Goal: Task Accomplishment & Management: Manage account settings

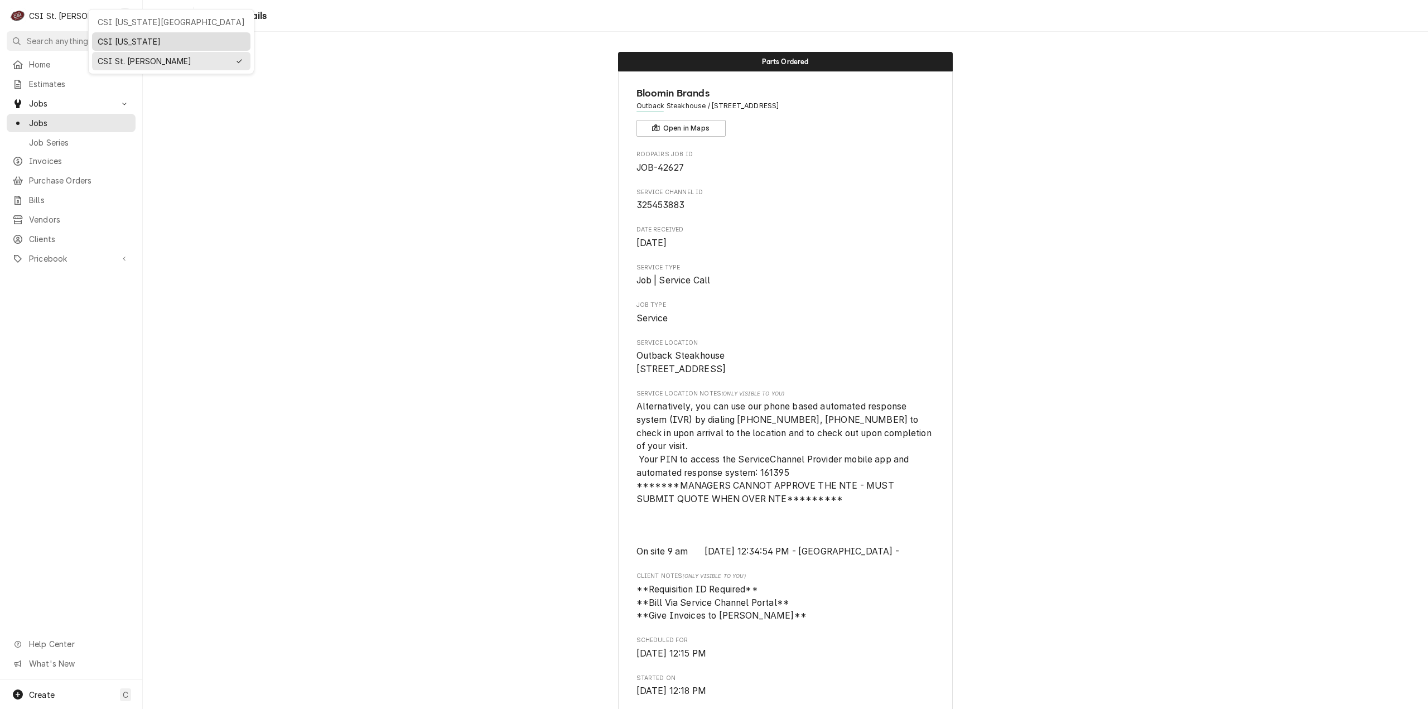
scroll to position [1192, 0]
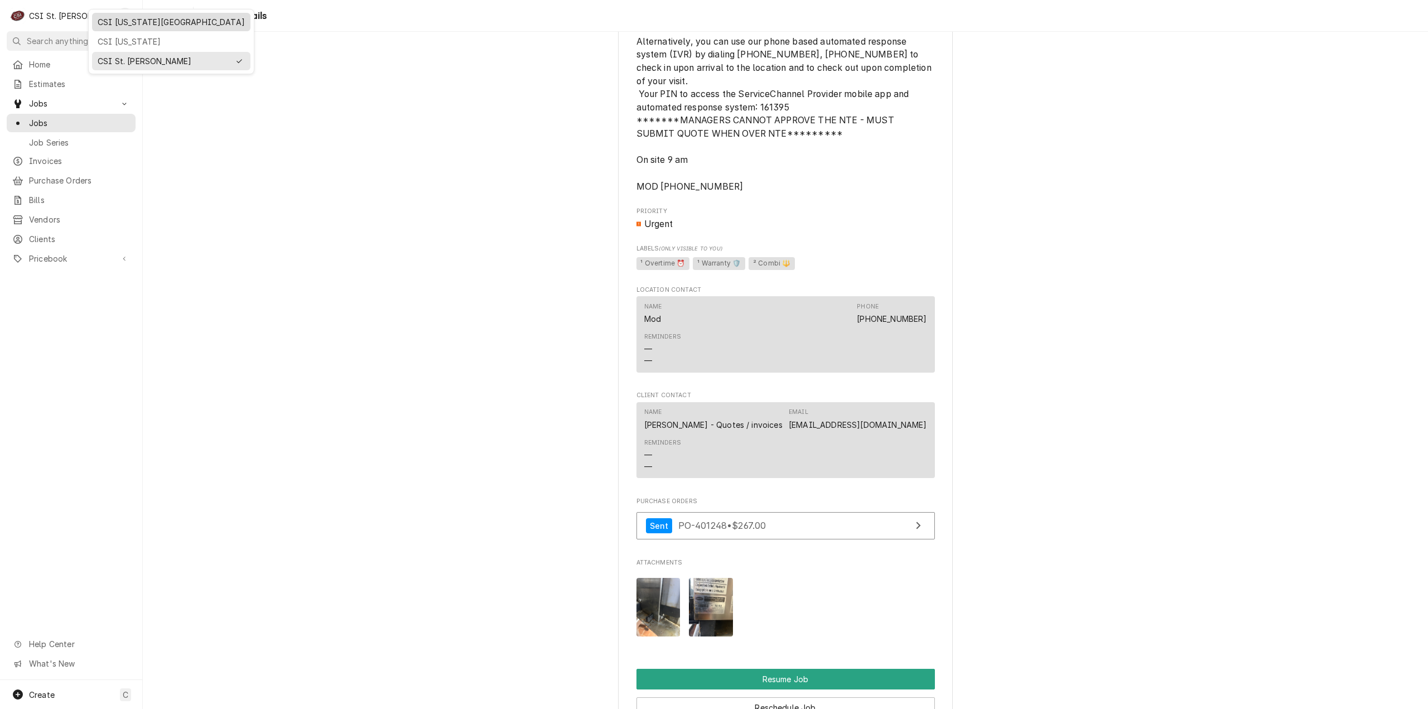
click at [154, 18] on div "CSI [US_STATE][GEOGRAPHIC_DATA]" at bounding box center [171, 22] width 147 height 12
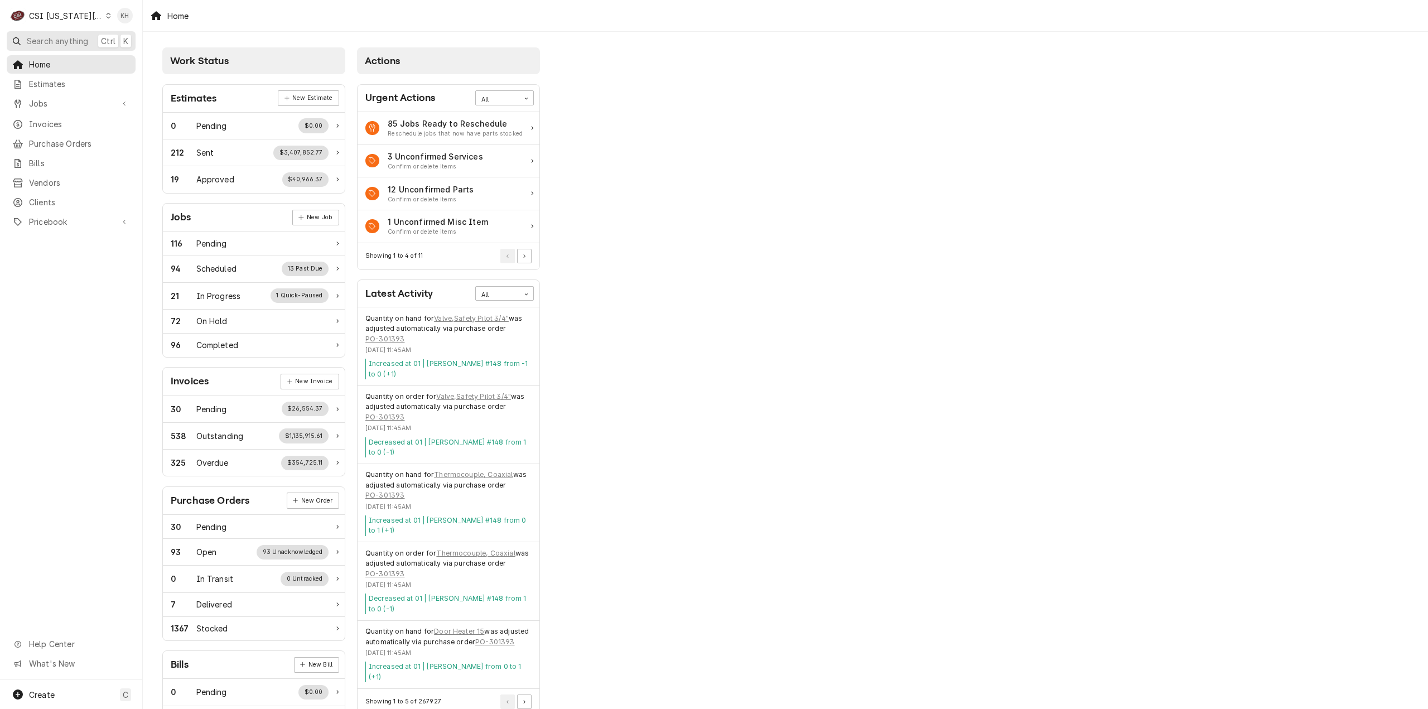
click at [68, 42] on span "Search anything" at bounding box center [57, 41] width 61 height 12
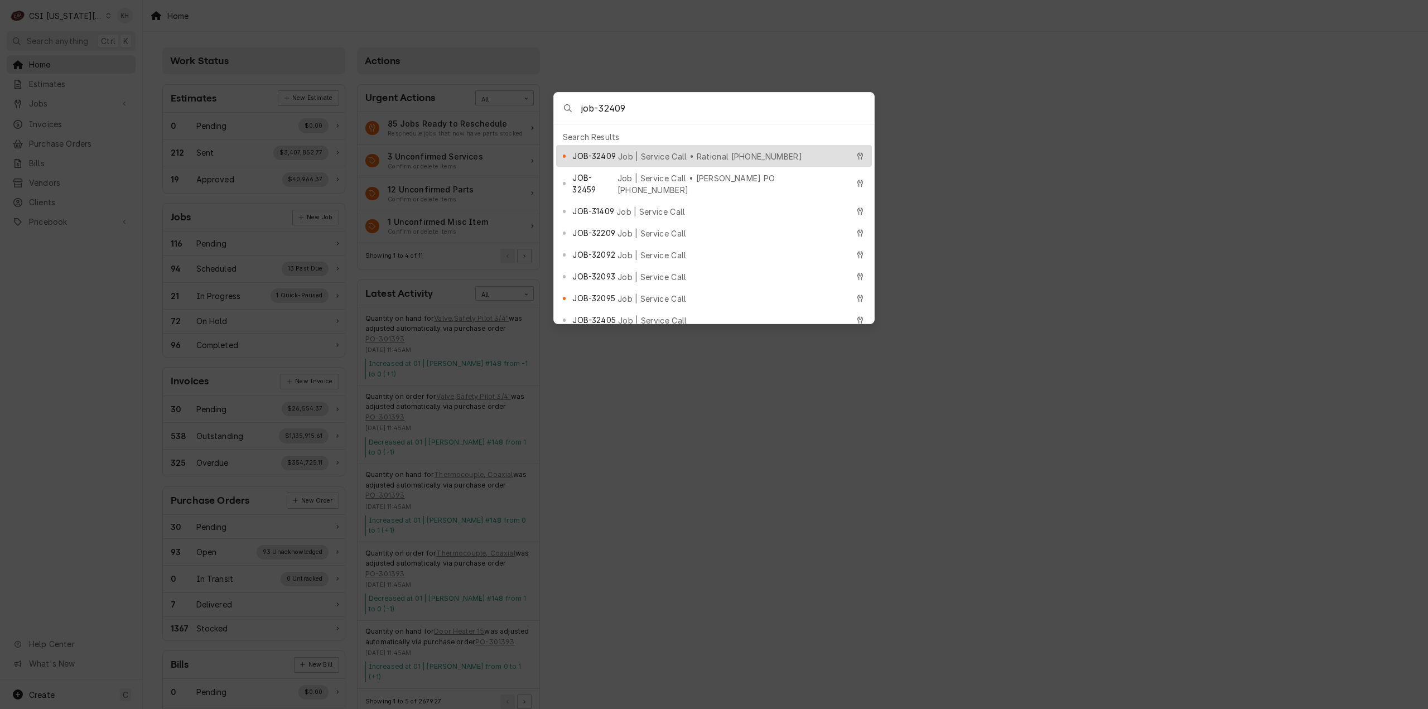
type input "job-32409"
click at [624, 145] on div "JOB-32409 Job | Service Call • Rational 00572406" at bounding box center [714, 156] width 316 height 22
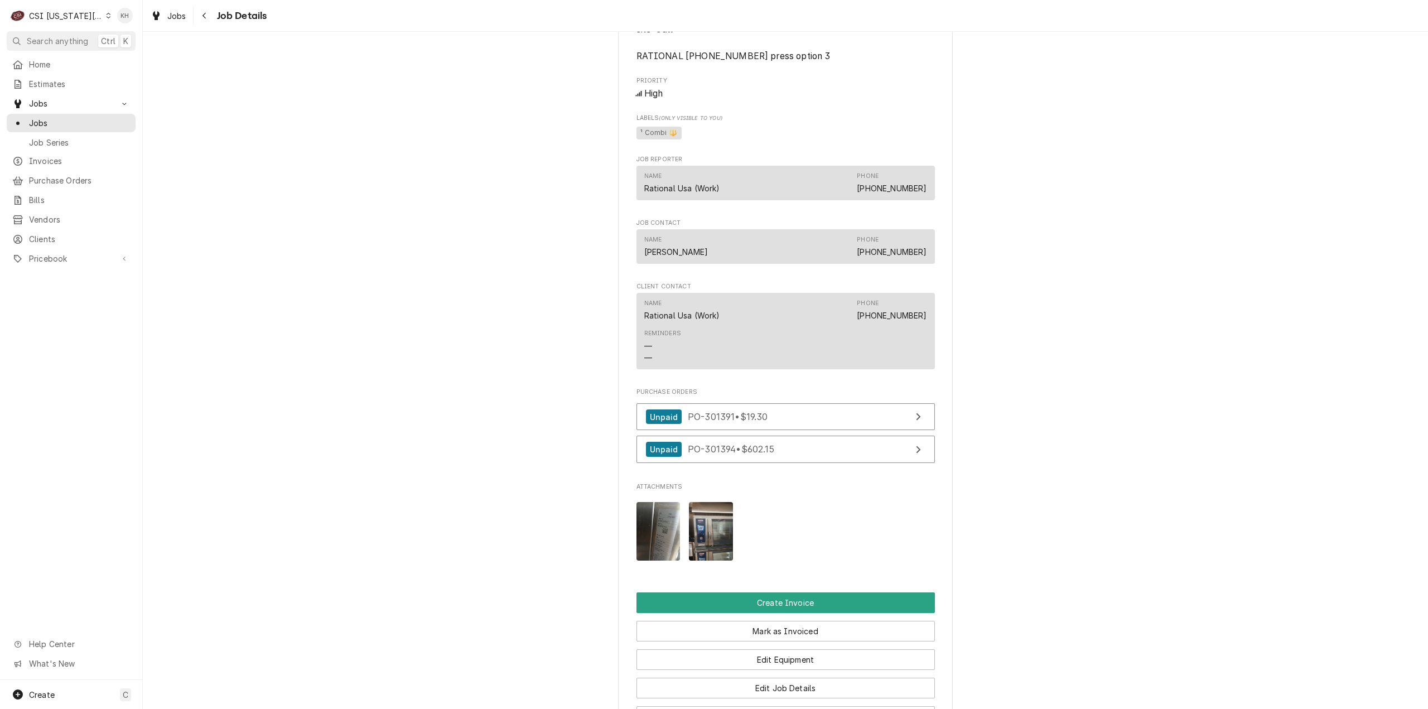
scroll to position [1227, 0]
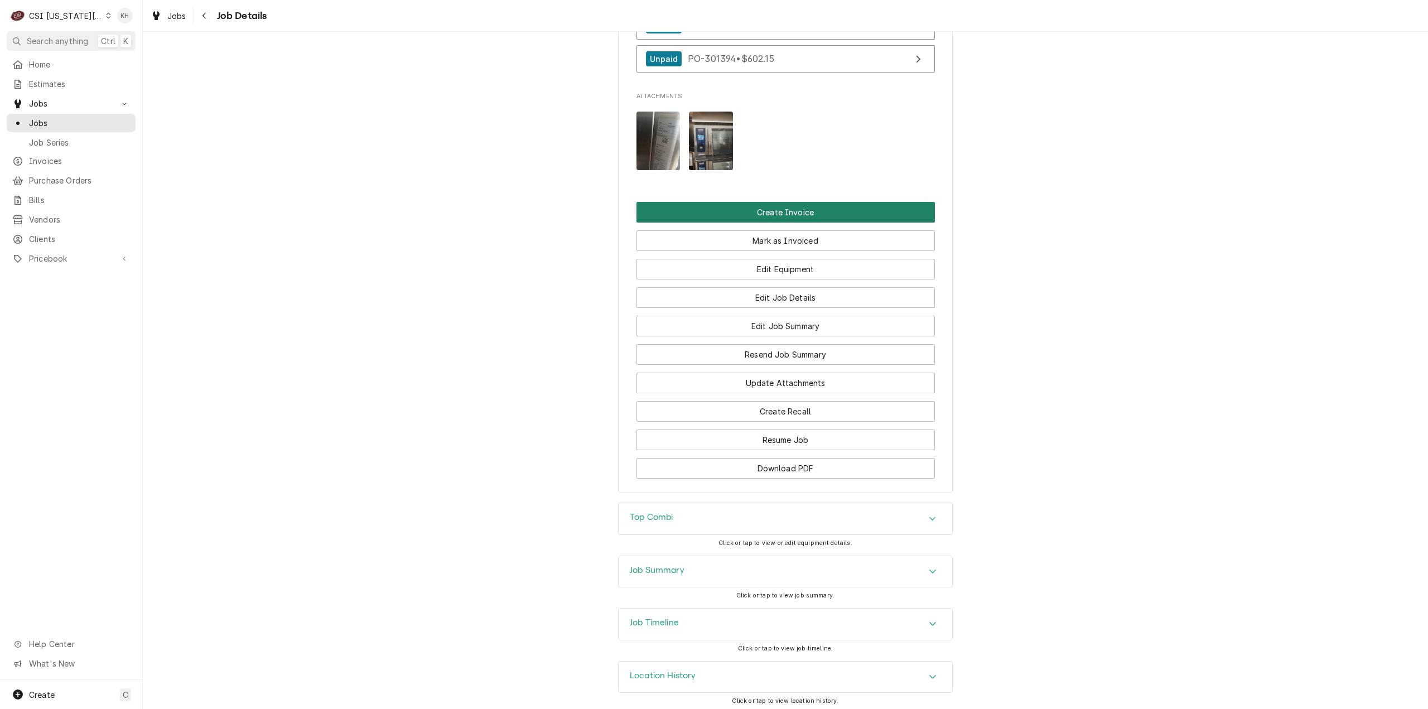
click at [849, 223] on button "Create Invoice" at bounding box center [786, 212] width 298 height 21
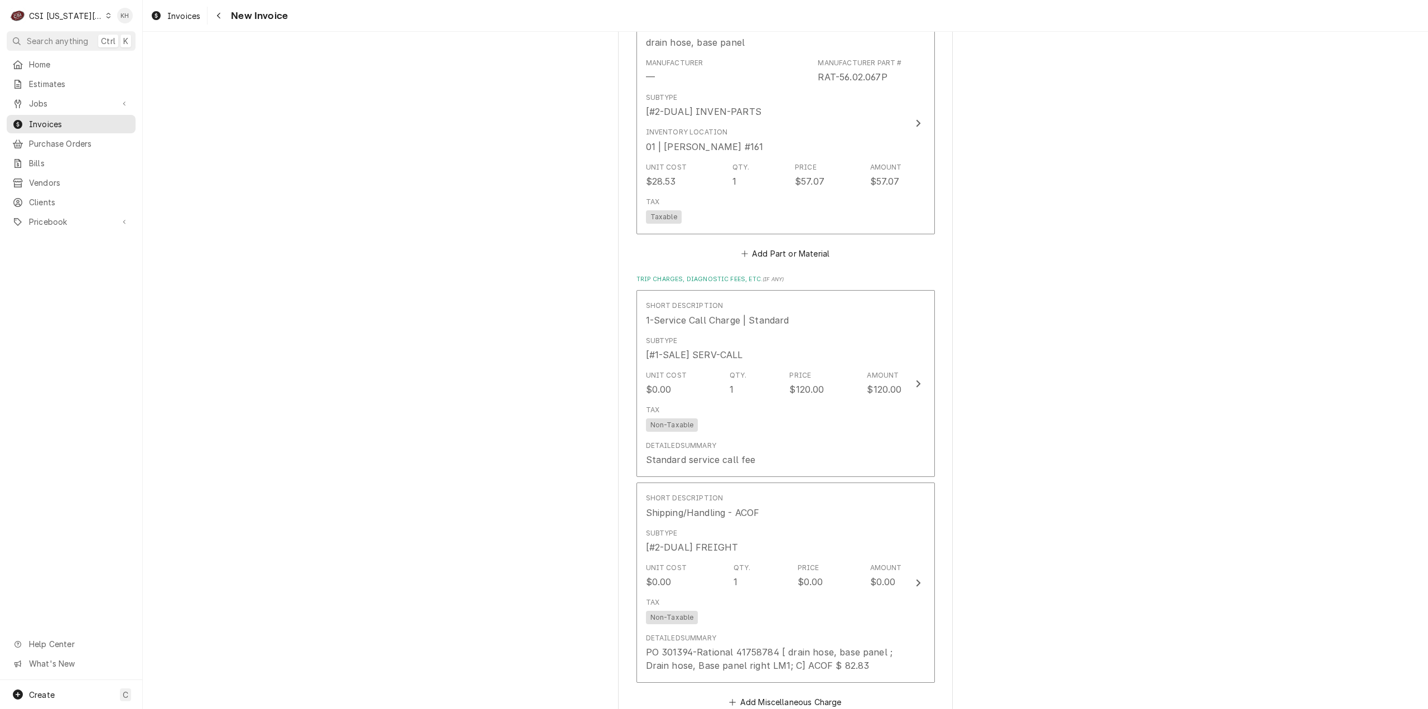
scroll to position [2845, 0]
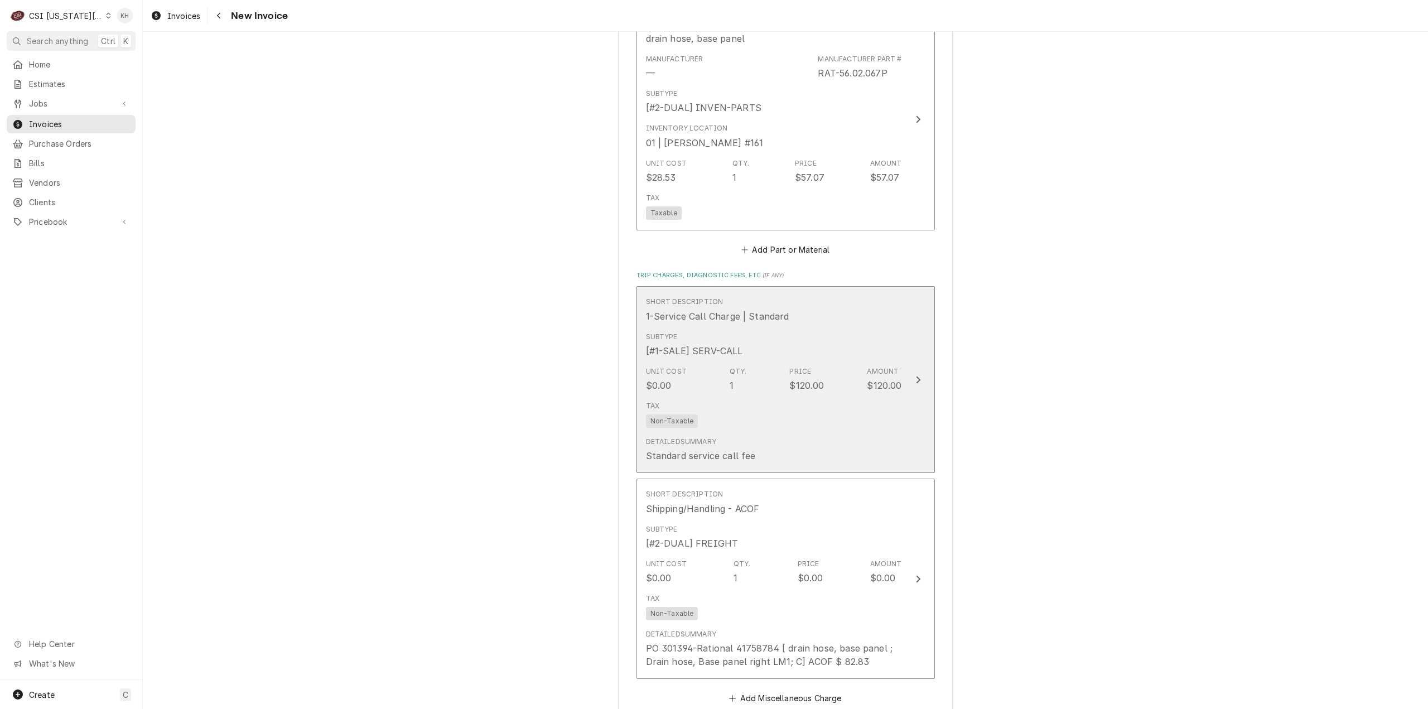
click at [880, 422] on div "Tax Non-Taxable" at bounding box center [774, 415] width 256 height 36
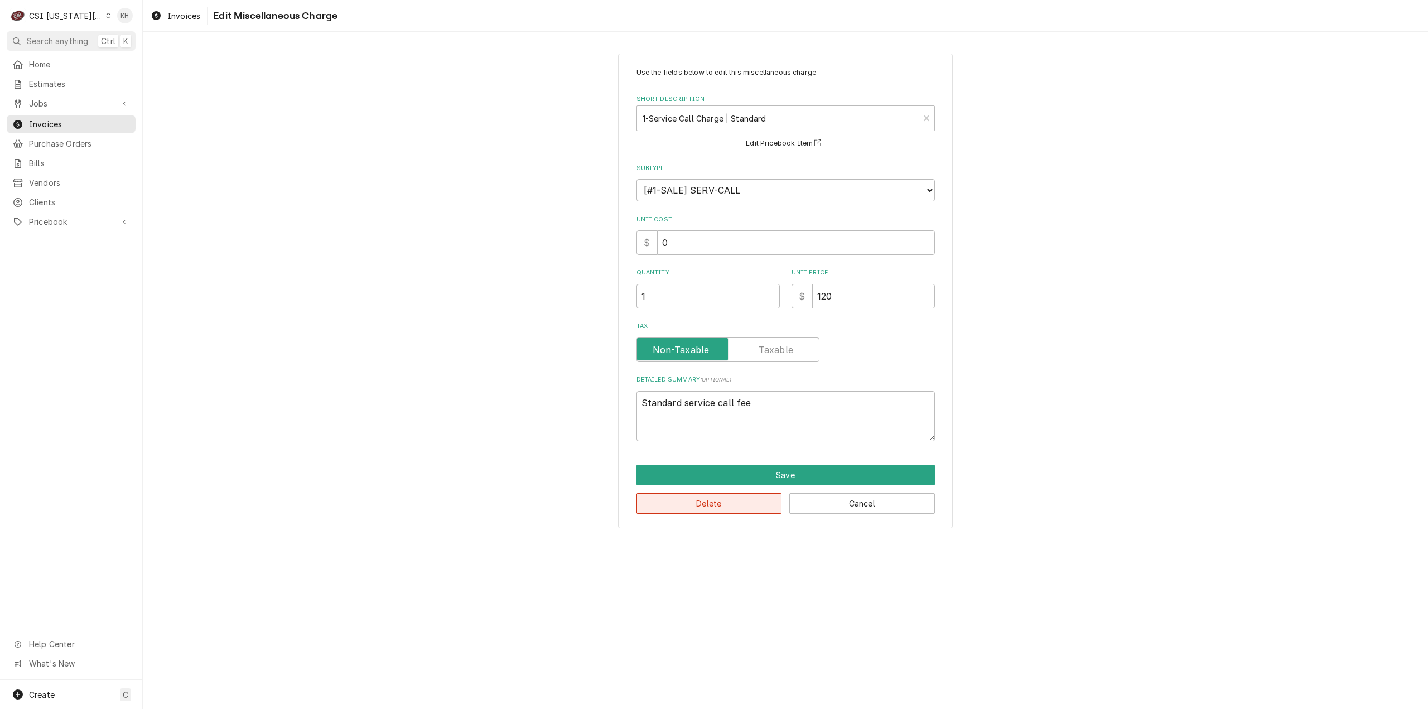
click at [723, 509] on button "Delete" at bounding box center [710, 503] width 146 height 21
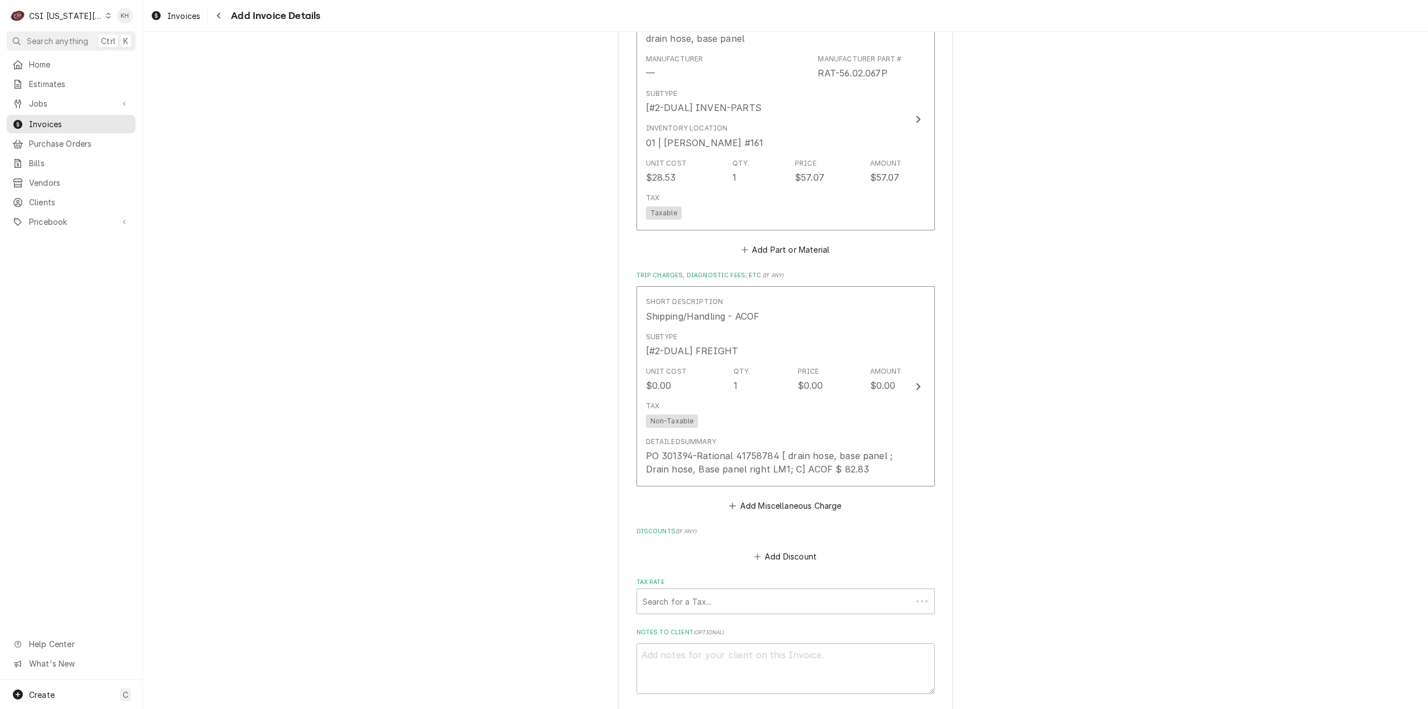
scroll to position [2902, 0]
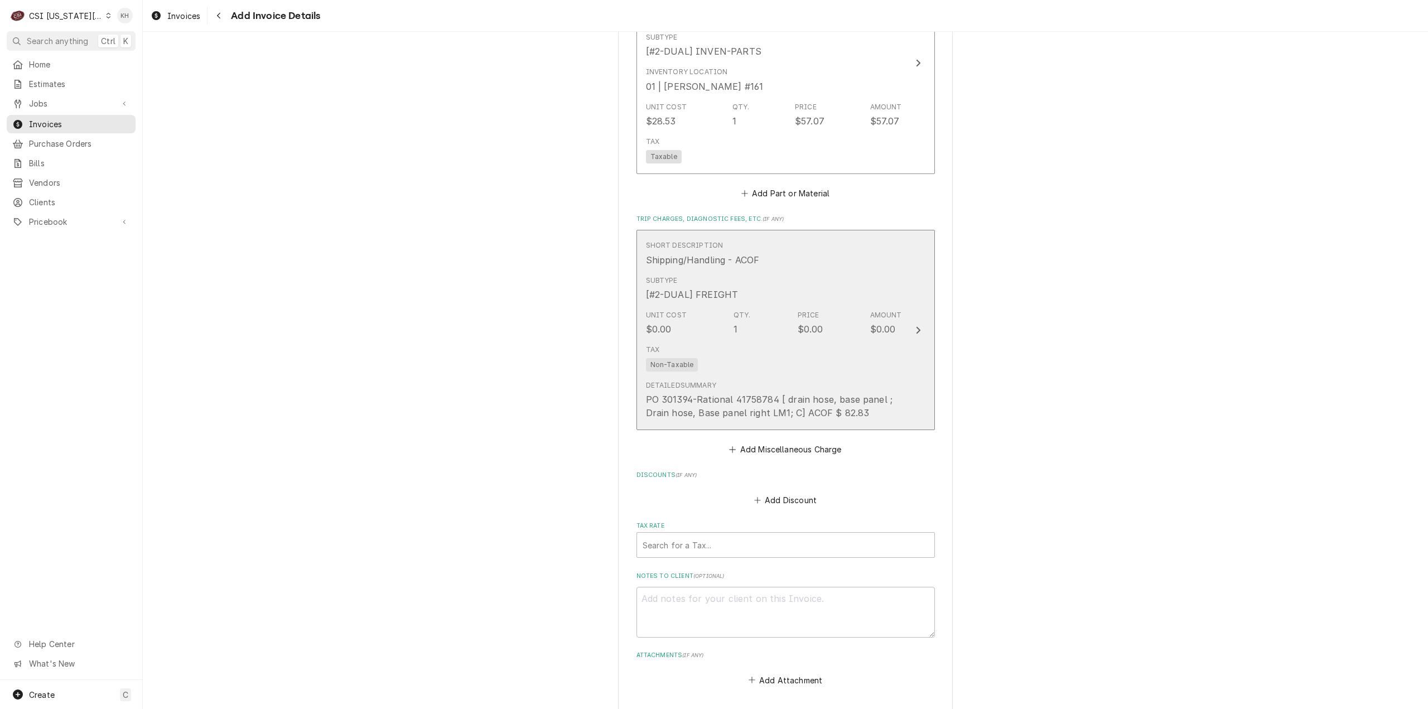
click at [911, 337] on div "Update Line Item" at bounding box center [918, 330] width 15 height 13
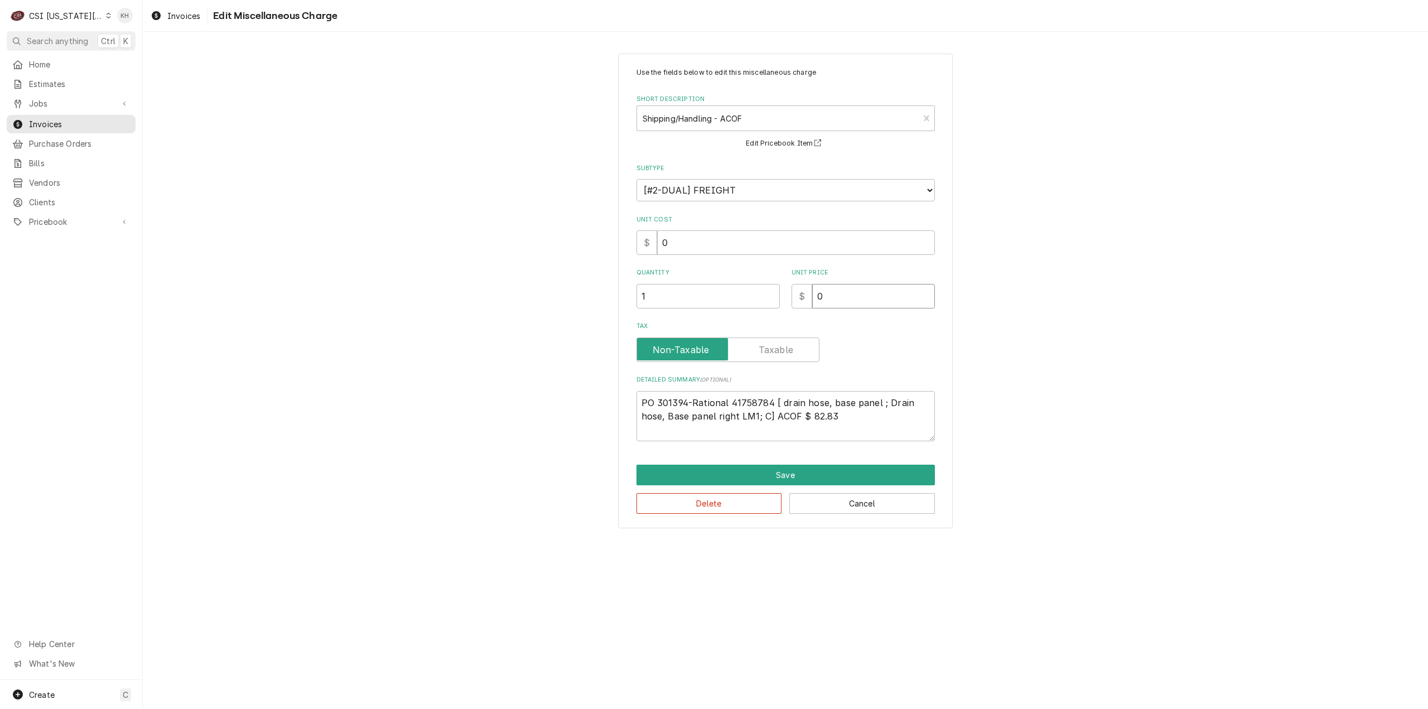
drag, startPoint x: 865, startPoint y: 306, endPoint x: 777, endPoint y: 312, distance: 88.4
click at [777, 312] on div "Use the fields below to edit this miscellaneous charge Short Description Shippi…" at bounding box center [786, 255] width 298 height 374
type textarea "x"
type input "8"
type textarea "x"
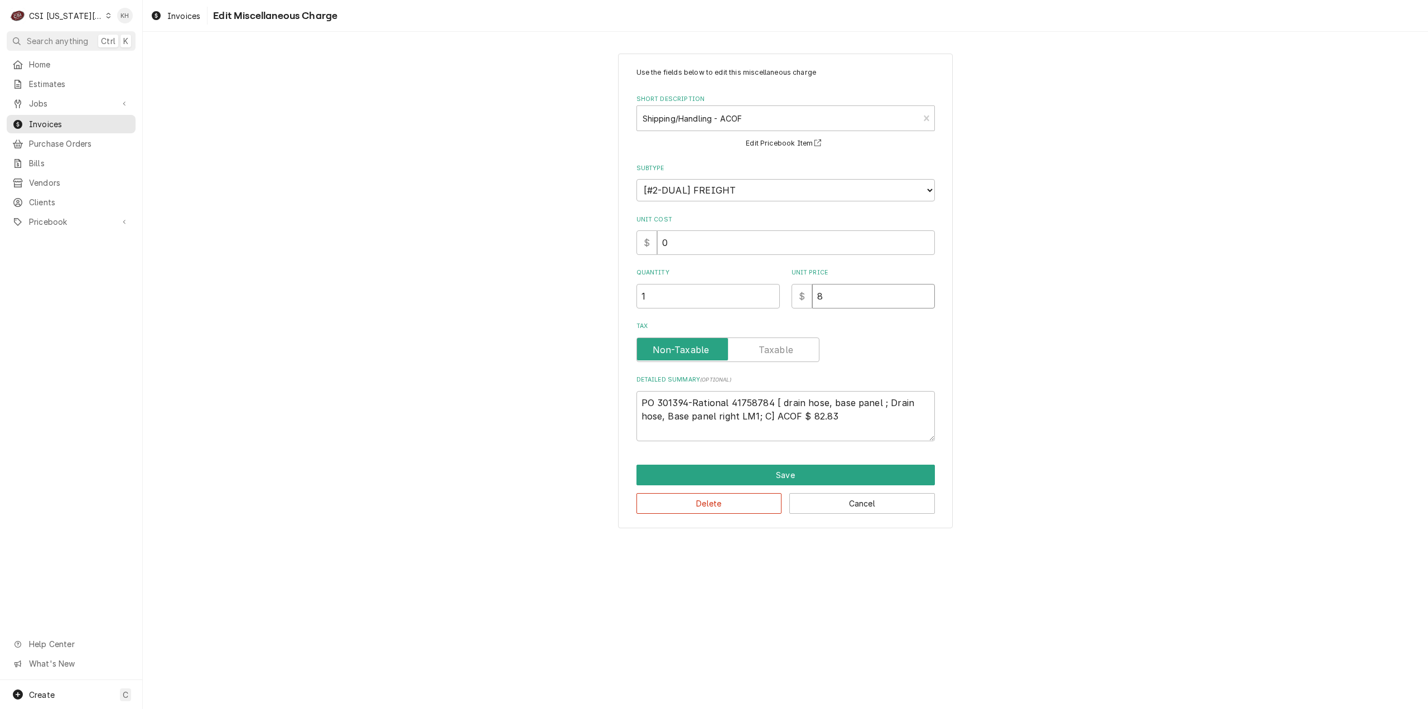
type input "82"
type textarea "x"
type input "82.8"
type textarea "x"
type input "82.83"
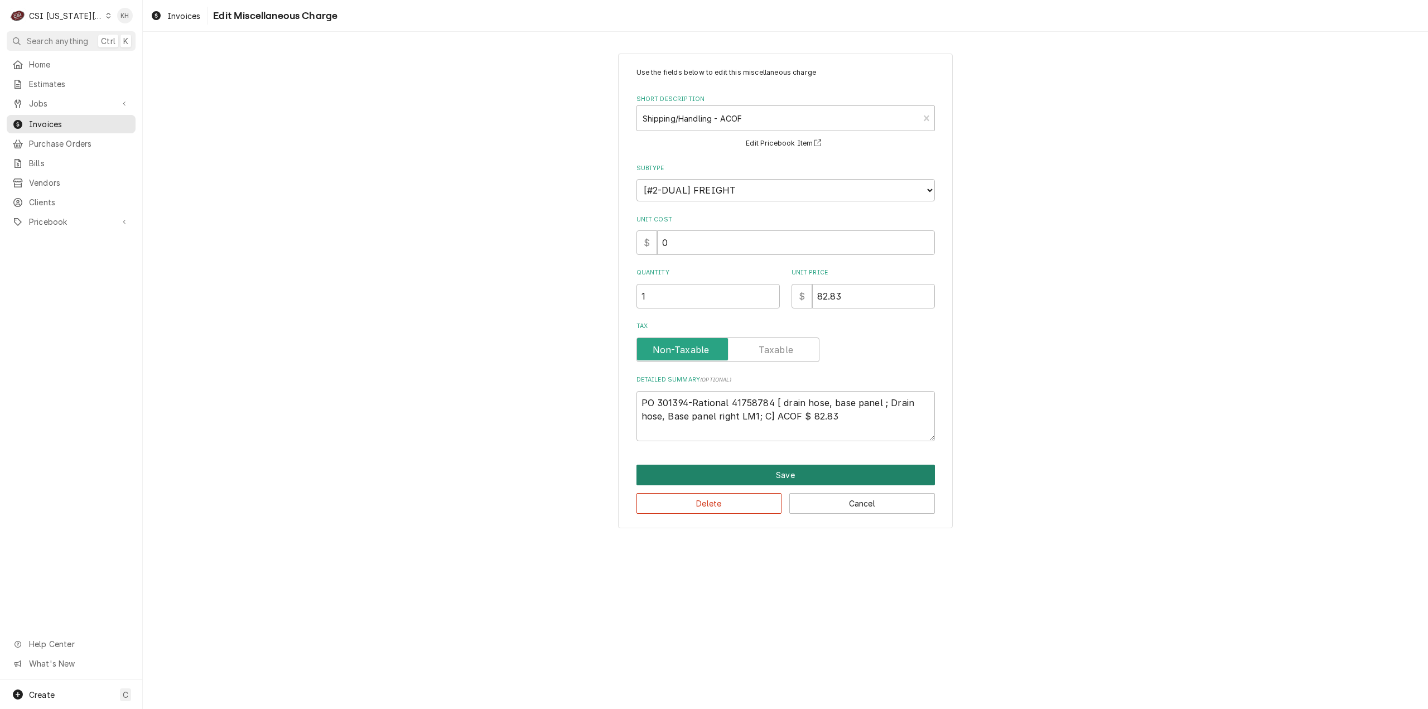
click at [777, 470] on button "Save" at bounding box center [786, 475] width 298 height 21
type textarea "x"
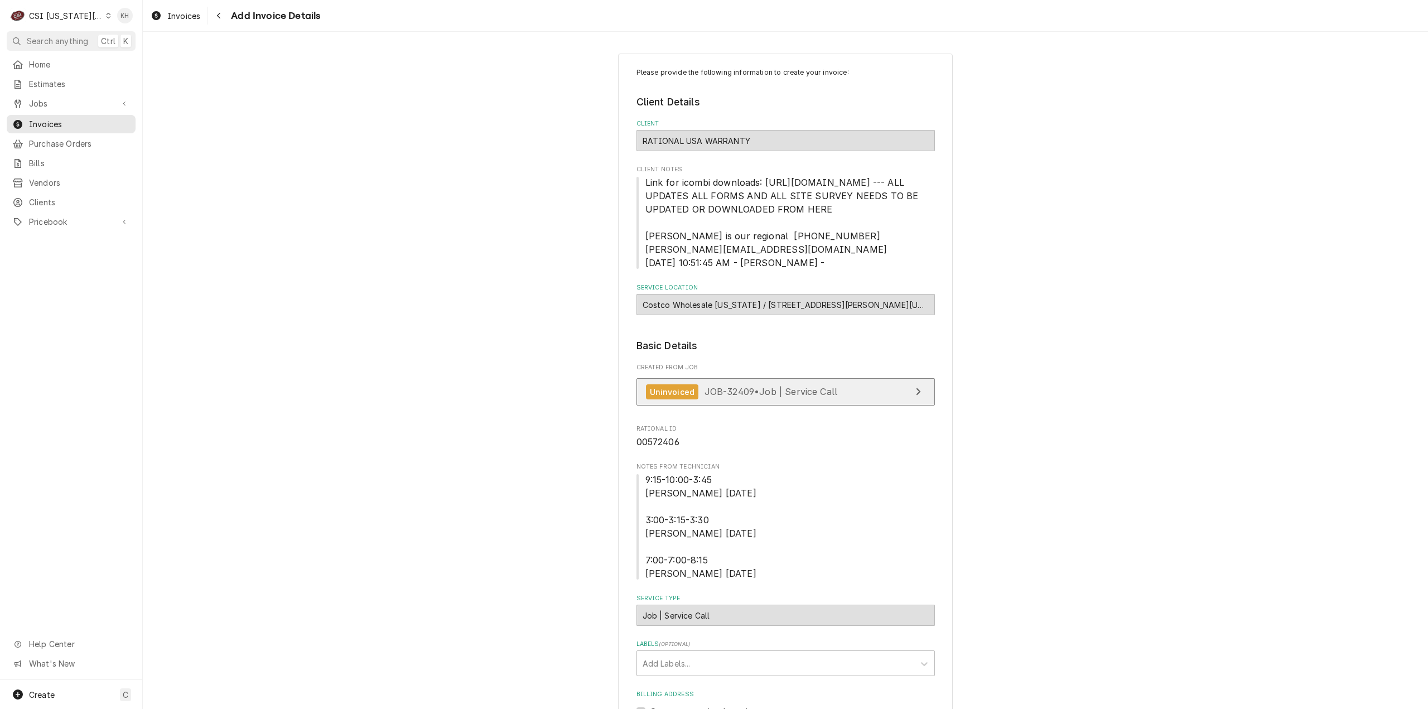
click at [761, 397] on span "JOB-32409 • Job | Service Call" at bounding box center [771, 391] width 133 height 11
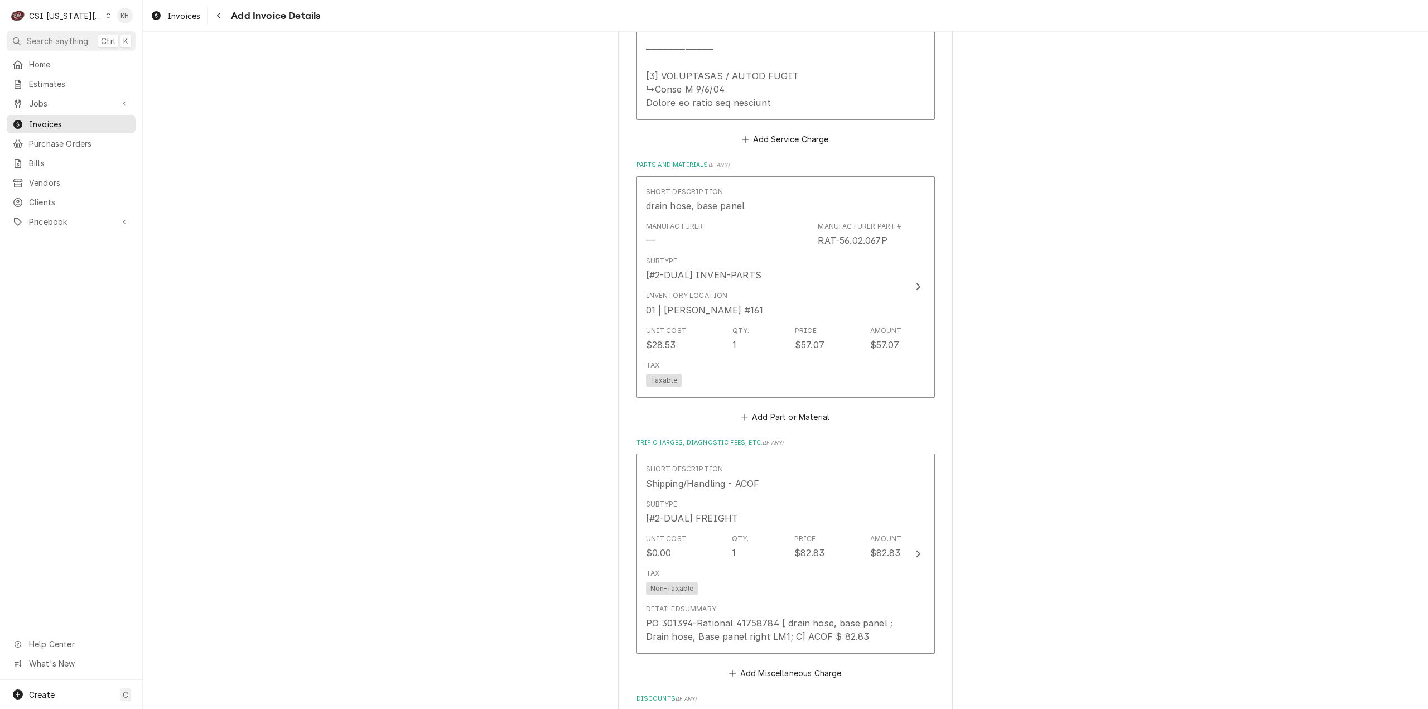
scroll to position [2957, 0]
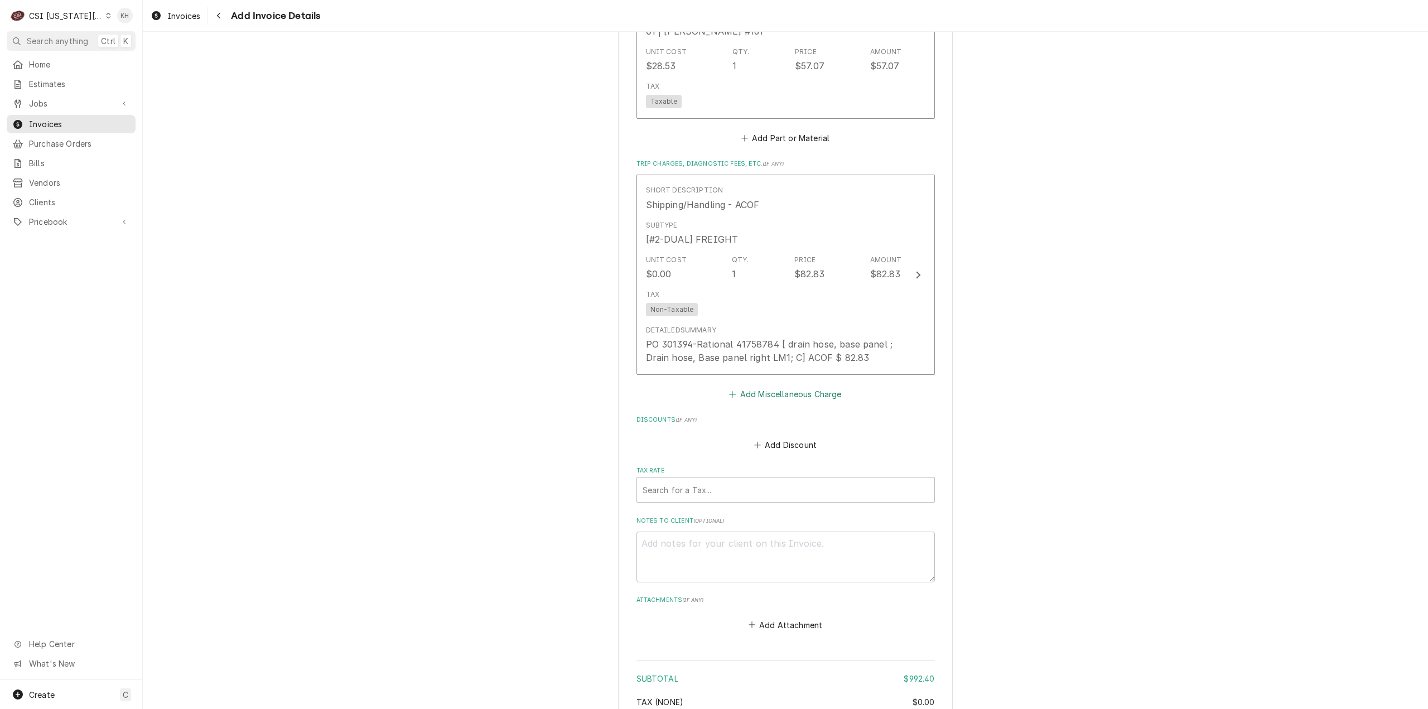
click at [790, 402] on button "Add Miscellaneous Charge" at bounding box center [786, 395] width 116 height 16
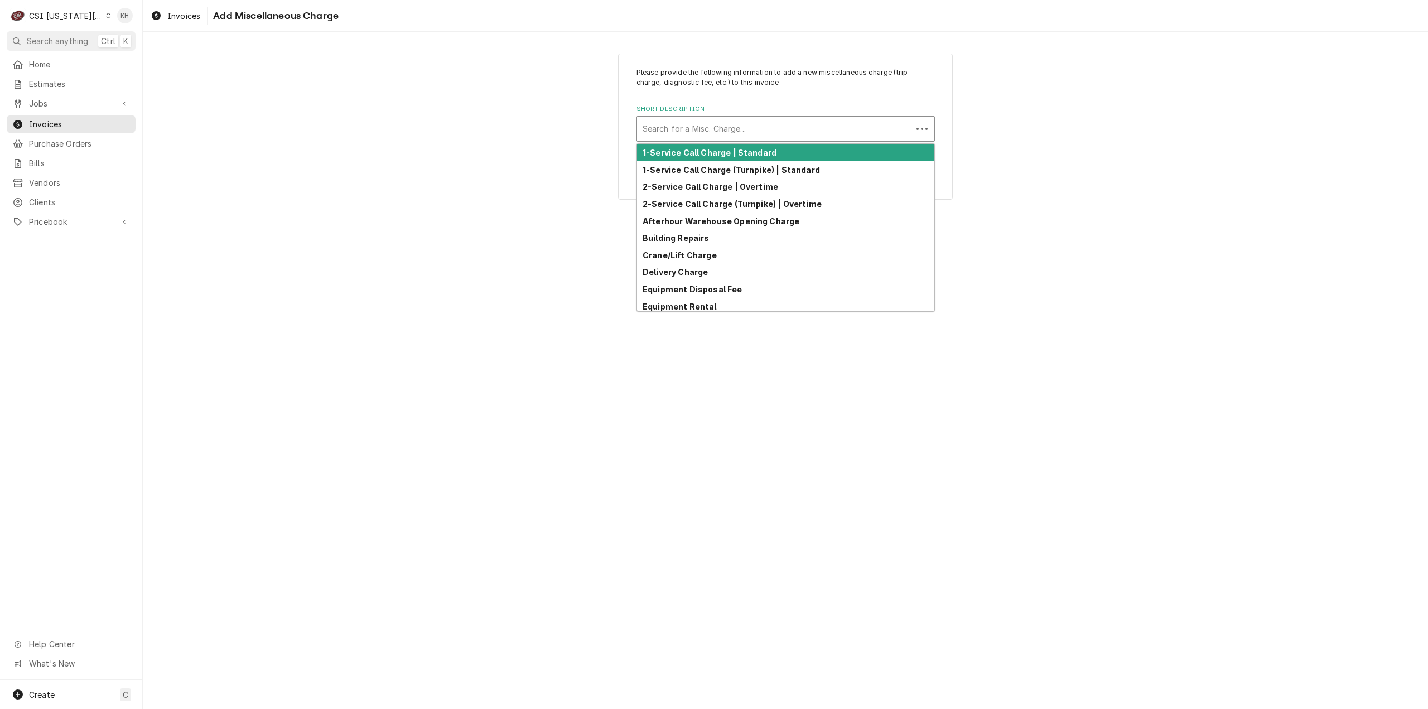
click at [725, 128] on div "Short Description" at bounding box center [775, 129] width 264 height 20
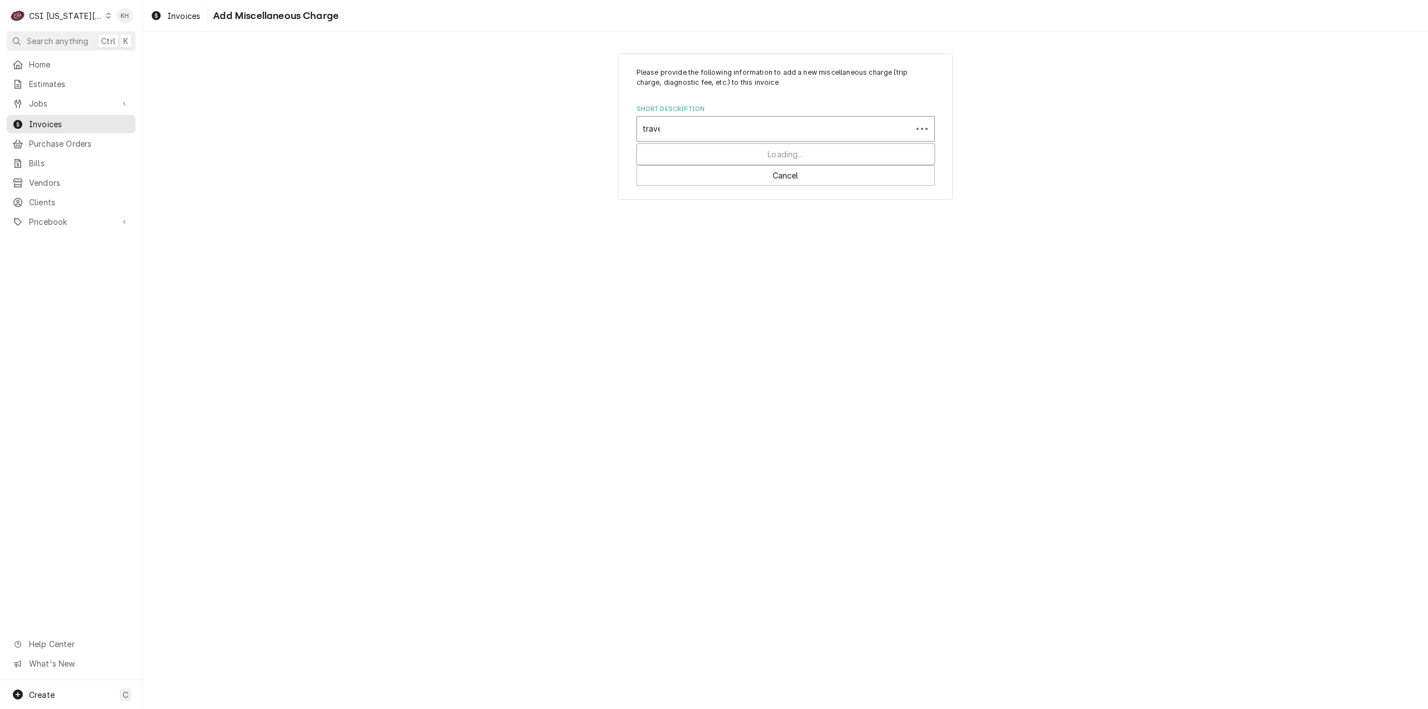
type input "travel"
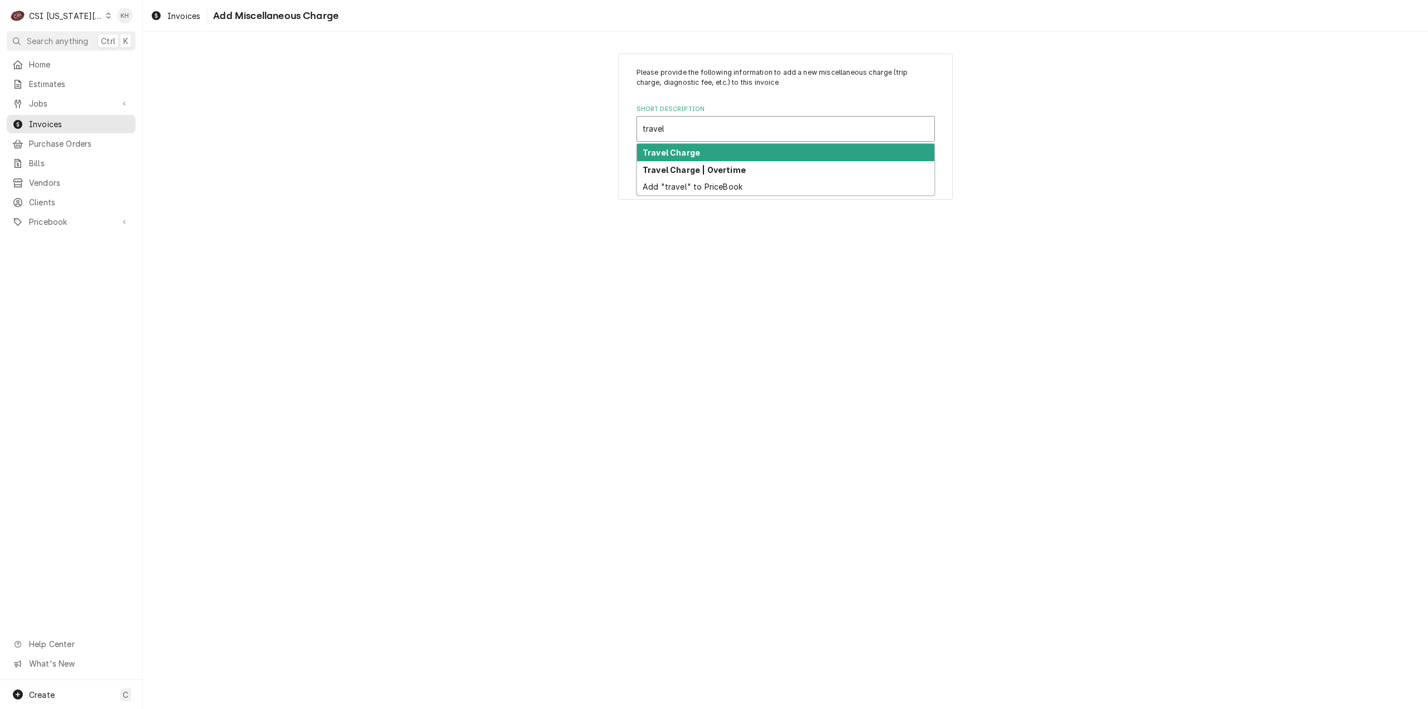
click at [724, 153] on div "Travel Charge" at bounding box center [785, 152] width 297 height 17
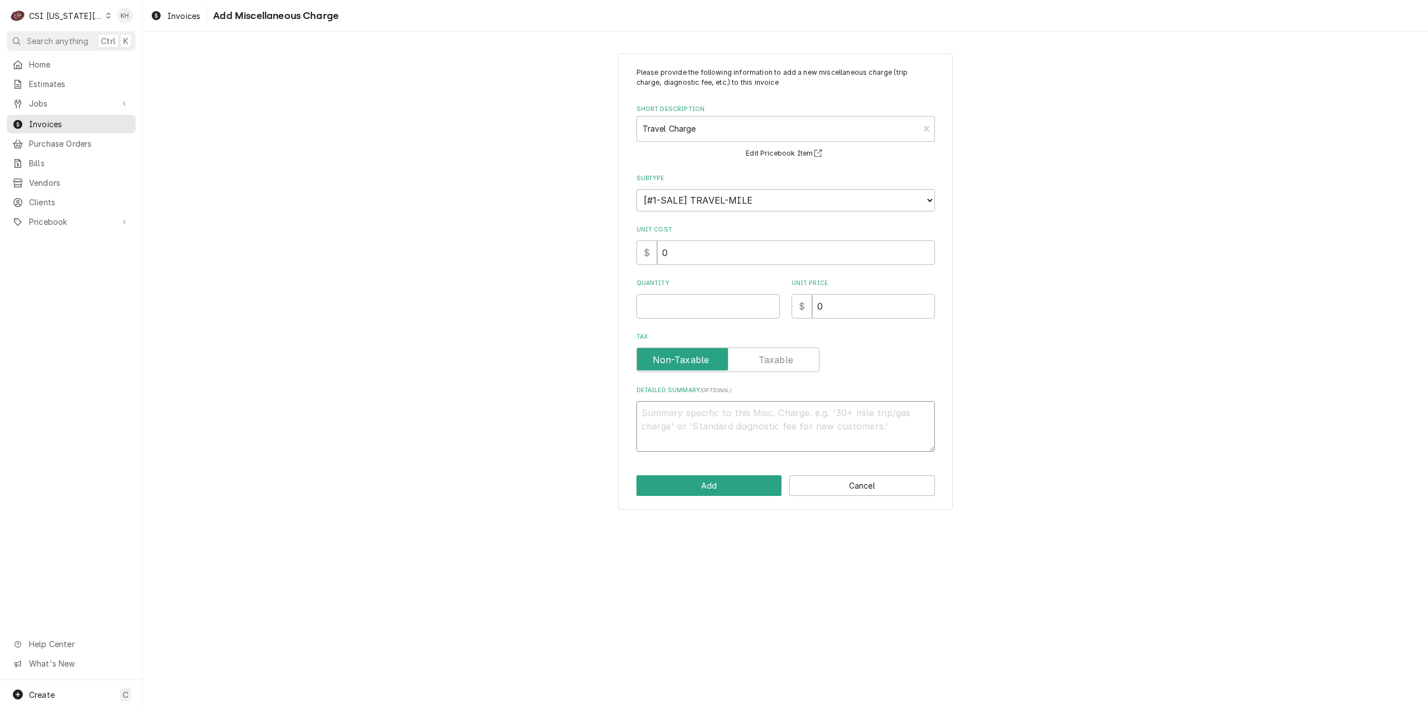
click at [758, 416] on textarea "Detailed Summary ( optional )" at bounding box center [786, 426] width 298 height 51
type textarea "x"
type textarea "T"
type textarea "x"
type textarea "Tr"
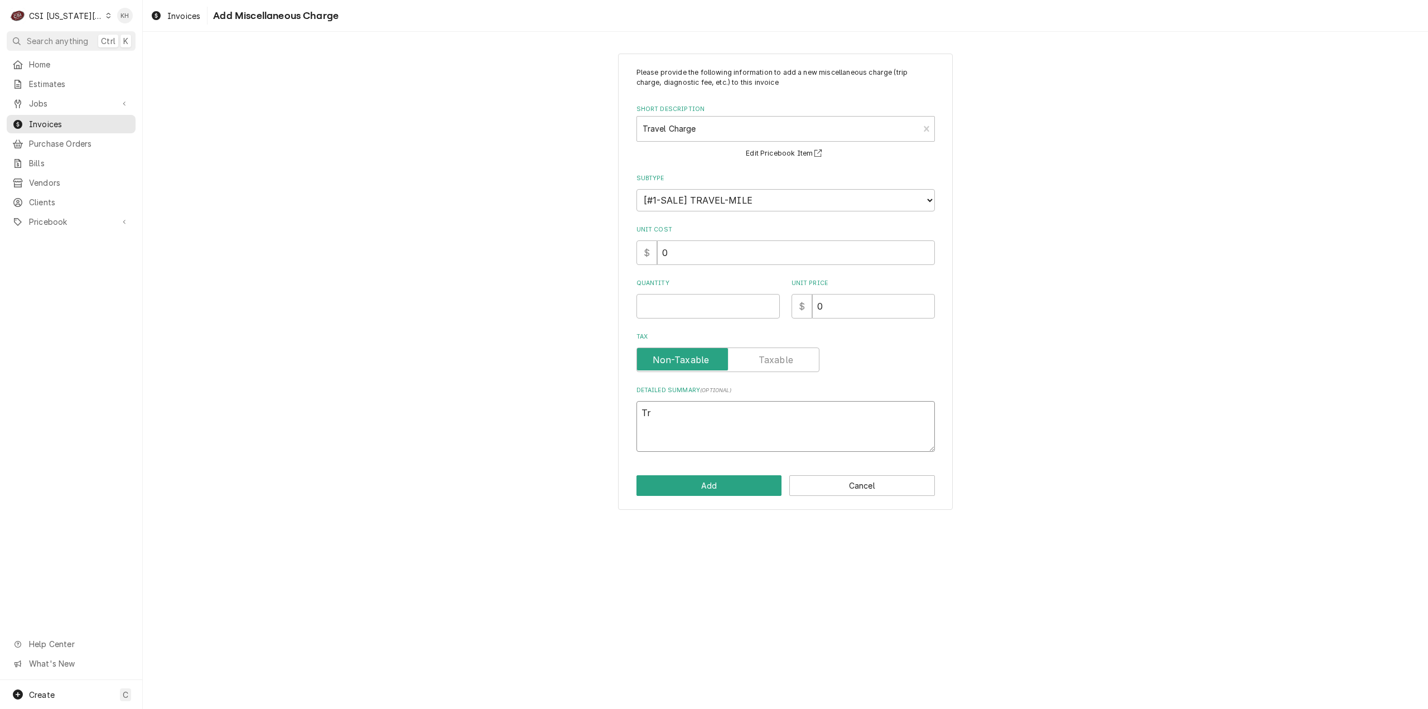
type textarea "x"
type textarea "Tre"
type textarea "x"
type textarea "Trea"
type textarea "x"
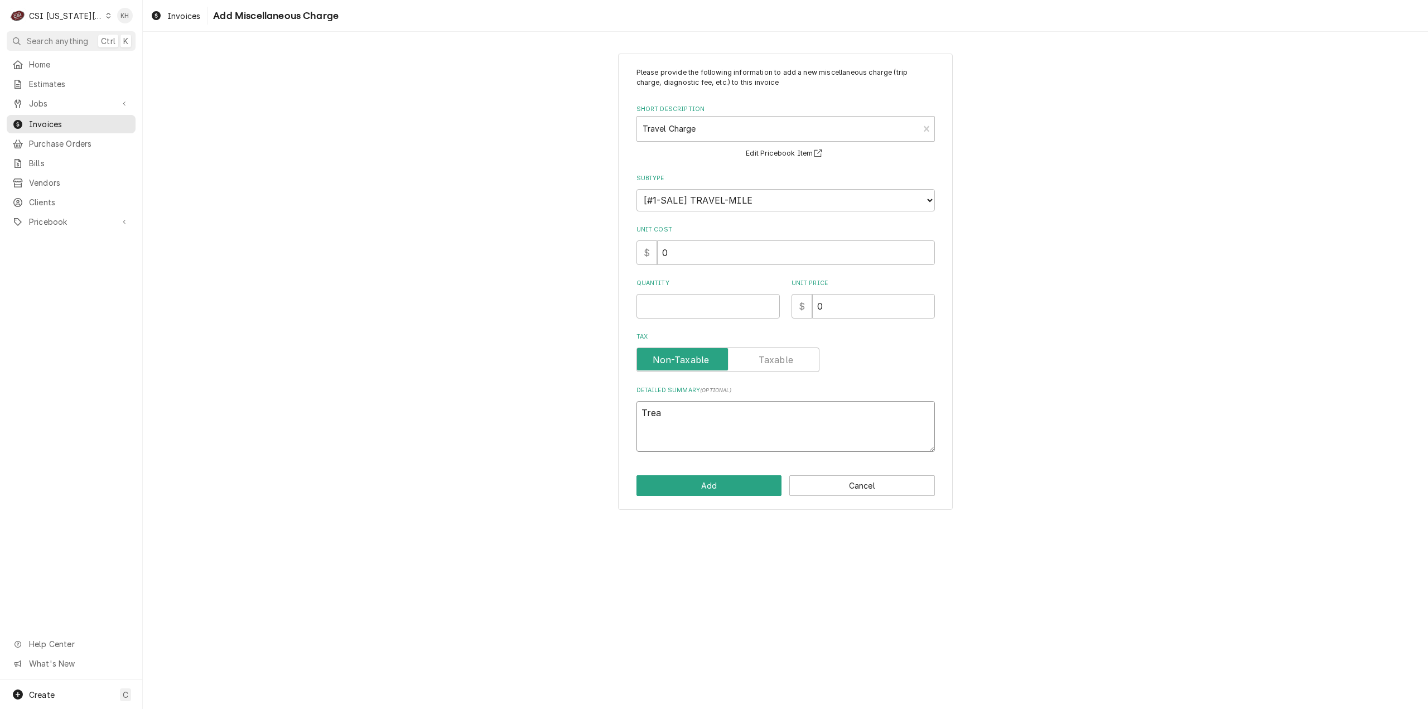
type textarea "Tre"
type textarea "x"
type textarea "Tr"
type textarea "x"
type textarea "Tra"
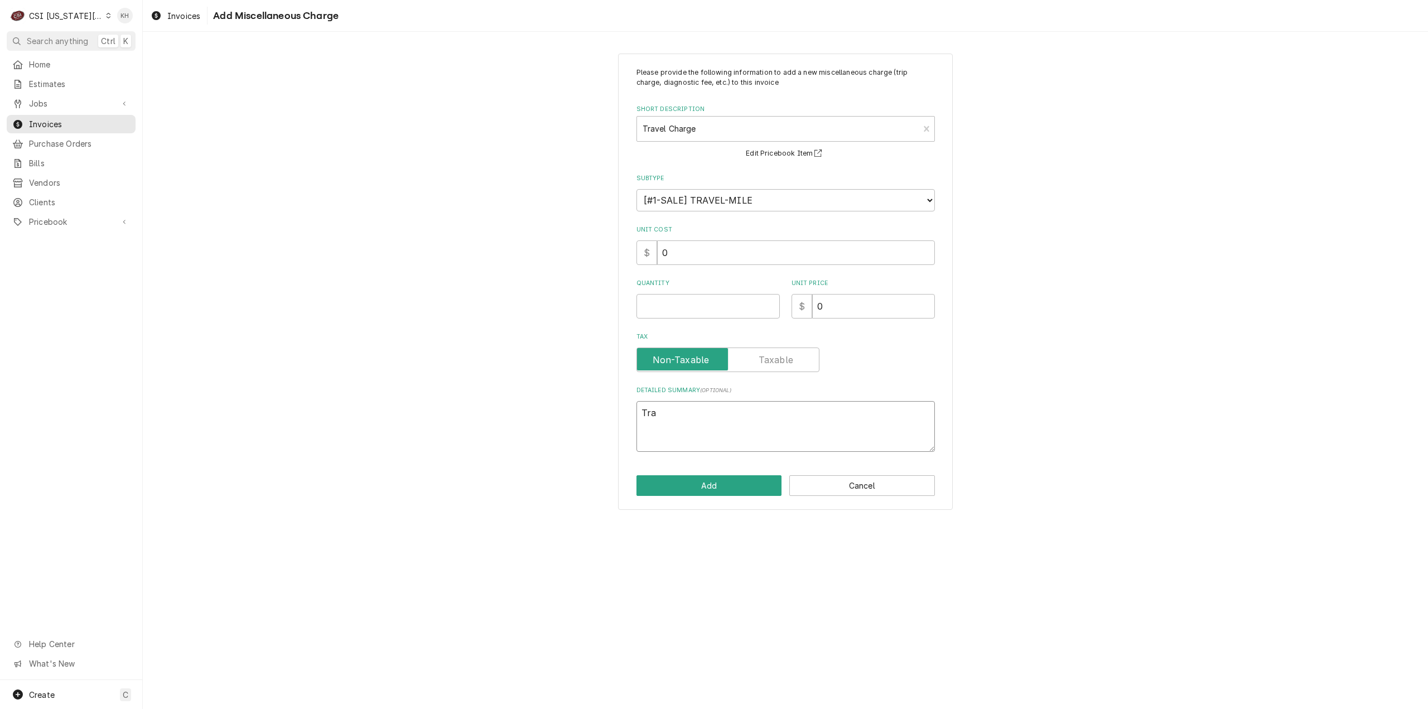
type textarea "x"
type textarea "Trav"
type textarea "x"
type textarea "Trave"
type textarea "x"
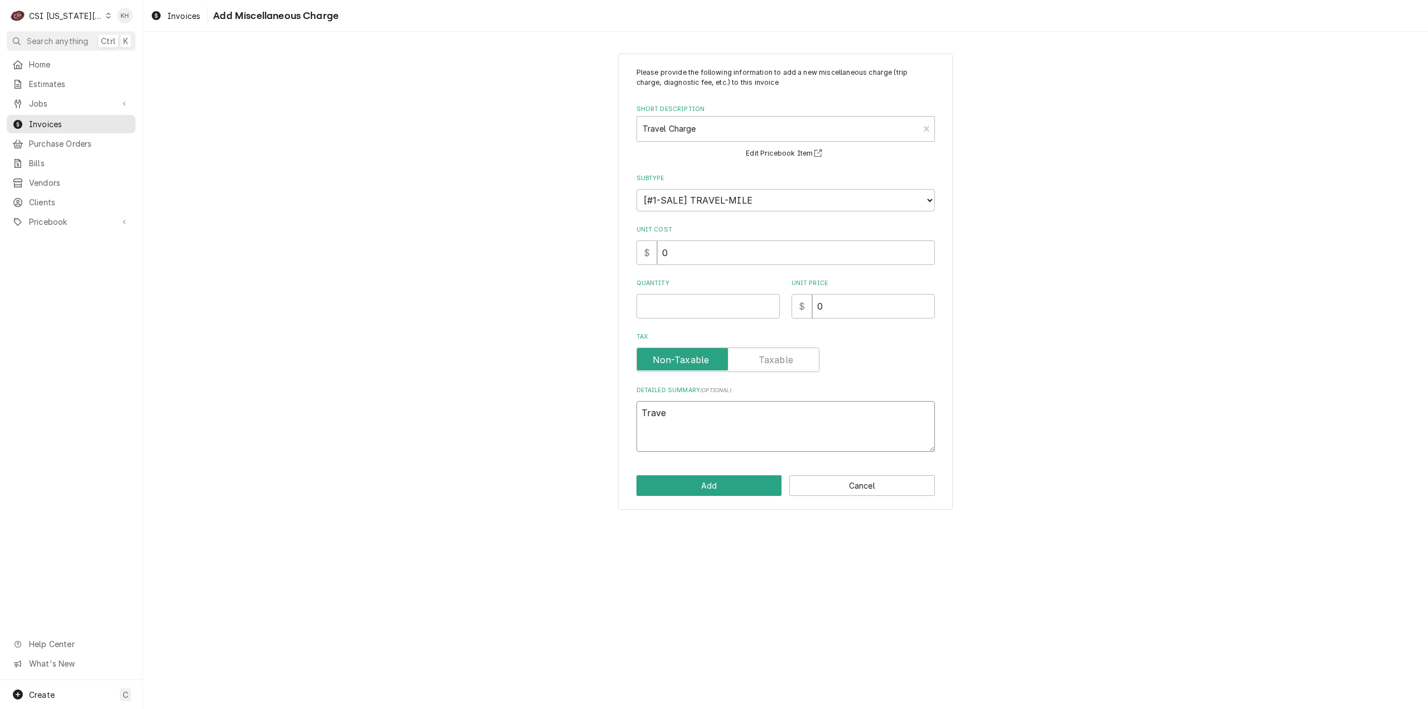
type textarea "Trav"
type textarea "x"
type textarea "Trave"
type textarea "x"
type textarea "Travel"
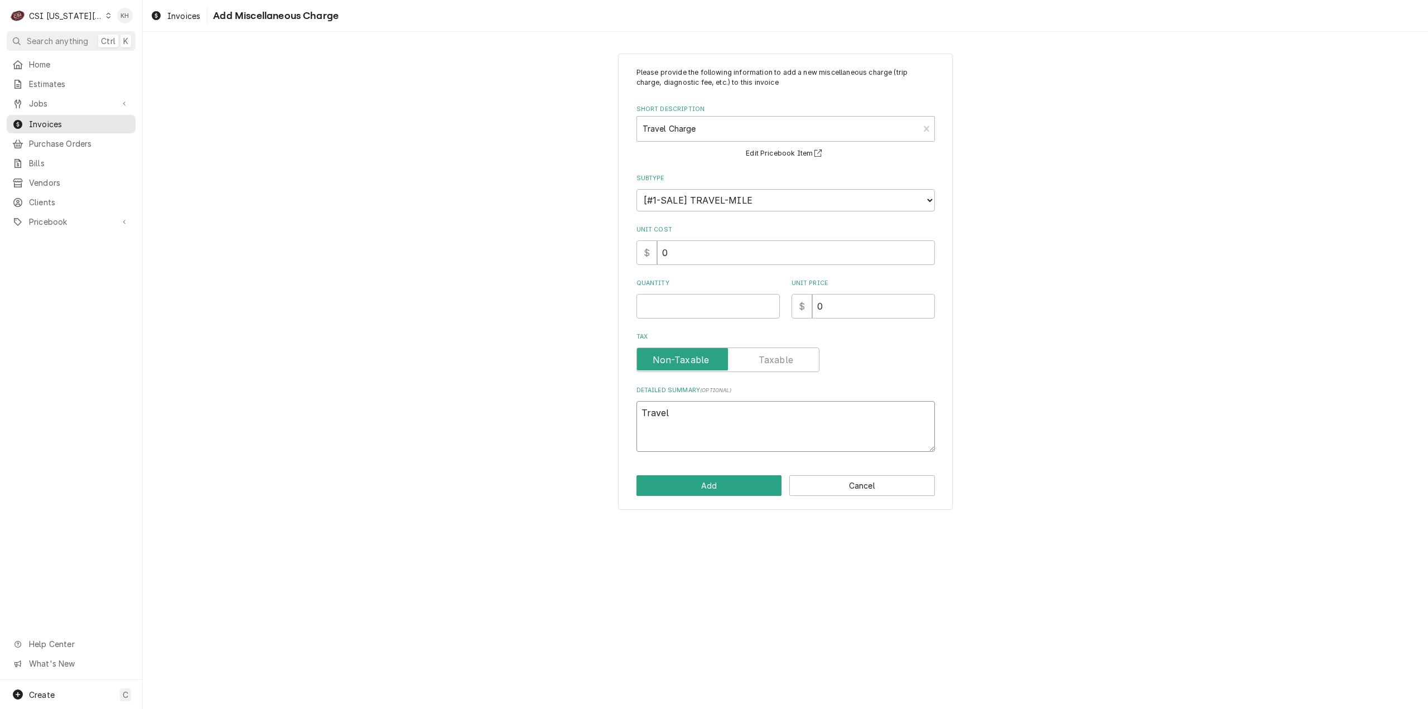
type textarea "x"
type textarea "Travel"
type textarea "x"
type textarea "Travel Z"
type textarea "x"
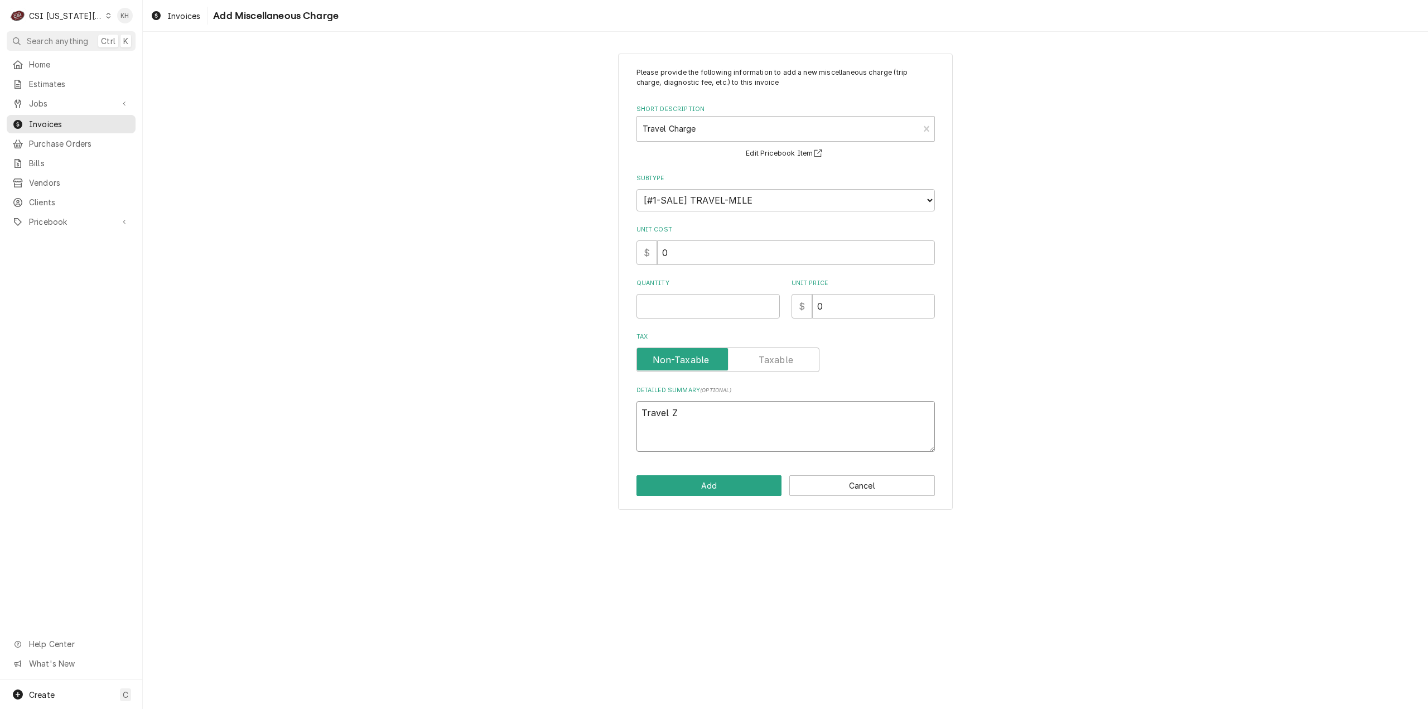
type textarea "Travel Zo"
type textarea "x"
type textarea "Travel Zon"
type textarea "x"
type textarea "Travel Zone"
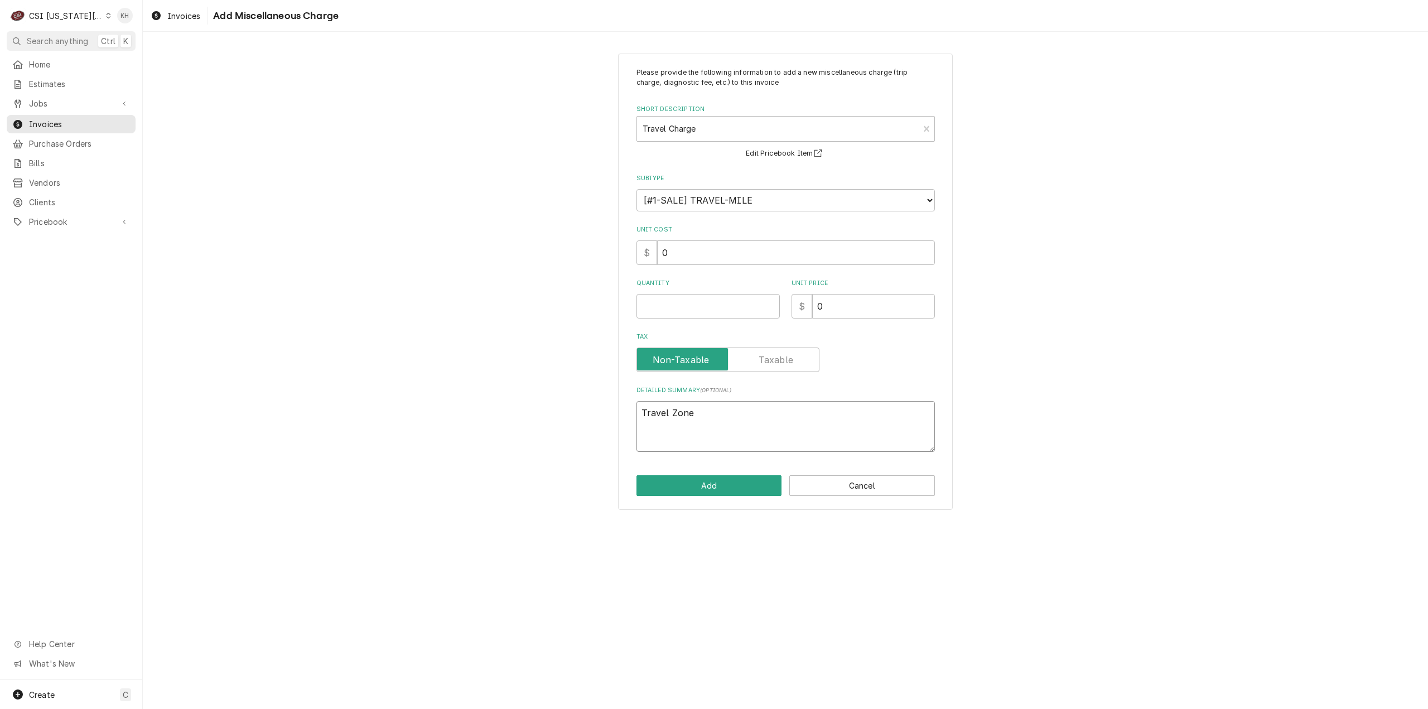
type textarea "x"
type textarea "Travel Zone"
type textarea "x"
type textarea "Travel Zone C"
drag, startPoint x: 860, startPoint y: 310, endPoint x: 781, endPoint y: 304, distance: 79.5
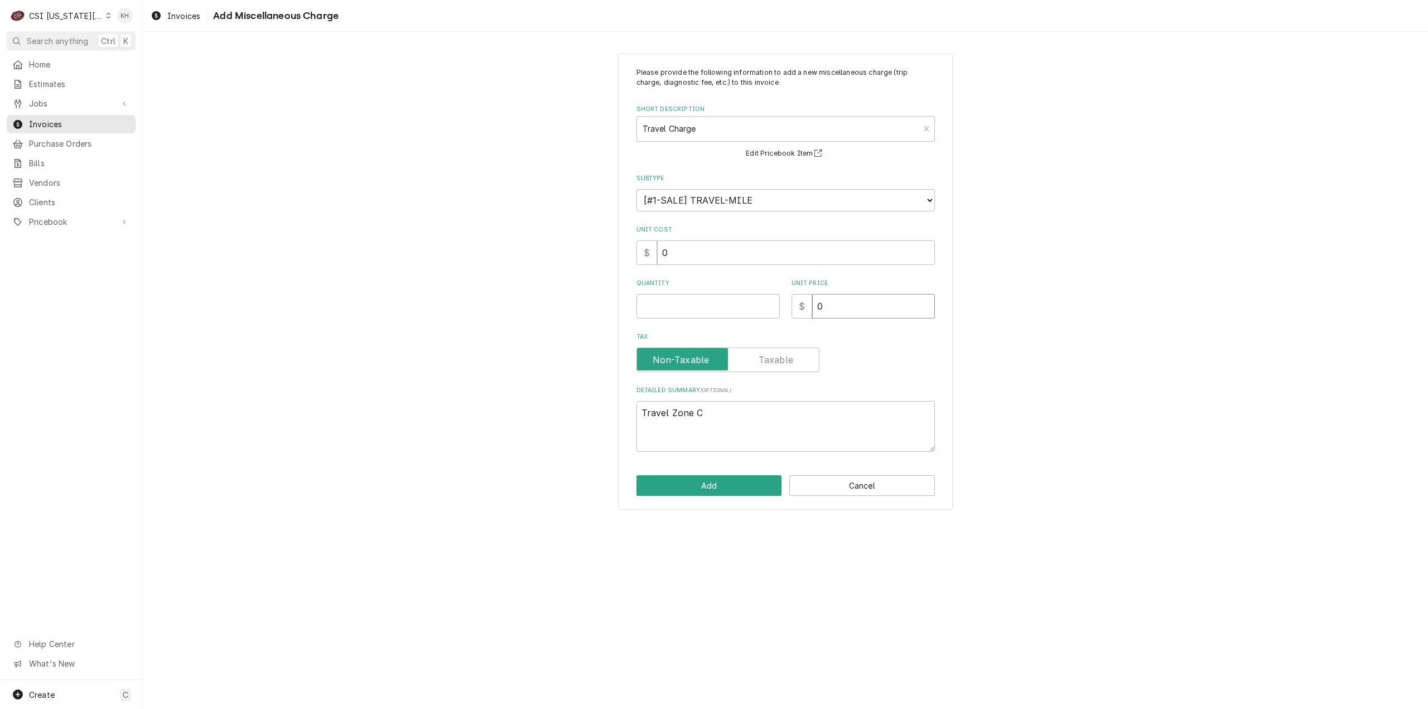
click at [781, 304] on div "Quantity Unit Price $ 0" at bounding box center [786, 299] width 298 height 40
type textarea "x"
type input "1"
type textarea "x"
type input "13"
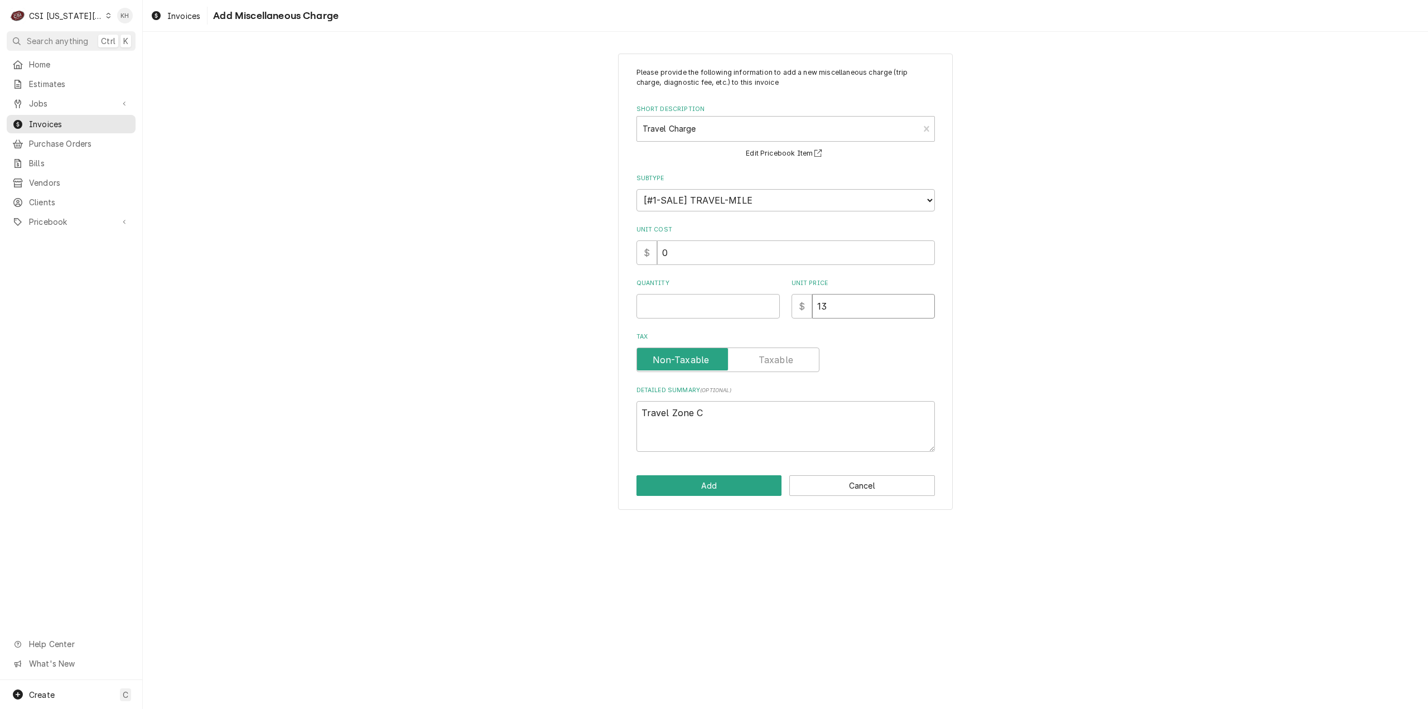
type textarea "x"
type input "130"
type textarea "x"
type input "130.0"
type textarea "x"
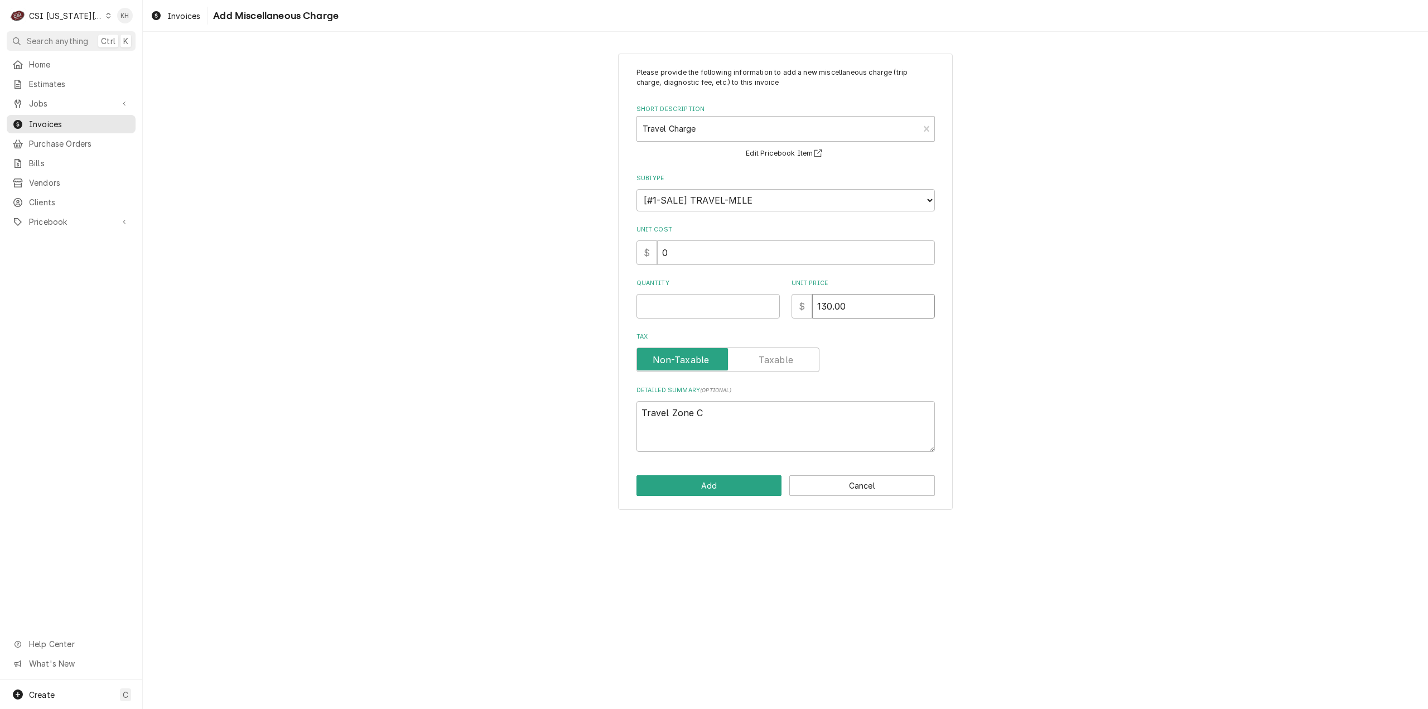
type input "130.00"
type textarea "x"
type input "1"
click at [712, 494] on button "Add" at bounding box center [710, 485] width 146 height 21
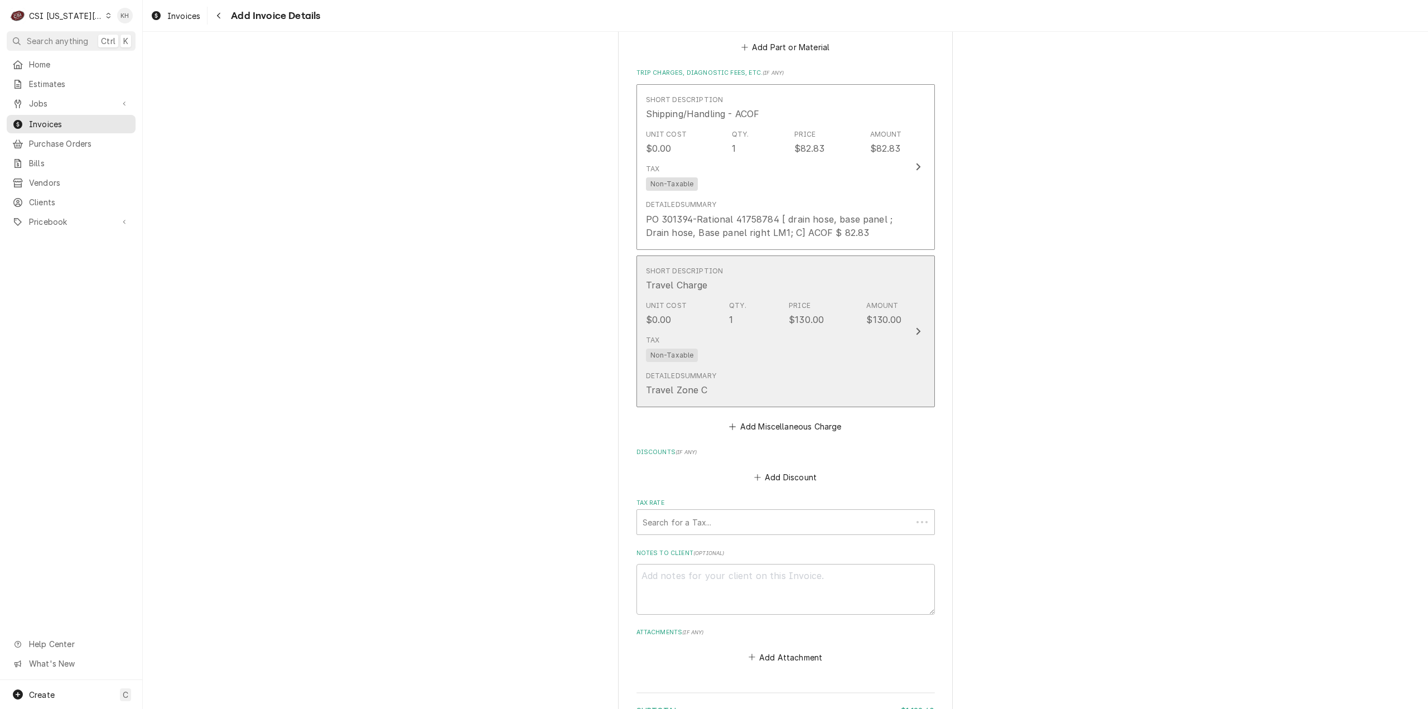
scroll to position [3048, 0]
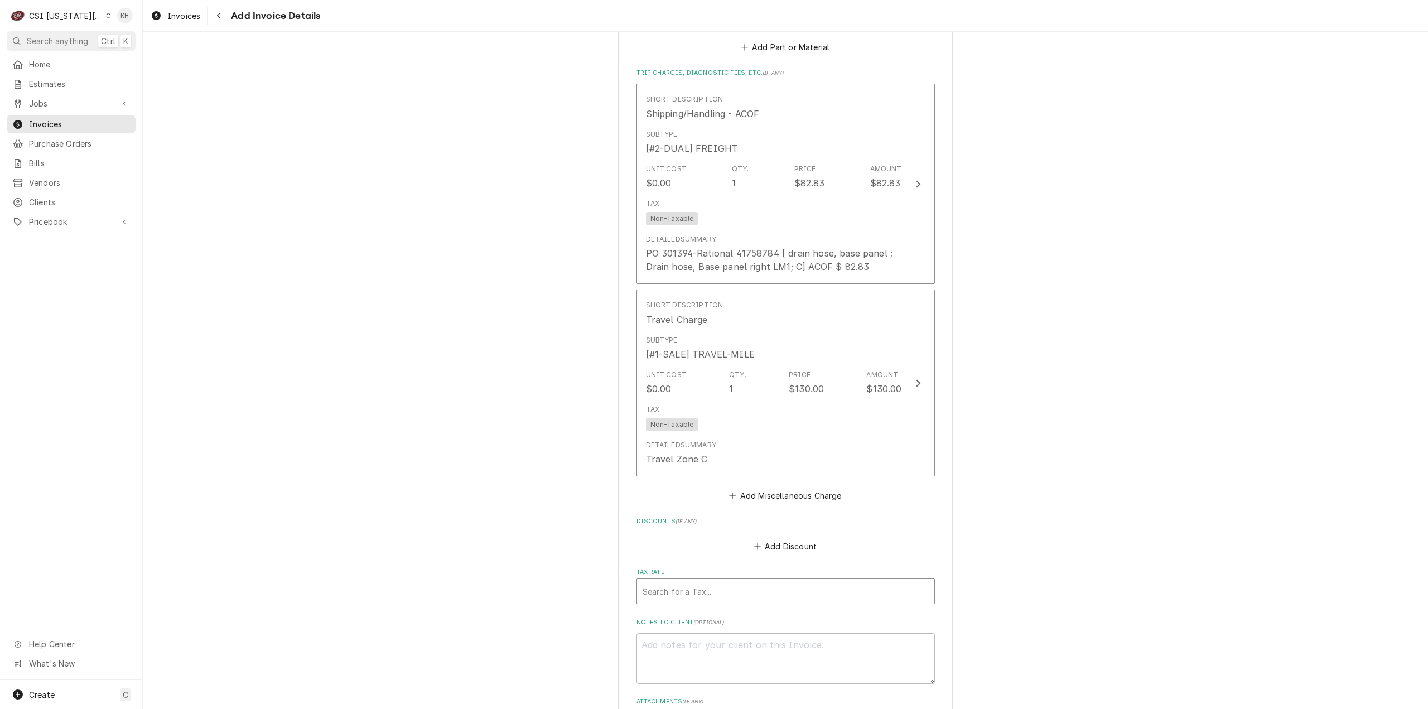
click at [648, 601] on div "Tax Rate" at bounding box center [786, 591] width 286 height 20
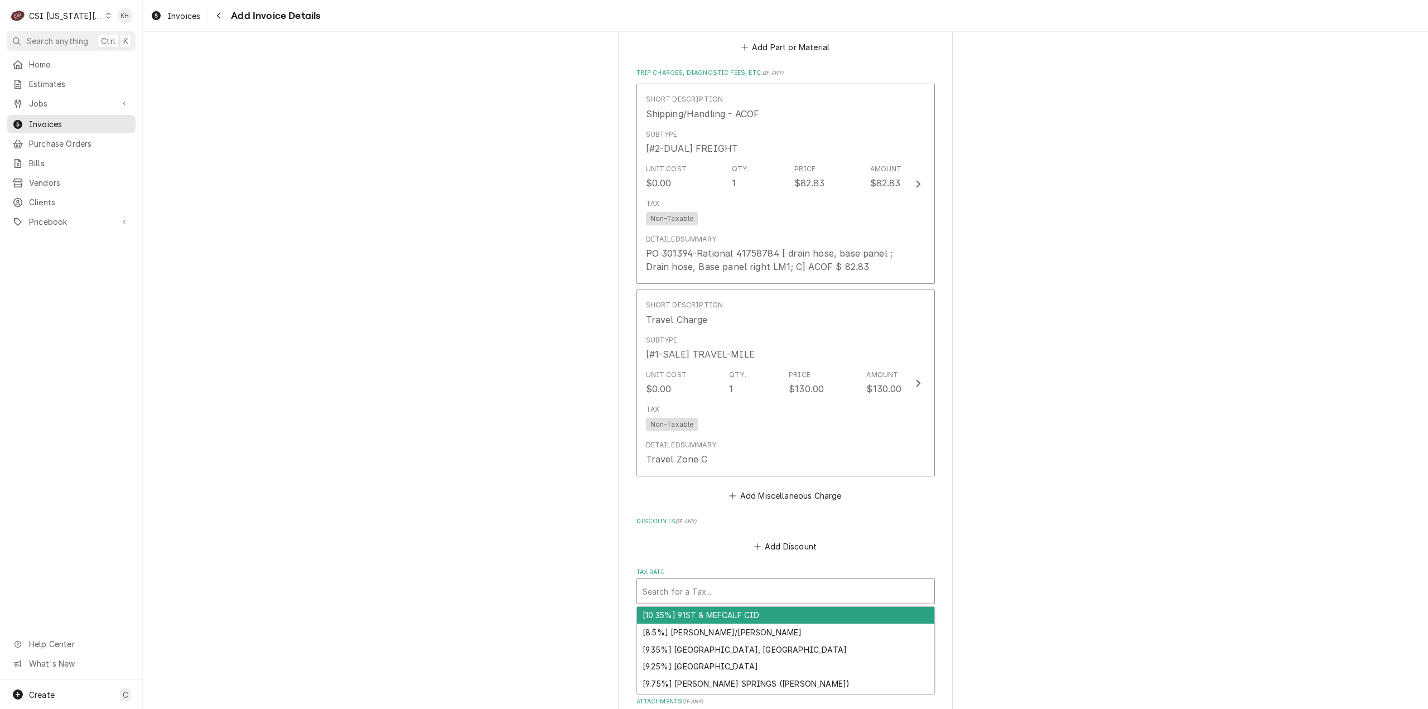
type textarea "x"
type input "e"
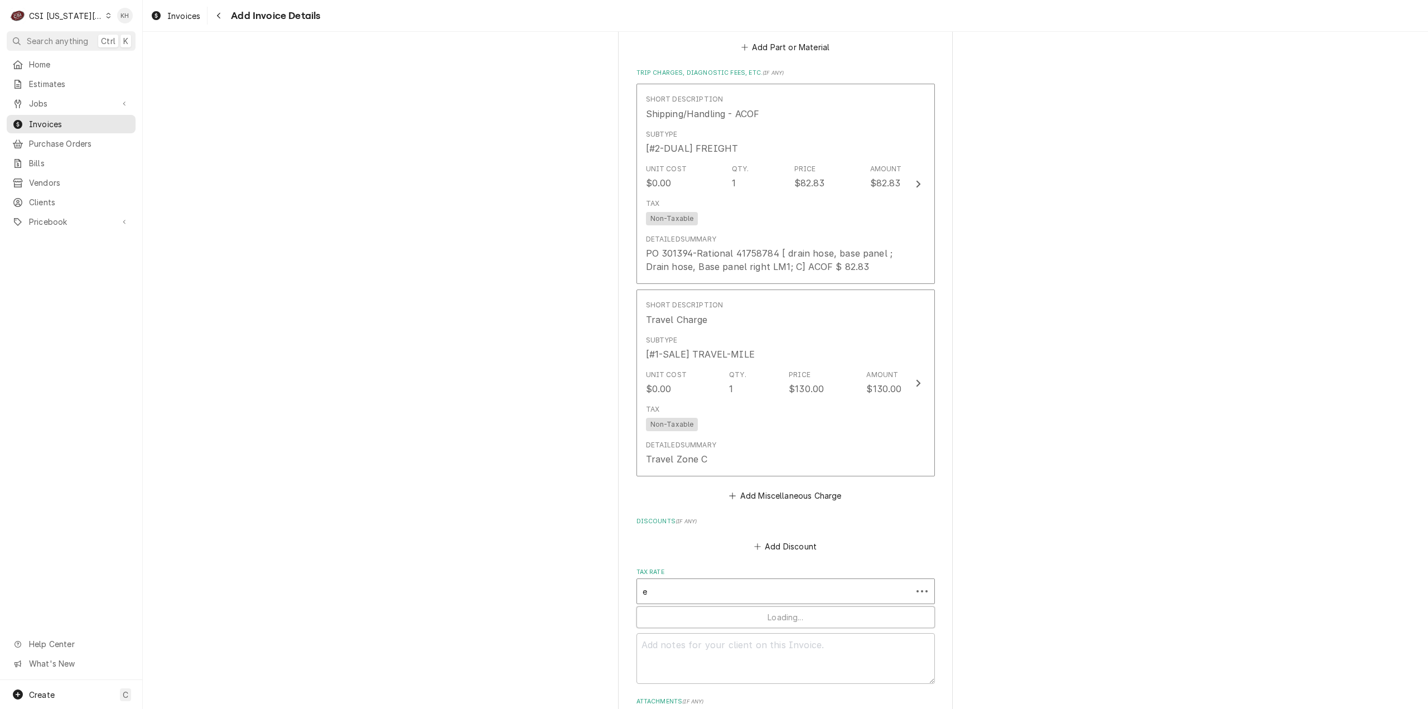
type textarea "x"
type input "ex"
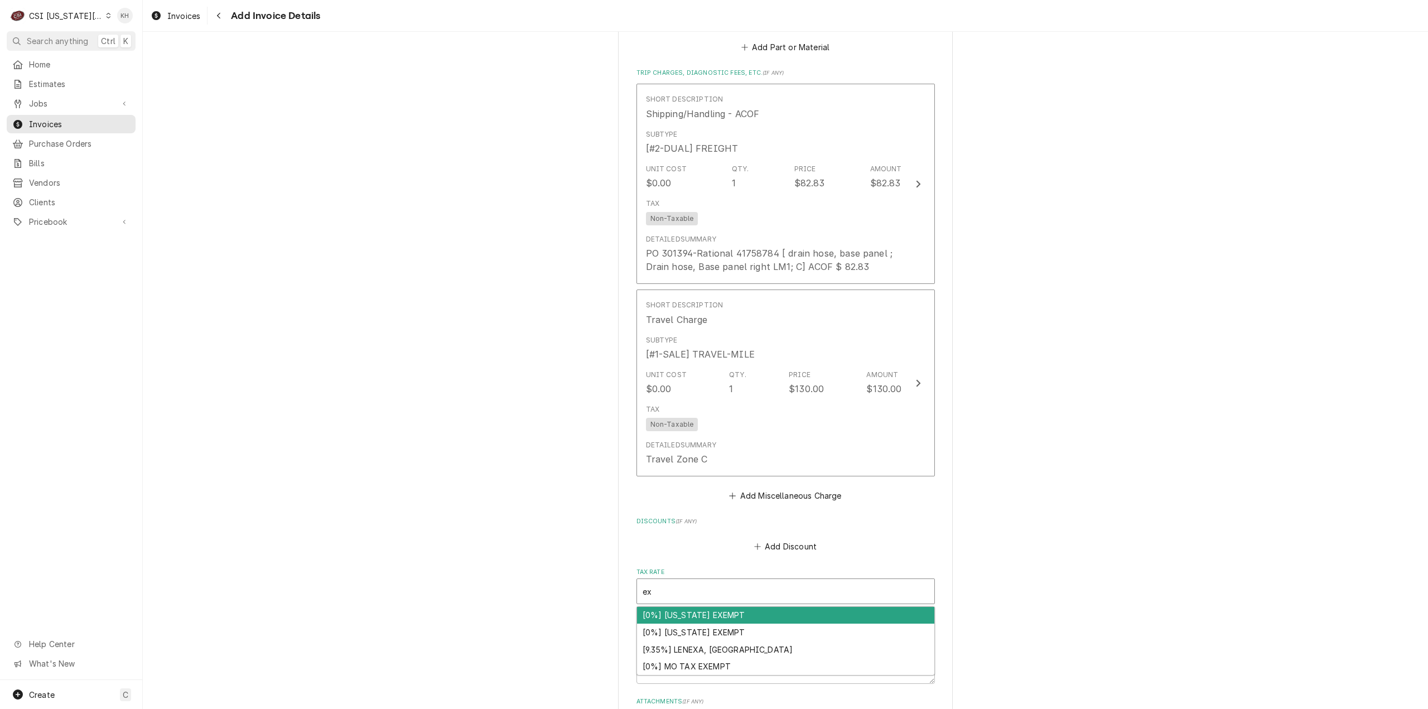
type textarea "x"
type input "exem"
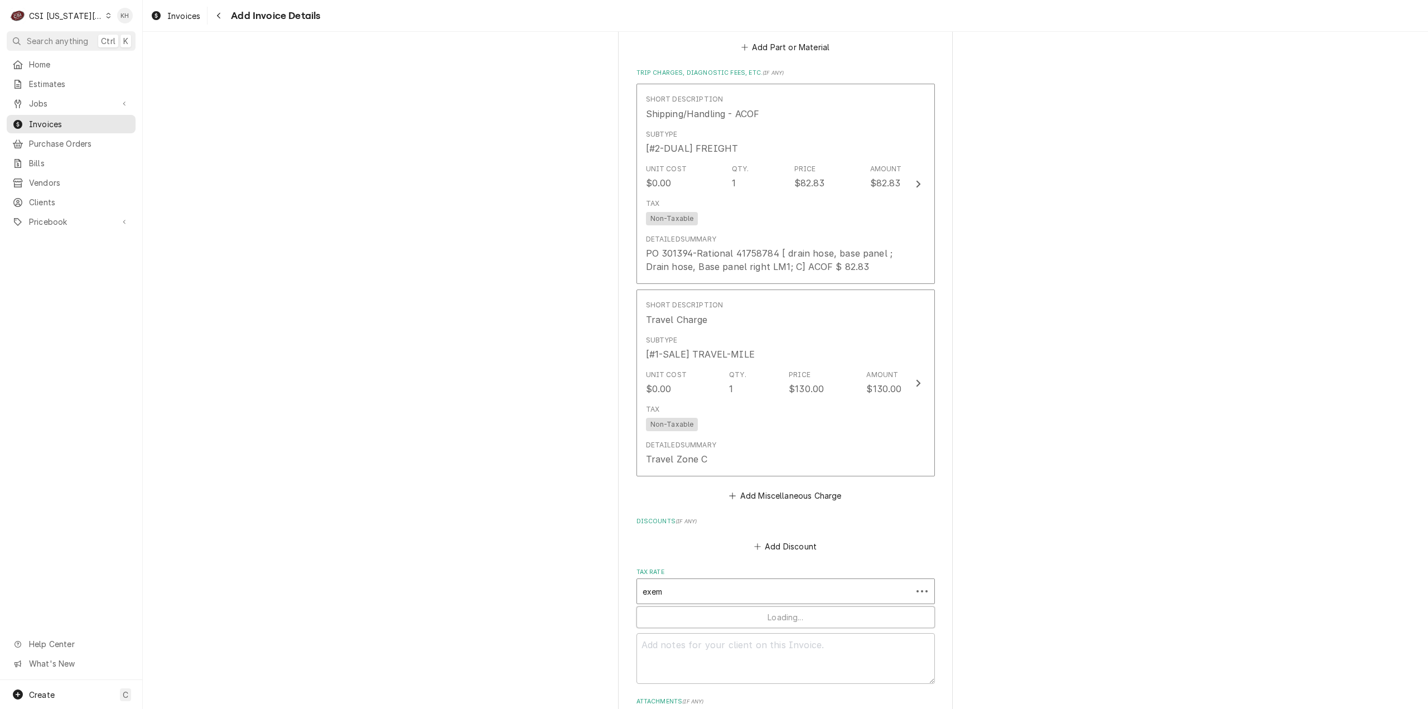
type textarea "x"
type input "exemp"
click at [738, 641] on div "[0%] KANSAS EXEMPT" at bounding box center [785, 632] width 297 height 17
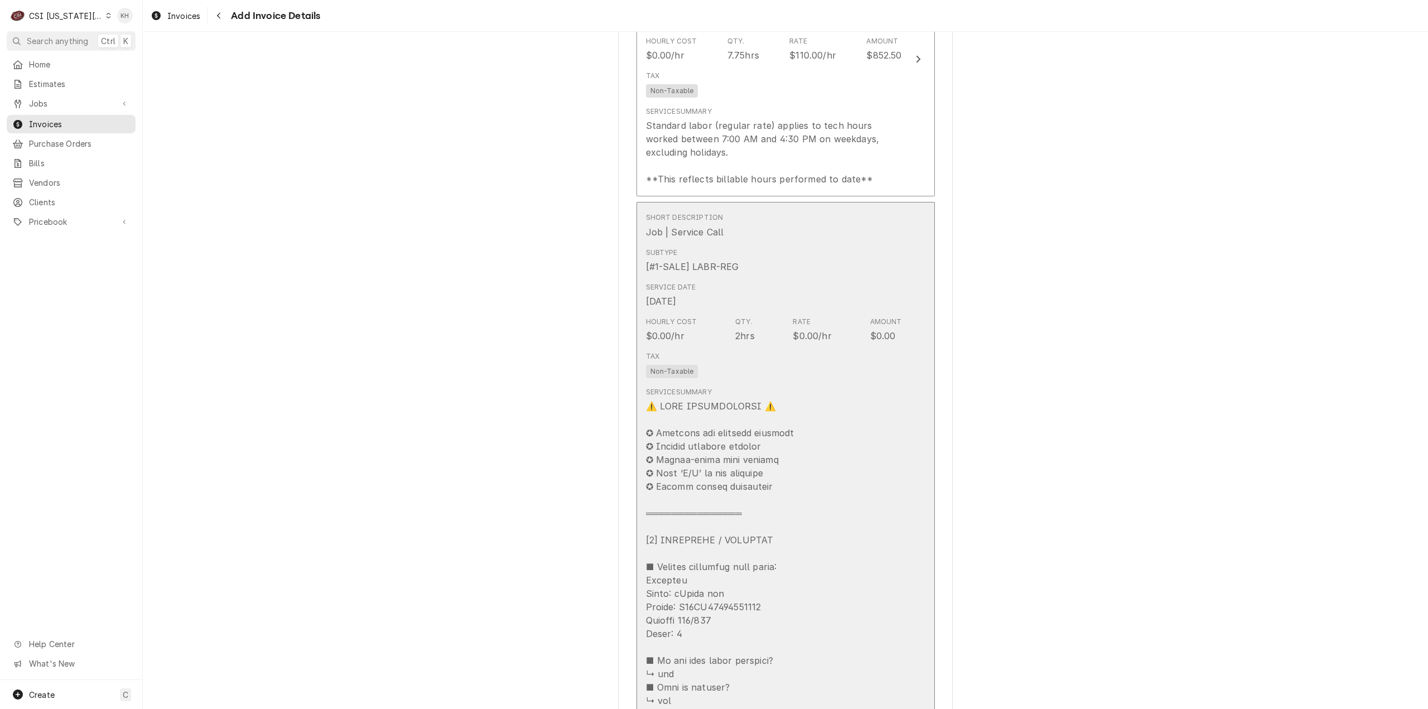
scroll to position [1374, 0]
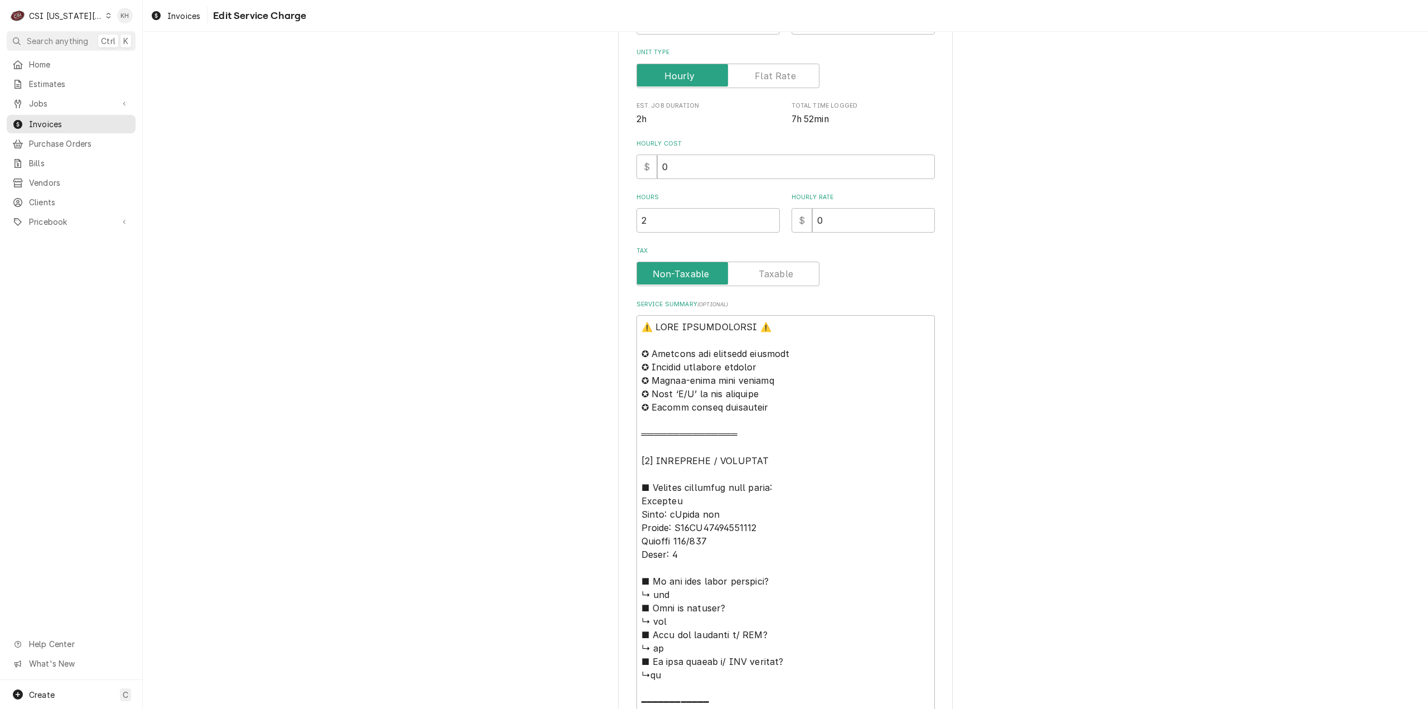
scroll to position [335, 0]
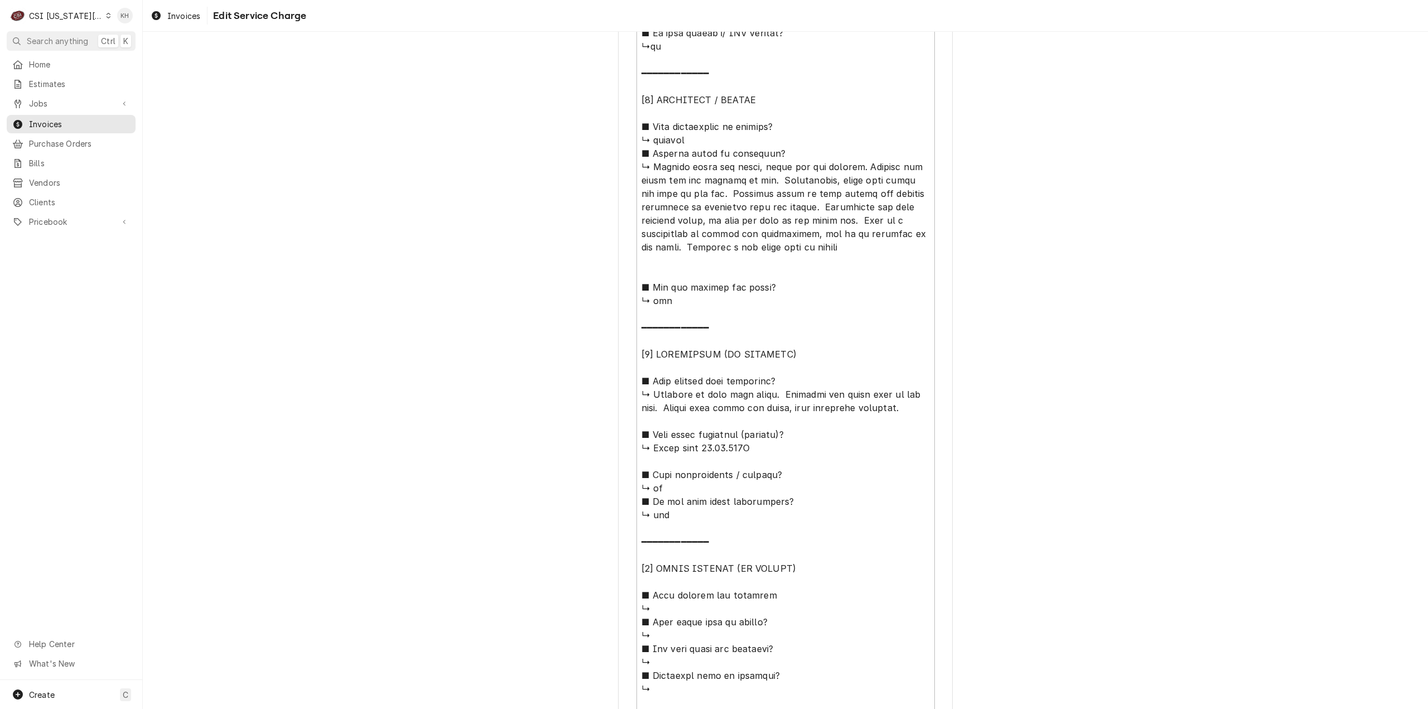
scroll to position [794, 0]
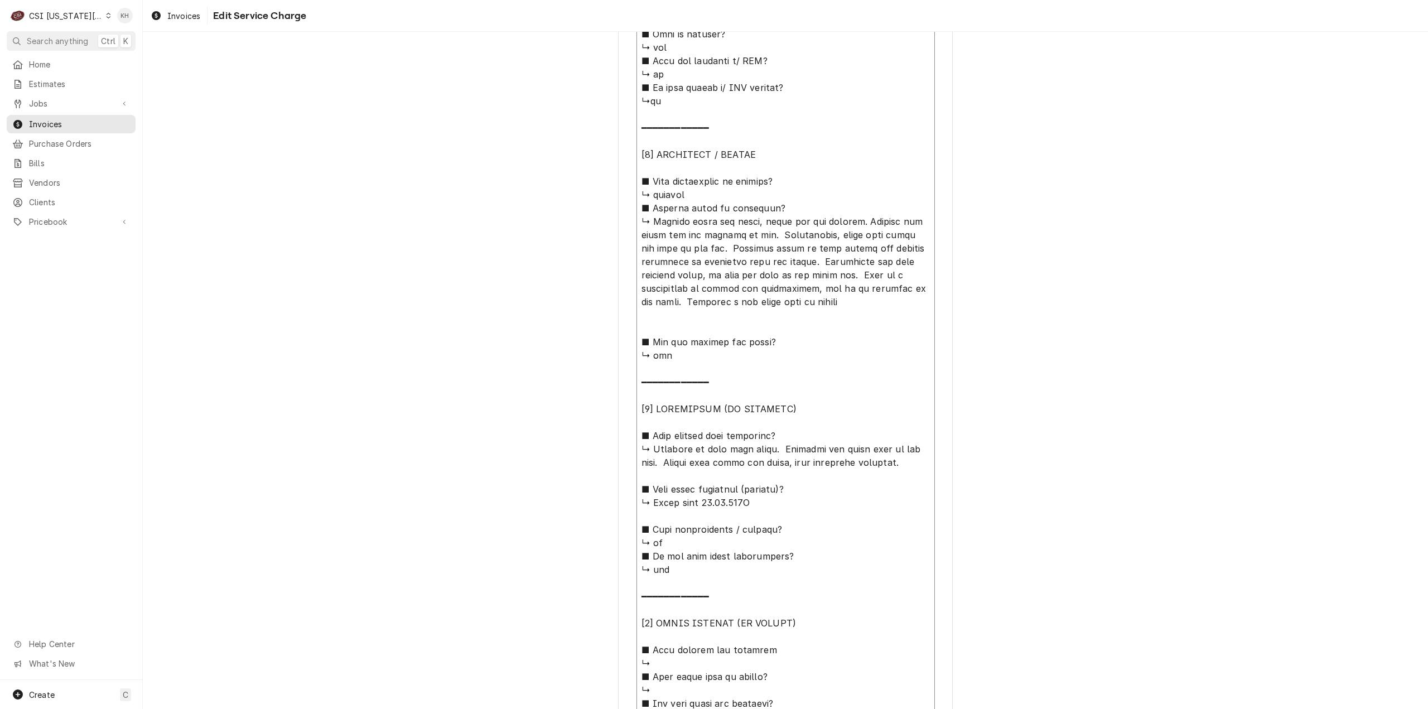
click at [659, 447] on textarea "Service Summary ( optional )" at bounding box center [786, 288] width 298 height 1095
drag, startPoint x: 649, startPoint y: 448, endPoint x: 876, endPoint y: 466, distance: 227.2
click at [876, 466] on textarea "Service Summary ( optional )" at bounding box center [786, 288] width 298 height 1095
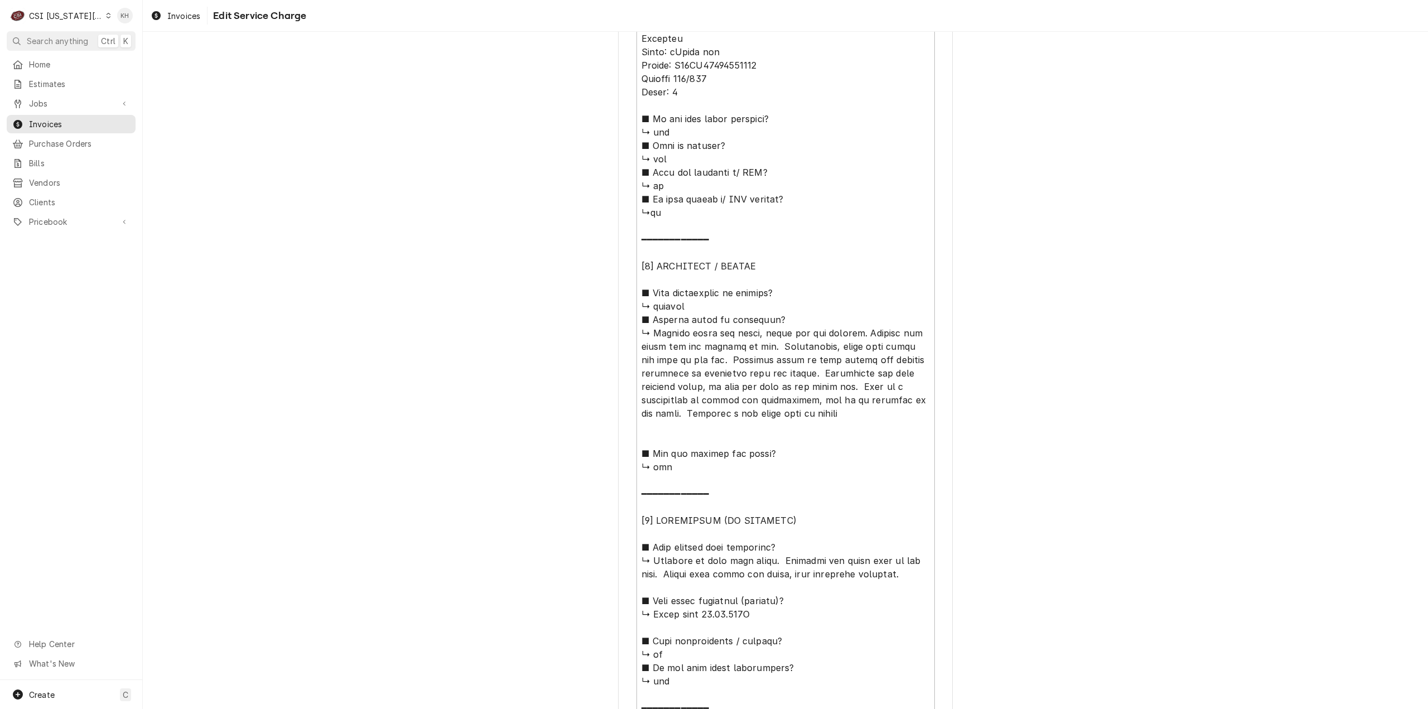
scroll to position [1018, 0]
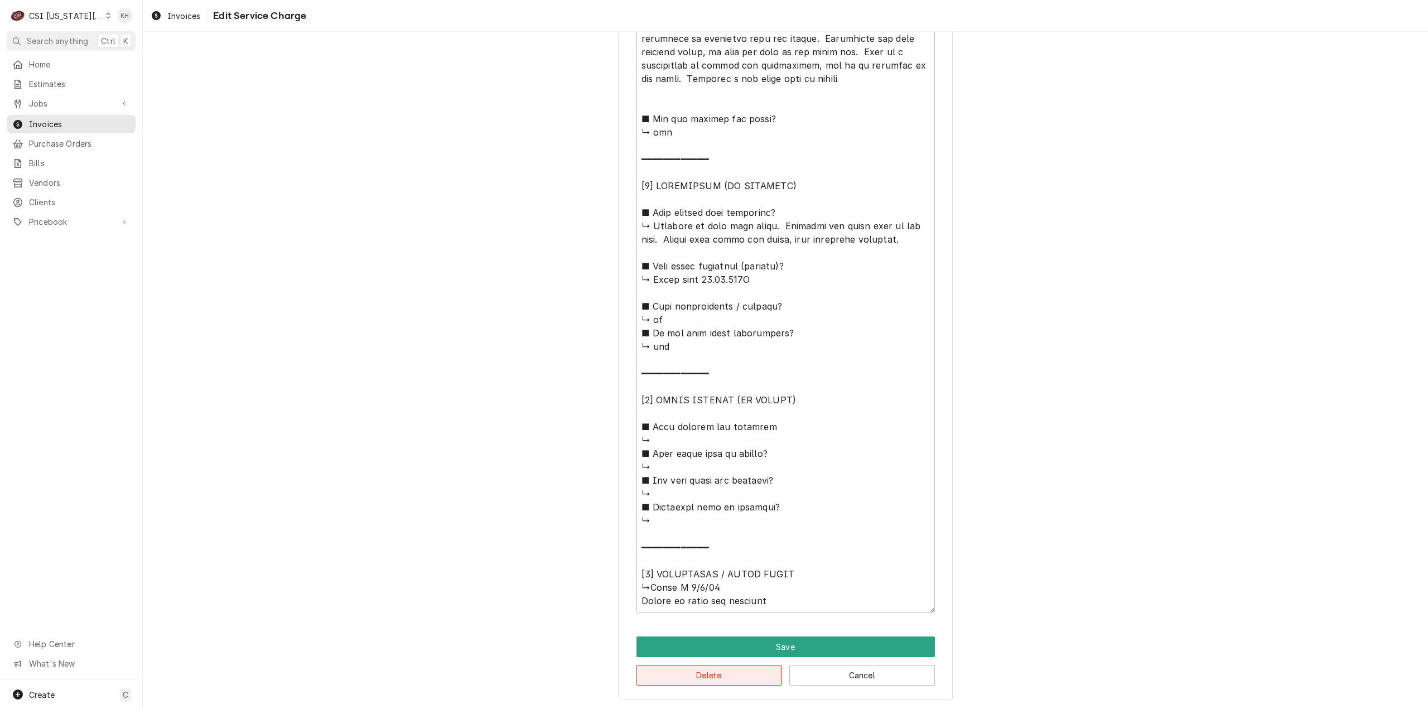
click at [734, 673] on button "Delete" at bounding box center [710, 675] width 146 height 21
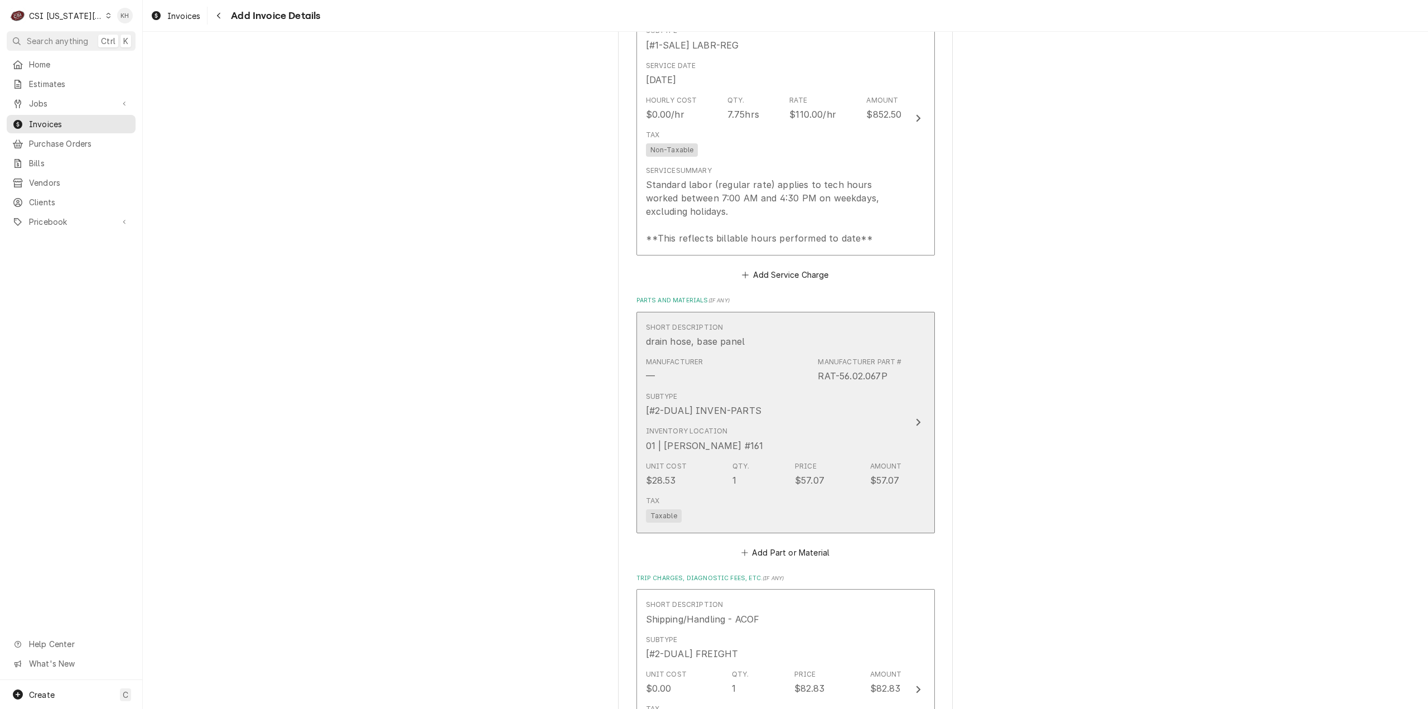
scroll to position [1005, 0]
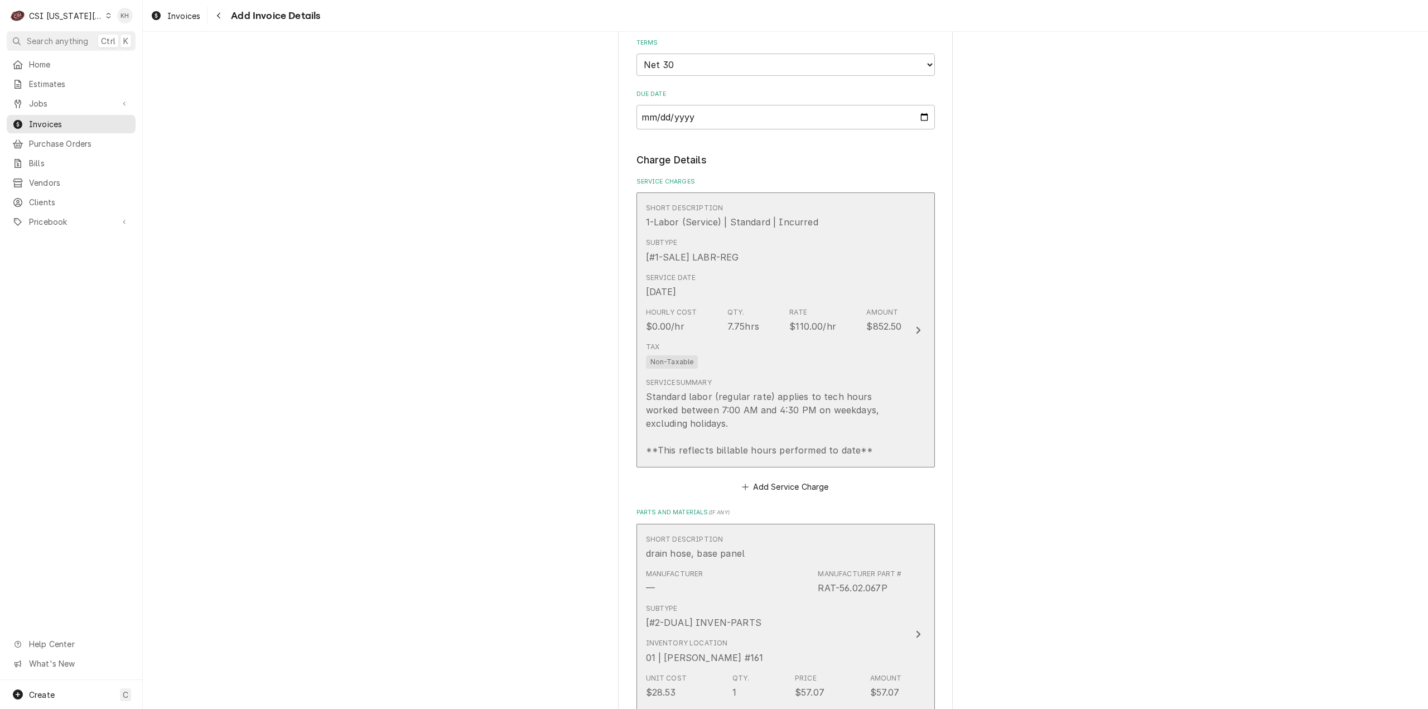
click at [876, 373] on div "Tax Non-Taxable" at bounding box center [774, 356] width 256 height 36
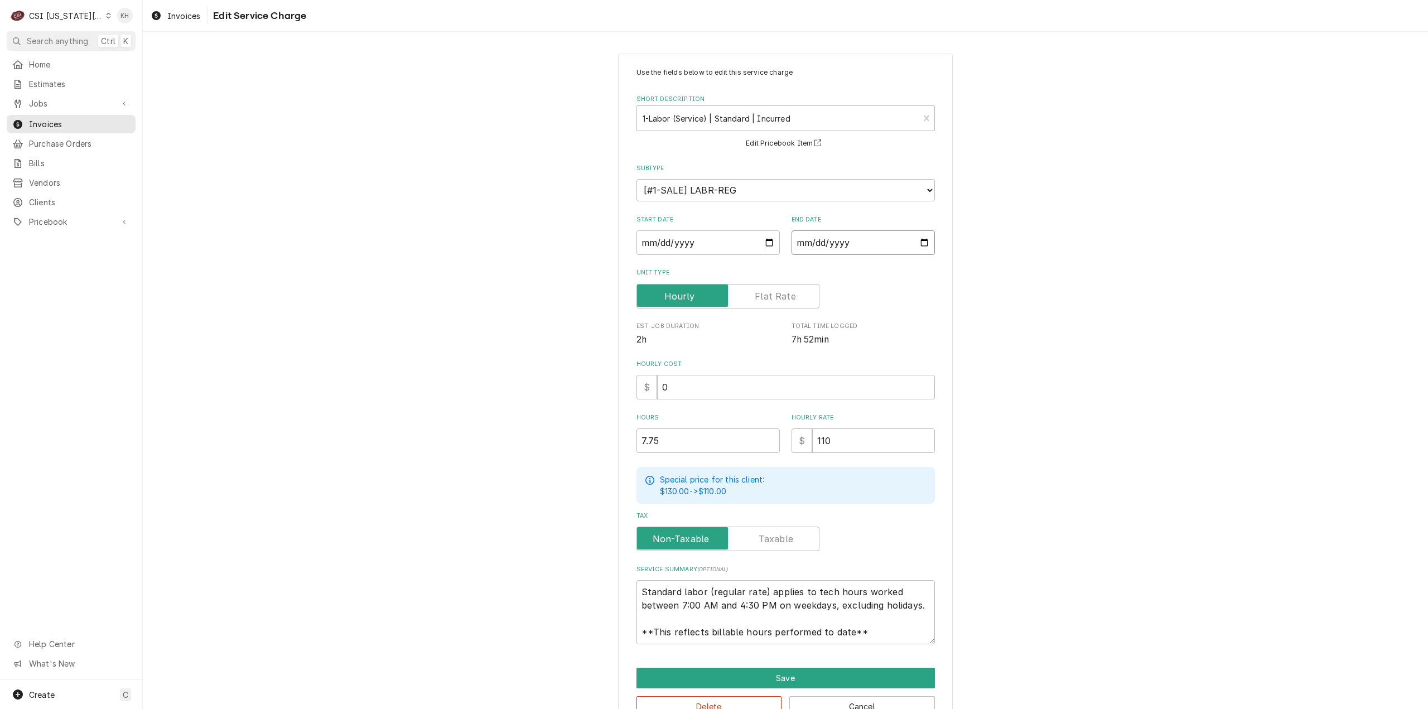
click at [921, 244] on input "2025-08-29" at bounding box center [863, 242] width 143 height 25
type textarea "x"
type input "2025-09-29"
type textarea "x"
type input "2025-09-05"
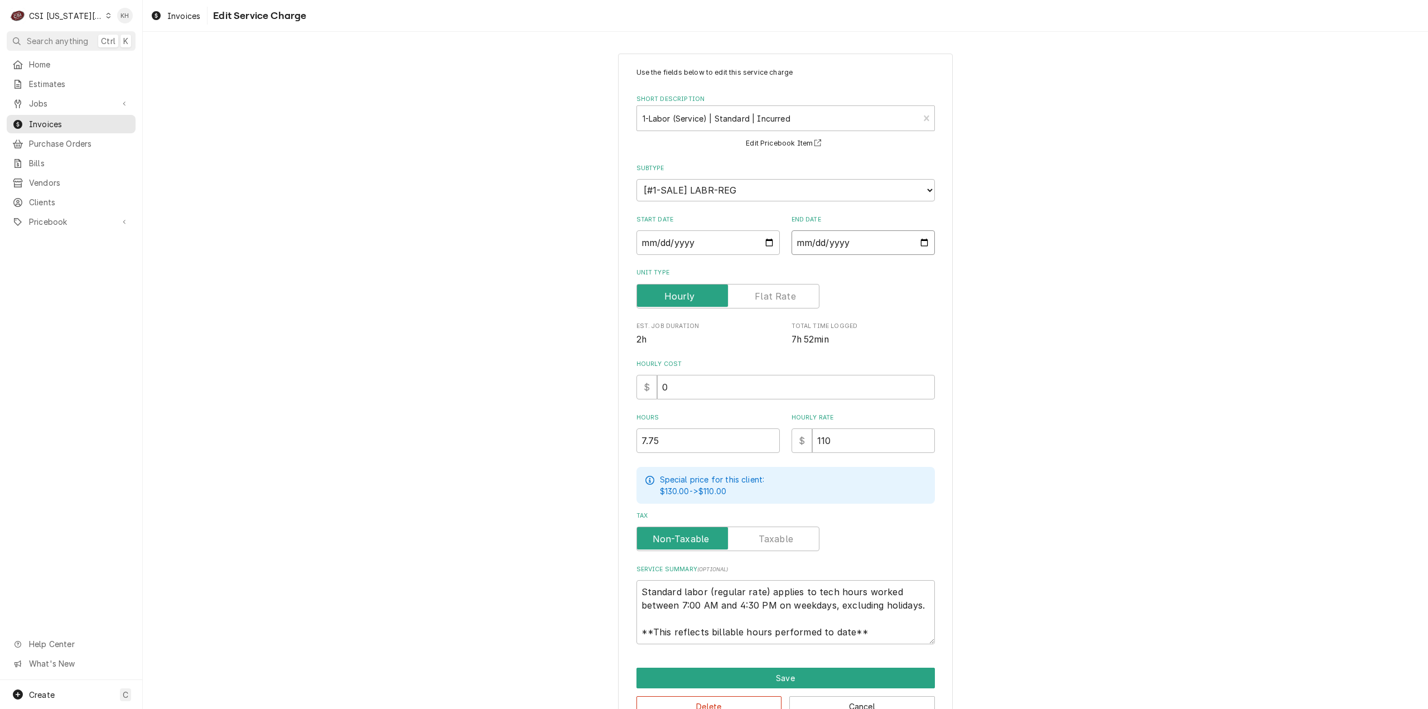
scroll to position [30, 0]
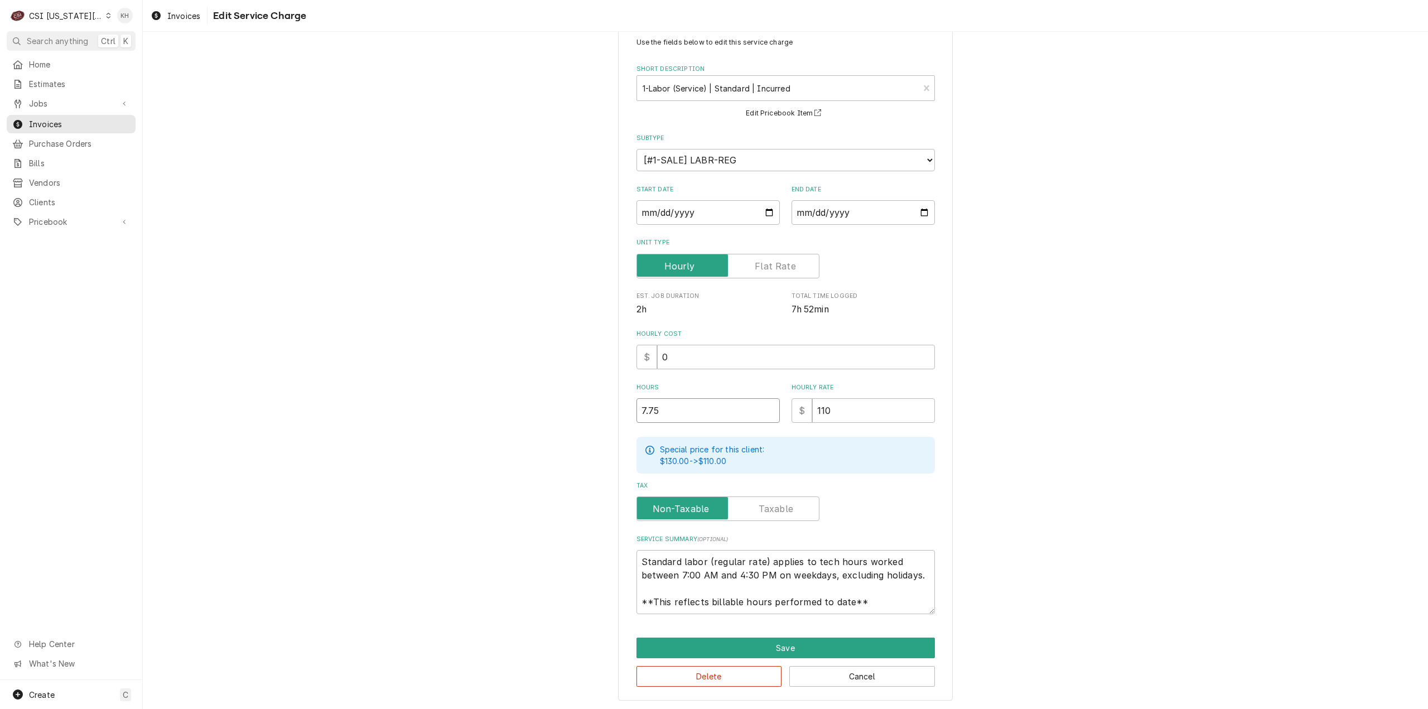
drag, startPoint x: 614, startPoint y: 415, endPoint x: 571, endPoint y: 412, distance: 42.5
click at [571, 412] on div "Use the fields below to edit this service charge Short Description 1-Labor (Ser…" at bounding box center [785, 361] width 1285 height 697
type textarea "x"
type input "7"
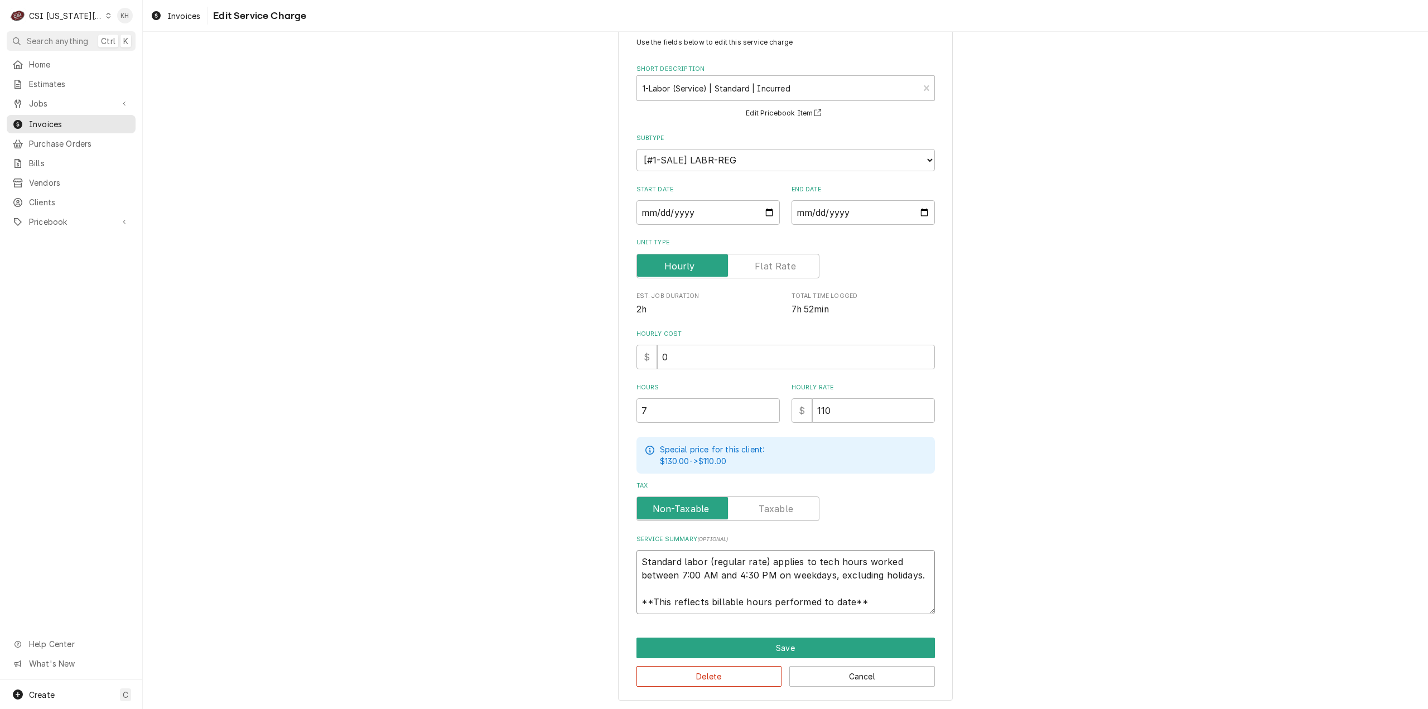
drag, startPoint x: 855, startPoint y: 603, endPoint x: 502, endPoint y: 513, distance: 364.6
click at [502, 513] on div "Use the fields below to edit this service charge Short Description 1-Labor (Ser…" at bounding box center [785, 361] width 1285 height 697
paste textarea "Rational / E62SJ24093165759 Arrived onsite to inspect iCombi that is down. Obse…"
type textarea "x"
type textarea "Rational / E62SJ24093165759 Arrived onsite to inspect iCombi that is down. Obse…"
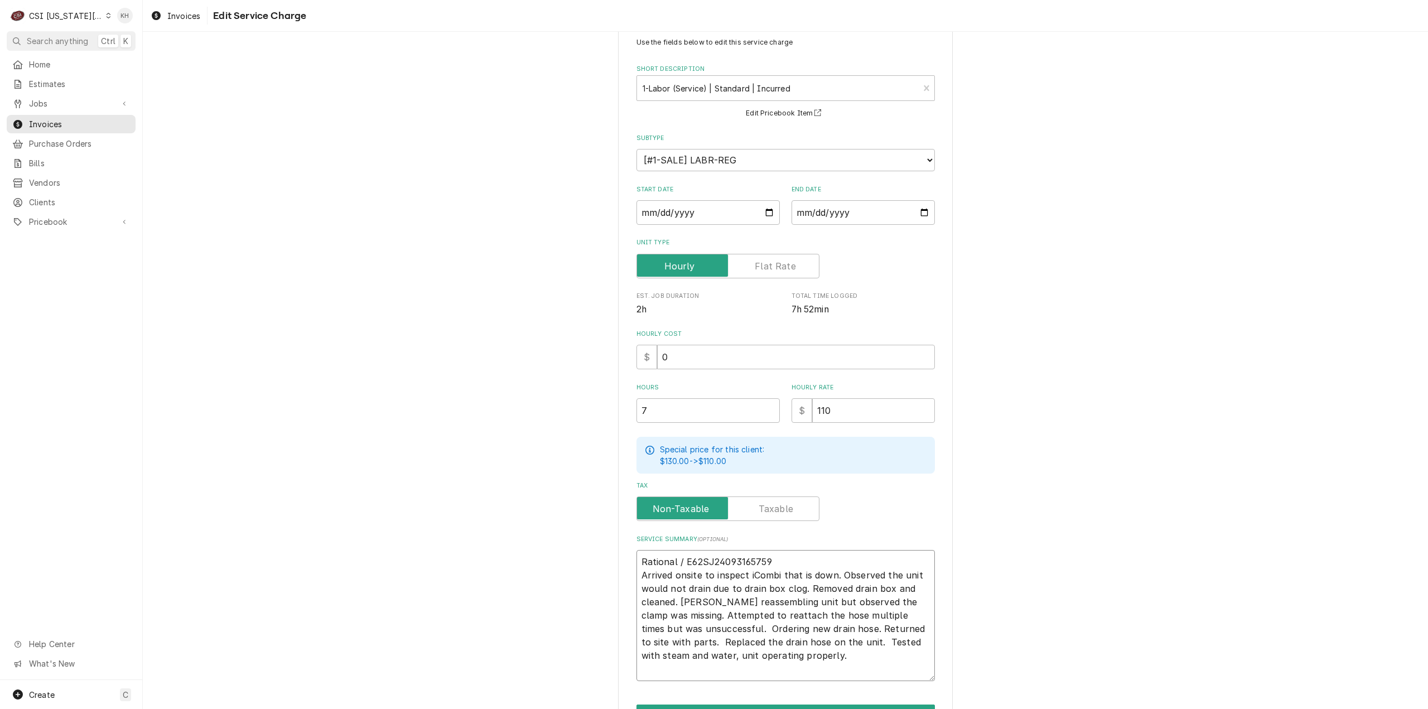
type textarea "x"
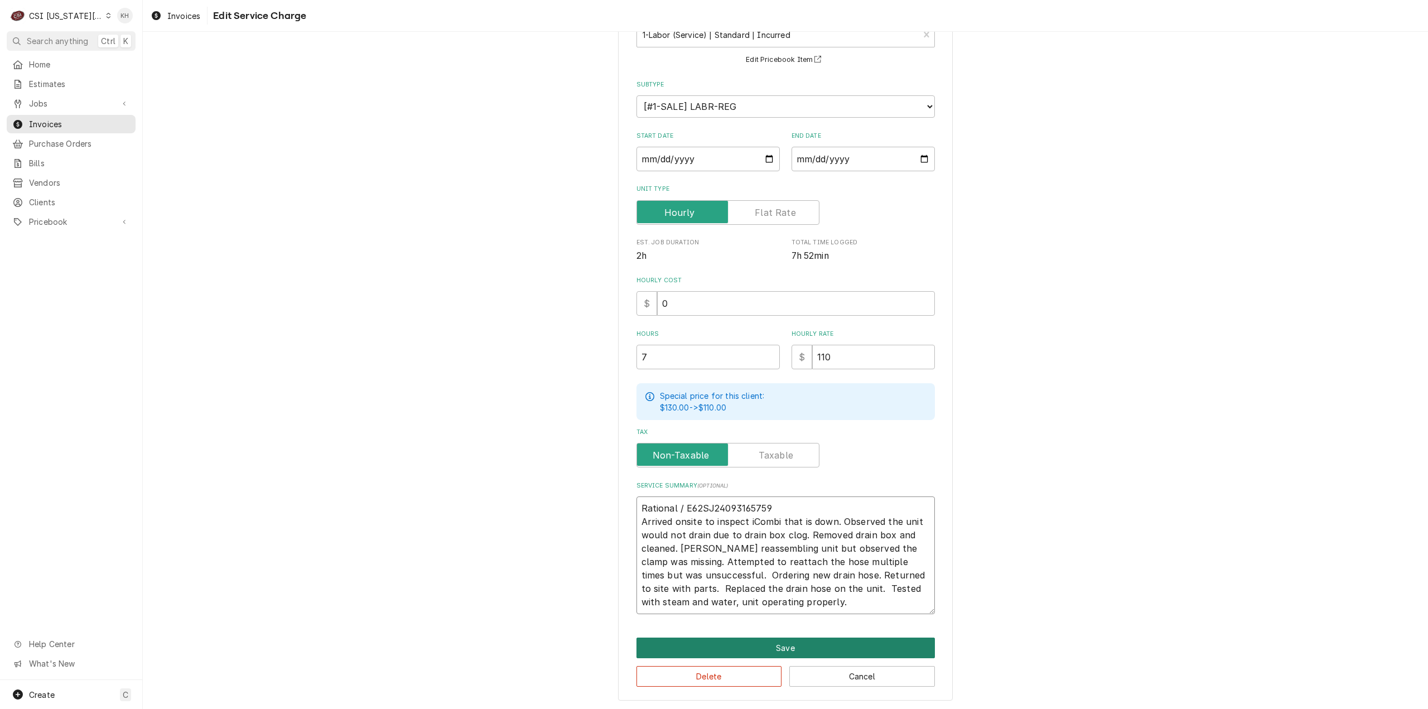
type textarea "Rational / E62SJ24093165759 Arrived onsite to inspect iCombi that is down. Obse…"
click at [797, 643] on button "Save" at bounding box center [786, 648] width 298 height 21
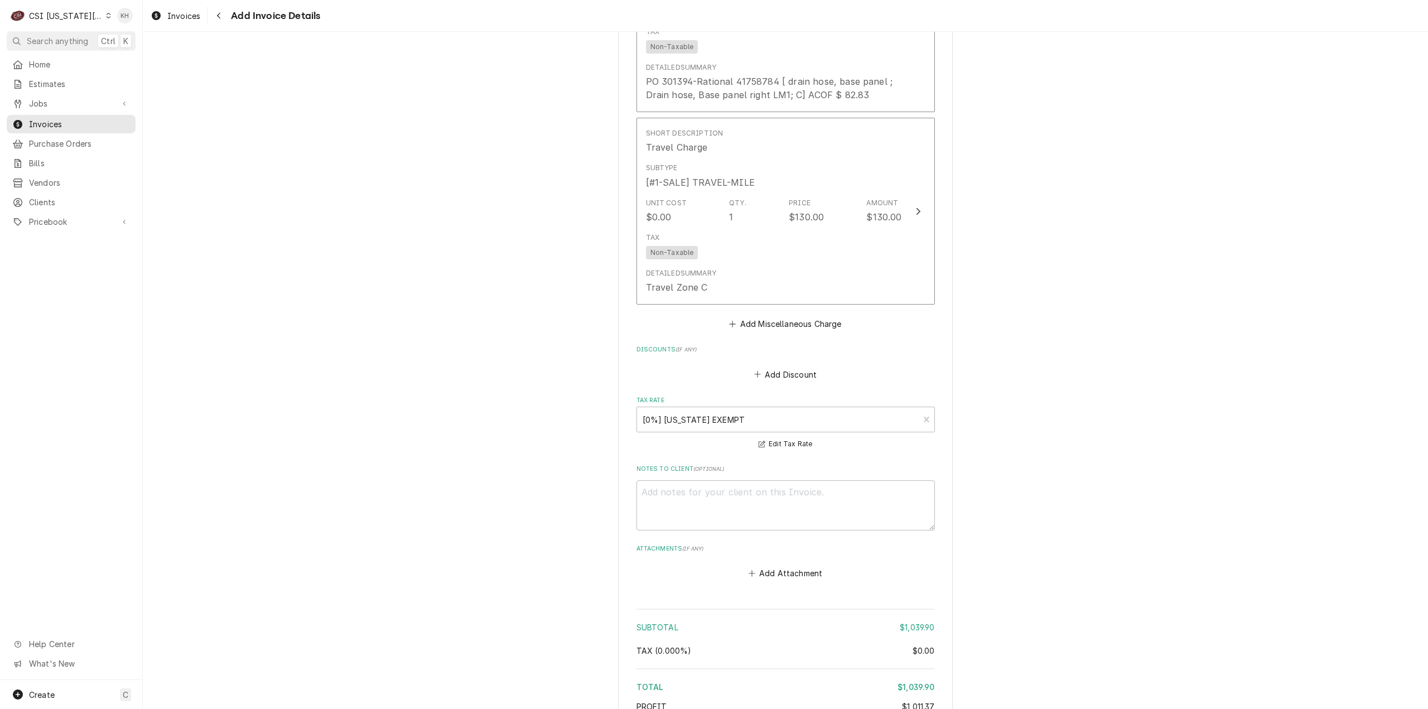
scroll to position [2070, 0]
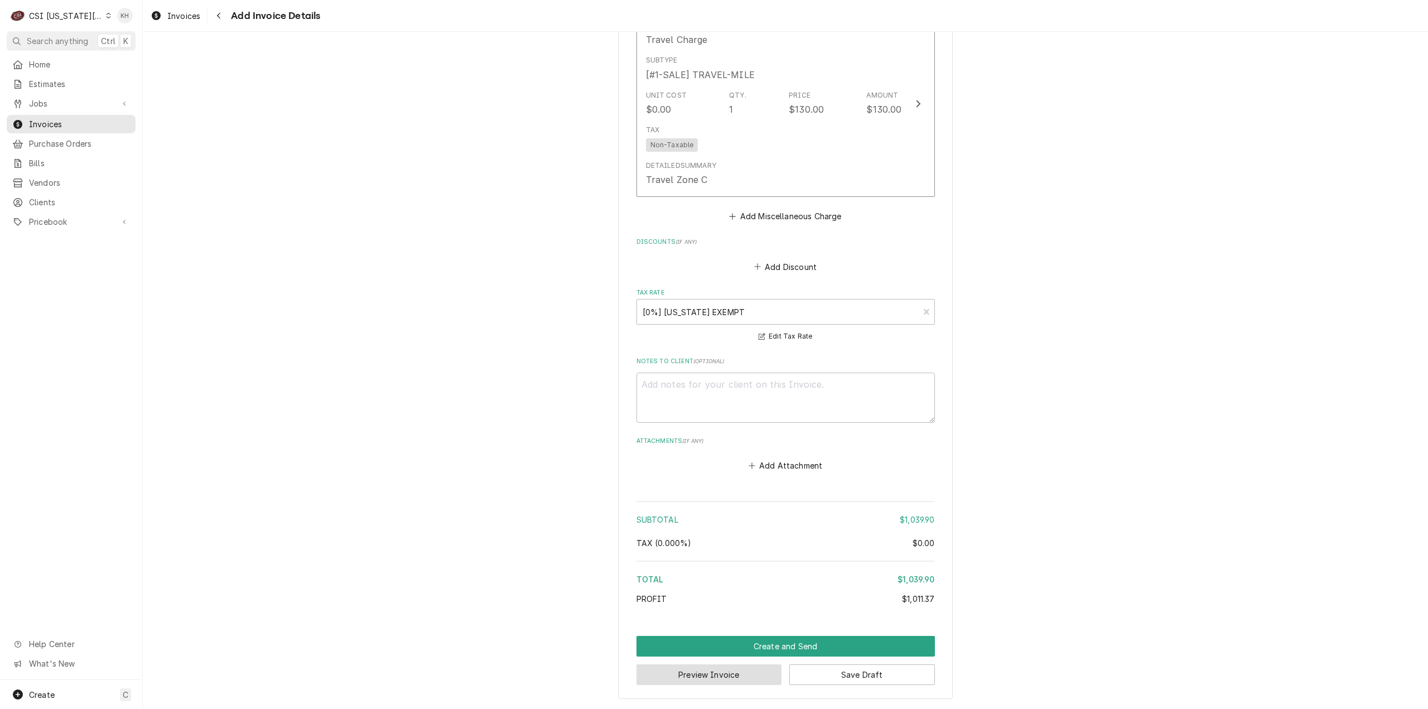
click at [694, 675] on button "Preview Invoice" at bounding box center [710, 674] width 146 height 21
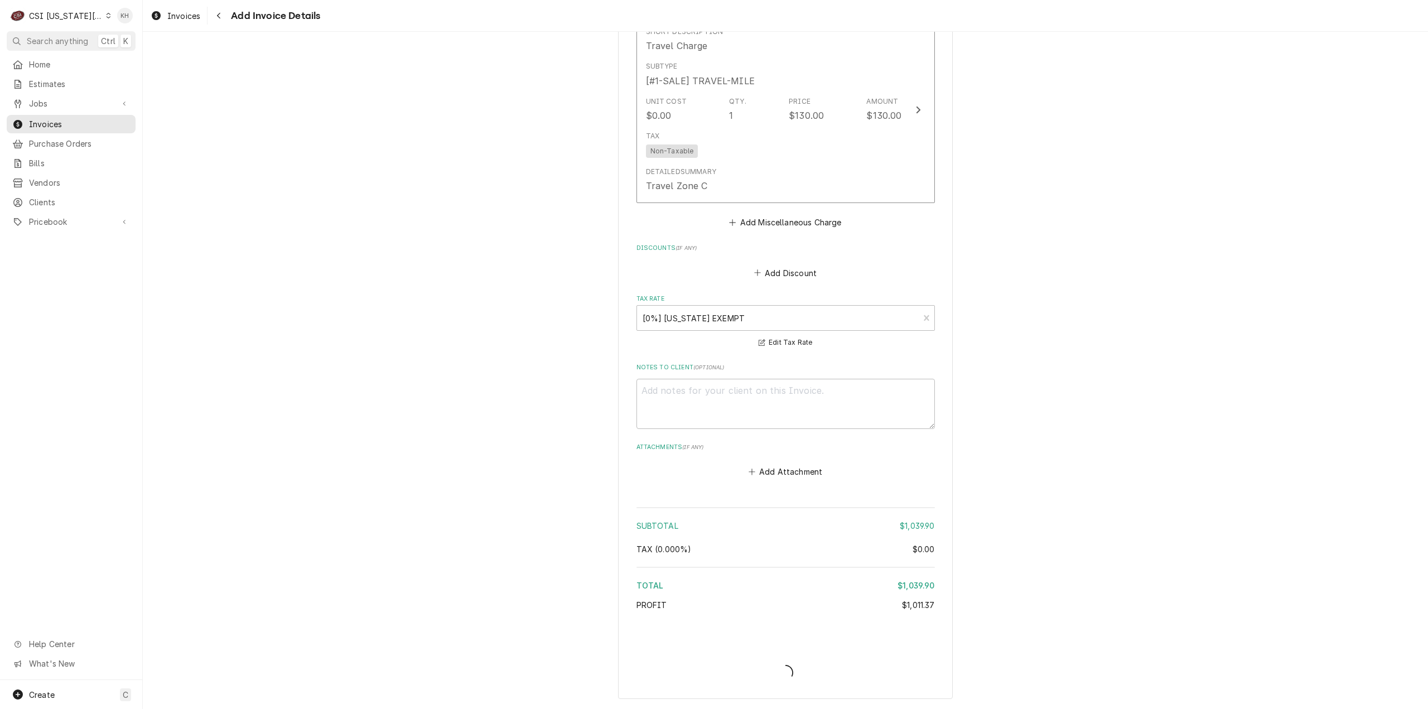
type textarea "x"
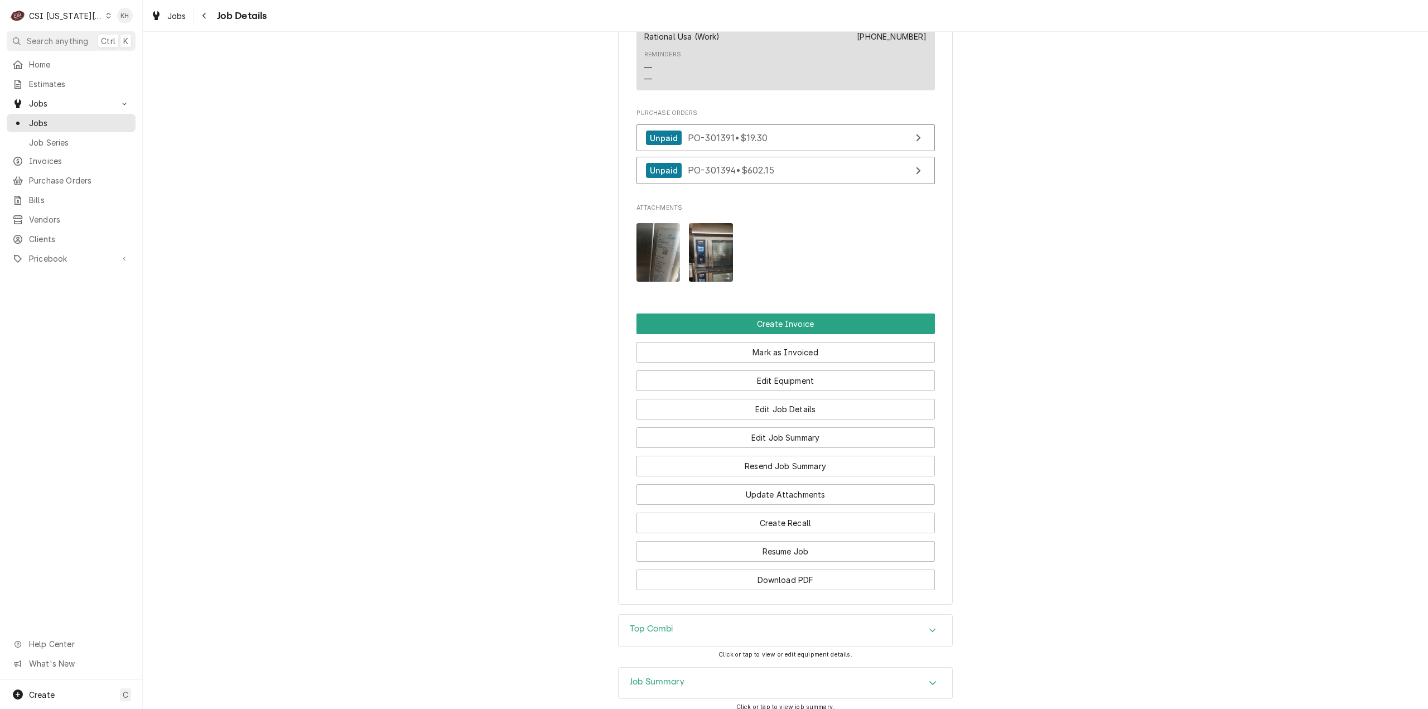
scroll to position [1261, 0]
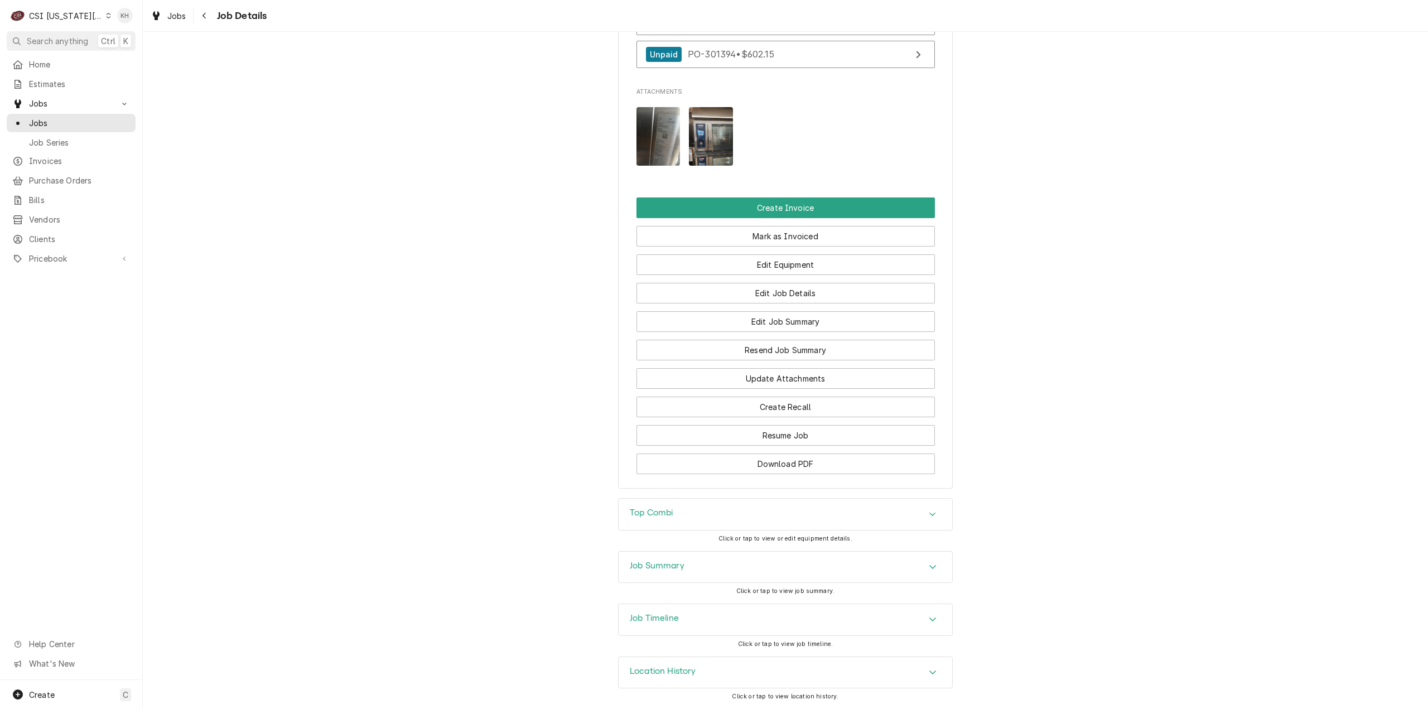
click at [711, 575] on div "Job Summary" at bounding box center [786, 567] width 334 height 31
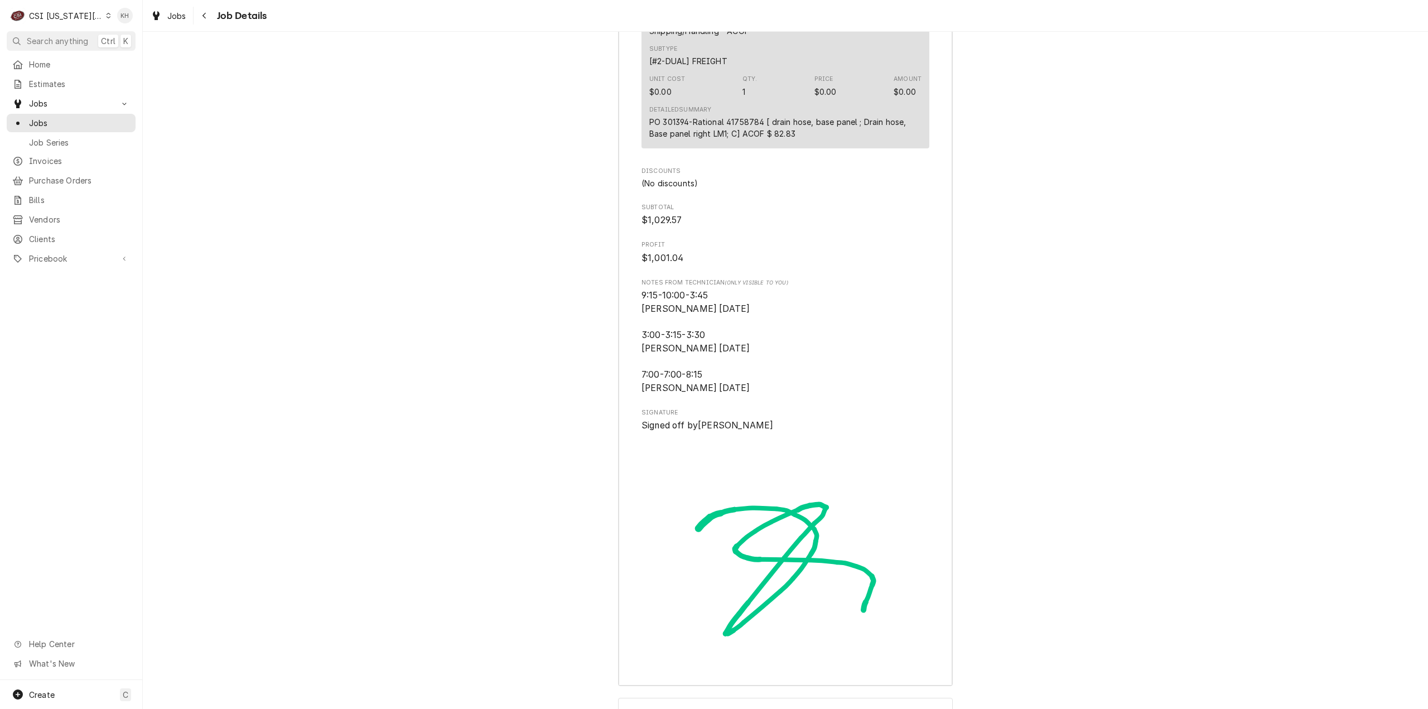
scroll to position [3789, 0]
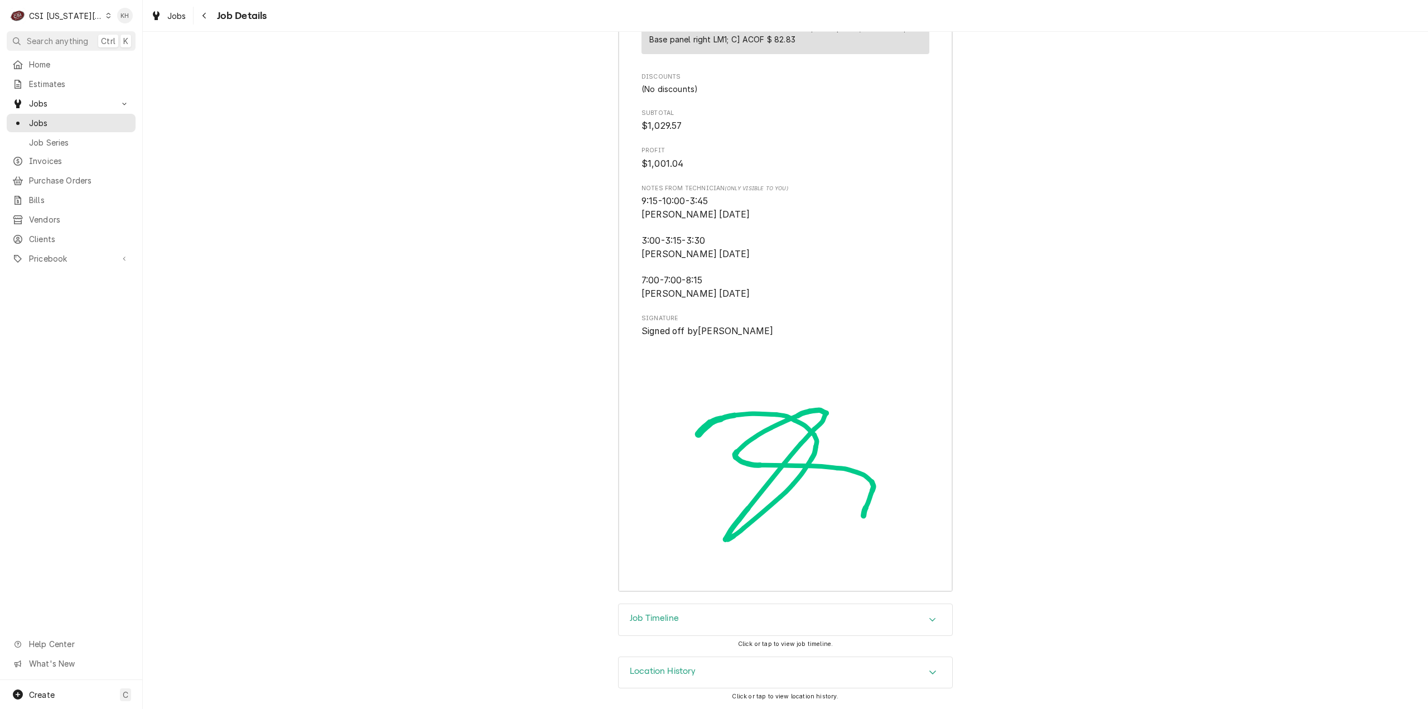
click at [704, 623] on div "Job Timeline" at bounding box center [786, 619] width 334 height 31
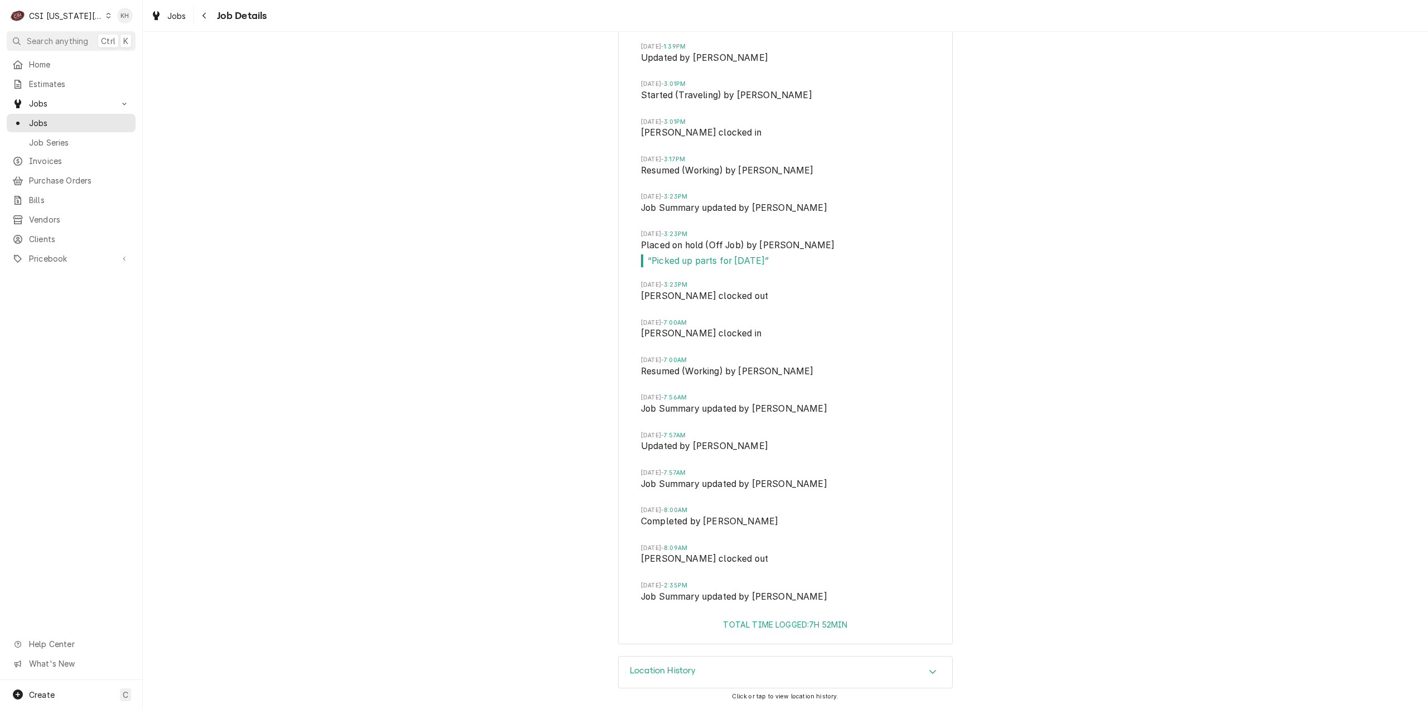
scroll to position [4972, 0]
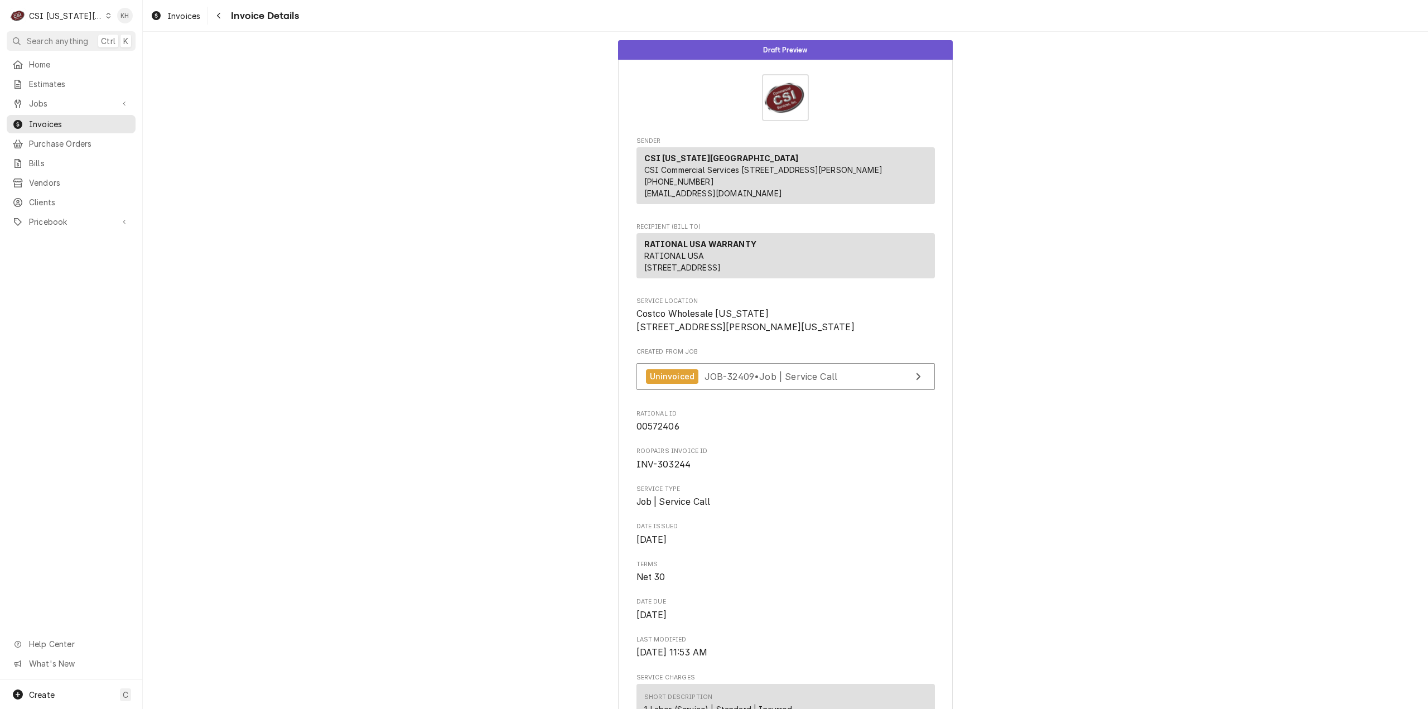
drag, startPoint x: 74, startPoint y: 33, endPoint x: 90, endPoint y: 39, distance: 17.3
click at [74, 33] on button "Search anything Ctrl K" at bounding box center [71, 41] width 129 height 20
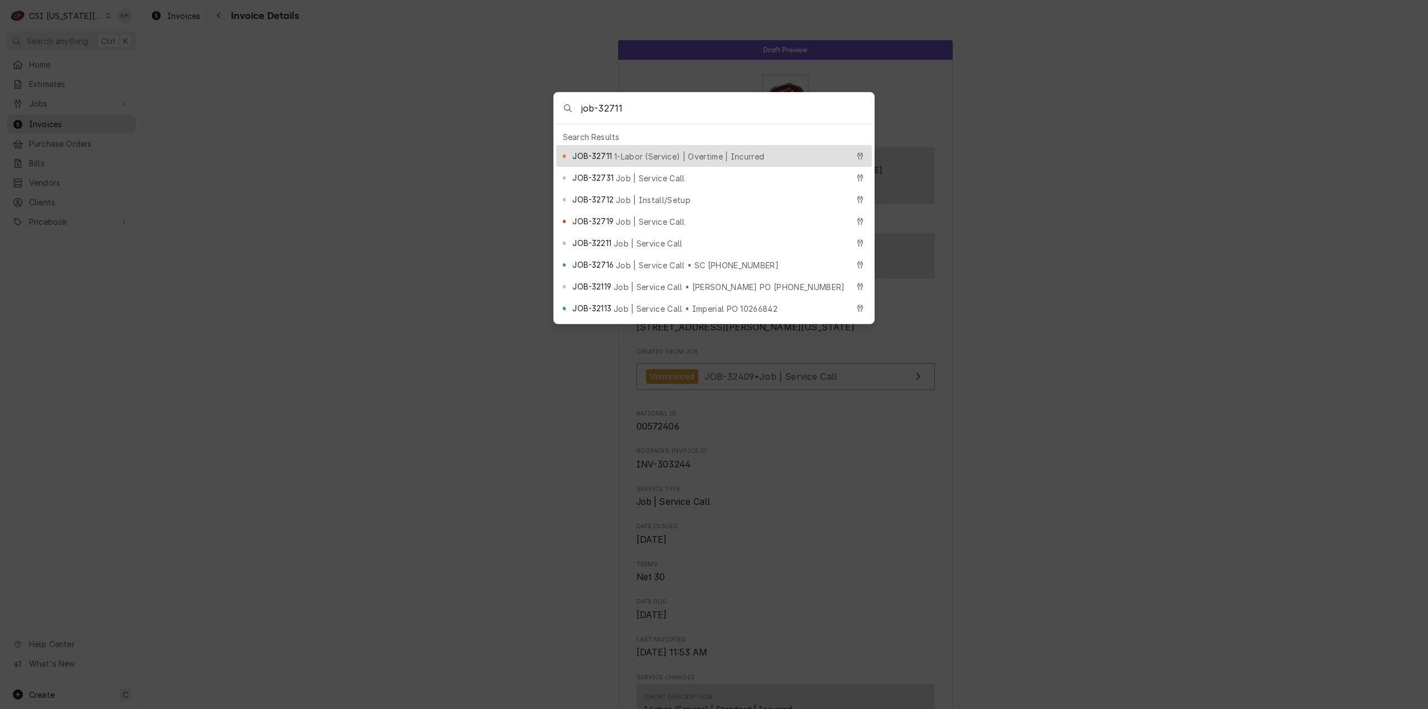
type input "job-32711"
click at [632, 152] on span "1-Labor (Service) | Overtime | Incurred" at bounding box center [689, 157] width 150 height 12
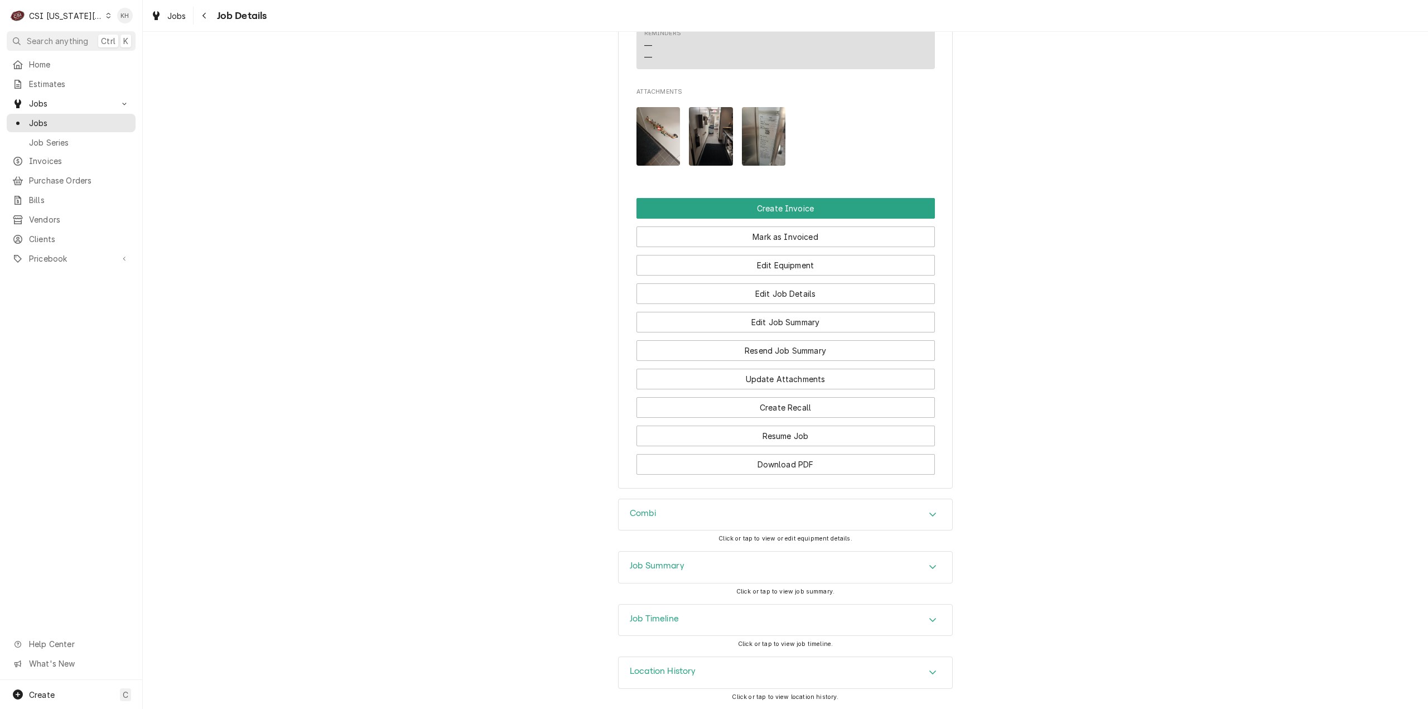
scroll to position [854, 0]
click at [681, 610] on div "Job Timeline" at bounding box center [786, 620] width 334 height 31
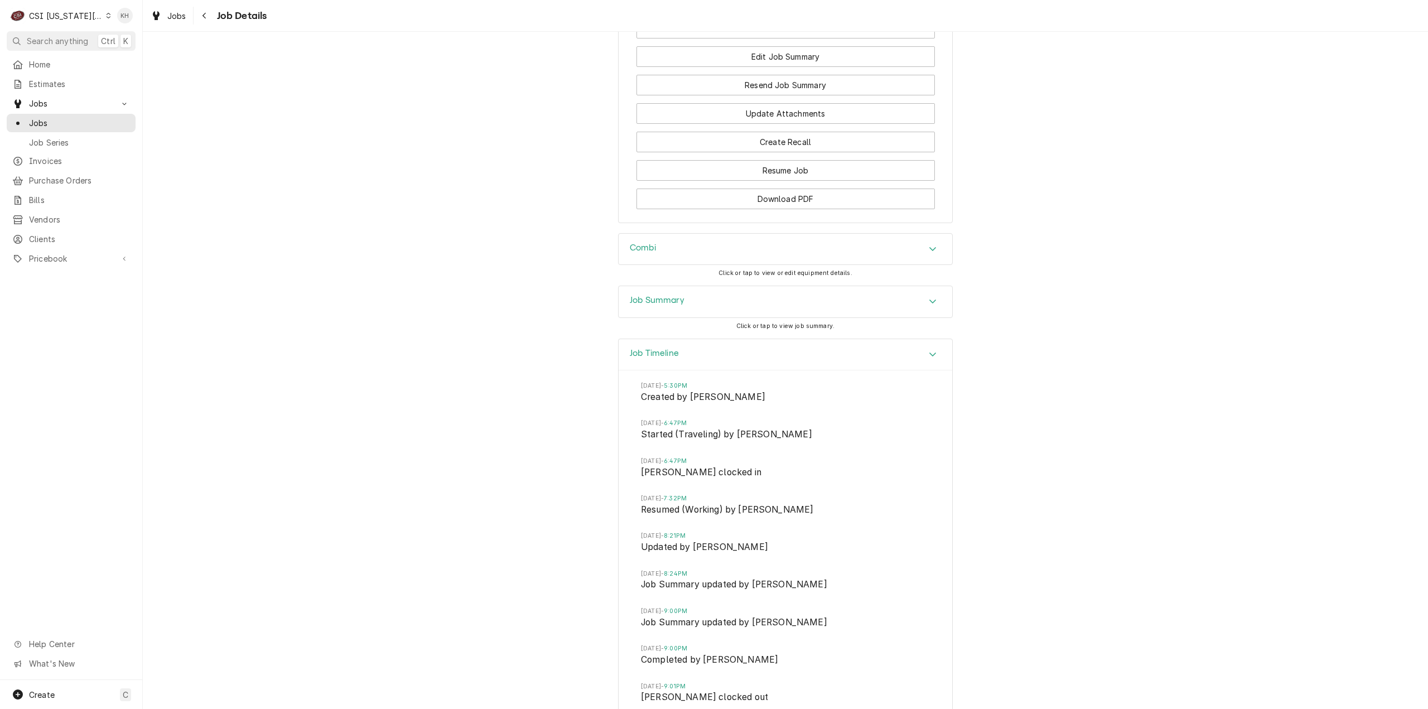
scroll to position [1220, 0]
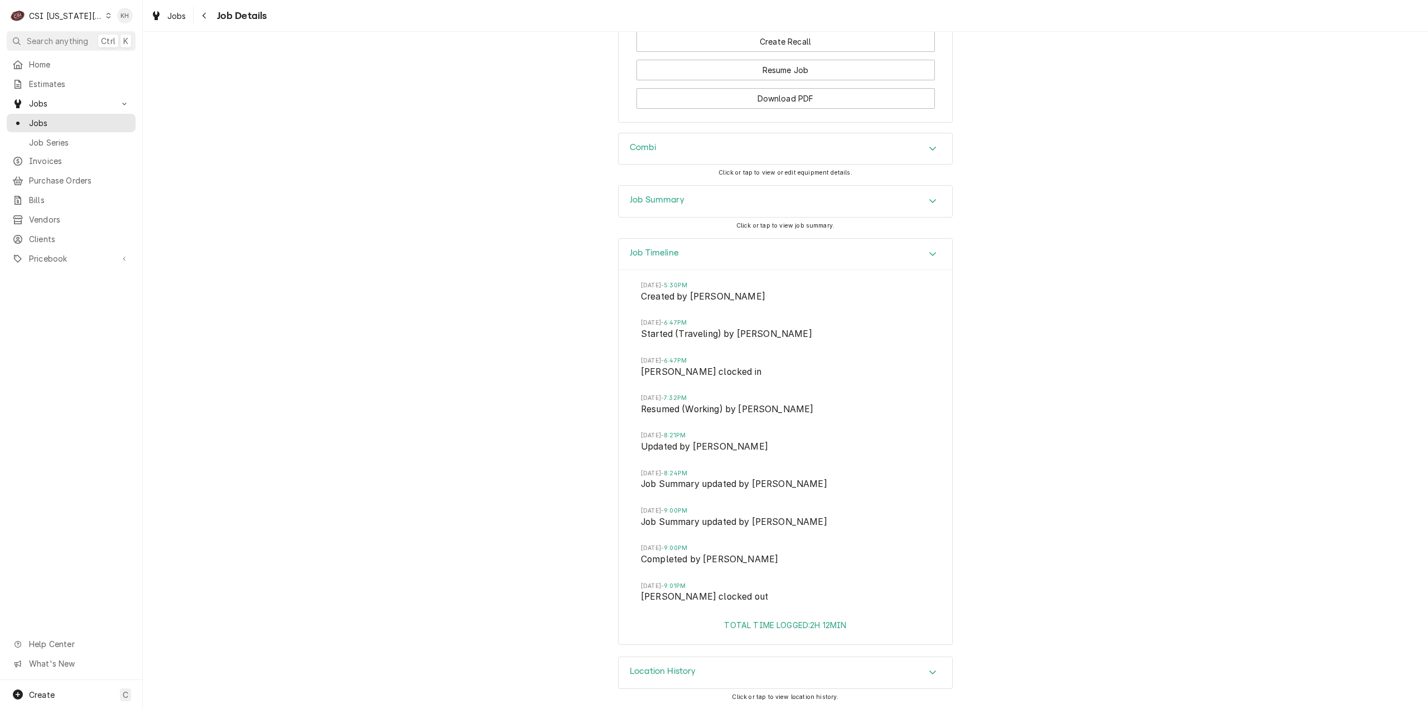
drag, startPoint x: 696, startPoint y: 192, endPoint x: 697, endPoint y: 201, distance: 9.6
click at [697, 192] on div "Job Summary" at bounding box center [786, 201] width 334 height 31
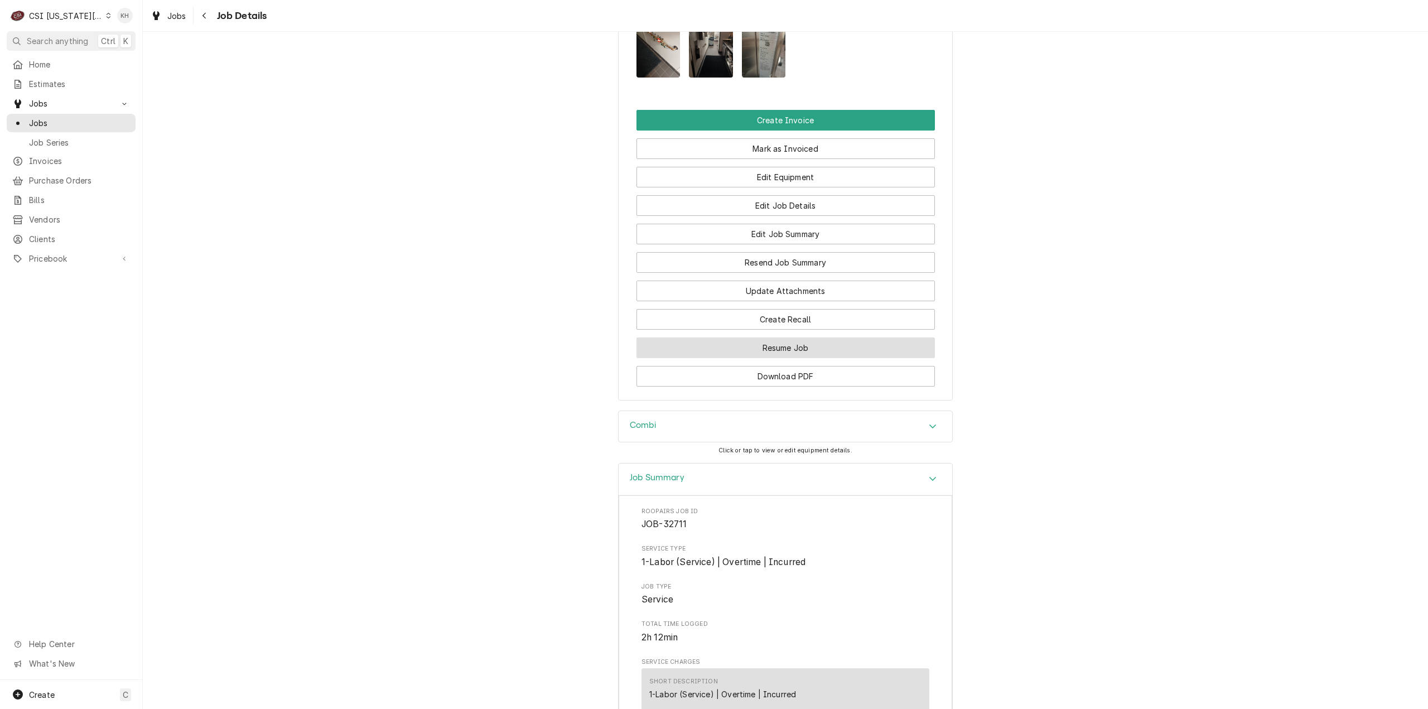
scroll to position [988, 0]
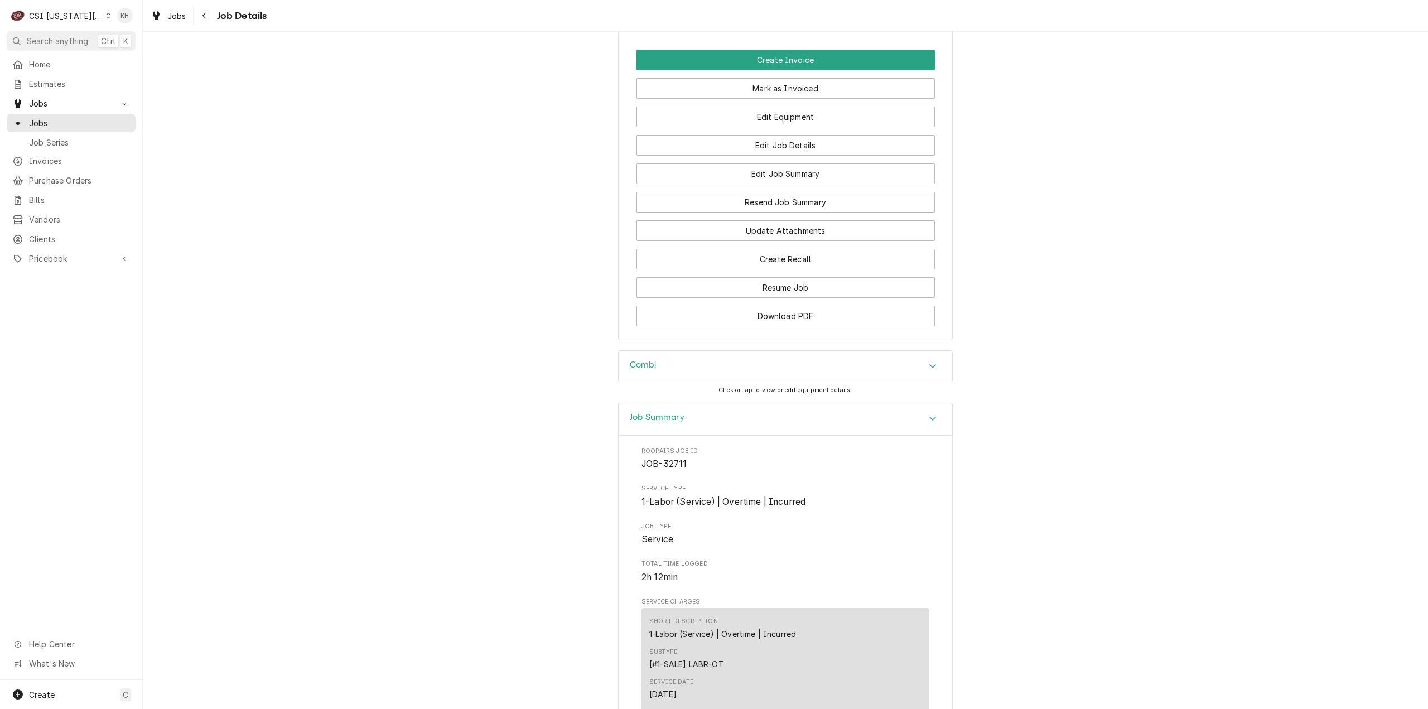
click at [643, 426] on div "Job Summary" at bounding box center [786, 419] width 334 height 32
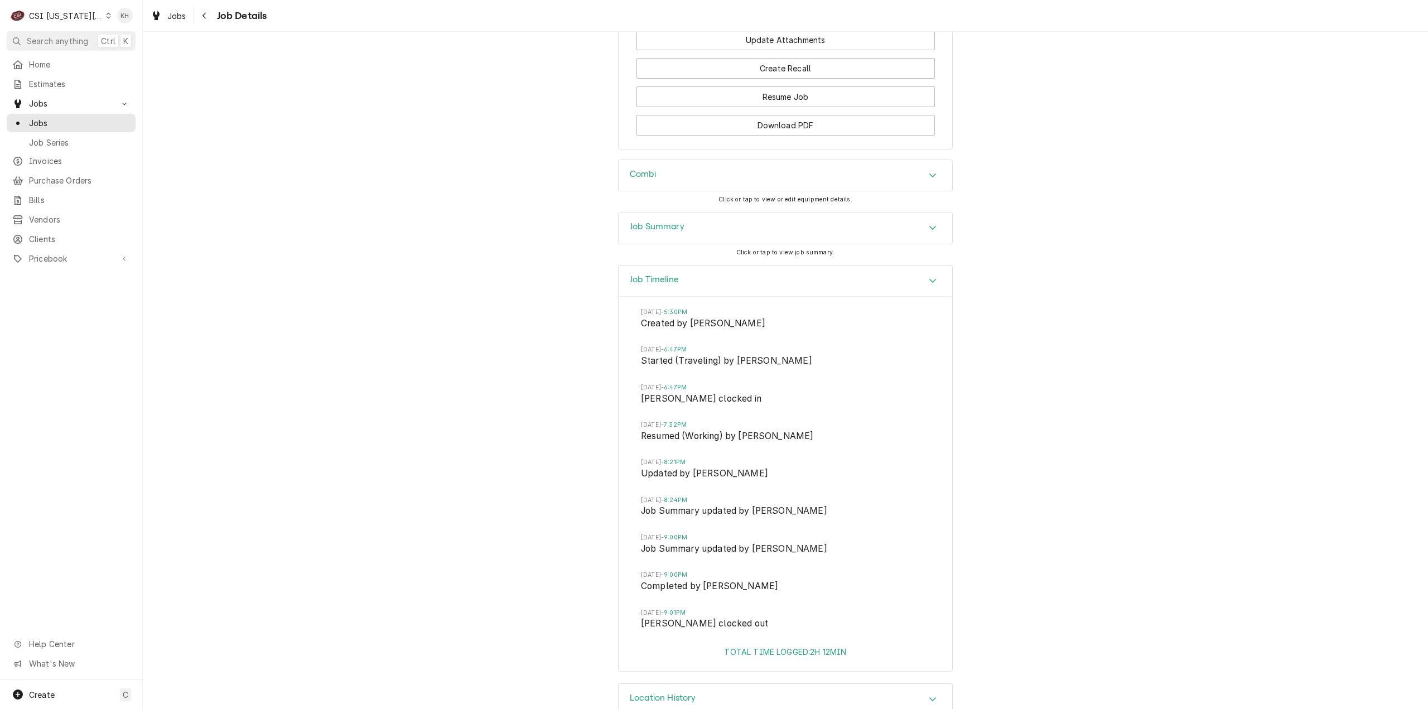
scroll to position [1220, 0]
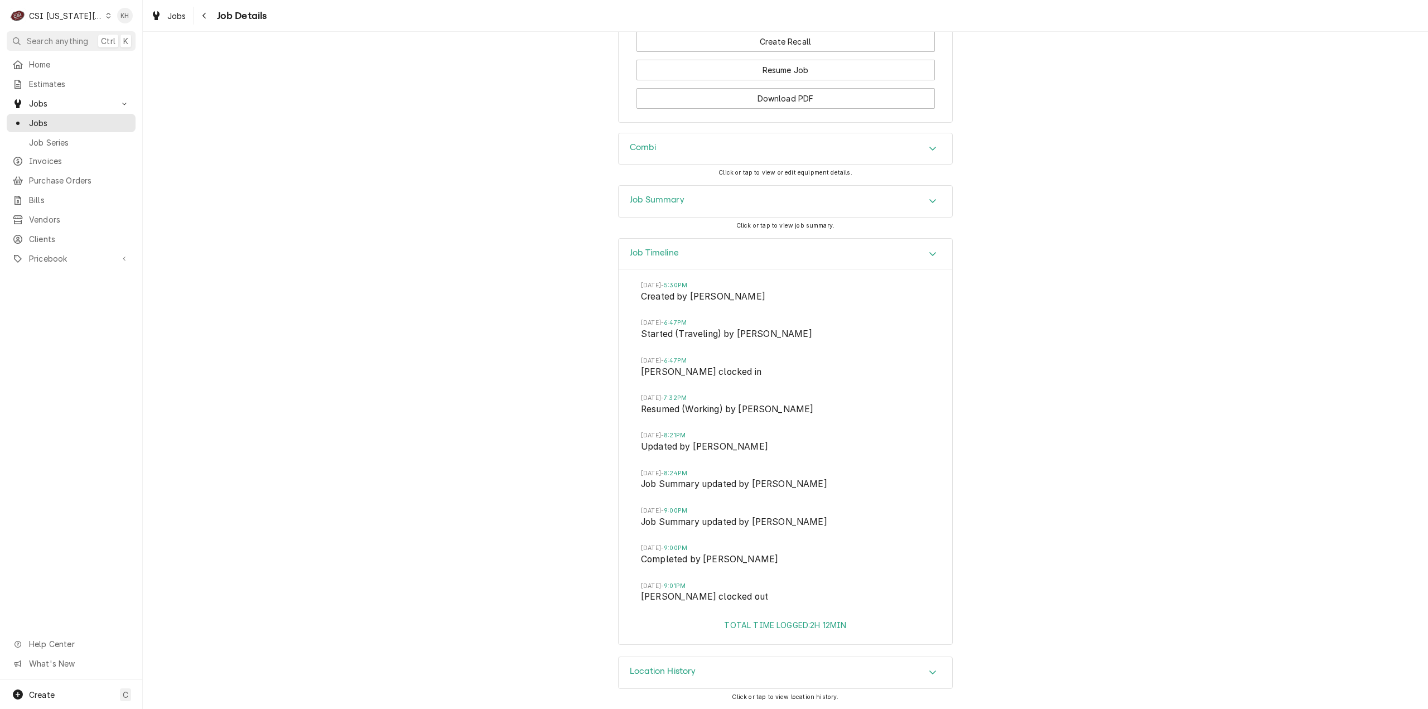
click at [714, 203] on div "Job Summary" at bounding box center [786, 201] width 334 height 31
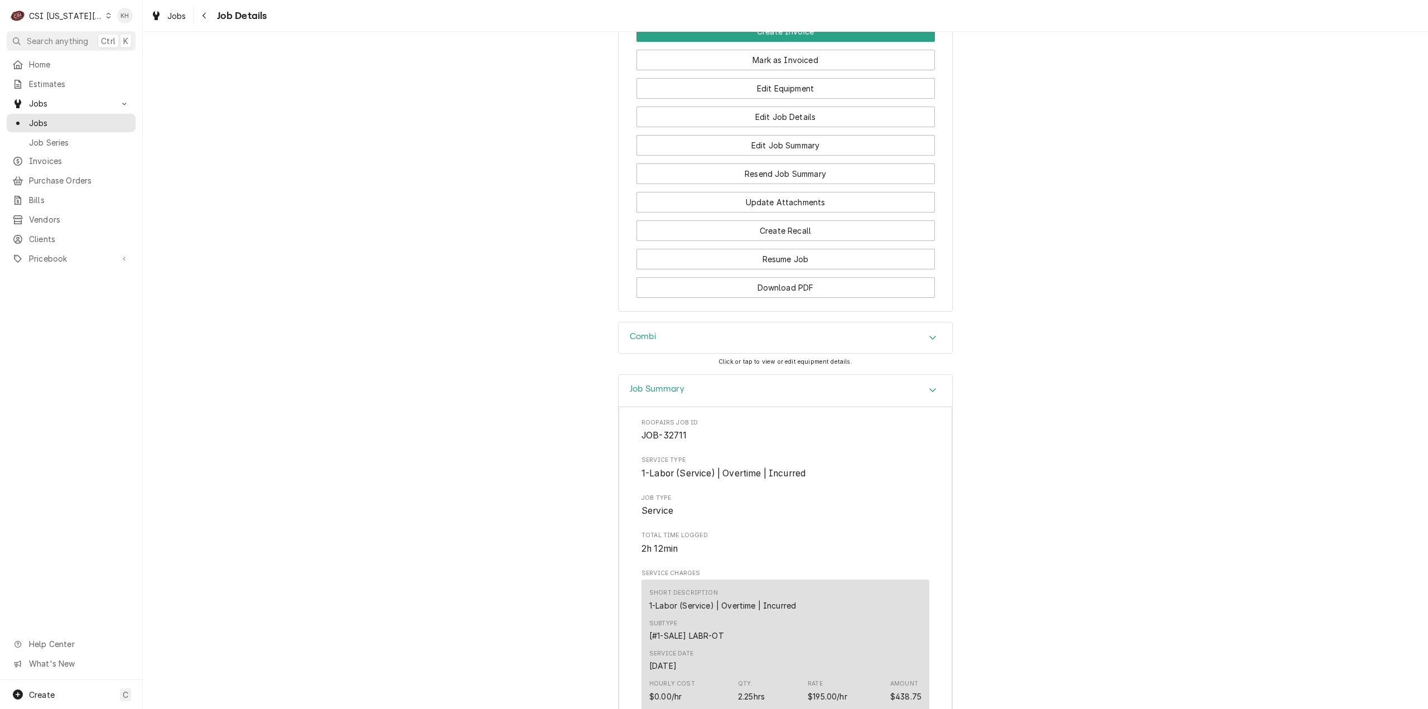
scroll to position [829, 0]
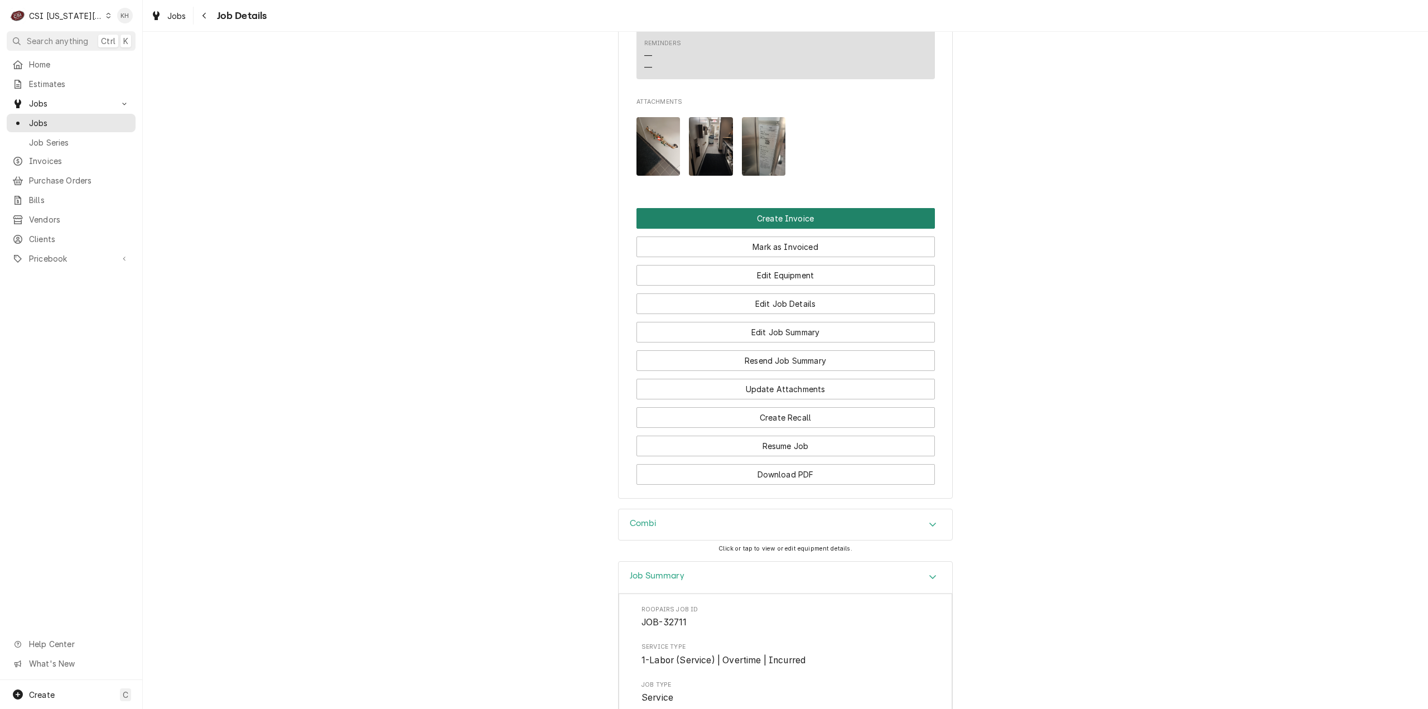
click at [787, 229] on button "Create Invoice" at bounding box center [786, 218] width 298 height 21
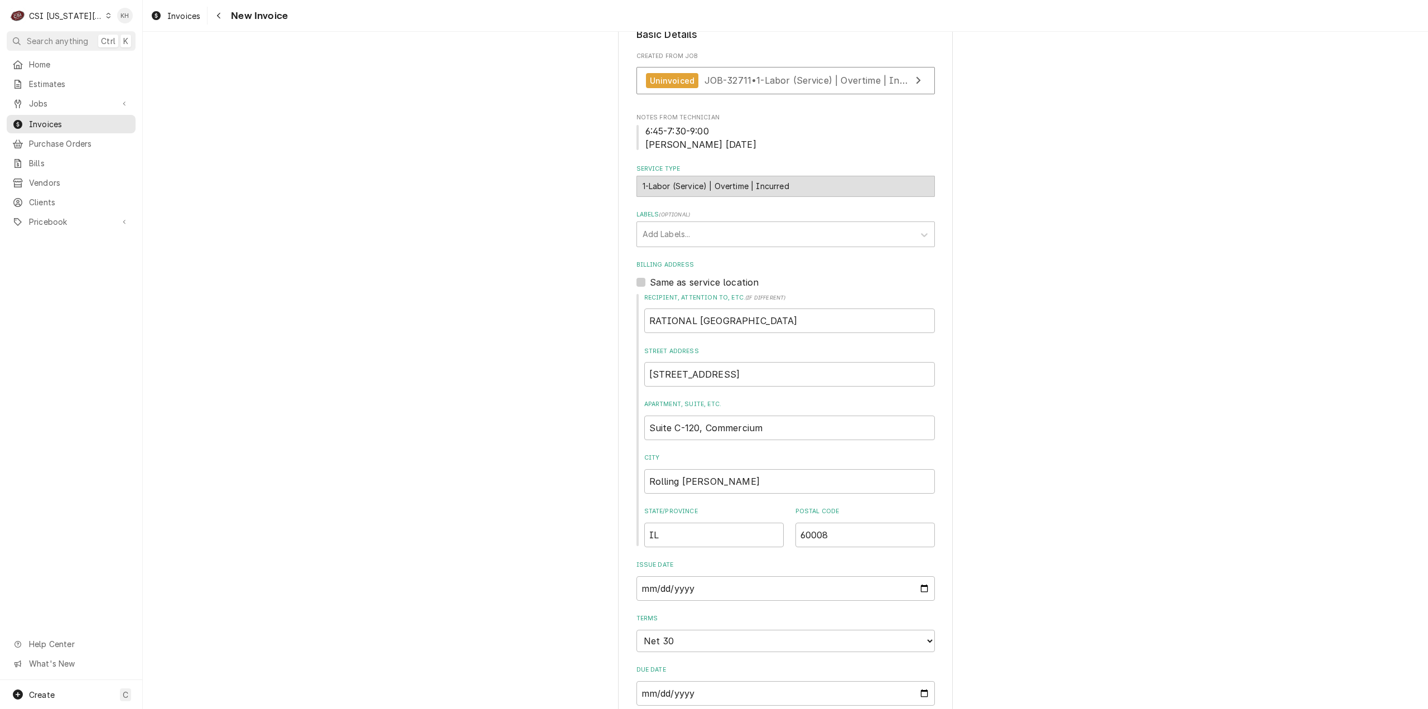
scroll to position [167, 0]
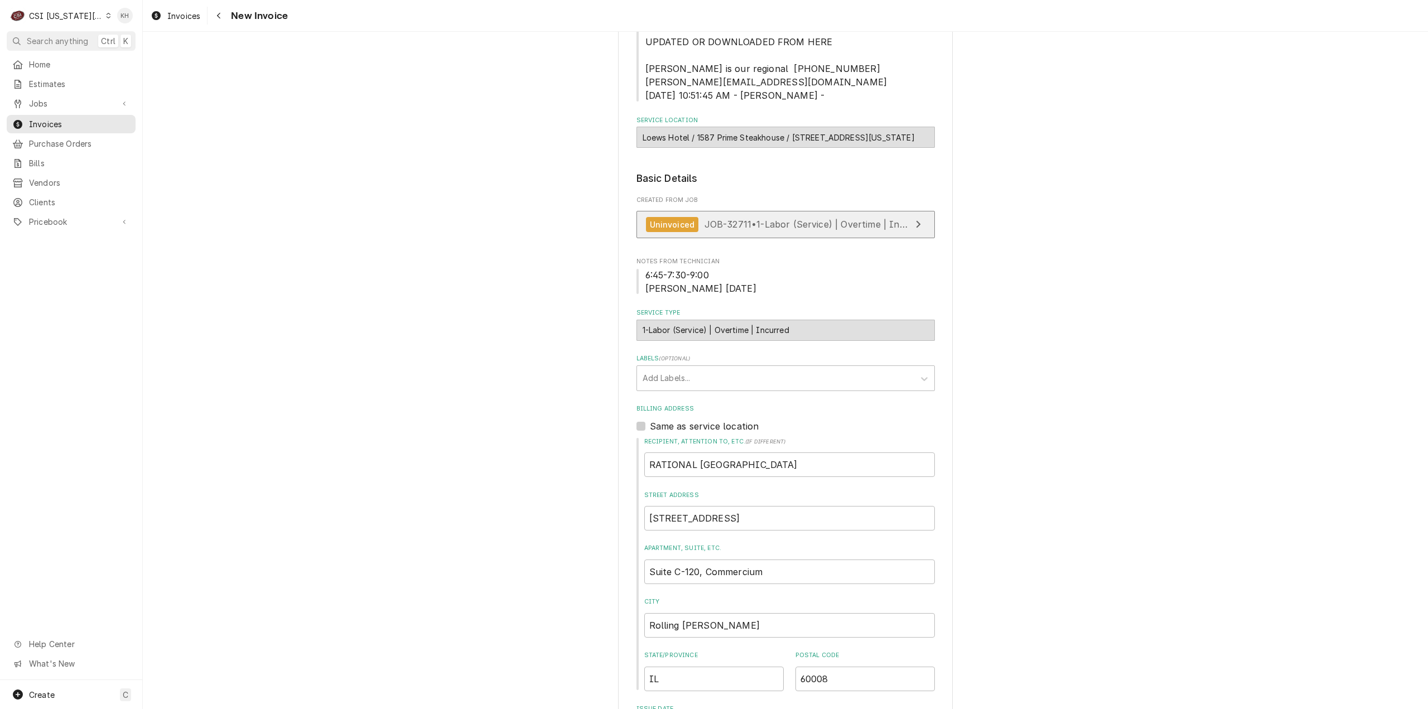
click at [742, 229] on link "Uninvoiced JOB-32711 • 1-Labor (Service) | Overtime | Incurred" at bounding box center [786, 224] width 298 height 27
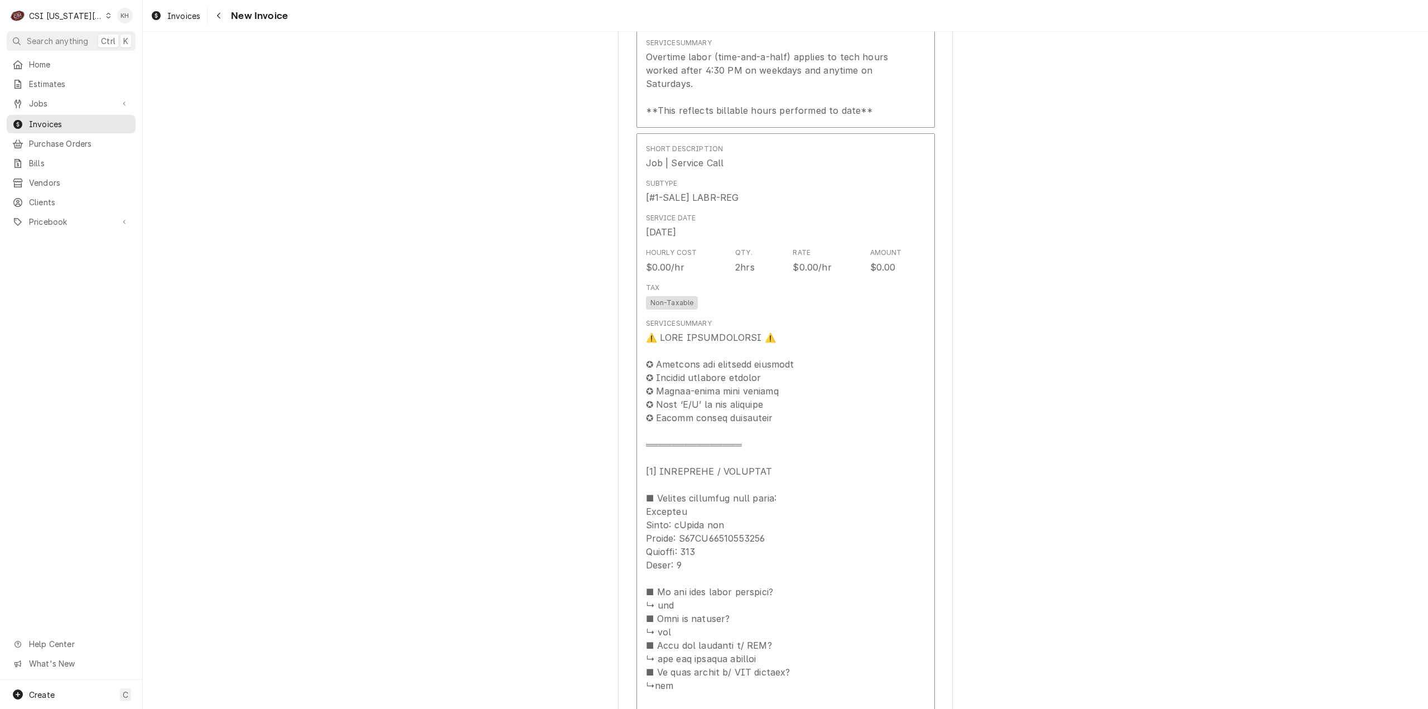
scroll to position [1339, 0]
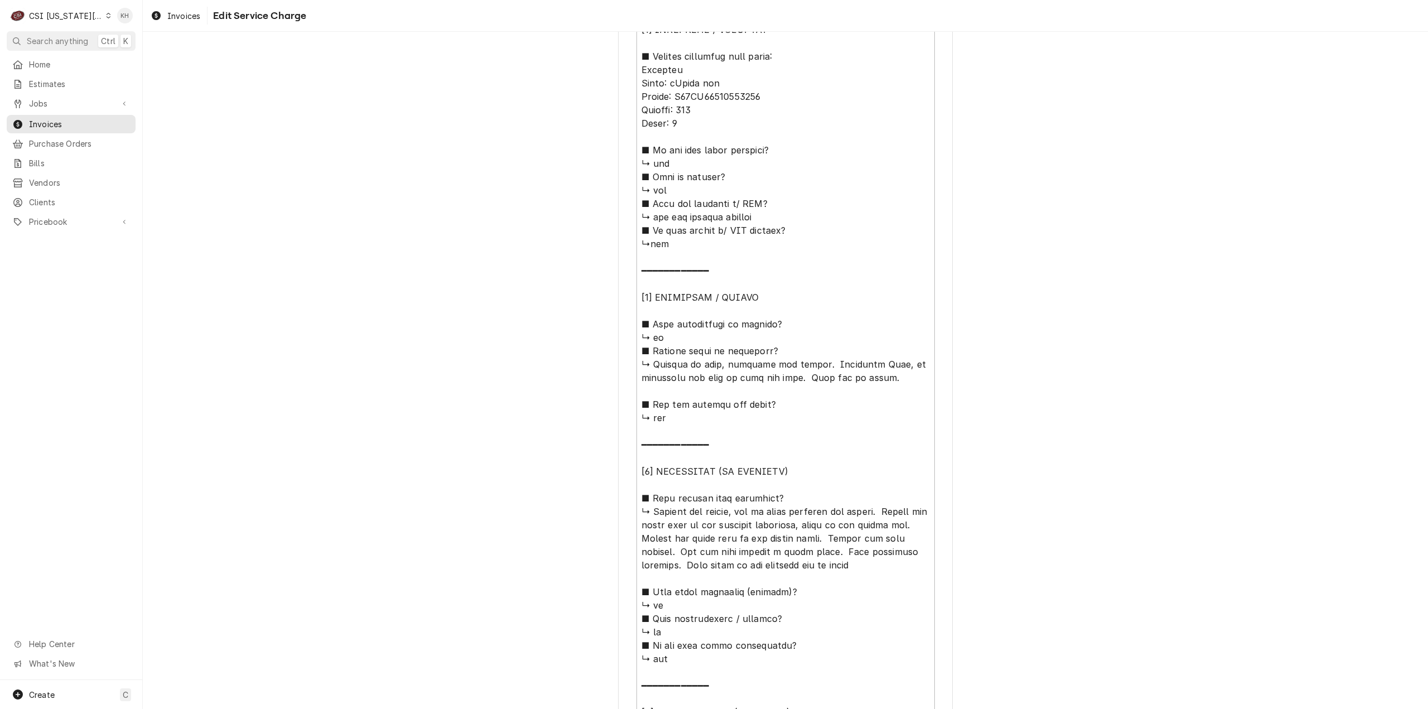
scroll to position [670, 0]
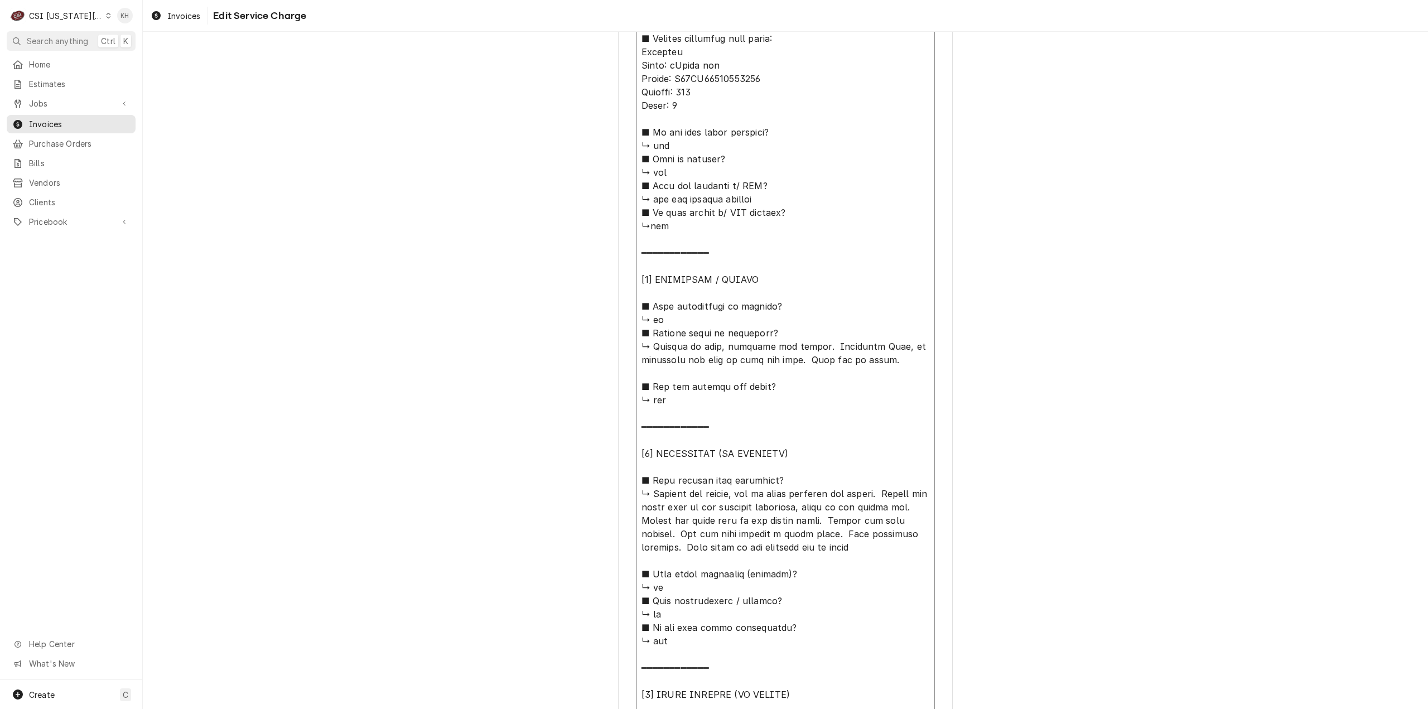
click at [723, 80] on textarea "Service Summary ( optional )" at bounding box center [786, 380] width 298 height 1028
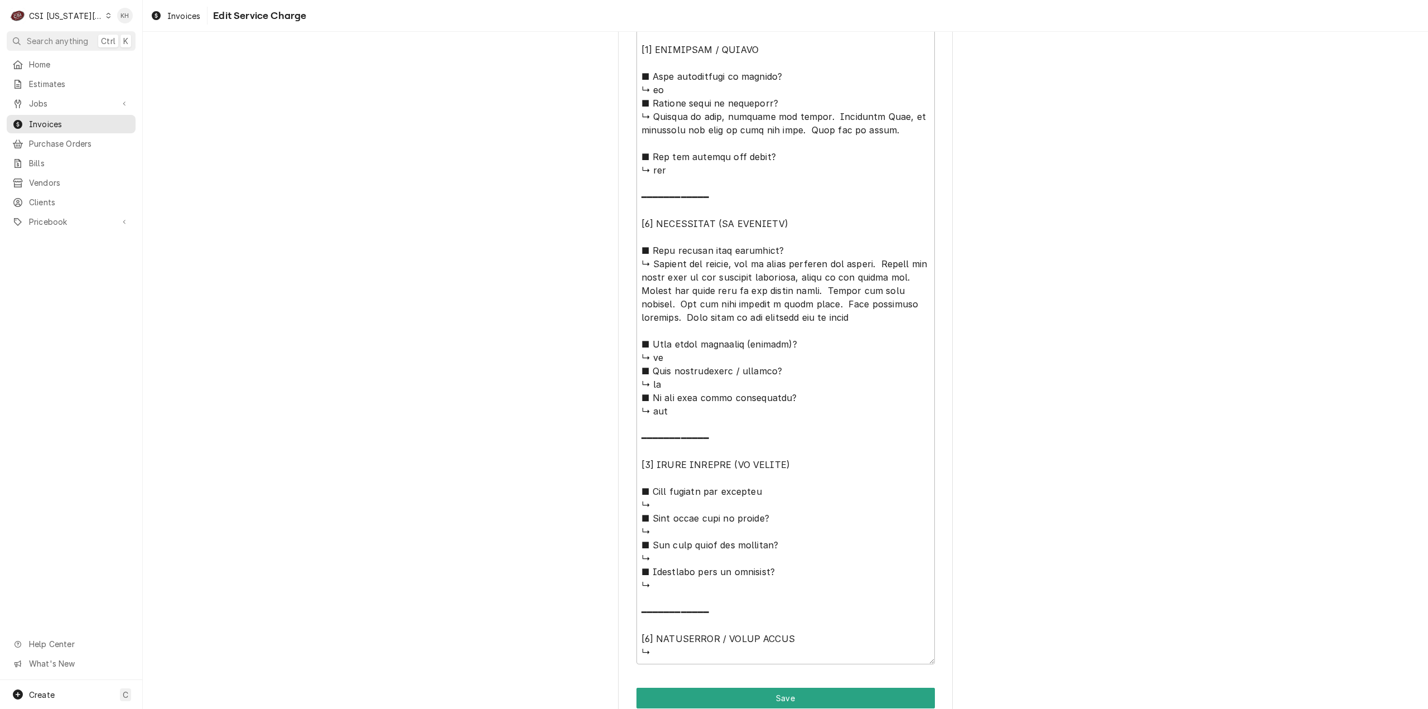
scroll to position [948, 0]
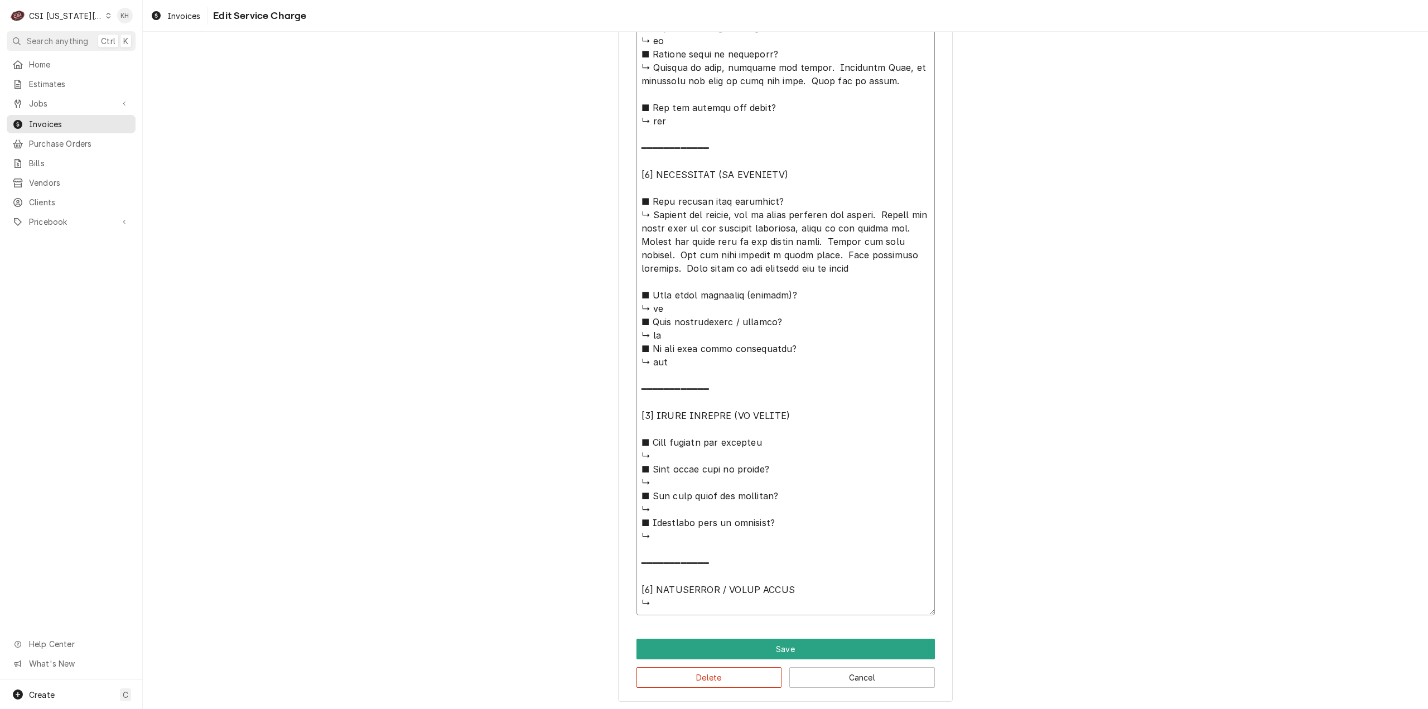
drag, startPoint x: 649, startPoint y: 216, endPoint x: 676, endPoint y: 268, distance: 58.6
click at [676, 268] on textarea "Service Summary ( optional )" at bounding box center [786, 101] width 298 height 1028
click at [823, 677] on button "Cancel" at bounding box center [862, 677] width 146 height 21
type textarea "x"
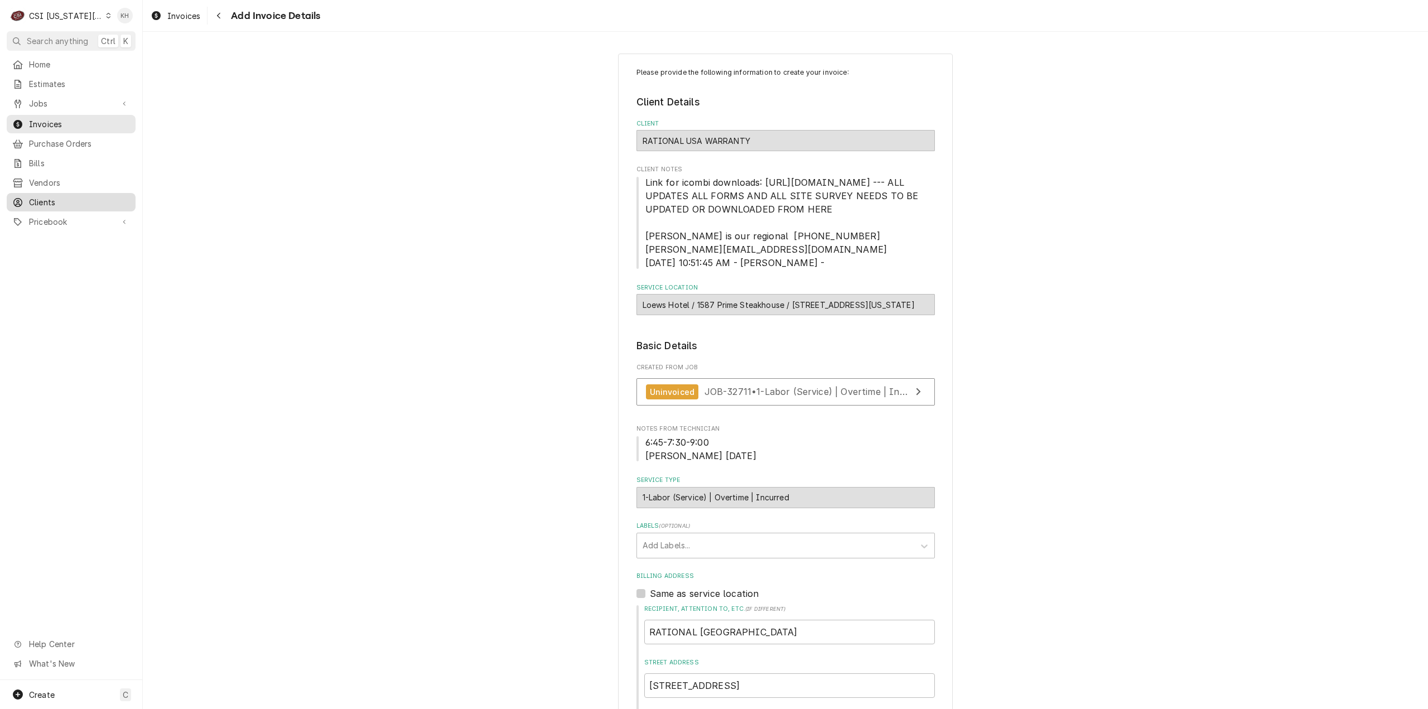
click at [44, 195] on div "Clients" at bounding box center [71, 202] width 124 height 14
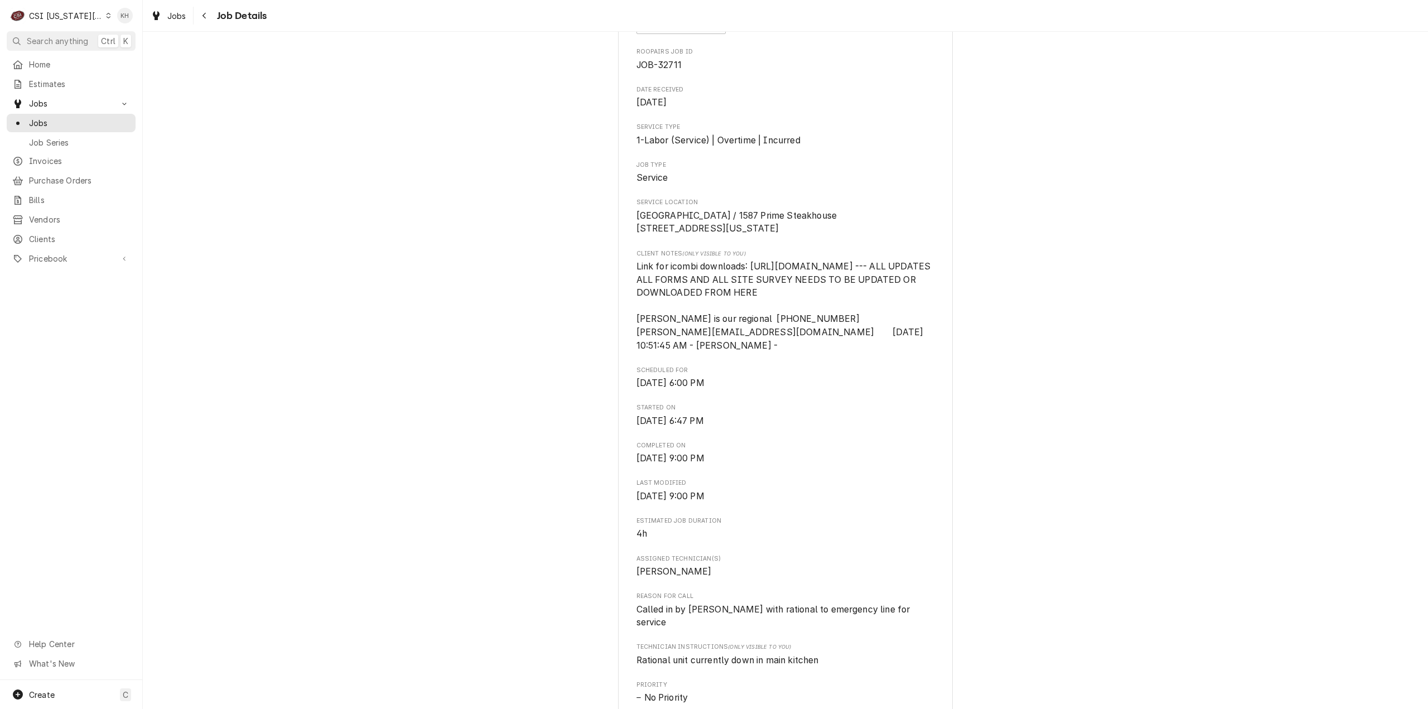
scroll to position [391, 0]
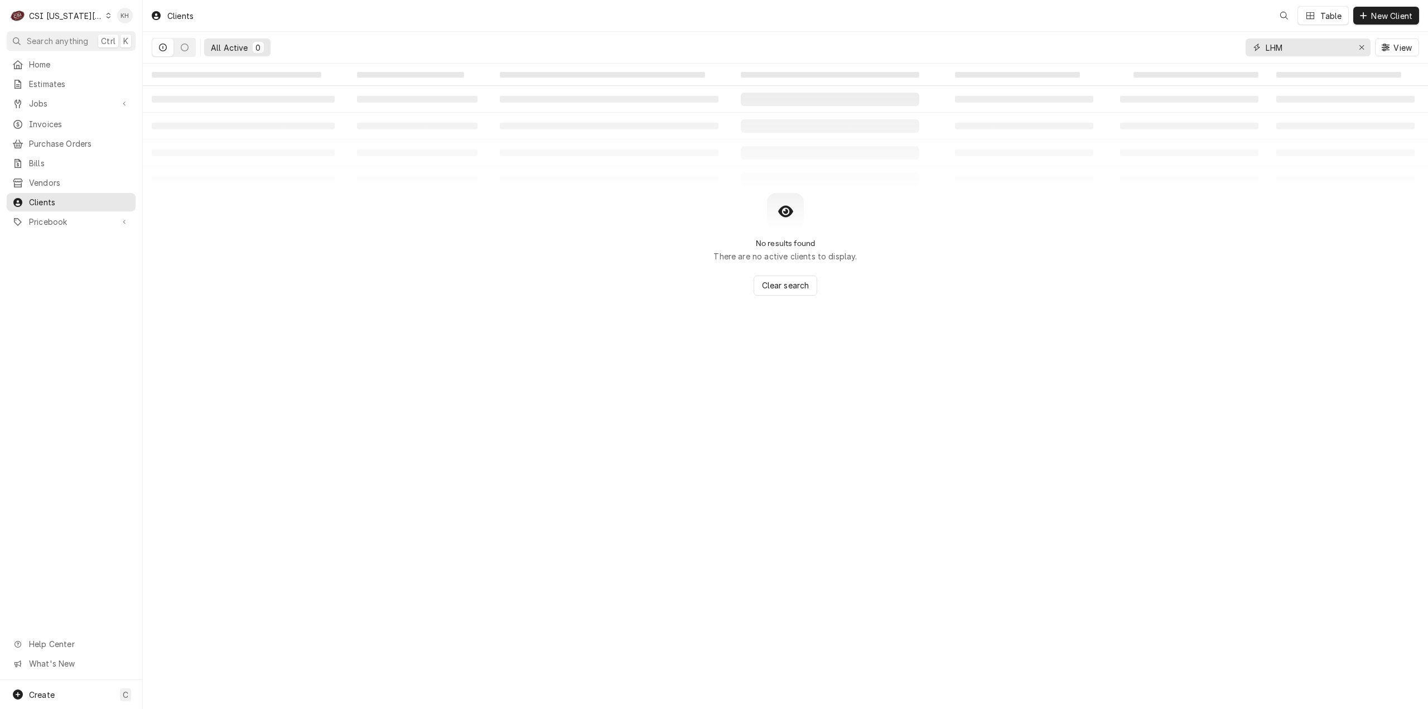
drag, startPoint x: 1313, startPoint y: 44, endPoint x: 1101, endPoint y: 60, distance: 212.0
click at [1101, 60] on div "All Active 0 LHM View" at bounding box center [786, 47] width 1268 height 31
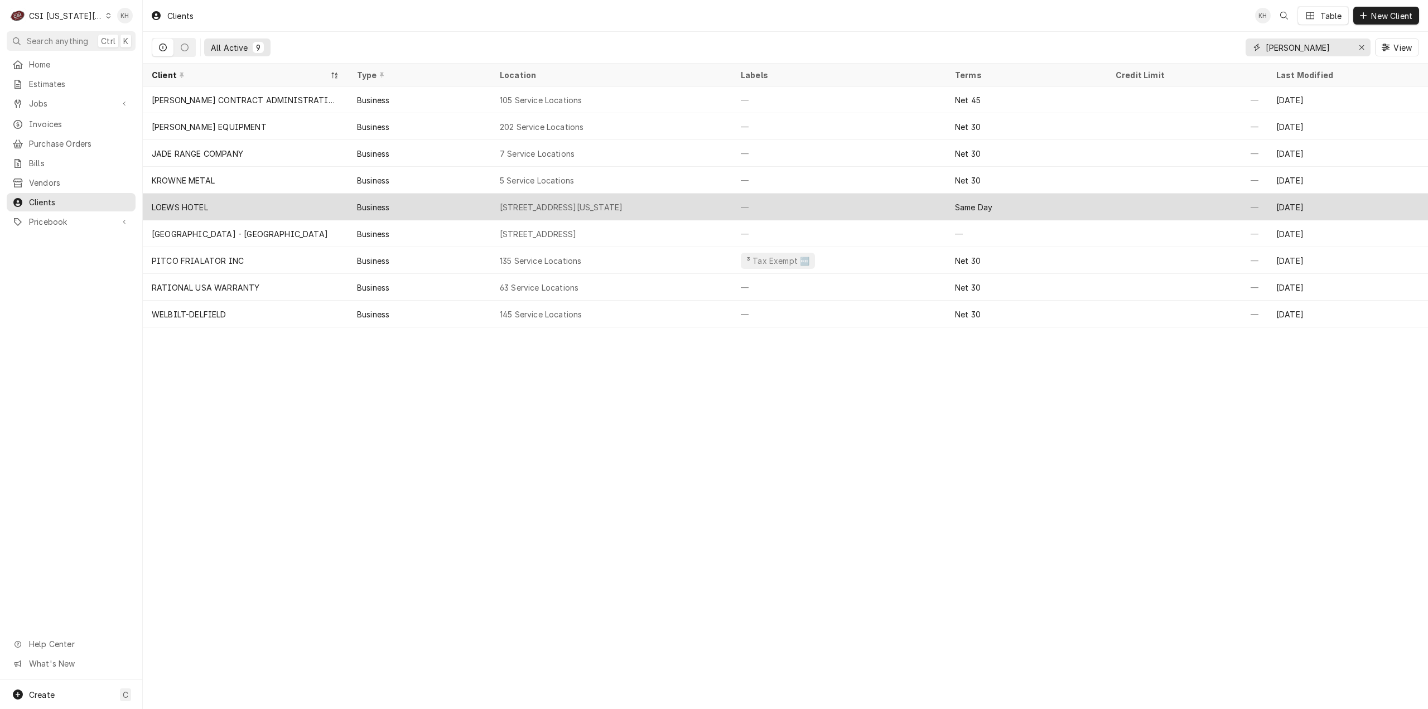
type input "[PERSON_NAME]"
click at [485, 201] on div "Business" at bounding box center [419, 207] width 143 height 27
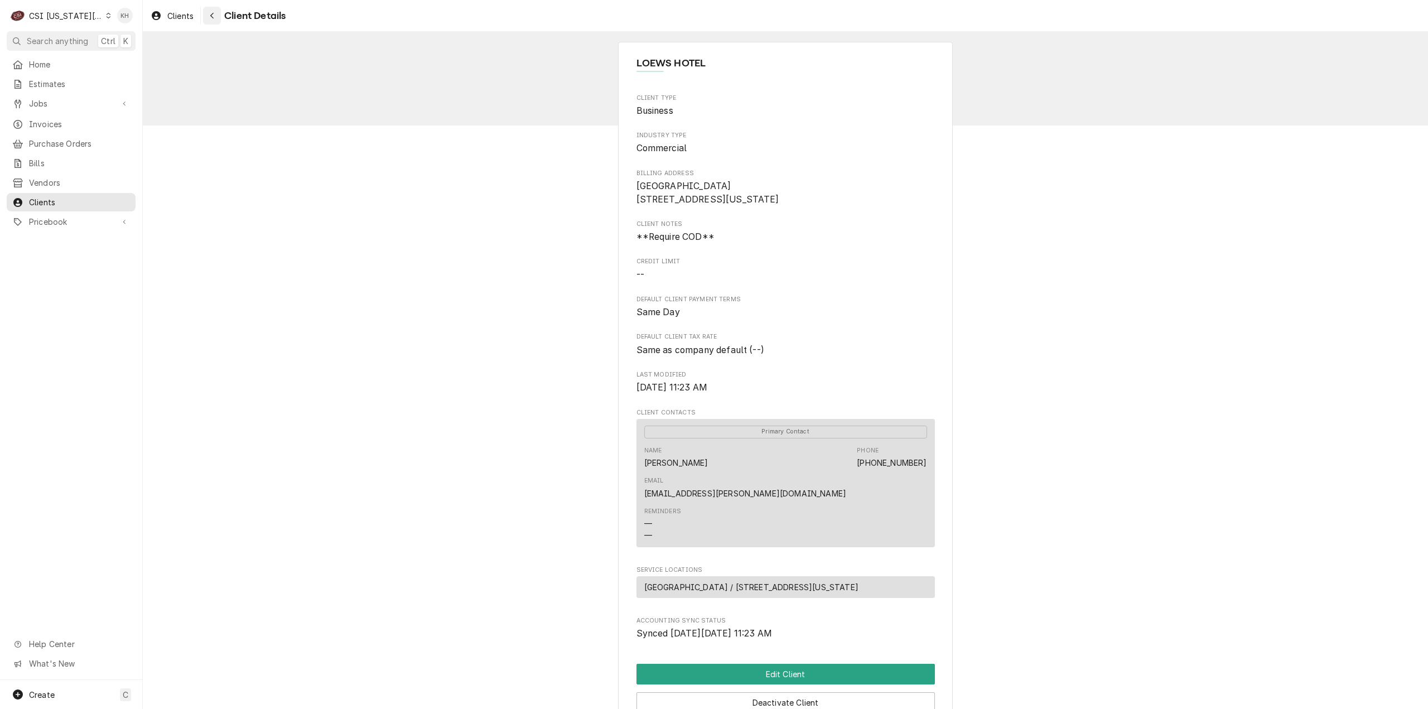
click at [210, 15] on icon "Navigate back" at bounding box center [212, 16] width 5 height 8
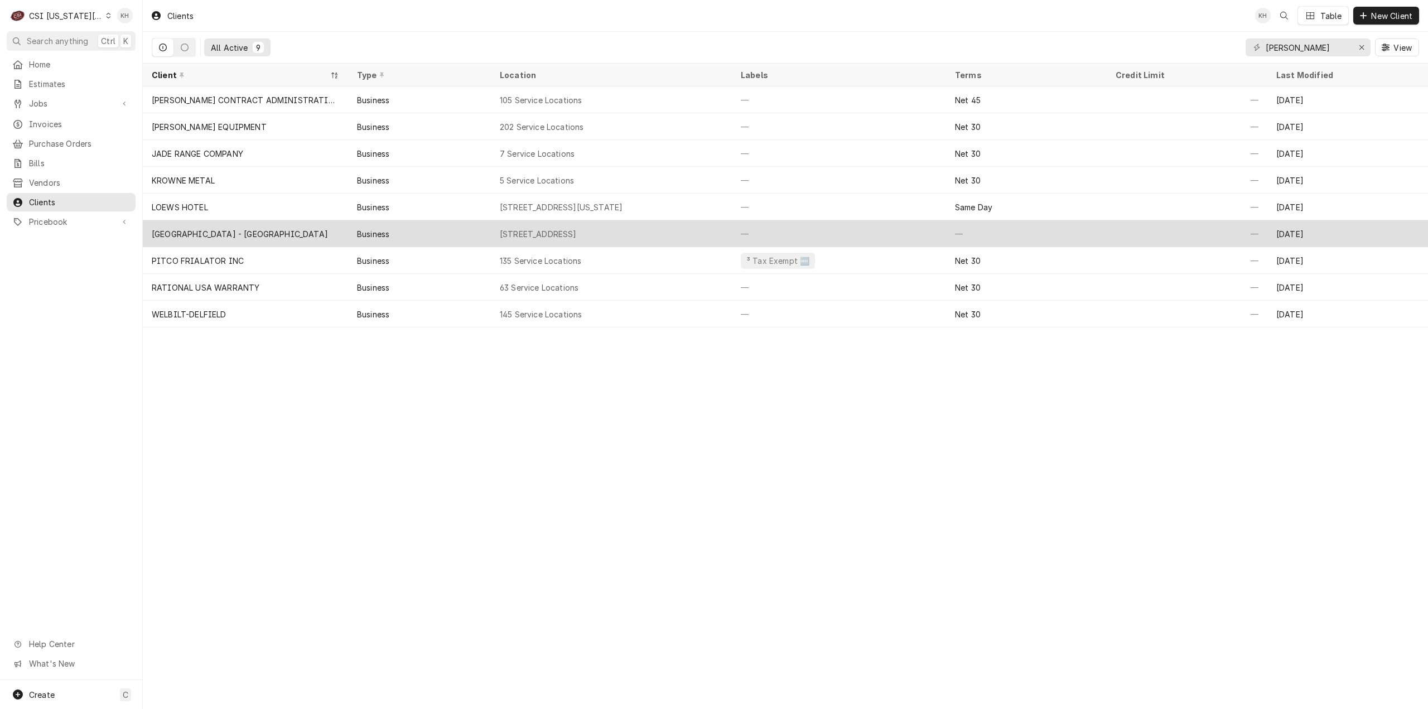
click at [349, 230] on div "Business" at bounding box center [419, 233] width 143 height 27
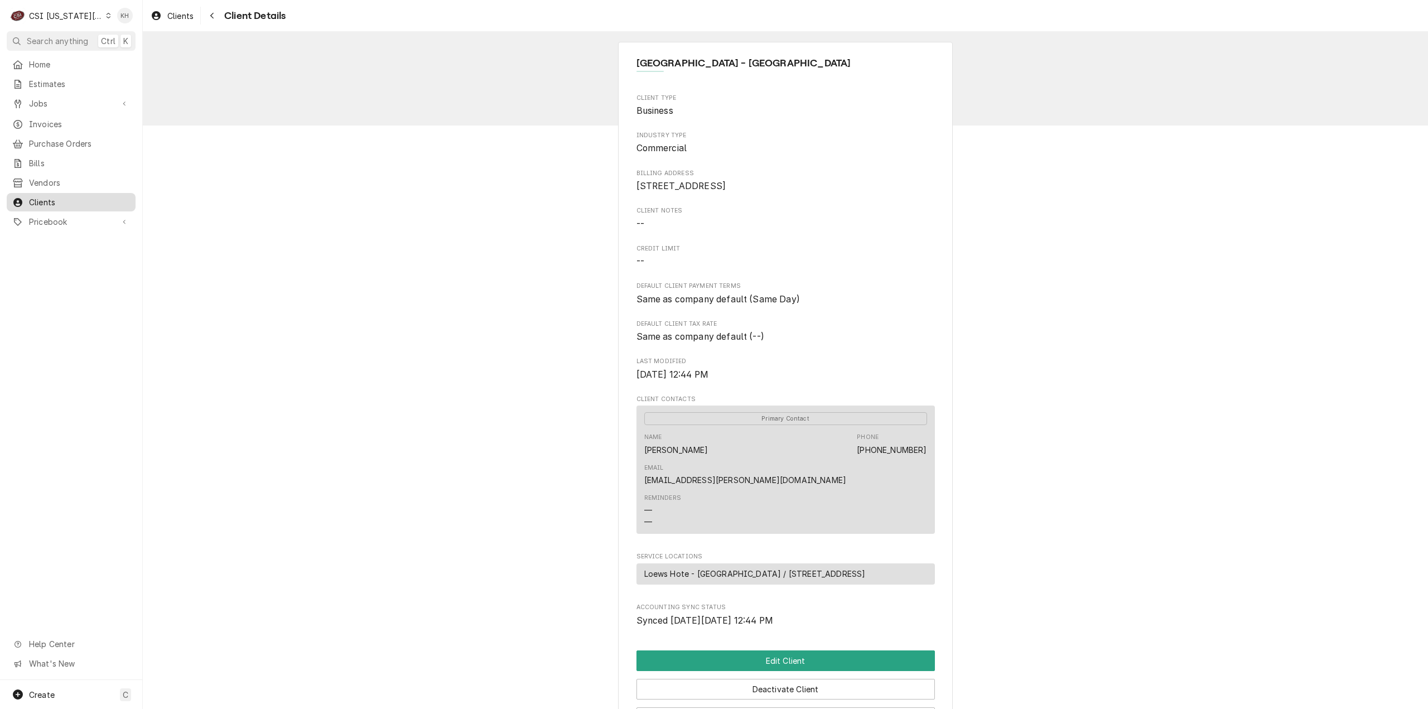
click at [90, 196] on span "Clients" at bounding box center [79, 202] width 101 height 12
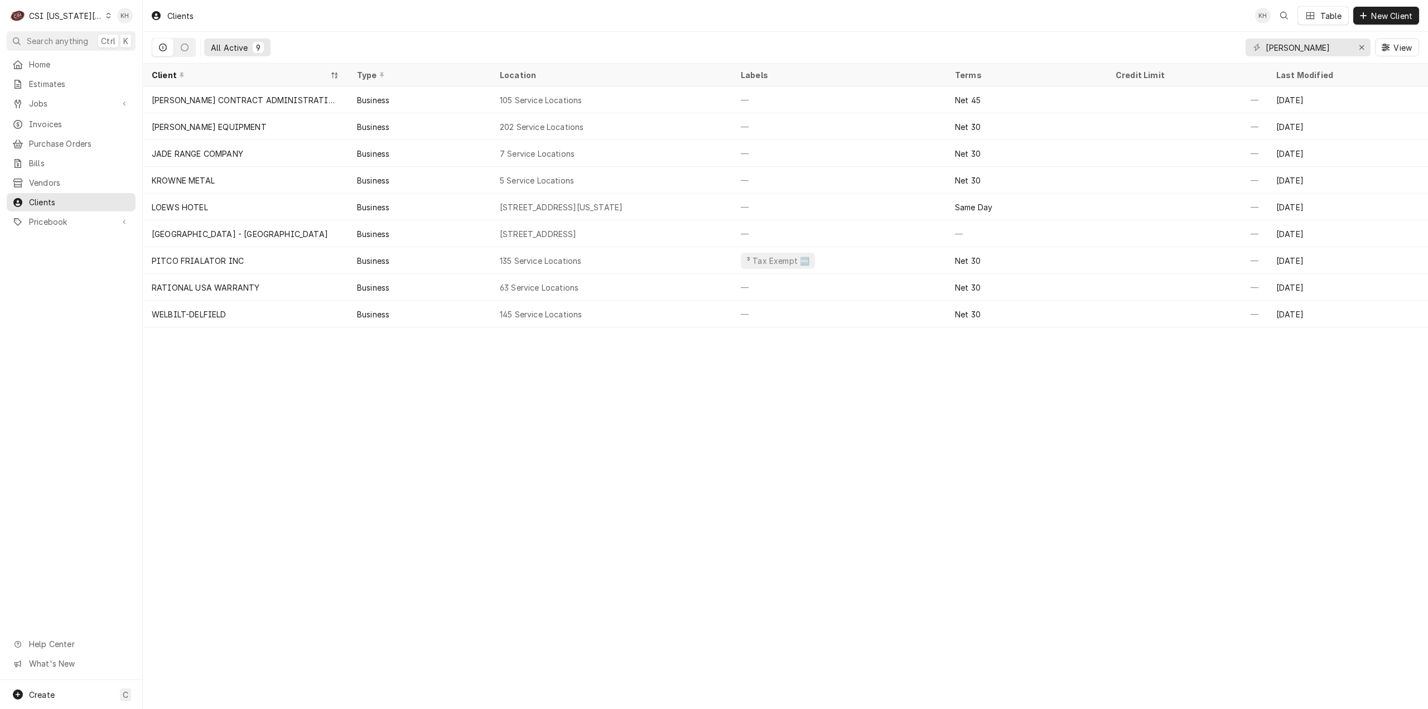
click at [70, 44] on span "Search anything" at bounding box center [57, 41] width 61 height 12
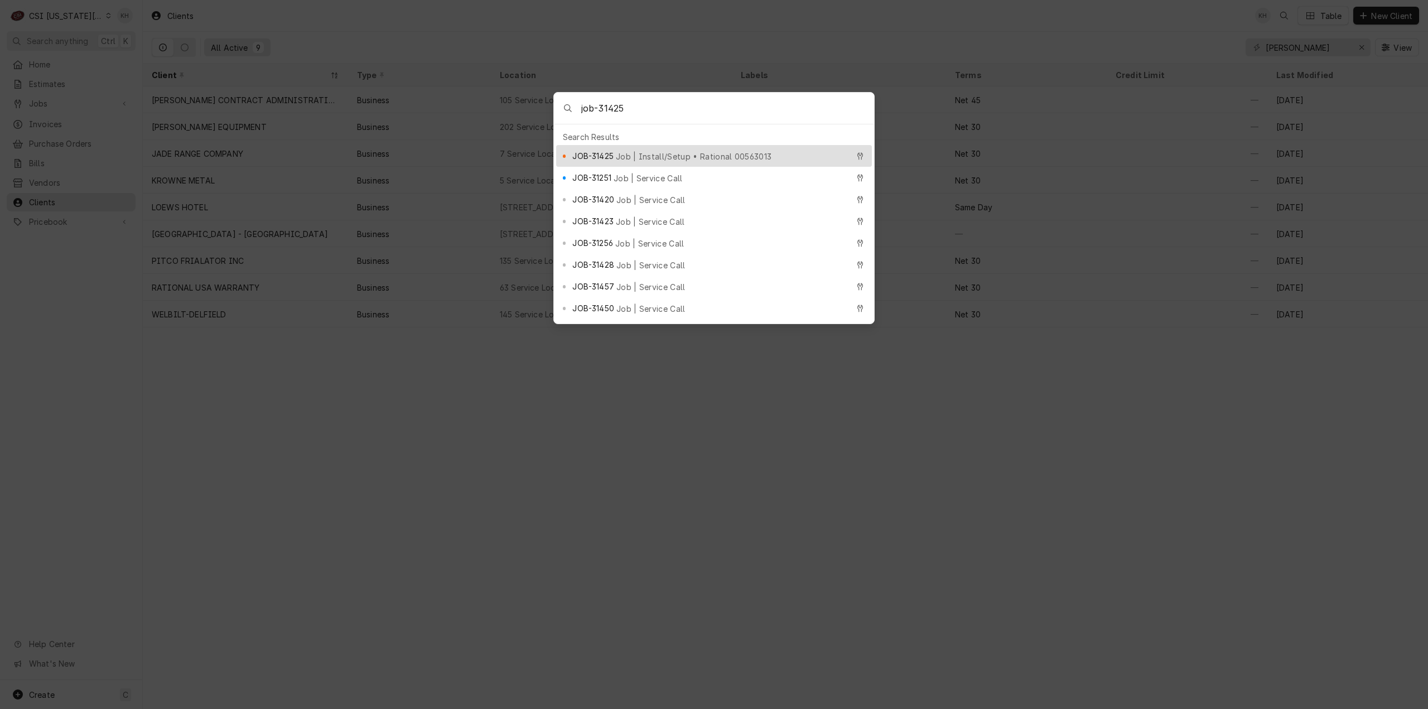
type input "job-31425"
click at [670, 151] on span "Job | Install/Setup • Rational 00563013" at bounding box center [694, 157] width 156 height 12
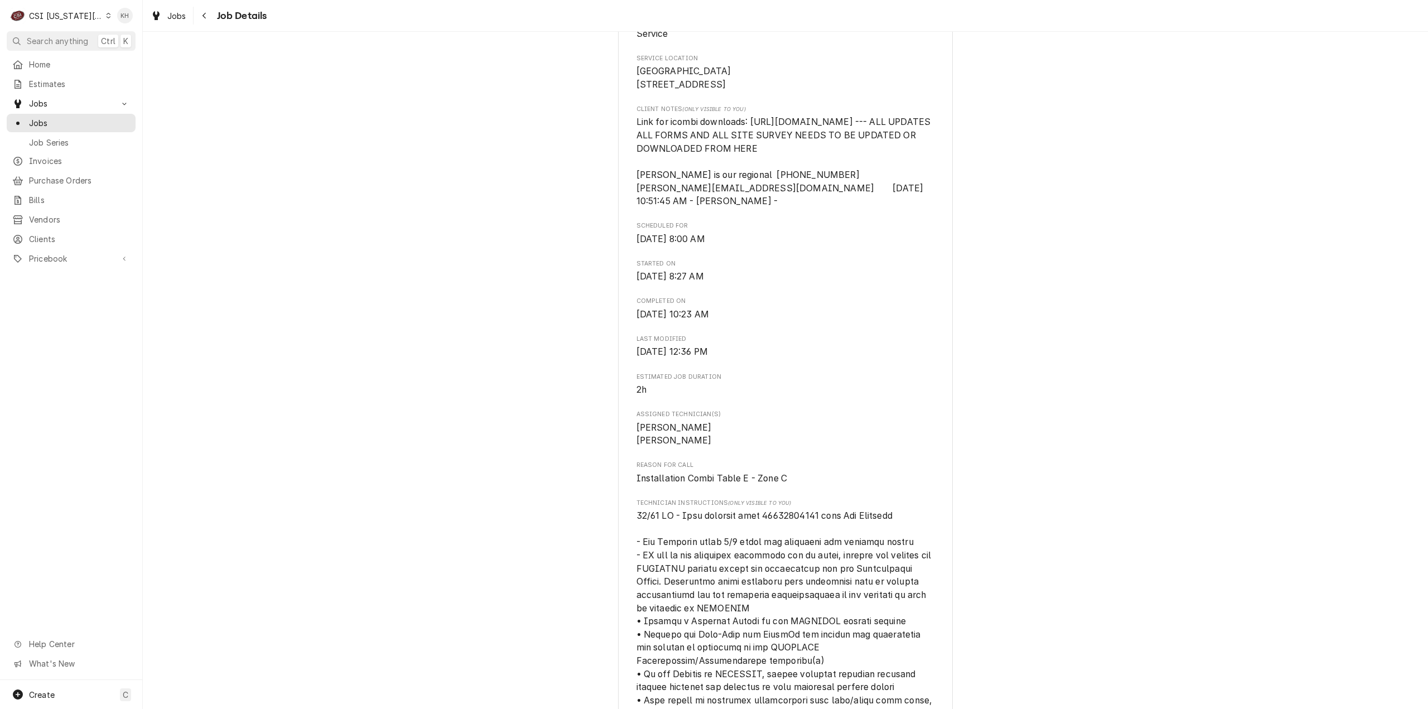
scroll to position [446, 0]
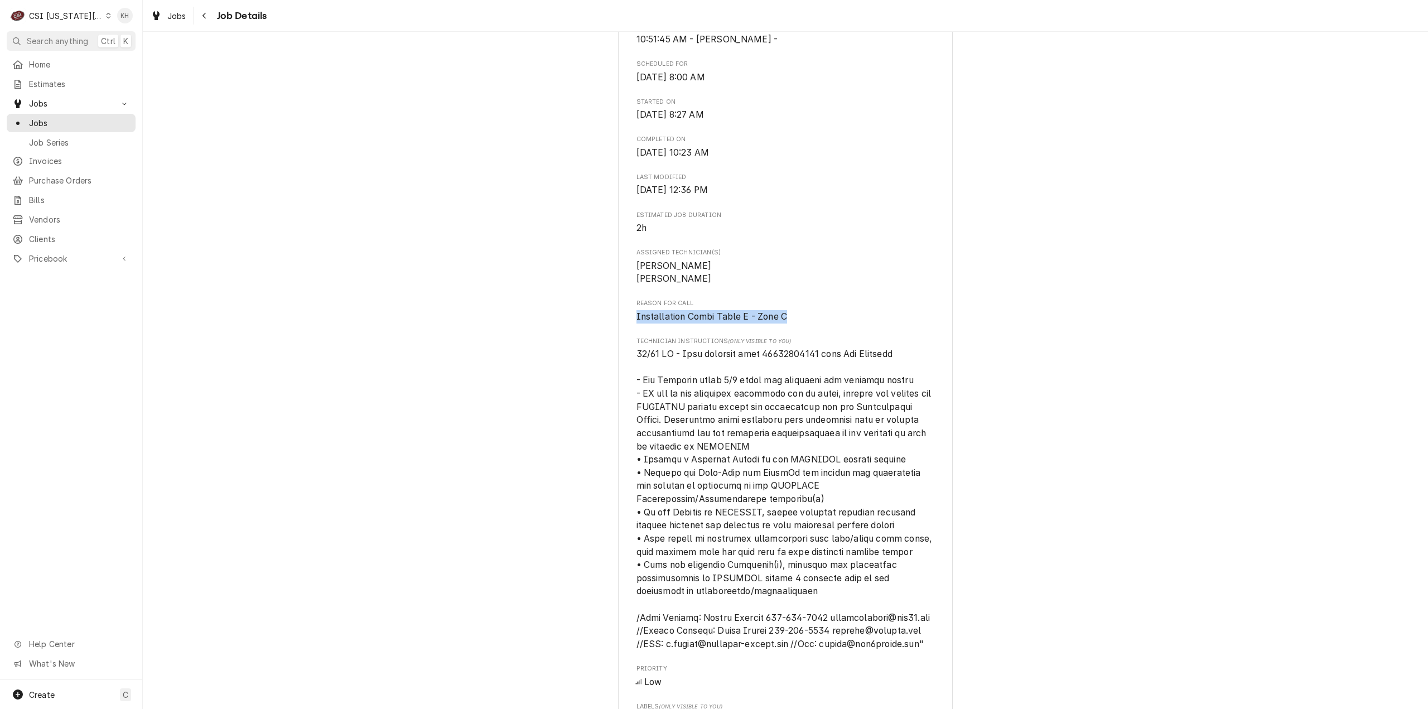
drag, startPoint x: 780, startPoint y: 341, endPoint x: 616, endPoint y: 353, distance: 164.5
click at [618, 353] on div "RATIONAL USA WARRANTY Liberty Academy / 1115 Blackberry Drive, Liberty, MO 6406…" at bounding box center [785, 516] width 335 height 1783
copy span "Installation Combi Table E - Zone C"
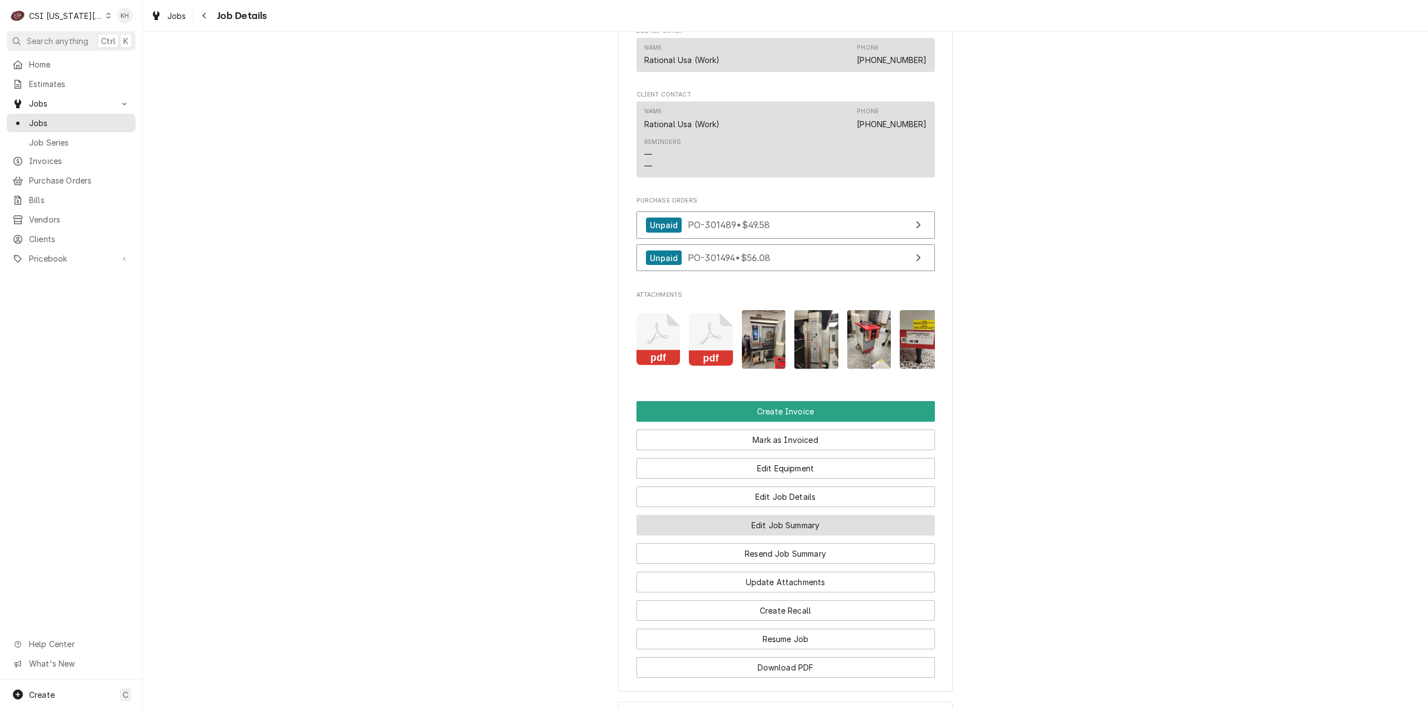
scroll to position [1227, 0]
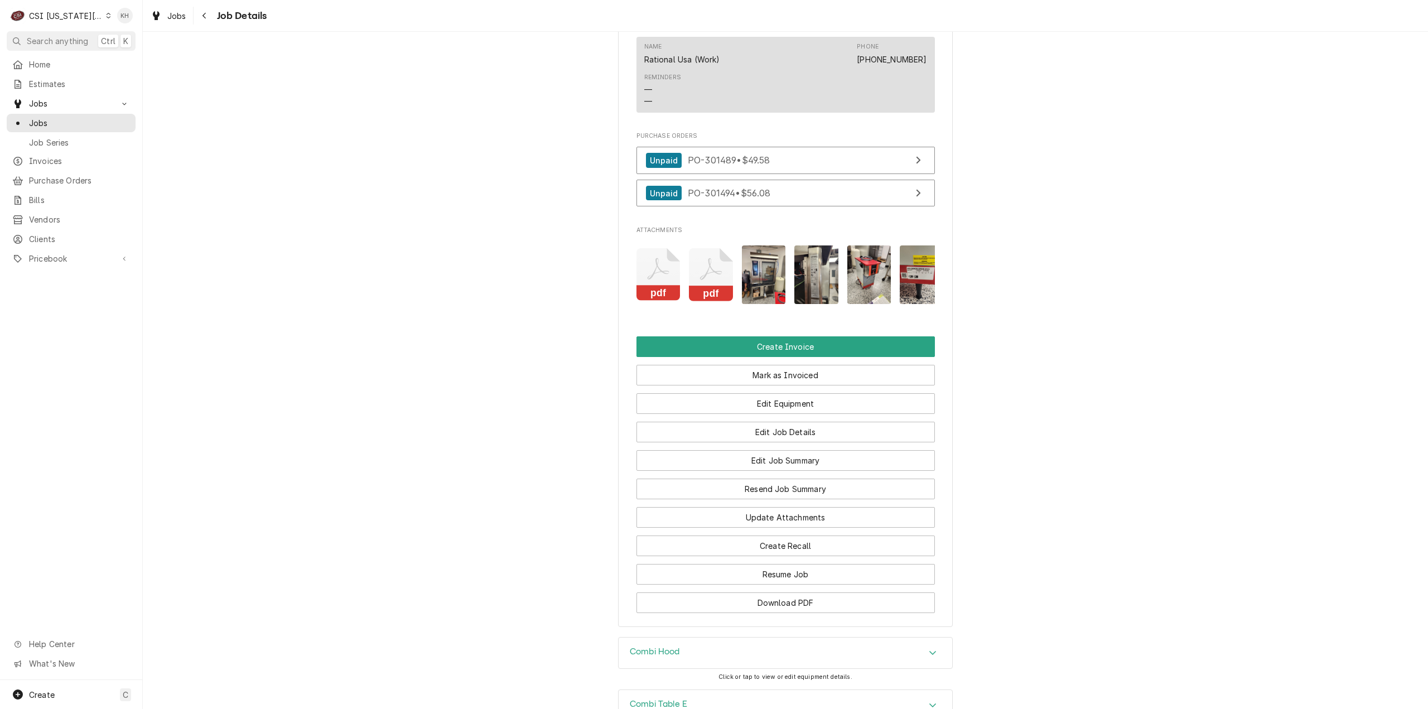
click at [796, 357] on button "Create Invoice" at bounding box center [786, 346] width 298 height 21
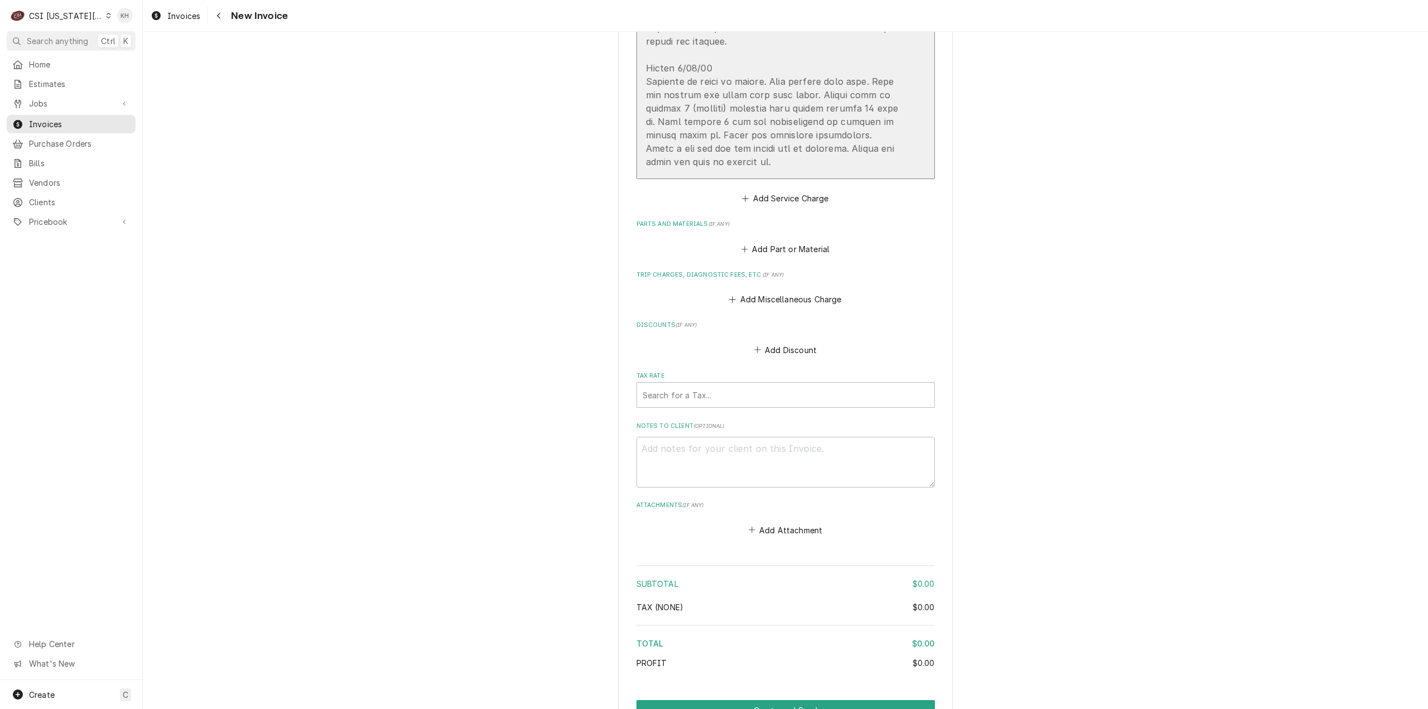
scroll to position [2096, 0]
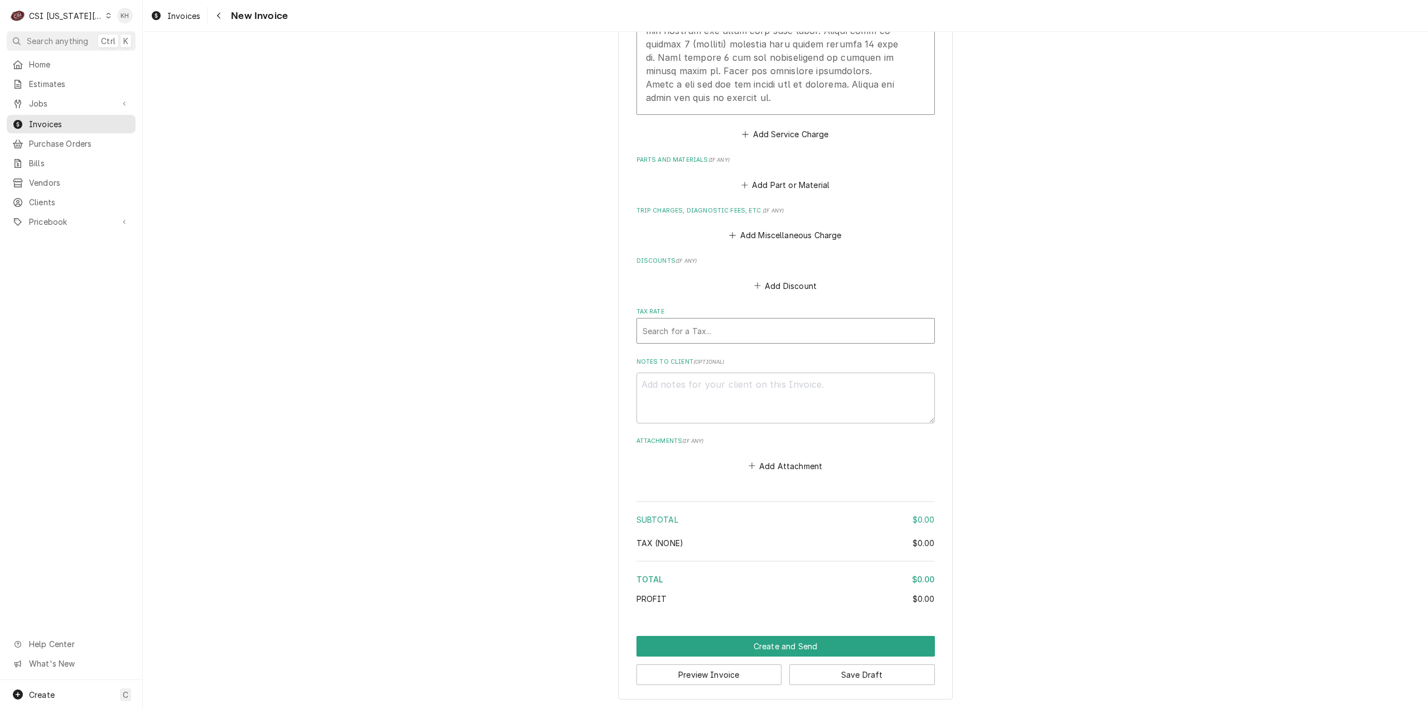
click at [722, 331] on div "Tax Rate" at bounding box center [786, 331] width 286 height 20
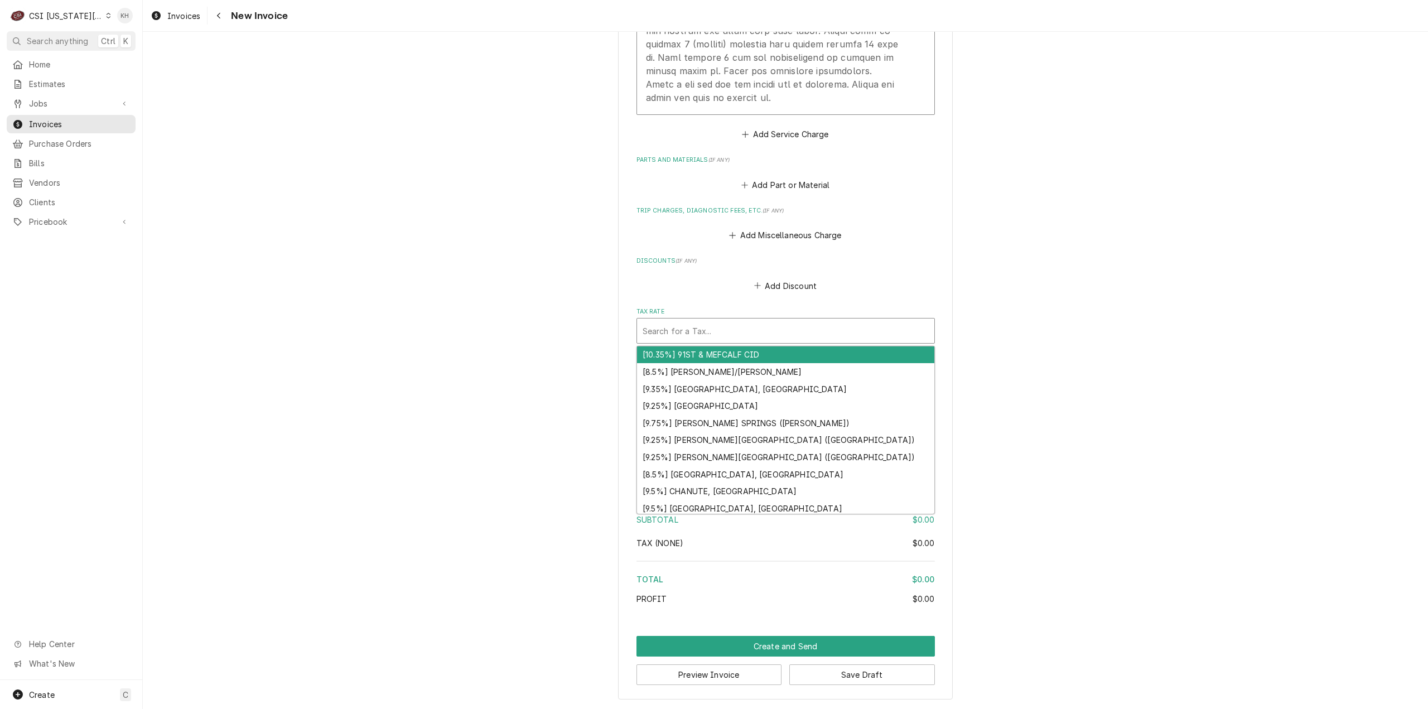
type textarea "x"
type input "e"
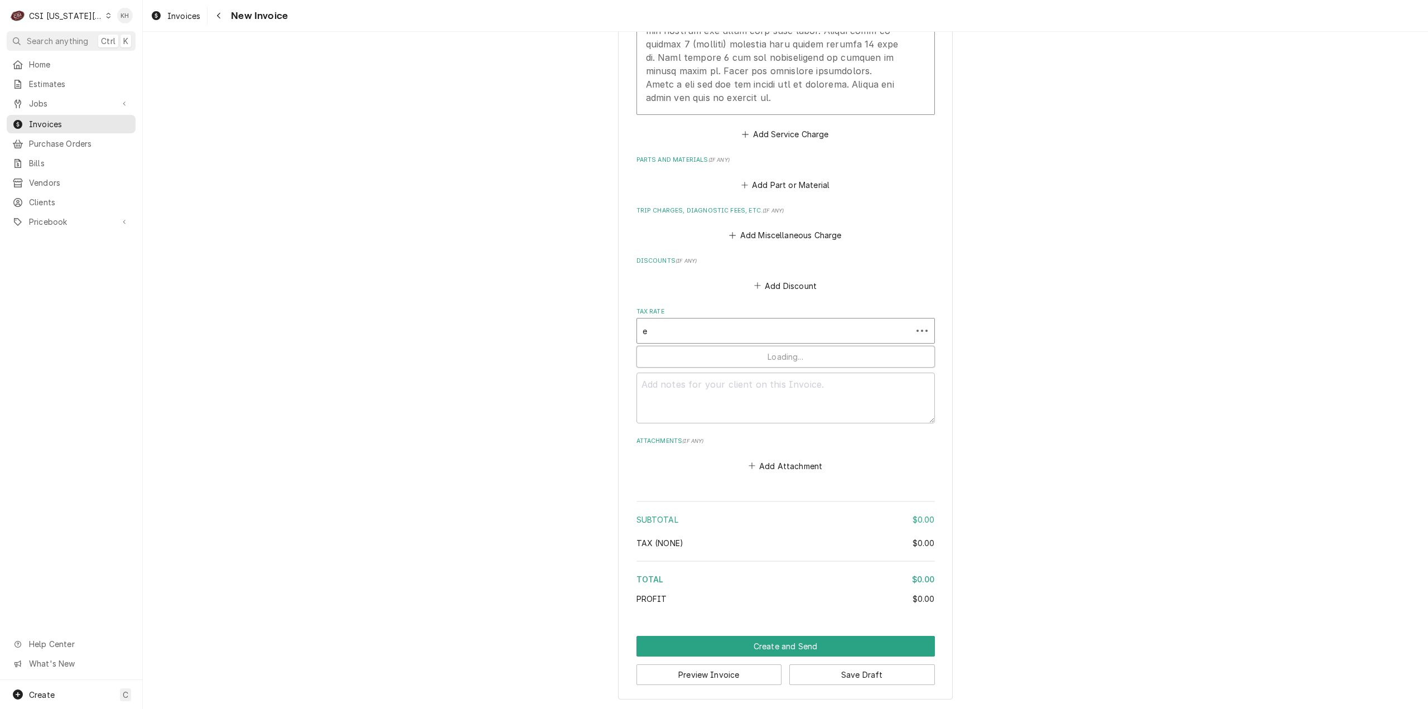
type textarea "x"
type input "ex"
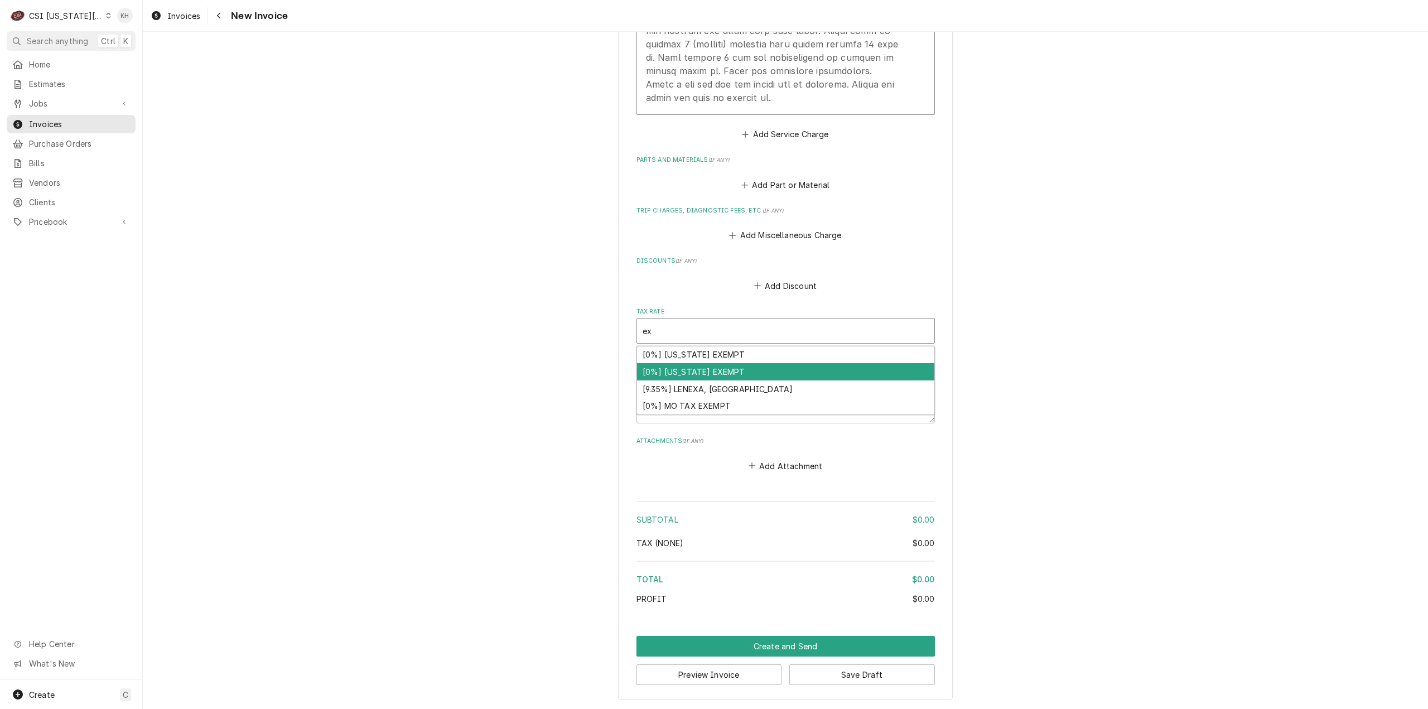
click at [720, 363] on div "[0%] [US_STATE] EXEMPT" at bounding box center [785, 371] width 297 height 17
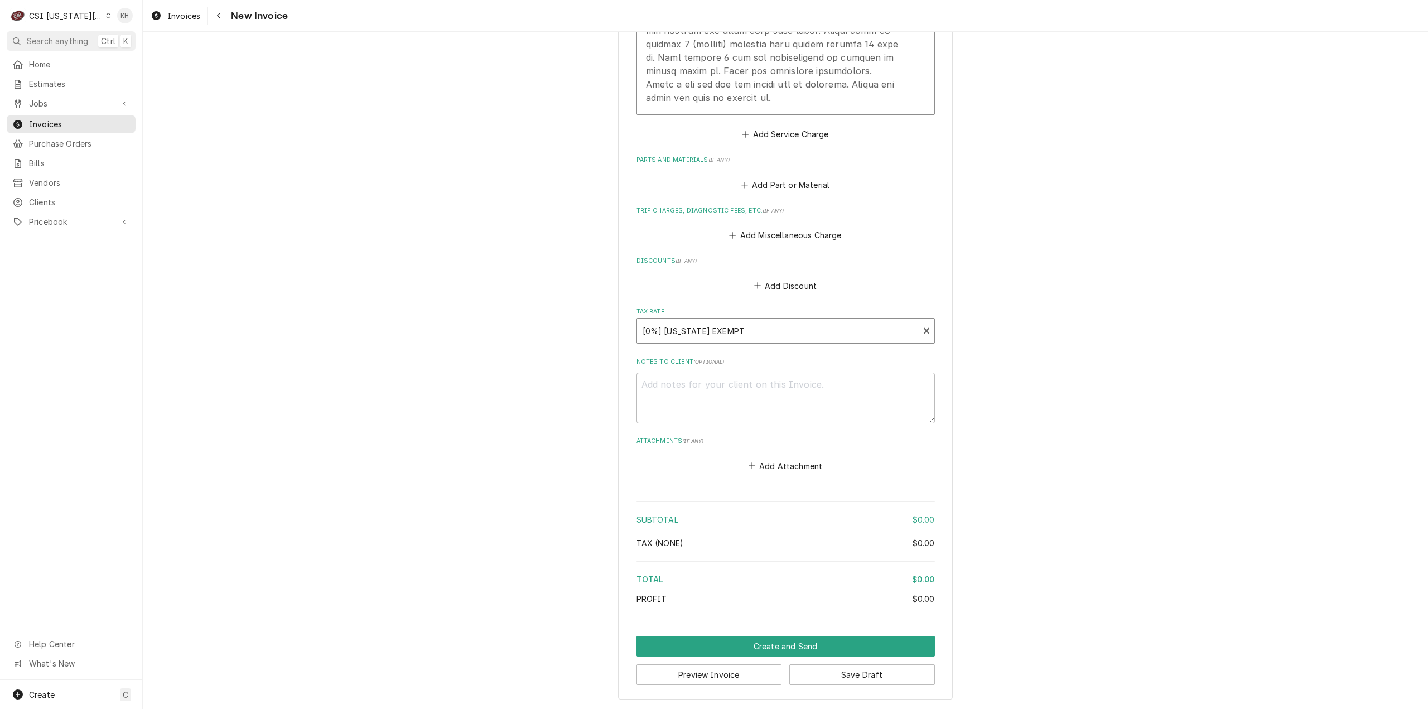
type textarea "x"
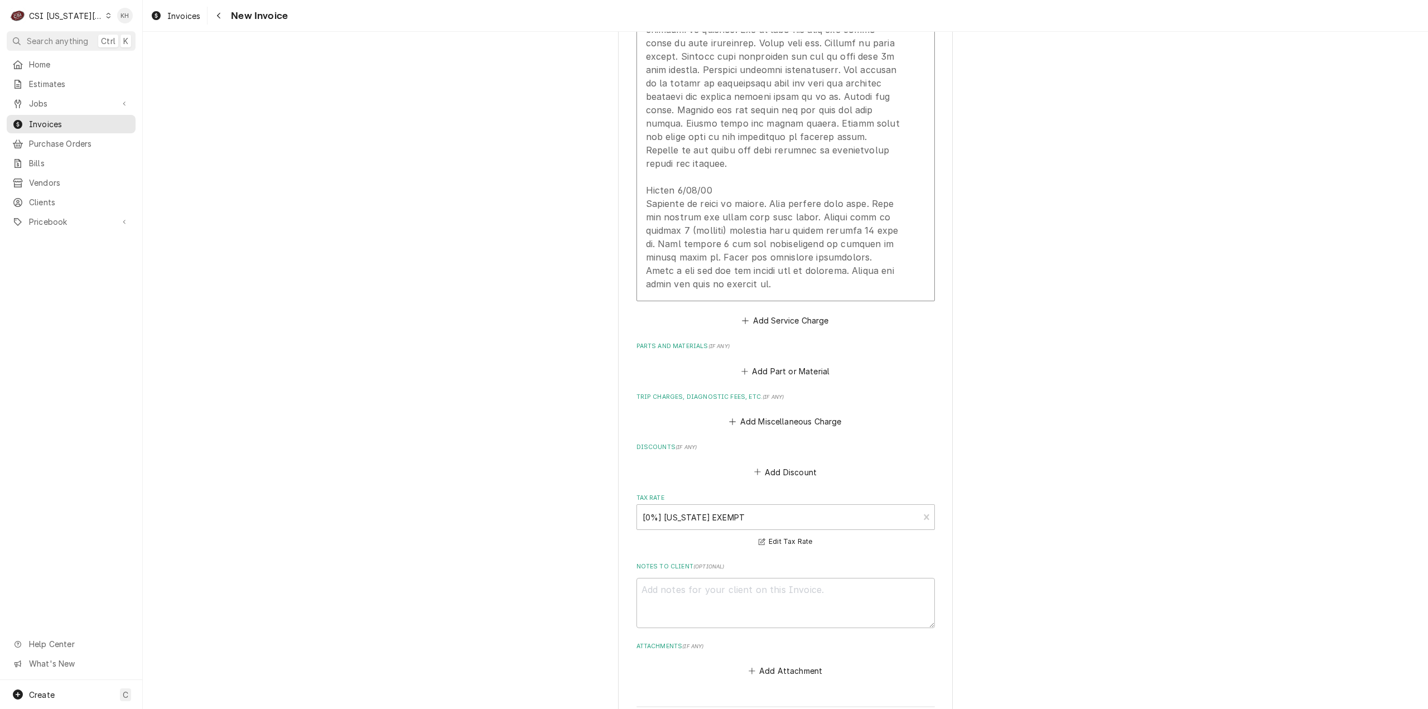
scroll to position [1761, 0]
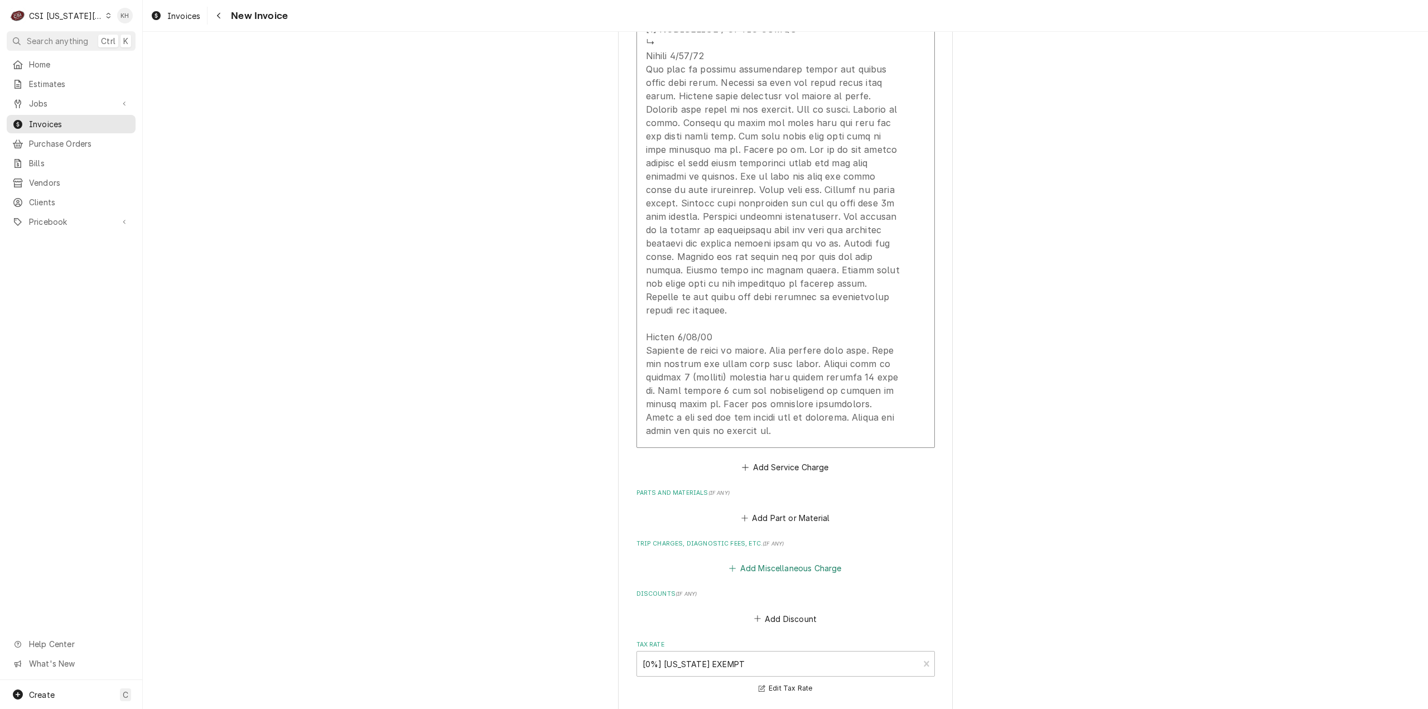
click at [792, 564] on button "Add Miscellaneous Charge" at bounding box center [786, 569] width 116 height 16
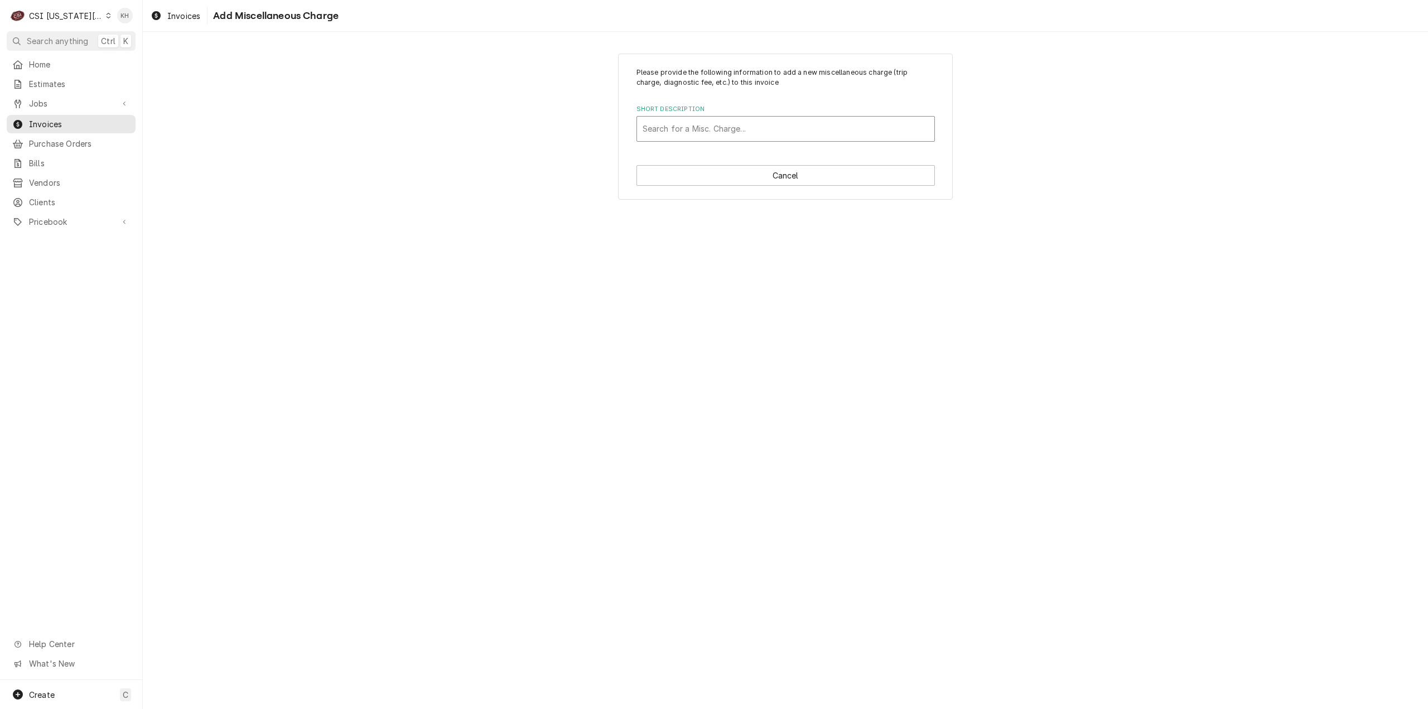
click at [725, 131] on div "Short Description" at bounding box center [786, 129] width 286 height 20
type input "travel"
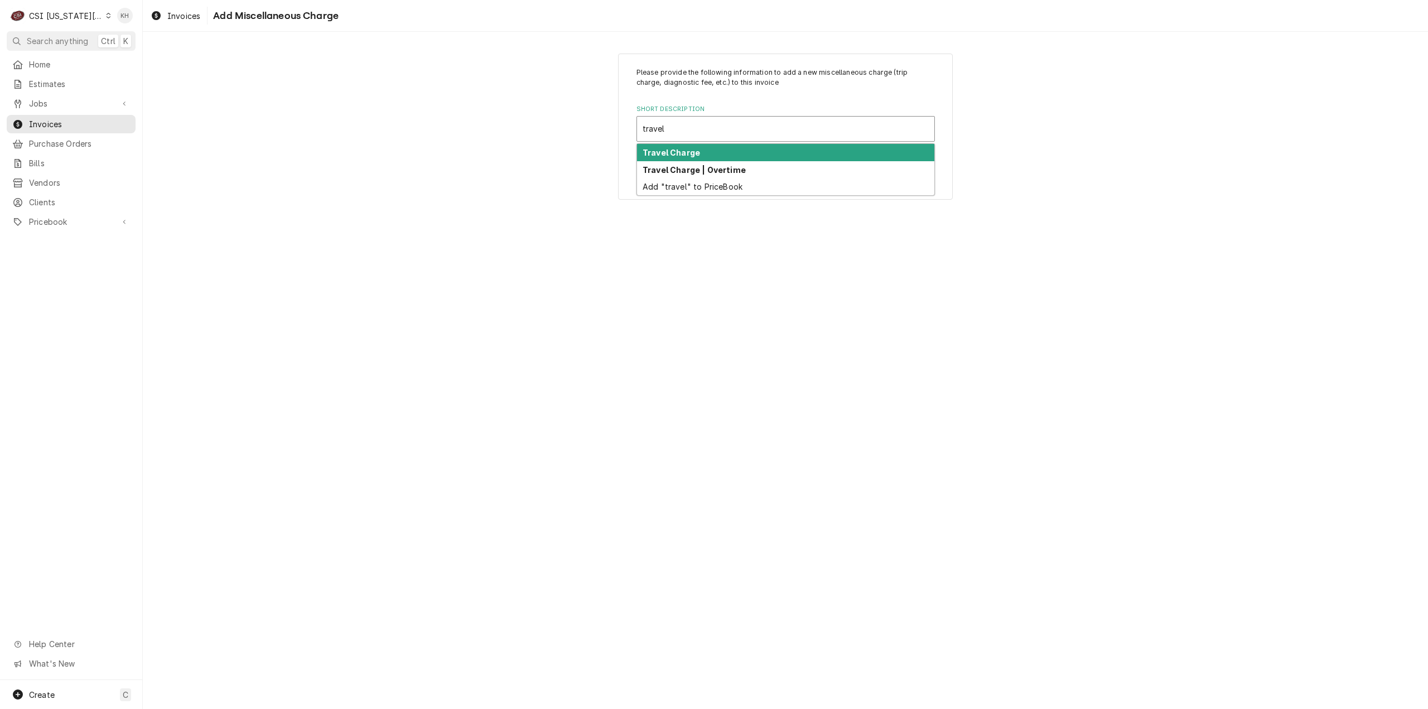
click at [739, 151] on div "Travel Charge" at bounding box center [785, 152] width 297 height 17
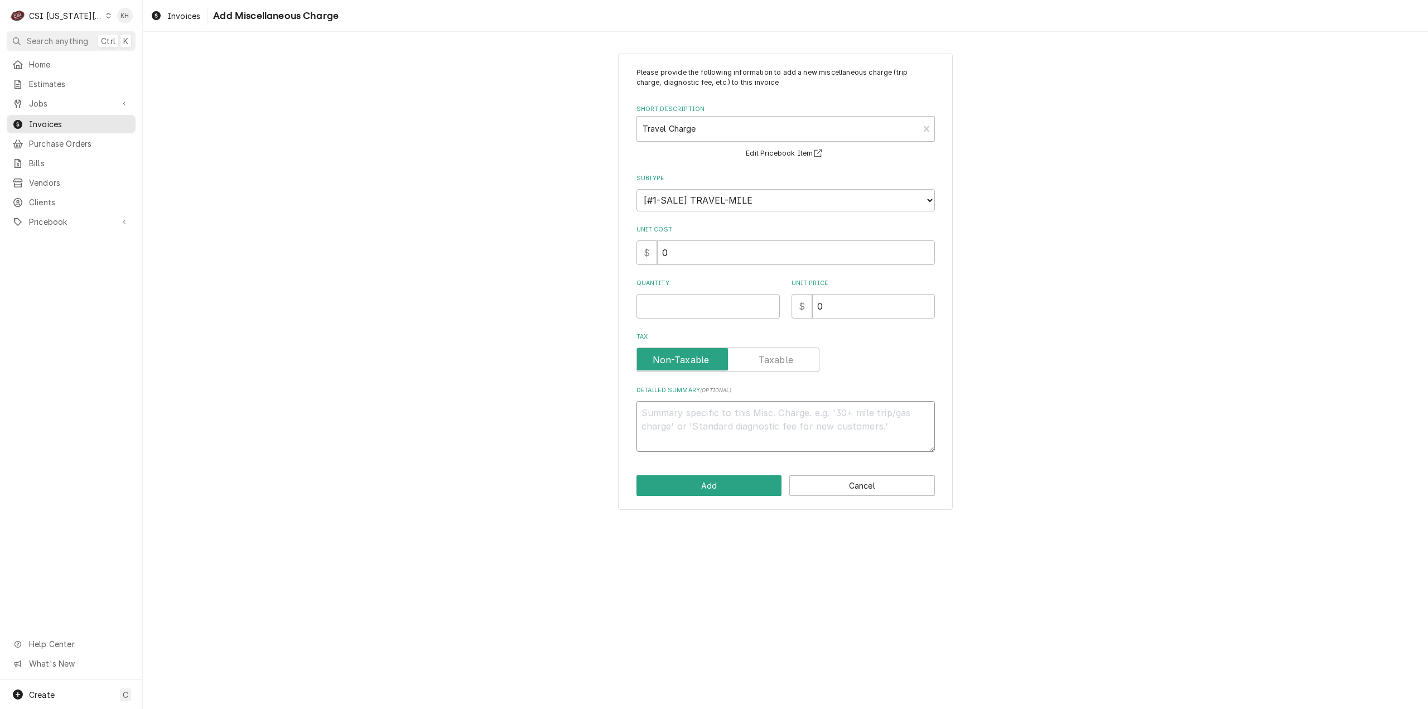
click at [840, 432] on textarea "Detailed Summary ( optional )" at bounding box center [786, 426] width 298 height 51
type textarea "x"
type textarea "T"
type textarea "x"
type textarea "Tr"
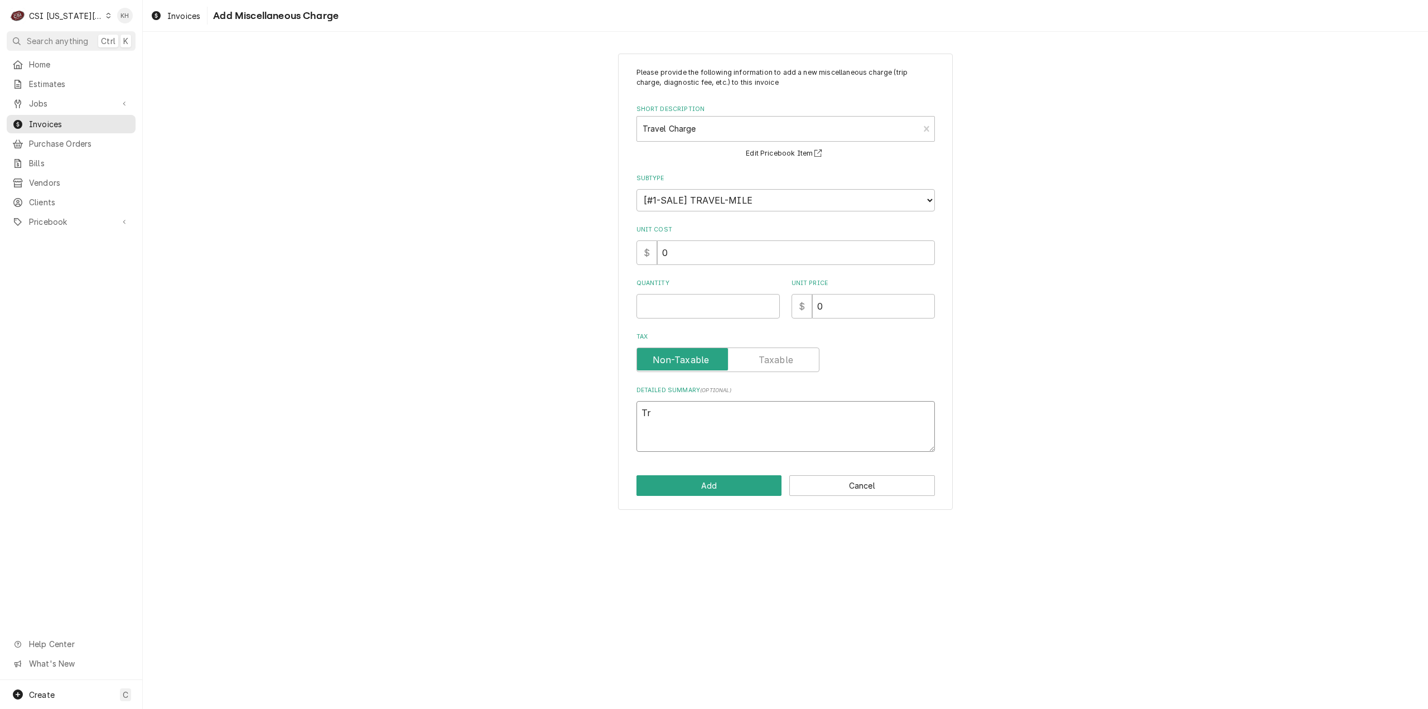
type textarea "x"
type textarea "Tra"
type textarea "x"
type textarea "Trav"
type textarea "x"
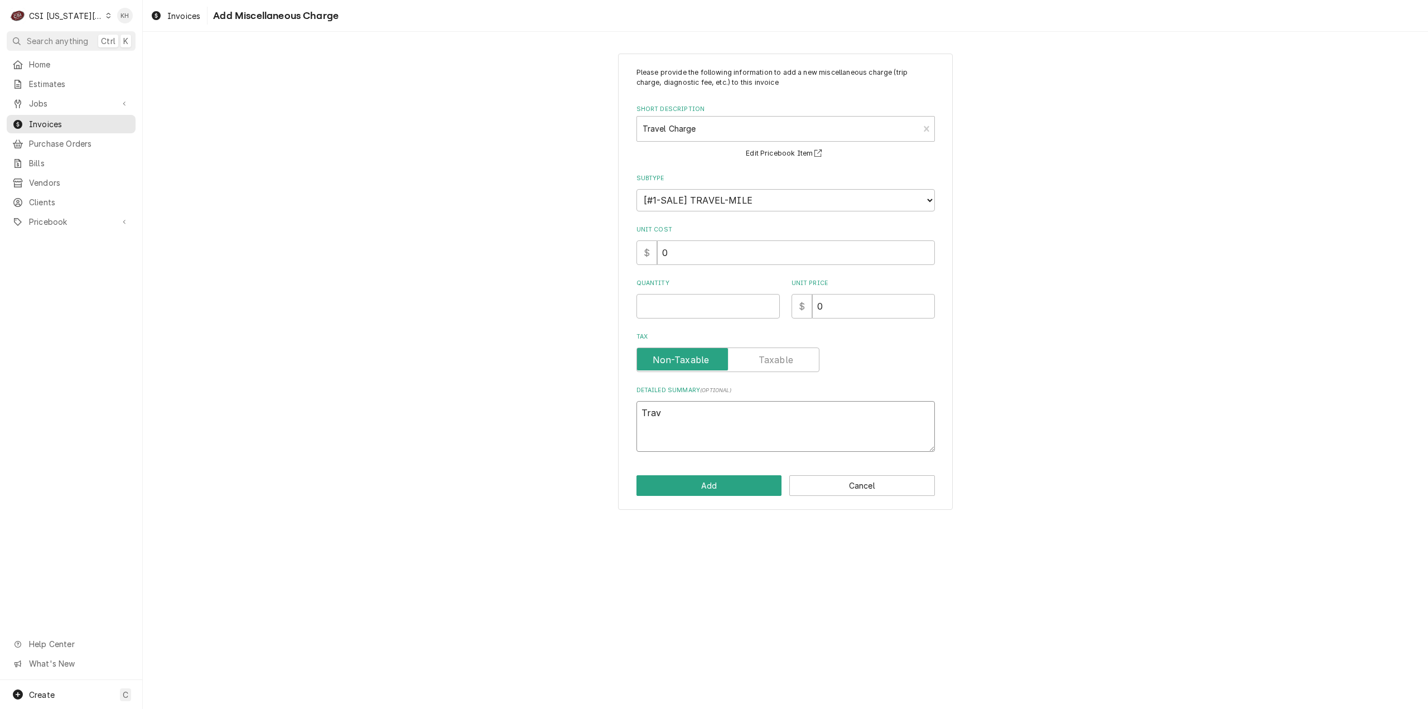
type textarea "Trave"
type textarea "x"
type textarea "Travel"
type textarea "x"
type textarea "Travel"
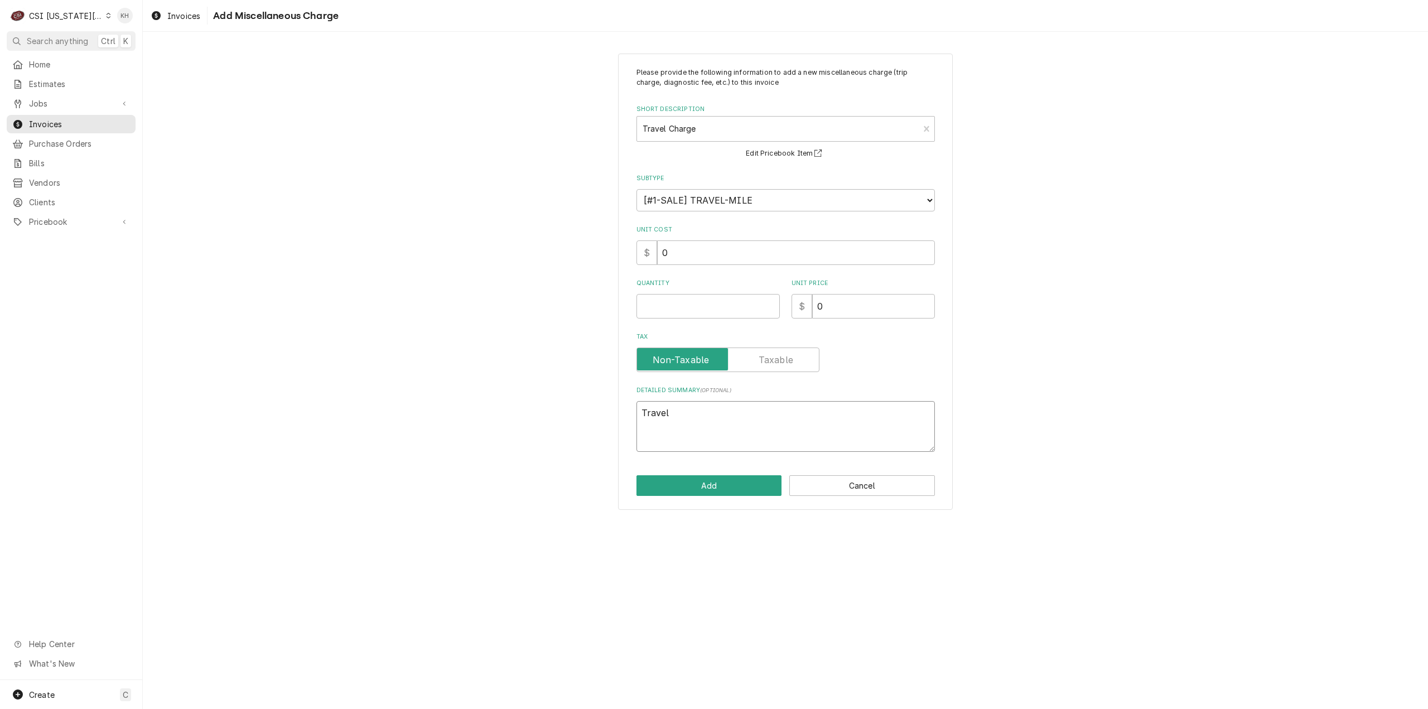
type textarea "x"
type textarea "Travel Z"
type textarea "x"
type textarea "Travel Zo"
type textarea "x"
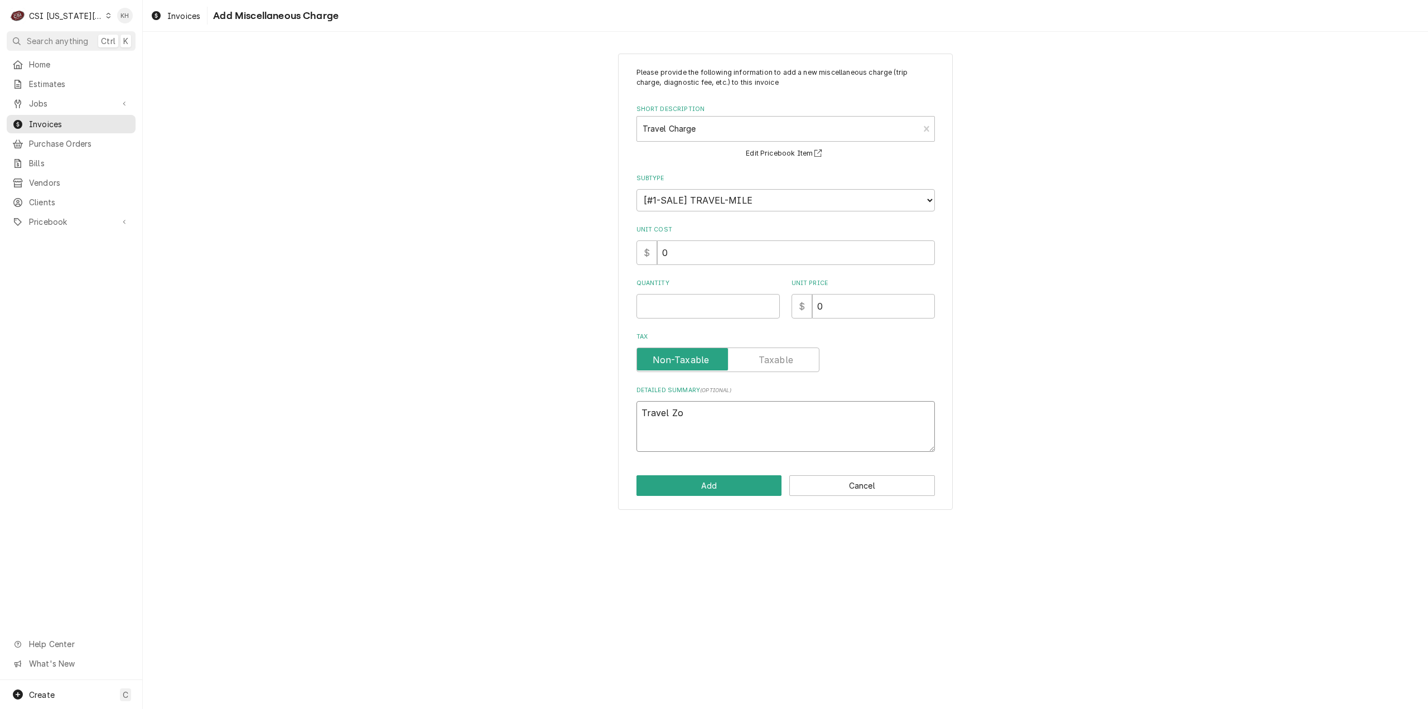
type textarea "Travel Zon"
type textarea "x"
type textarea "Travel Zone"
type textarea "x"
type textarea "Travel Zone"
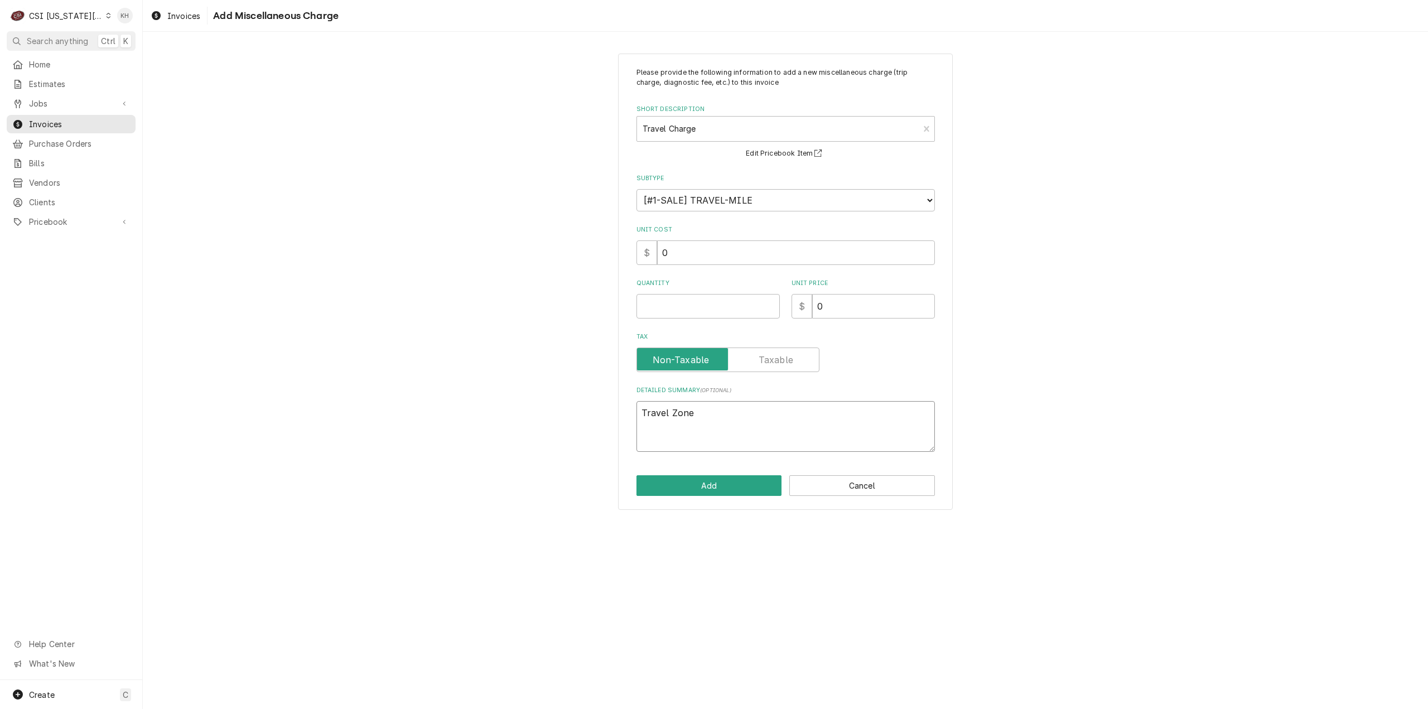
type textarea "x"
type textarea "Travel Zone C"
click at [757, 308] on input "Quantity" at bounding box center [708, 306] width 143 height 25
type textarea "x"
type input "1"
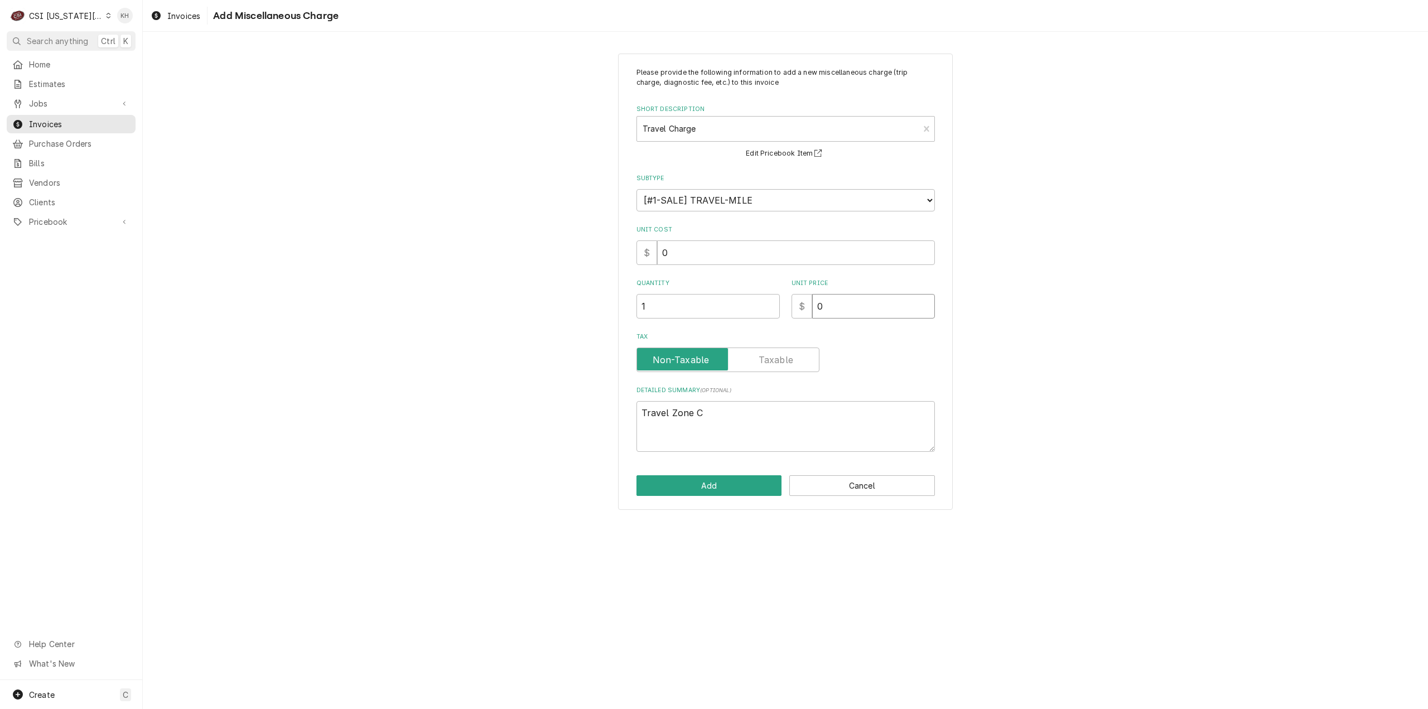
type textarea "x"
type input "1"
type textarea "x"
type input "13"
type textarea "x"
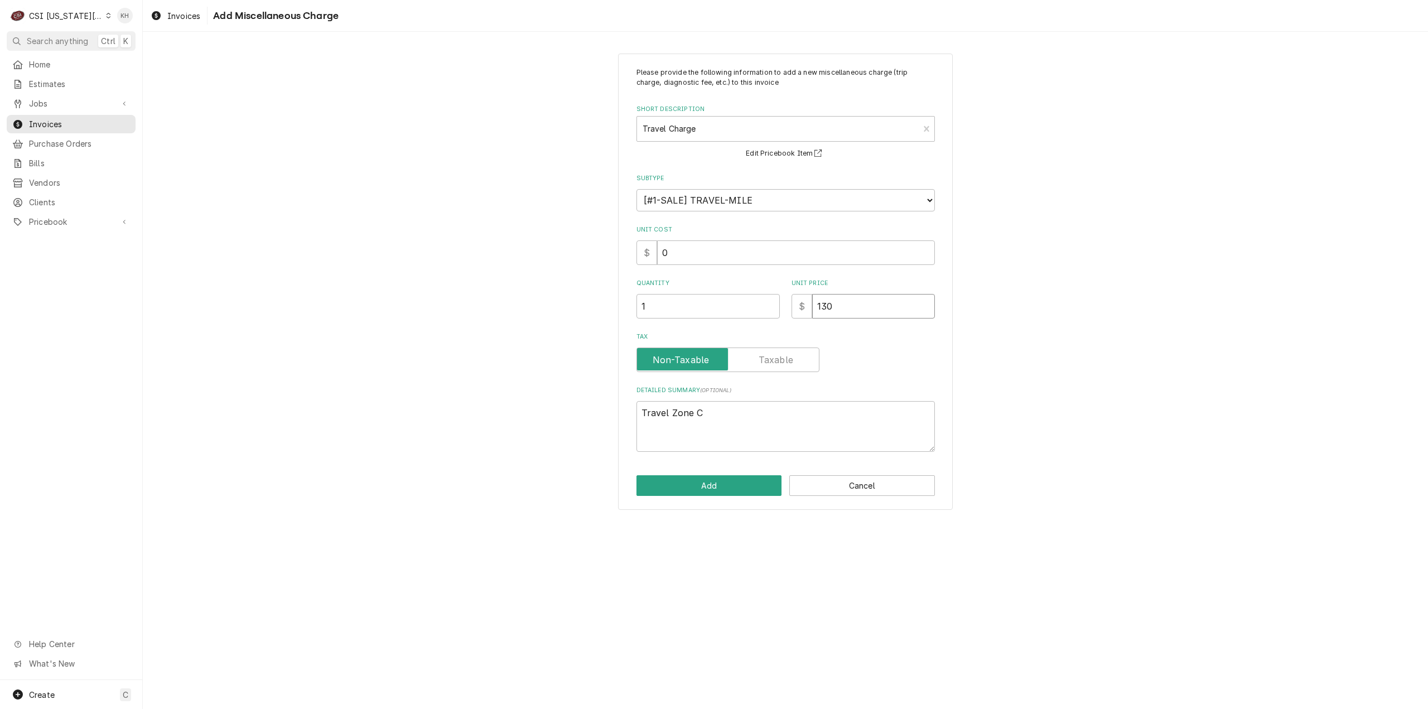
type input "130"
click at [763, 481] on button "Add" at bounding box center [710, 485] width 146 height 21
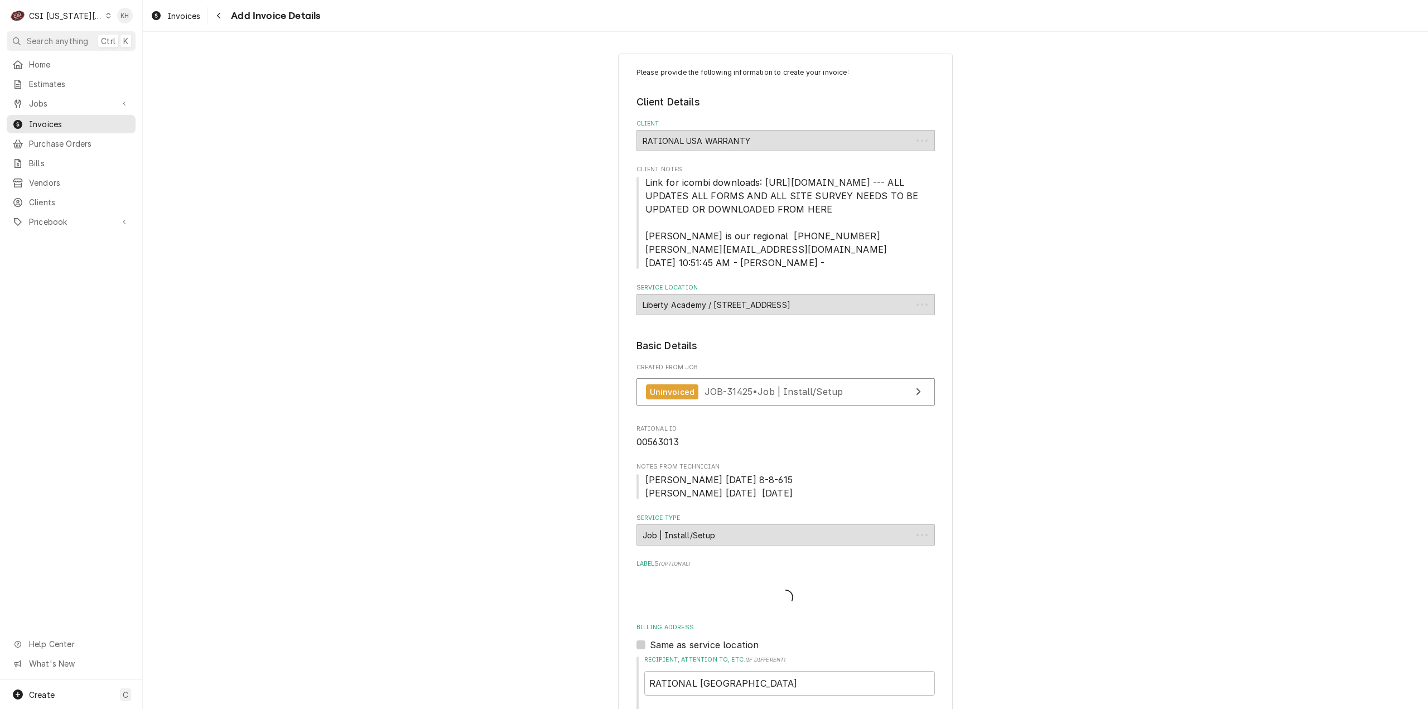
scroll to position [1783, 0]
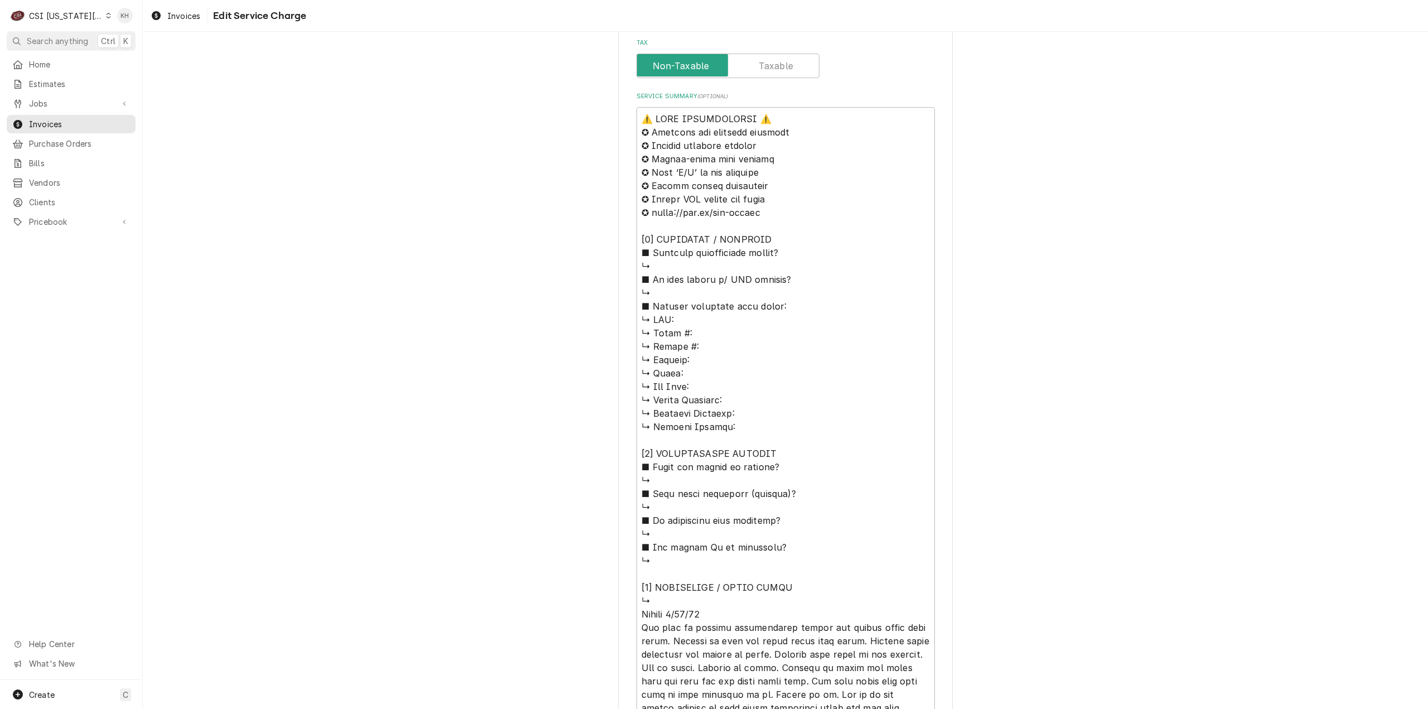
scroll to position [763, 0]
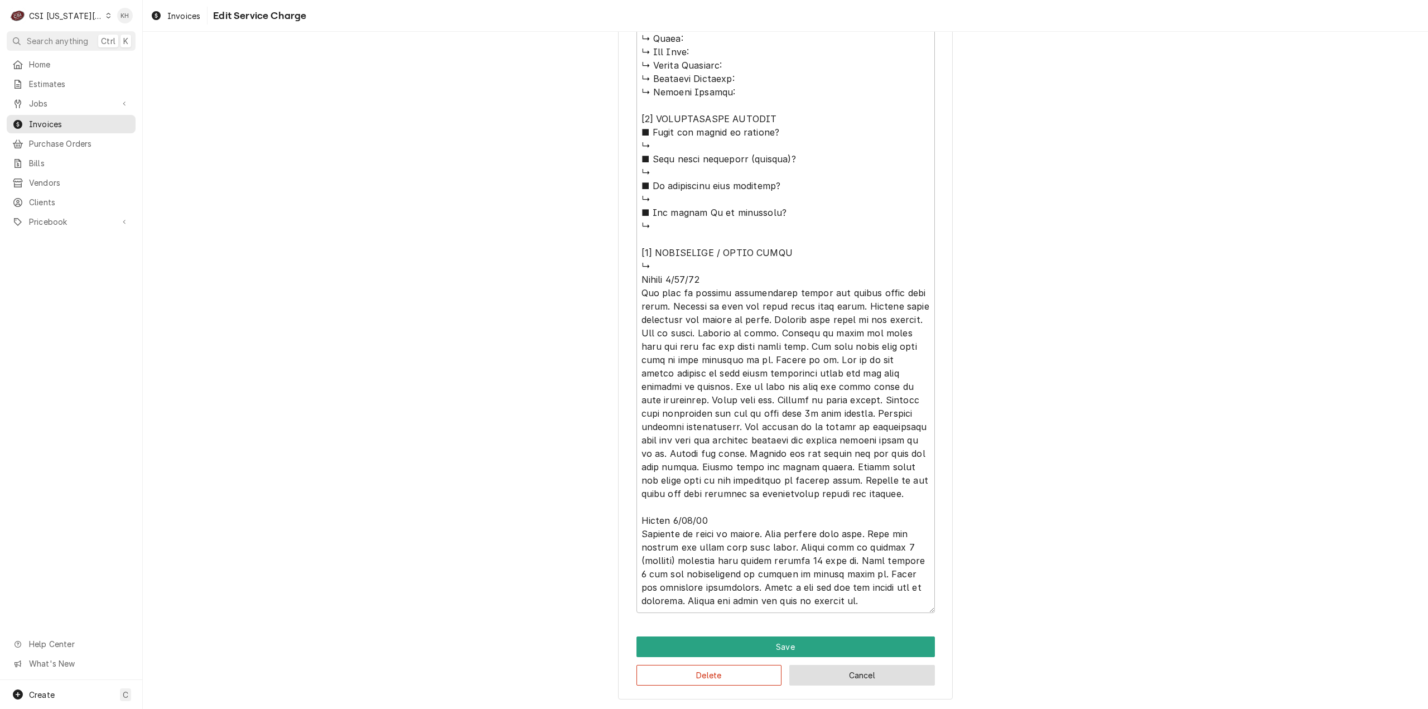
click at [869, 677] on button "Cancel" at bounding box center [862, 675] width 146 height 21
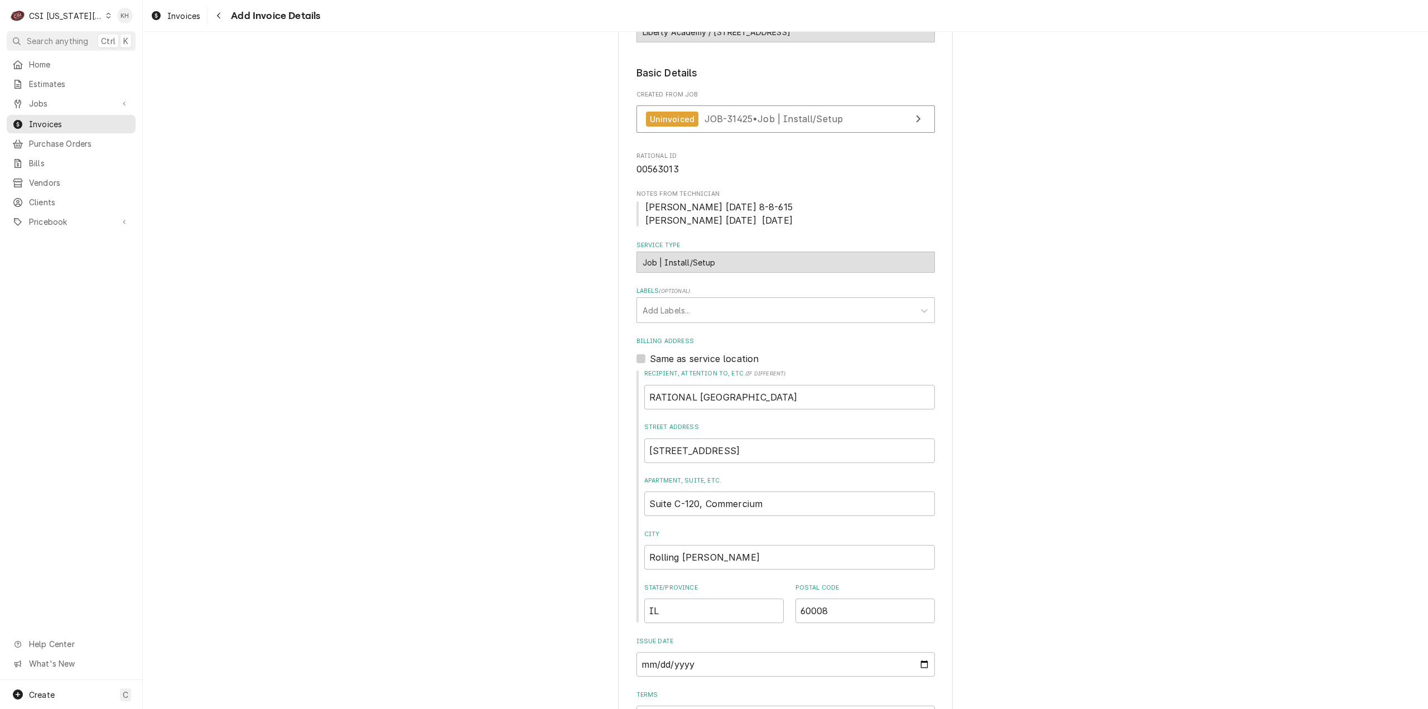
scroll to position [242, 0]
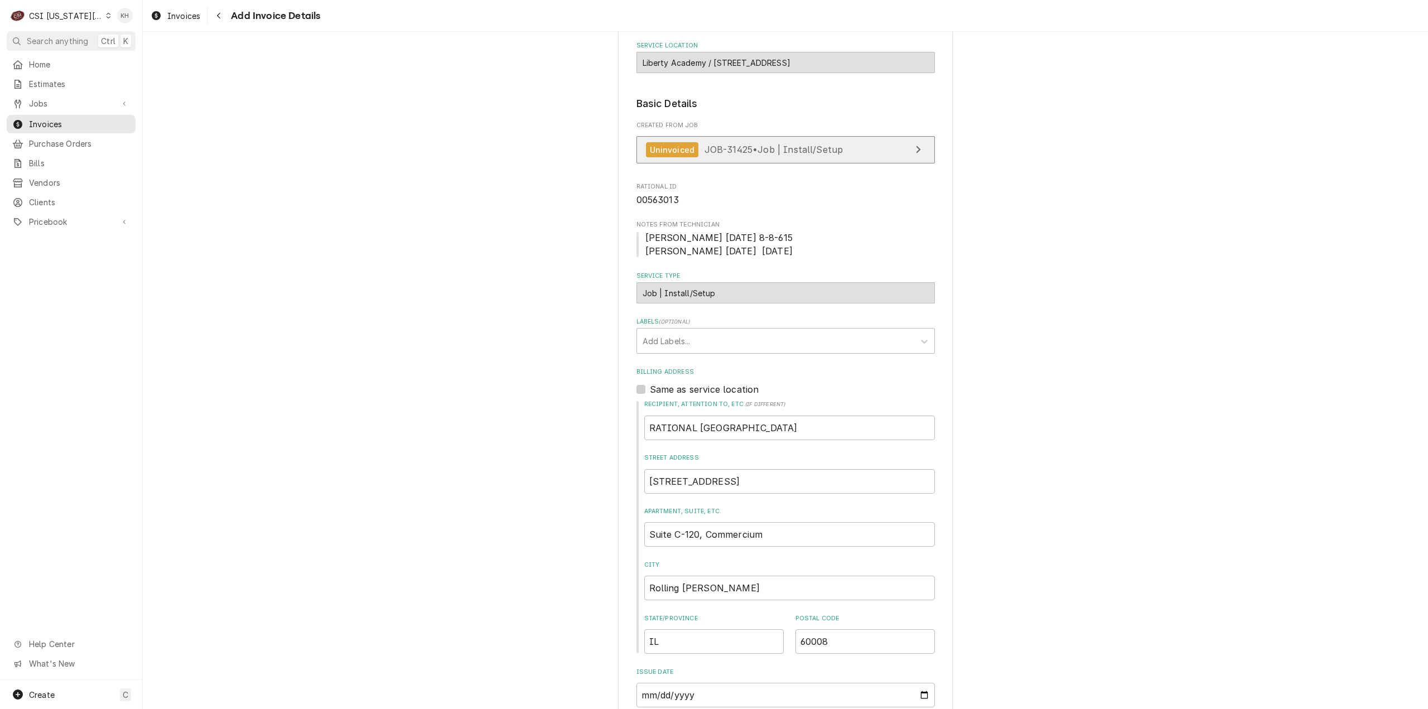
click at [780, 152] on link "Uninvoiced JOB-31425 • Job | Install/Setup" at bounding box center [786, 149] width 298 height 27
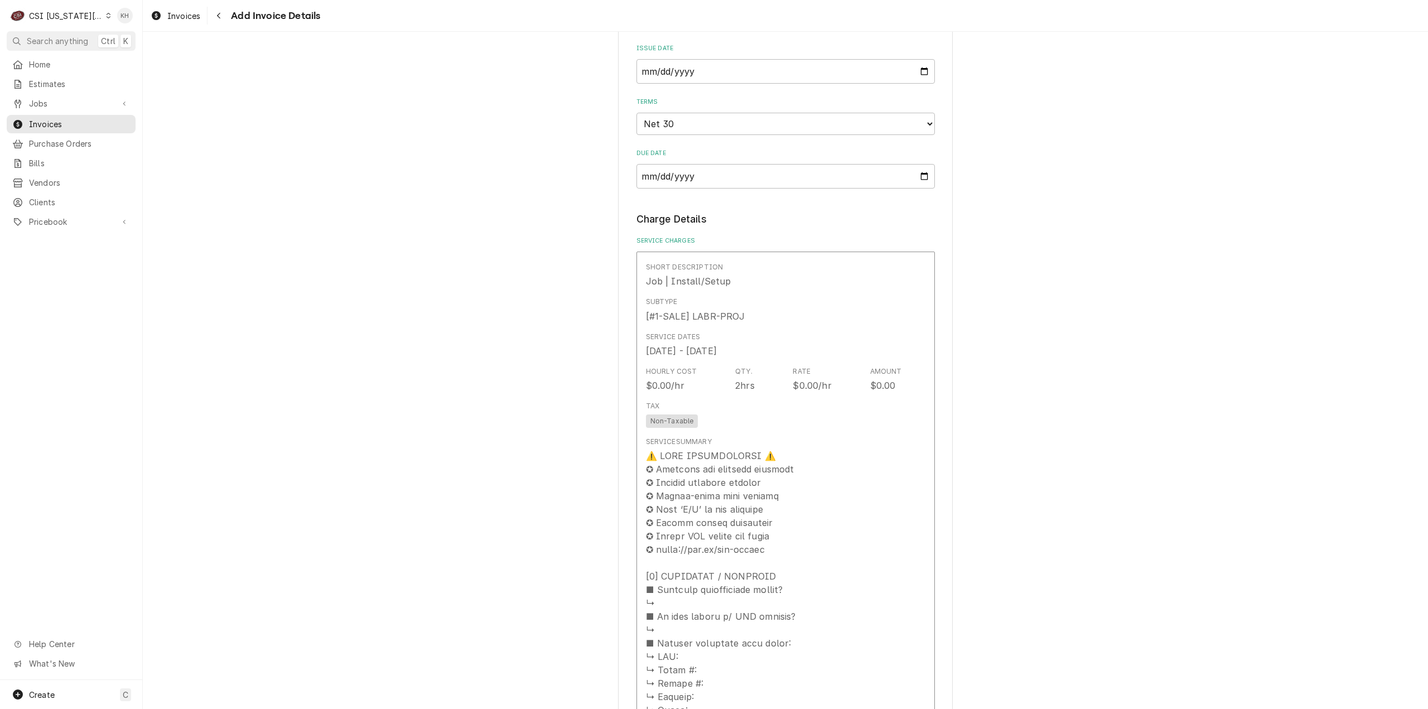
scroll to position [967, 0]
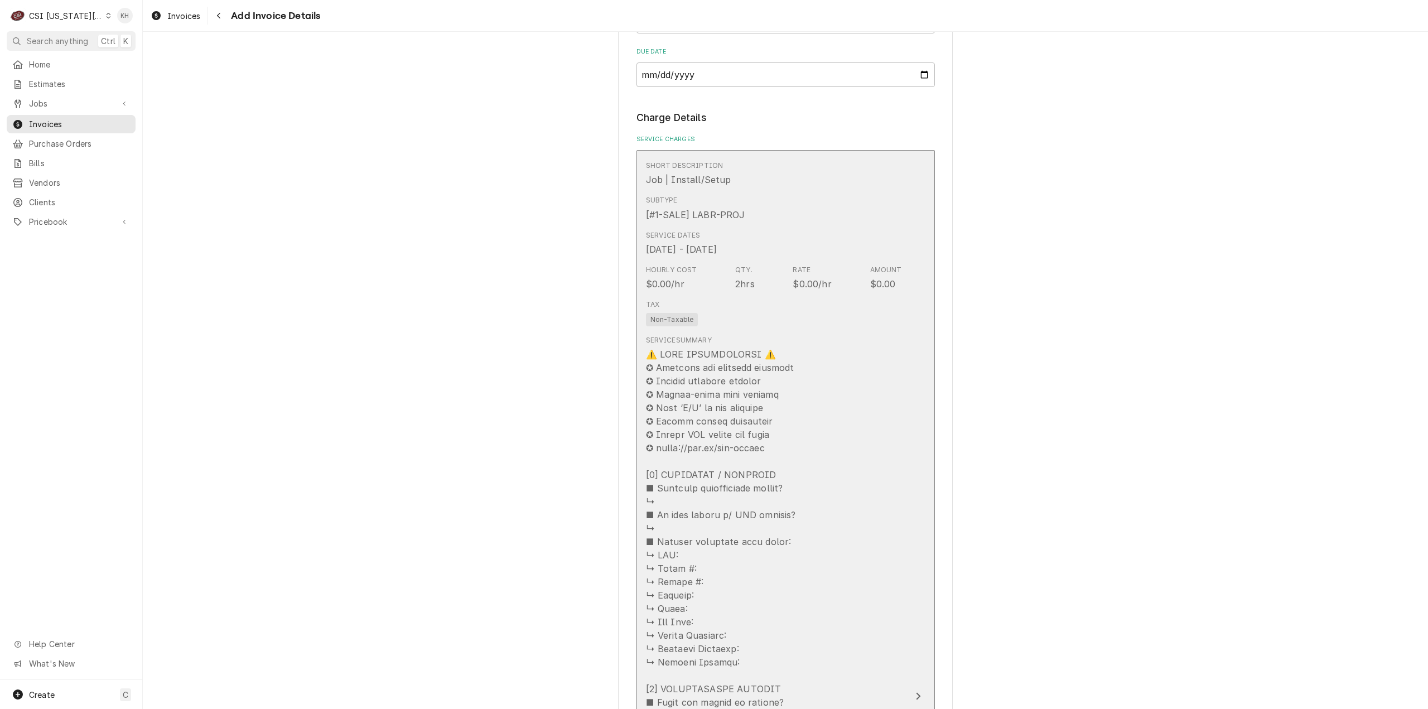
click at [904, 456] on button "Short Description Job | Install/Setup Subtype [#1-SALE] LABR-PROJ Service Dates…" at bounding box center [786, 696] width 298 height 1092
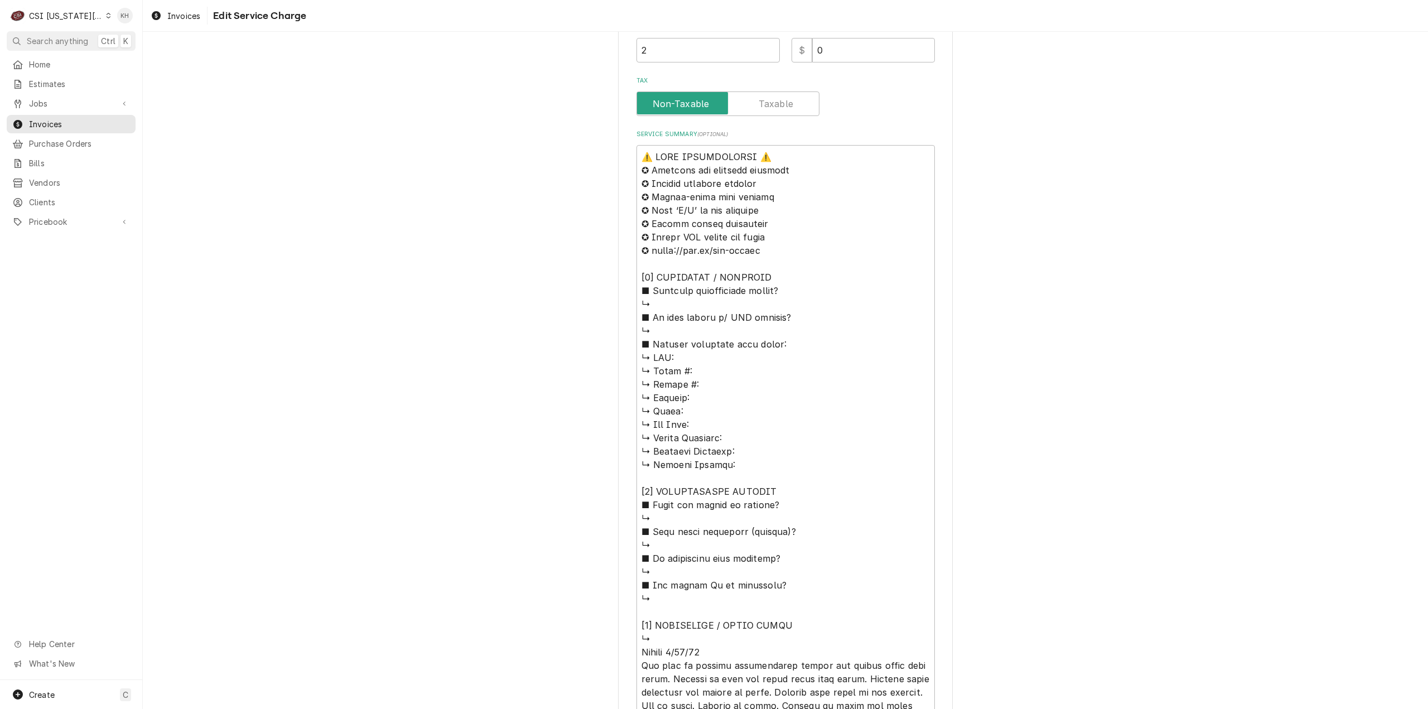
scroll to position [763, 0]
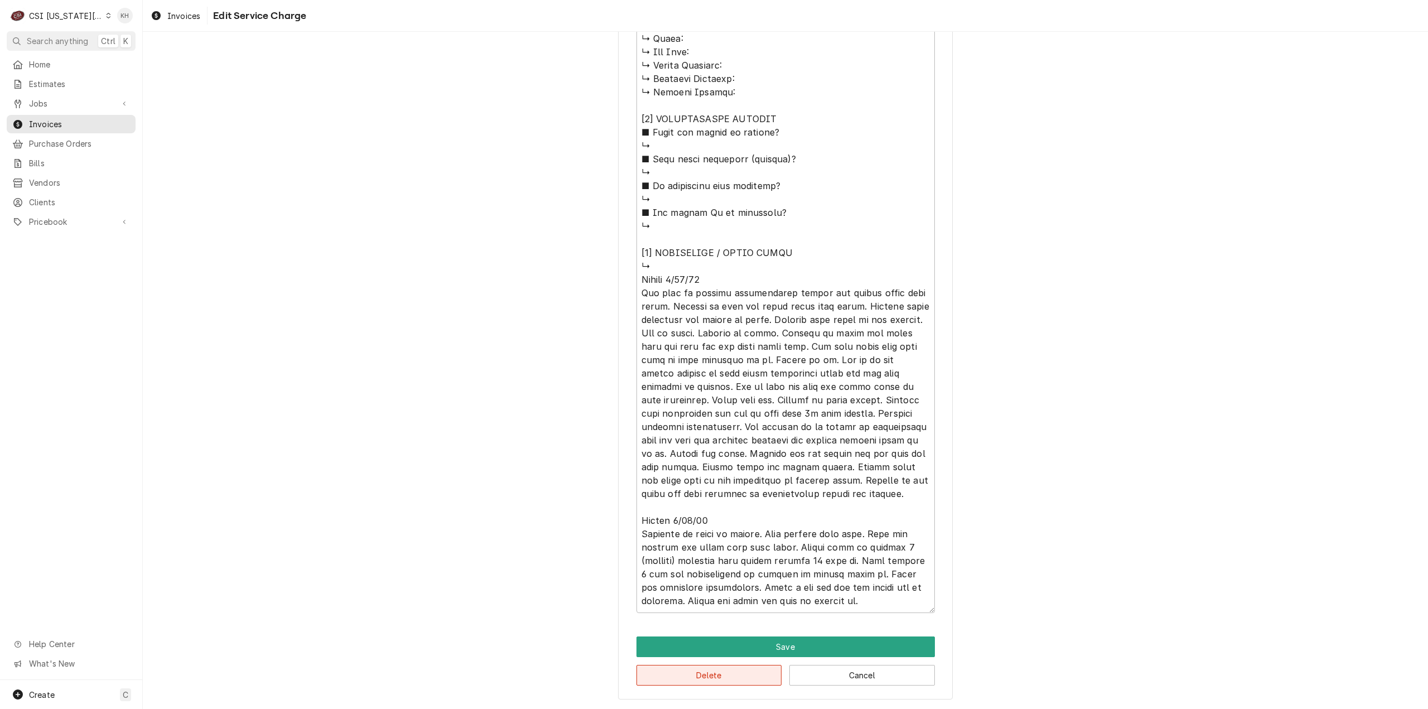
click at [730, 670] on button "Delete" at bounding box center [710, 675] width 146 height 21
type textarea "x"
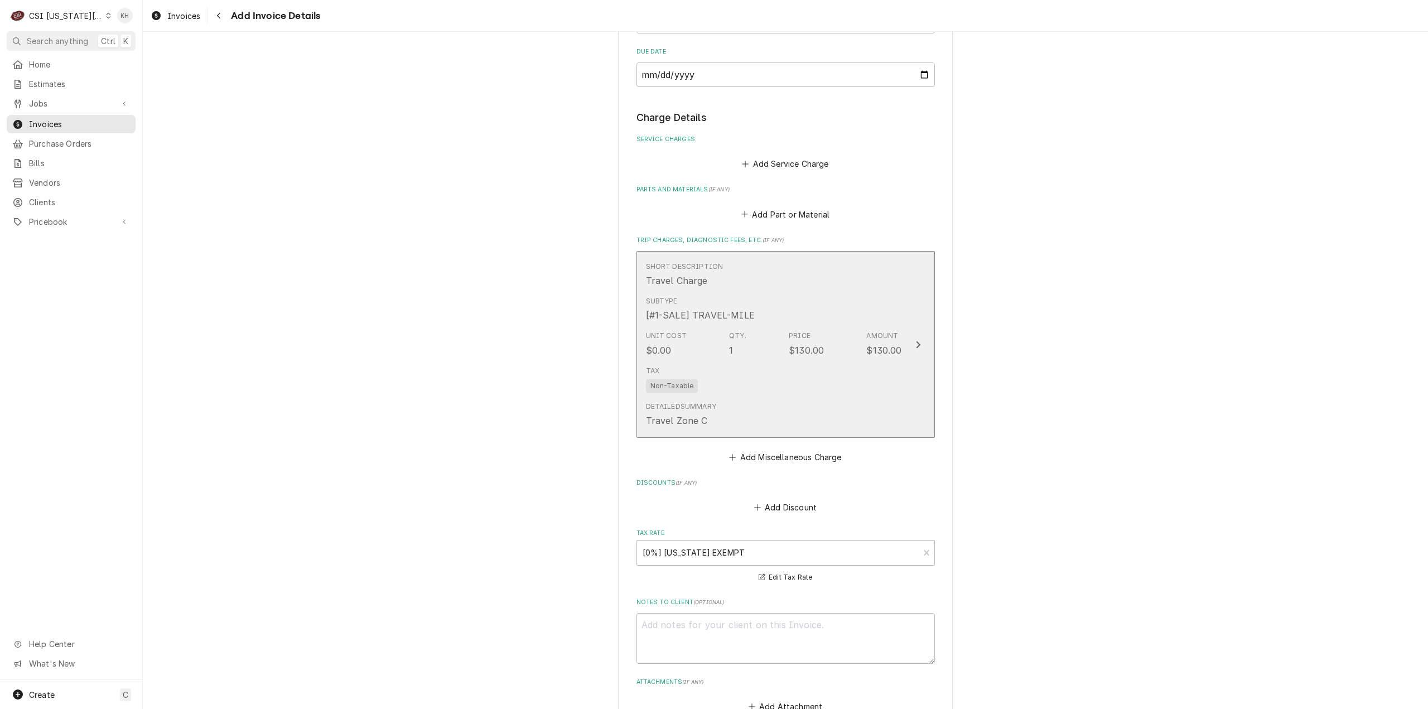
scroll to position [955, 0]
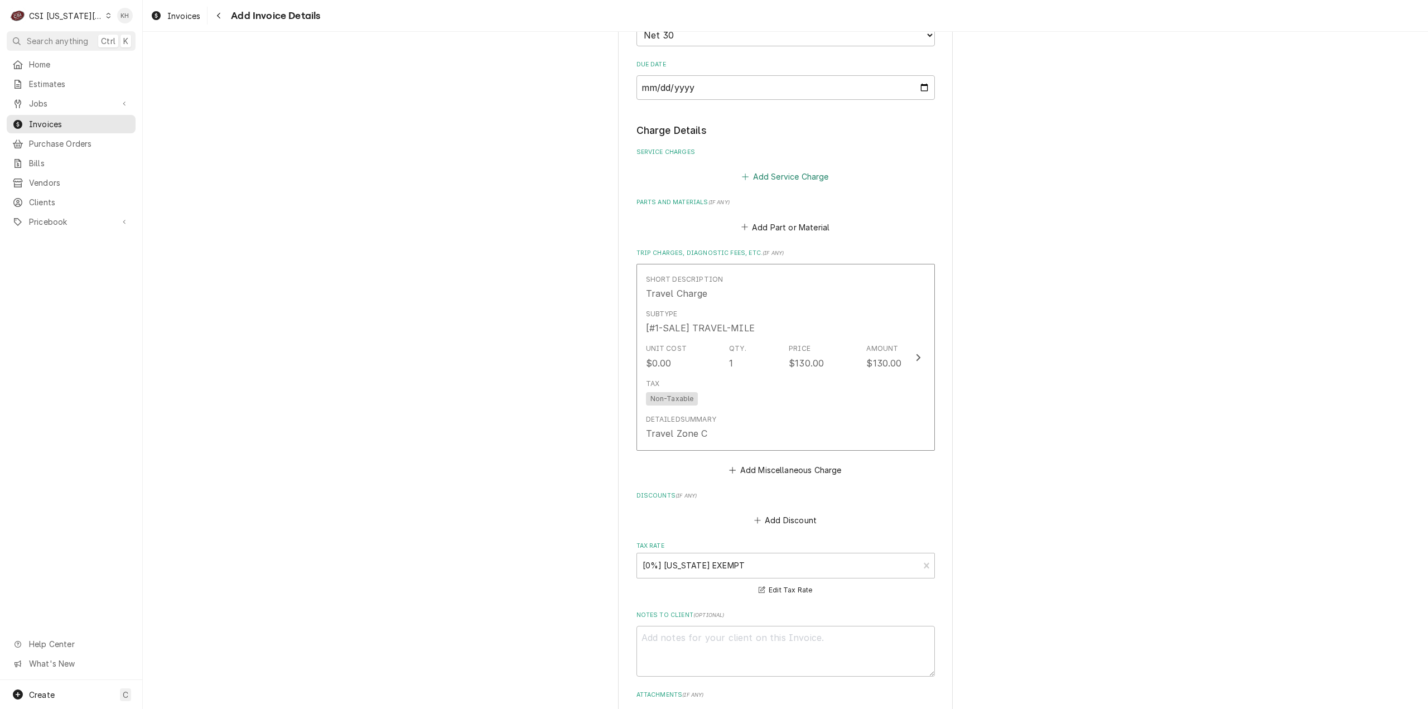
click at [790, 185] on button "Add Service Charge" at bounding box center [785, 177] width 90 height 16
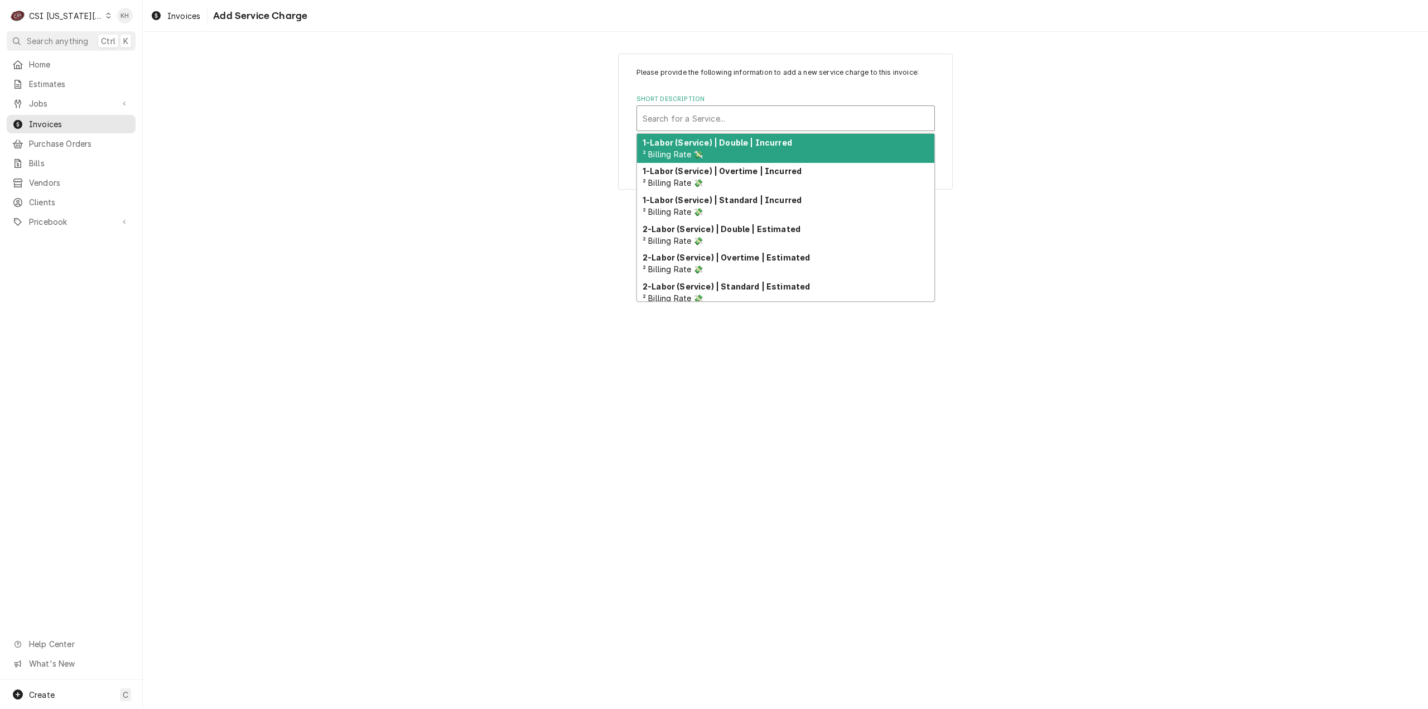
click at [812, 115] on div "Short Description" at bounding box center [786, 118] width 286 height 20
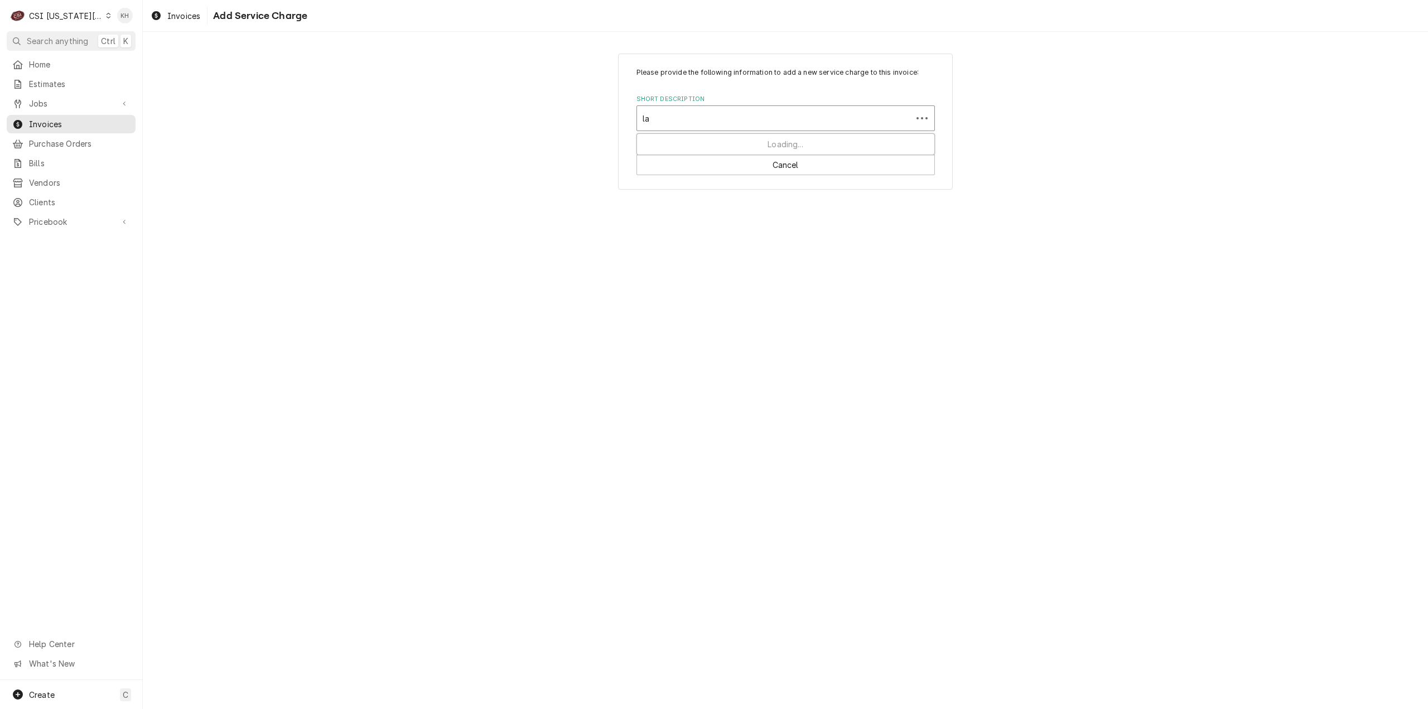
type input "l"
type input "project"
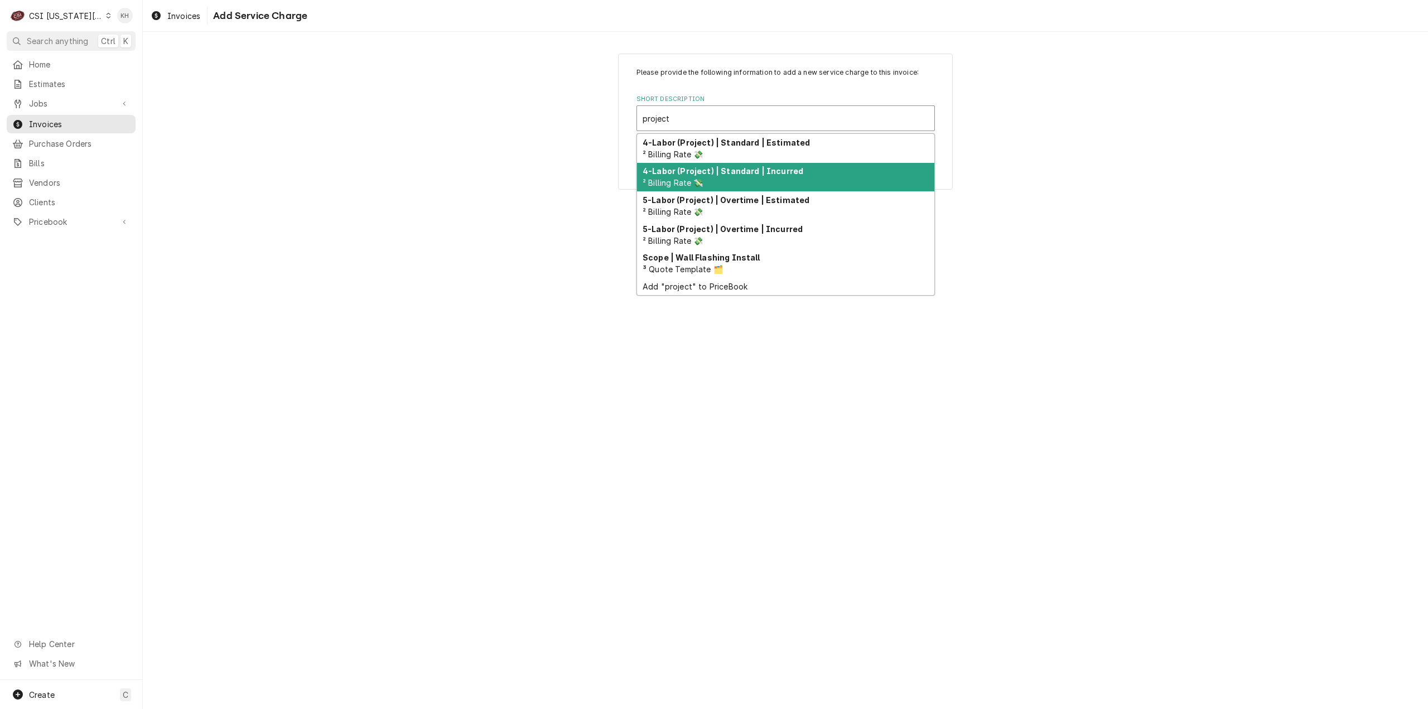
drag, startPoint x: 798, startPoint y: 171, endPoint x: 800, endPoint y: 197, distance: 25.8
click at [798, 171] on div "4-Labor (Project) | Standard | Incurred ² Billing Rate 💸" at bounding box center [785, 177] width 297 height 29
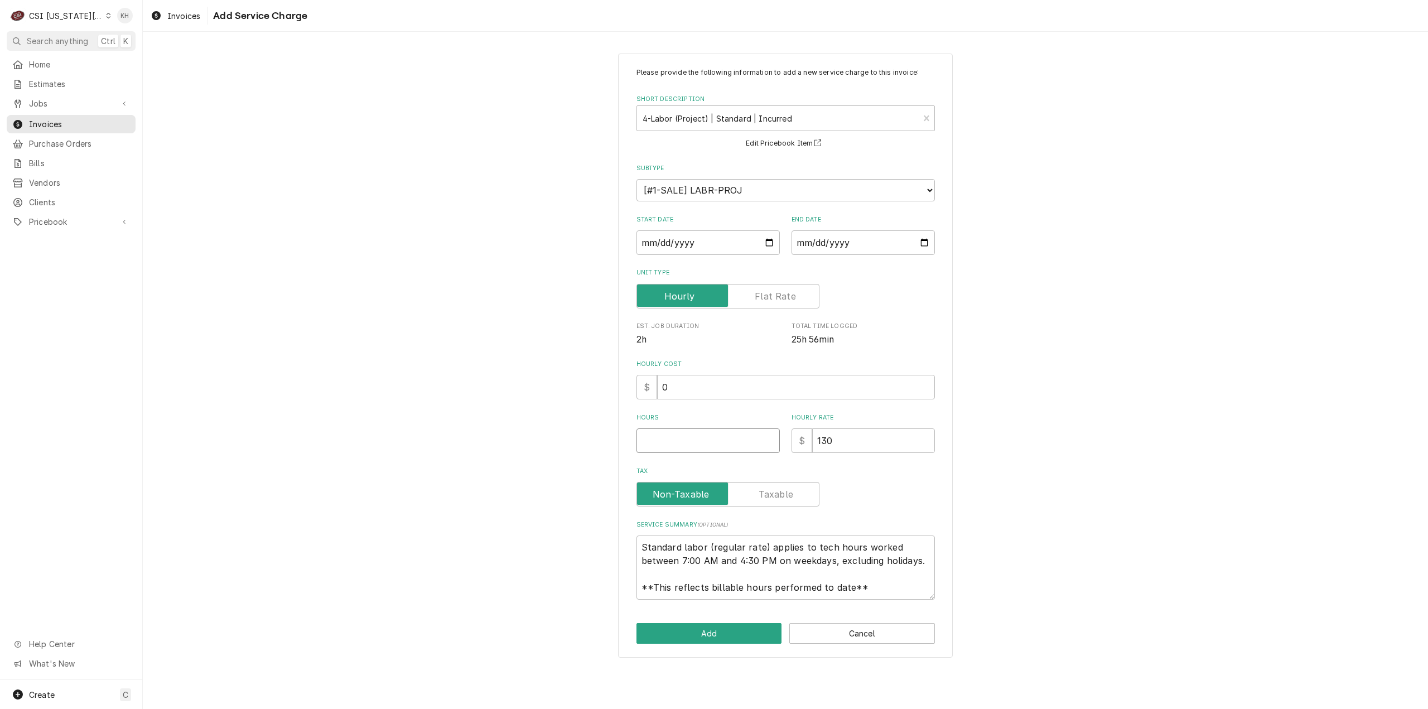
click at [743, 442] on input "Hours" at bounding box center [708, 440] width 143 height 25
type textarea "x"
type input "1"
type textarea "x"
type input "1"
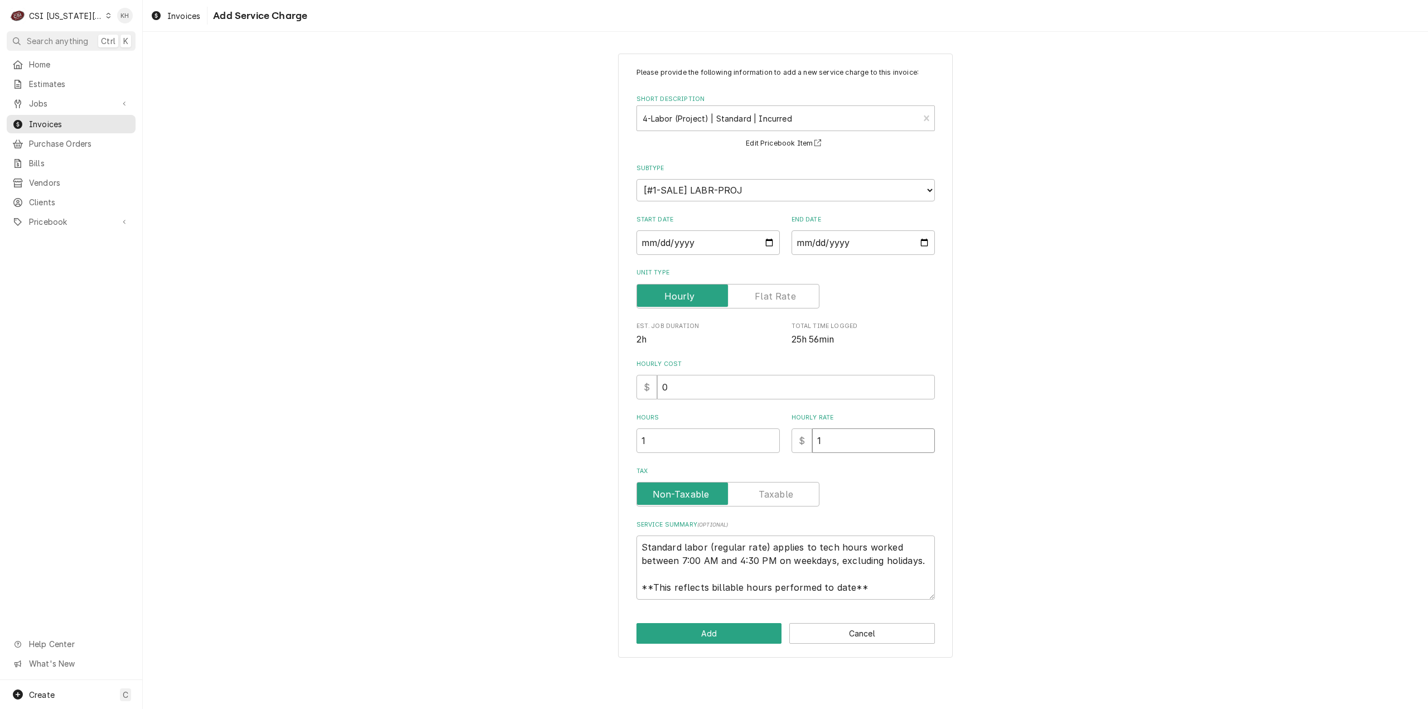
type textarea "x"
type input "11"
type textarea "x"
type input "110"
drag, startPoint x: 871, startPoint y: 591, endPoint x: 520, endPoint y: 515, distance: 359.6
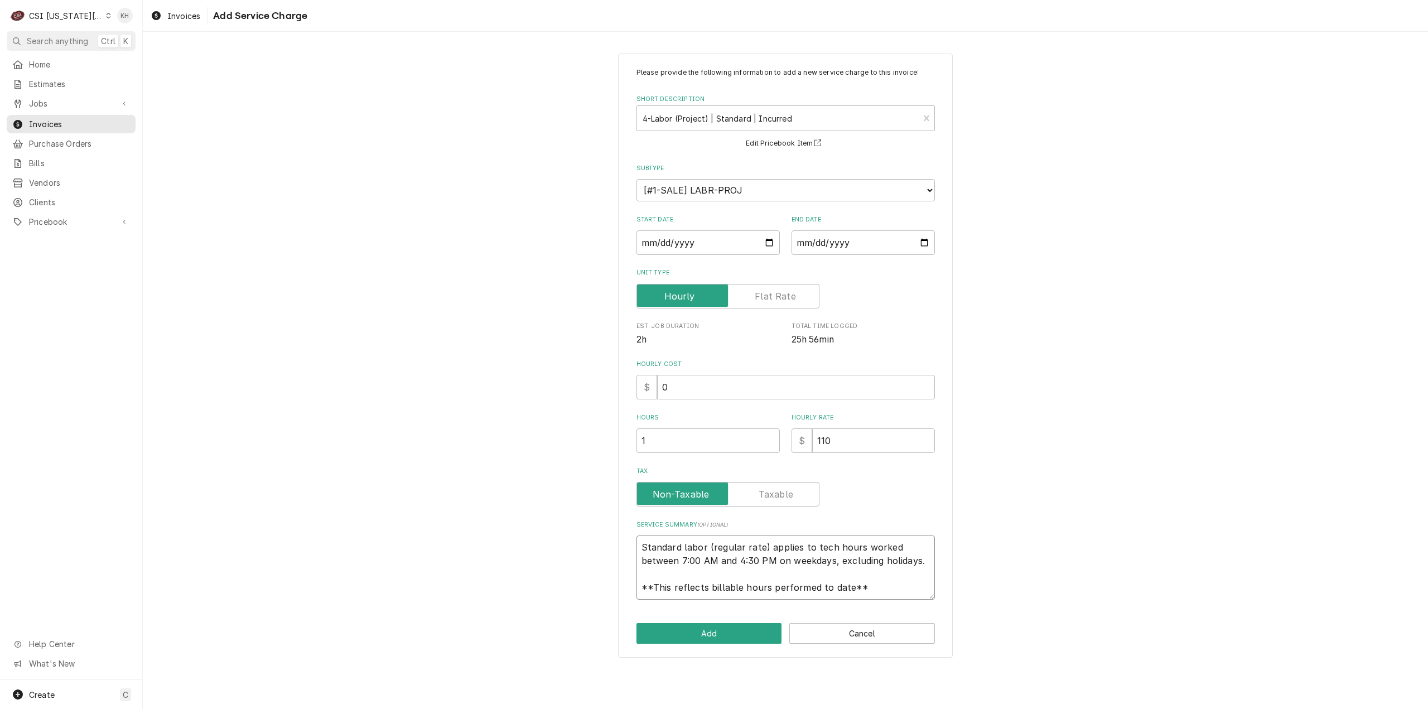
click at [520, 515] on div "Please provide the following information to add a new service charge to this in…" at bounding box center [785, 356] width 1285 height 624
paste textarea "Rational / E12SJ25043214644 Arrived onsite to install Combi Table E. Moved equi…"
type textarea "x"
type textarea "Rational / E12SJ25043214644 Arrived onsite to install Combi Table E. Moved equi…"
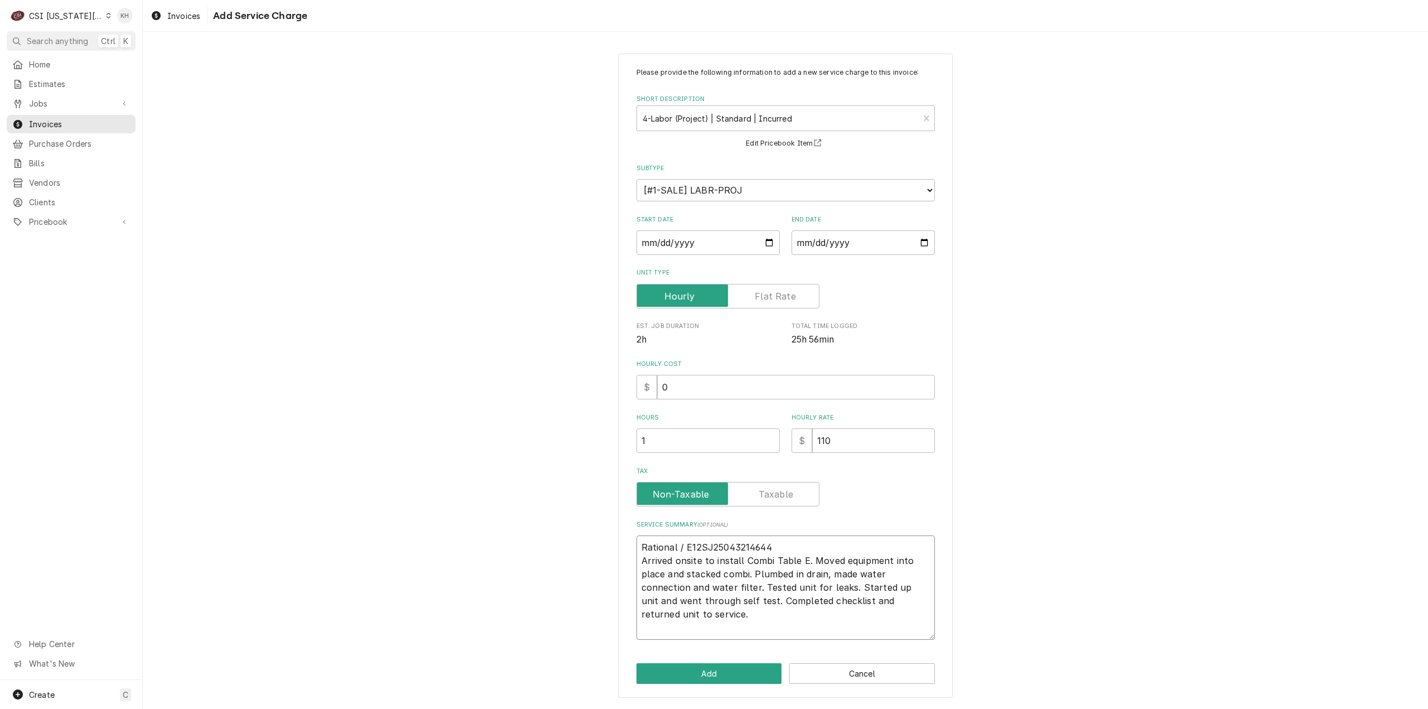
type textarea "x"
type textarea "Rational / E12SJ25043214644 Arrived onsite to install Combi Table E. Moved equi…"
click at [763, 244] on input "Start Date" at bounding box center [708, 242] width 143 height 25
type textarea "x"
type input "[DATE]"
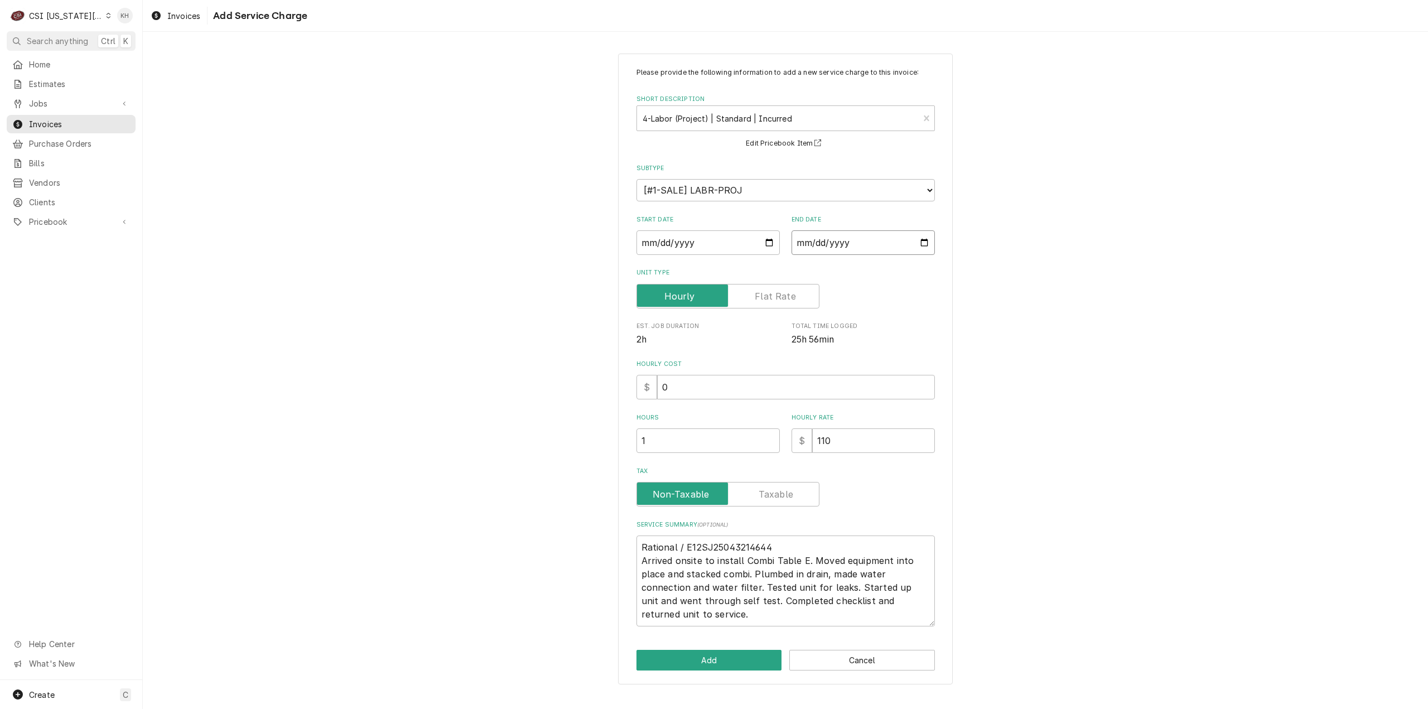
click at [930, 249] on input "End Date" at bounding box center [863, 242] width 143 height 25
click at [923, 244] on input "End Date" at bounding box center [863, 242] width 143 height 25
type textarea "x"
type input "[DATE]"
drag, startPoint x: 837, startPoint y: 444, endPoint x: 728, endPoint y: 445, distance: 109.9
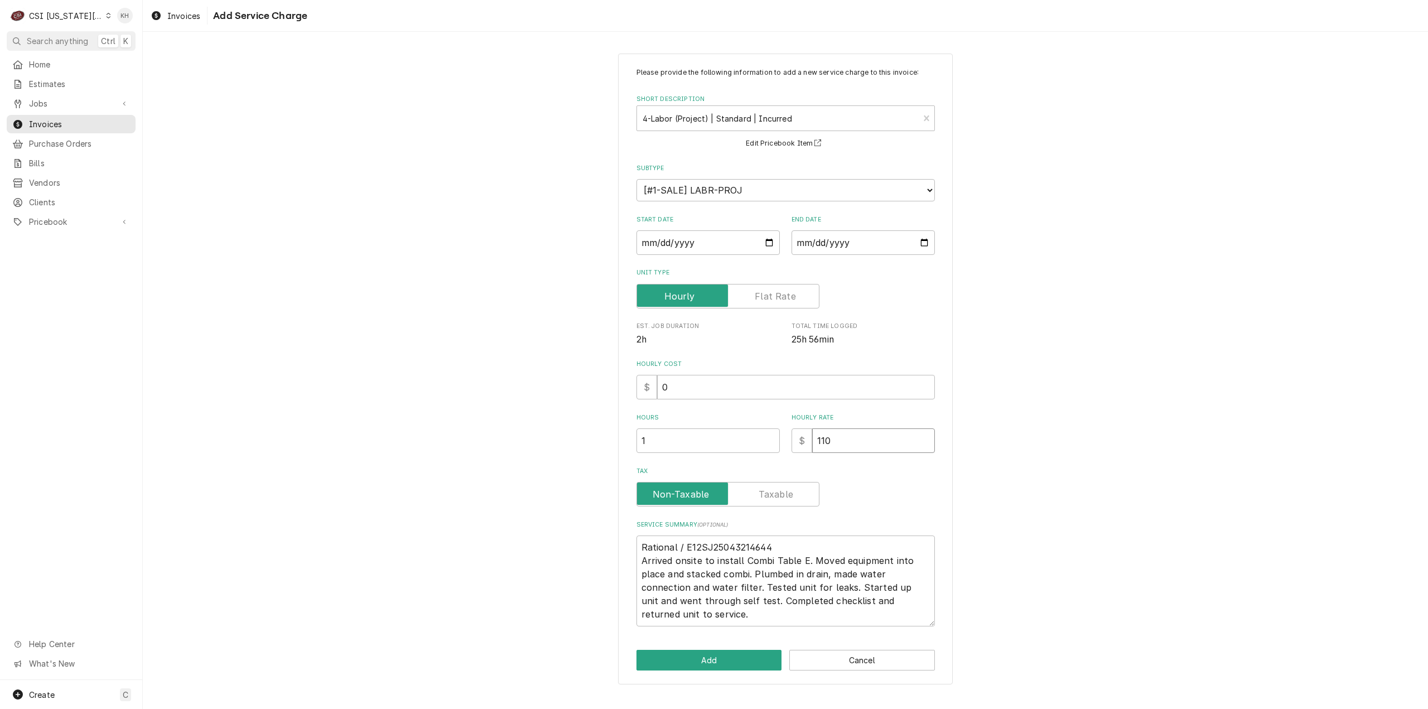
click at [728, 445] on div "Hours 1 Hourly Rate $ 110" at bounding box center [786, 433] width 298 height 40
type textarea "x"
type input "8"
type textarea "x"
type input "80"
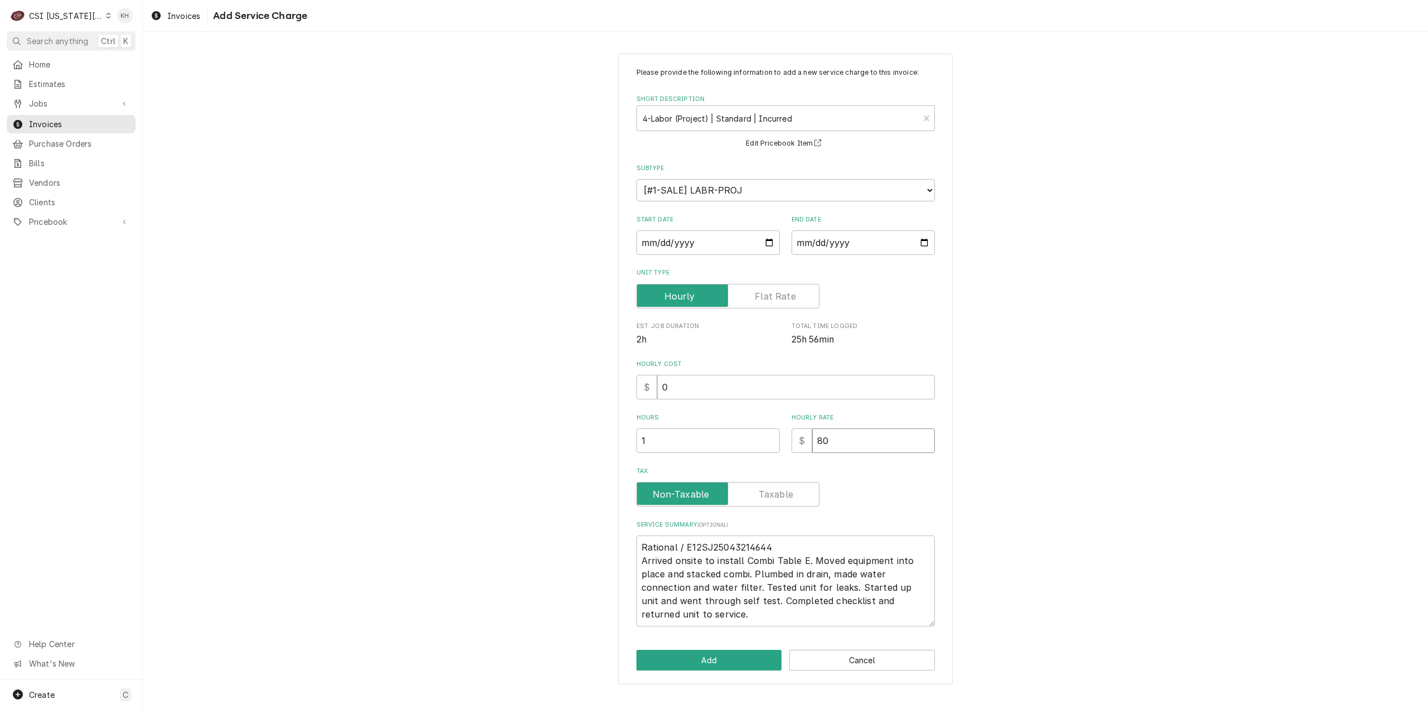
type textarea "x"
type input "800"
type textarea "x"
type input "8000"
type textarea "x"
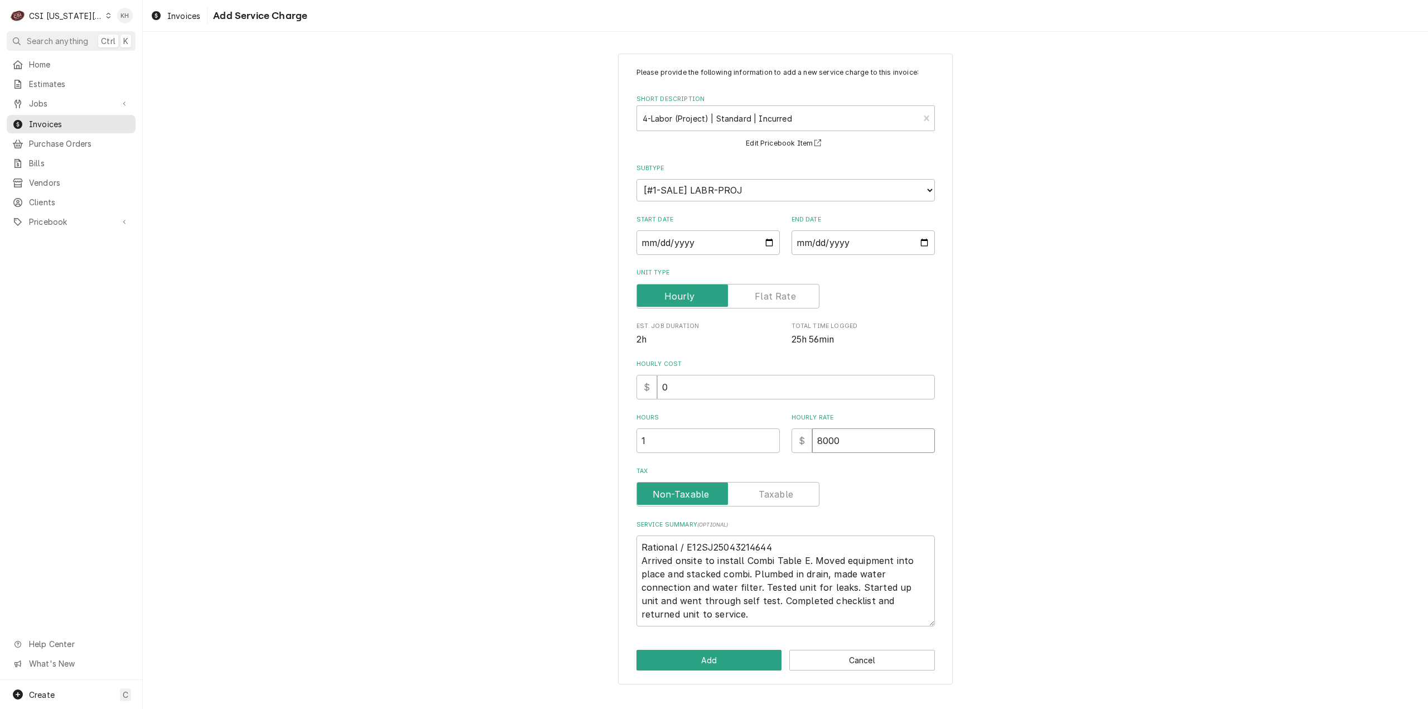
type input "80000"
type textarea "x"
type input "800000"
type textarea "x"
type input "80000"
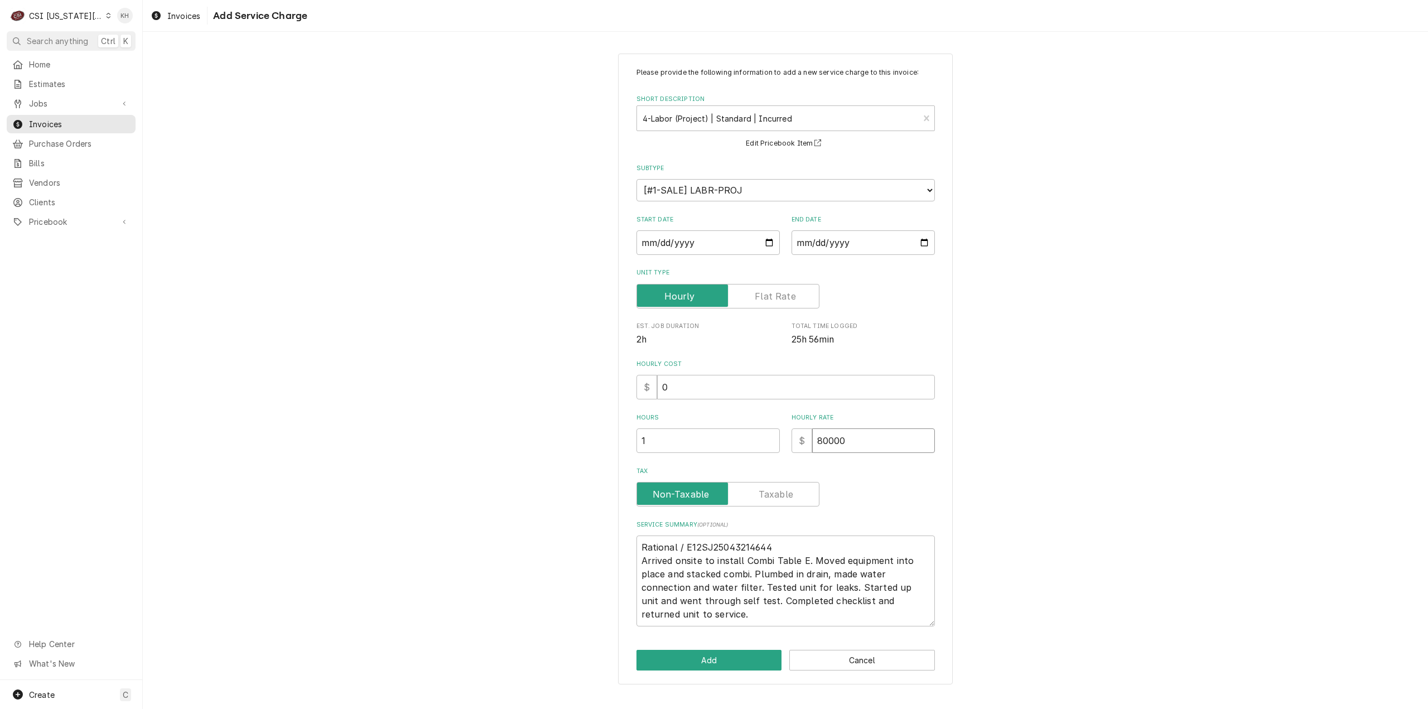
type textarea "x"
type input "8000"
type textarea "x"
type input "800"
type textarea "x"
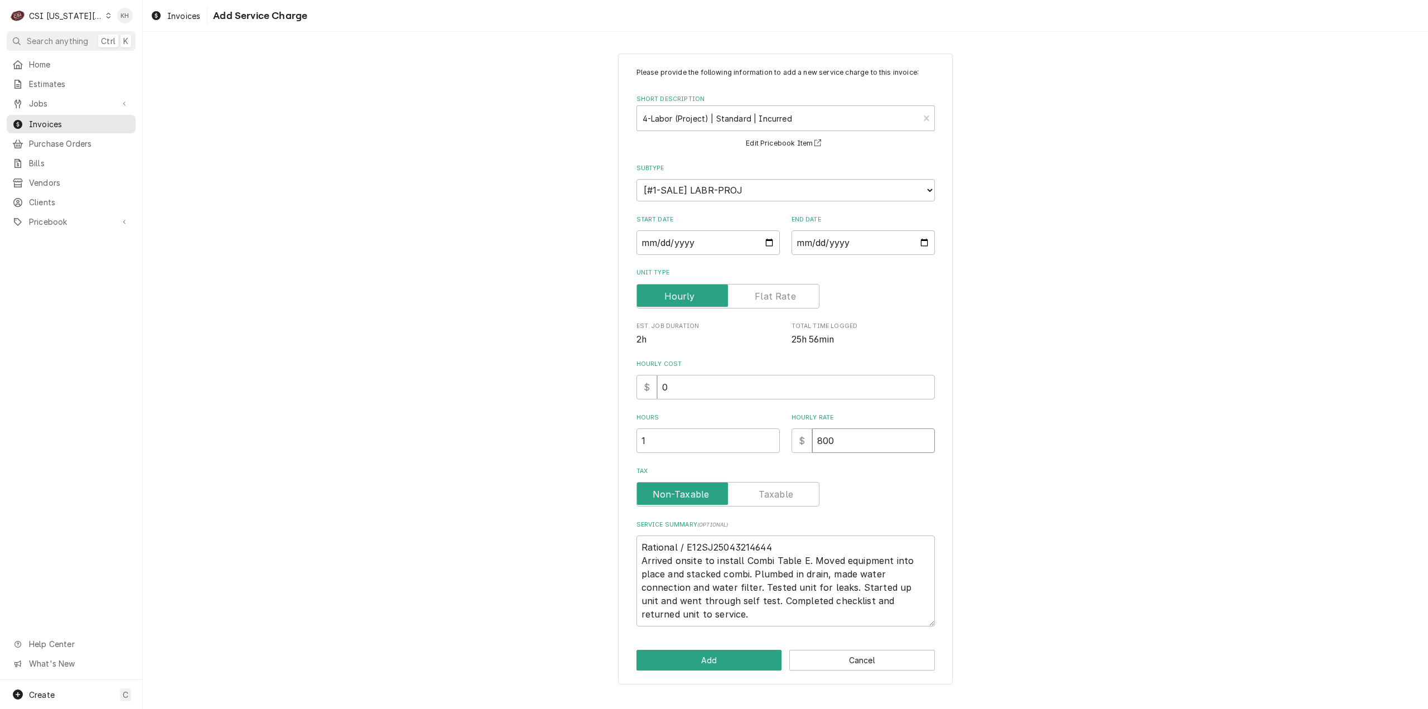
type input "800.0"
type textarea "x"
type input "800.00"
click at [749, 662] on button "Add" at bounding box center [710, 660] width 146 height 21
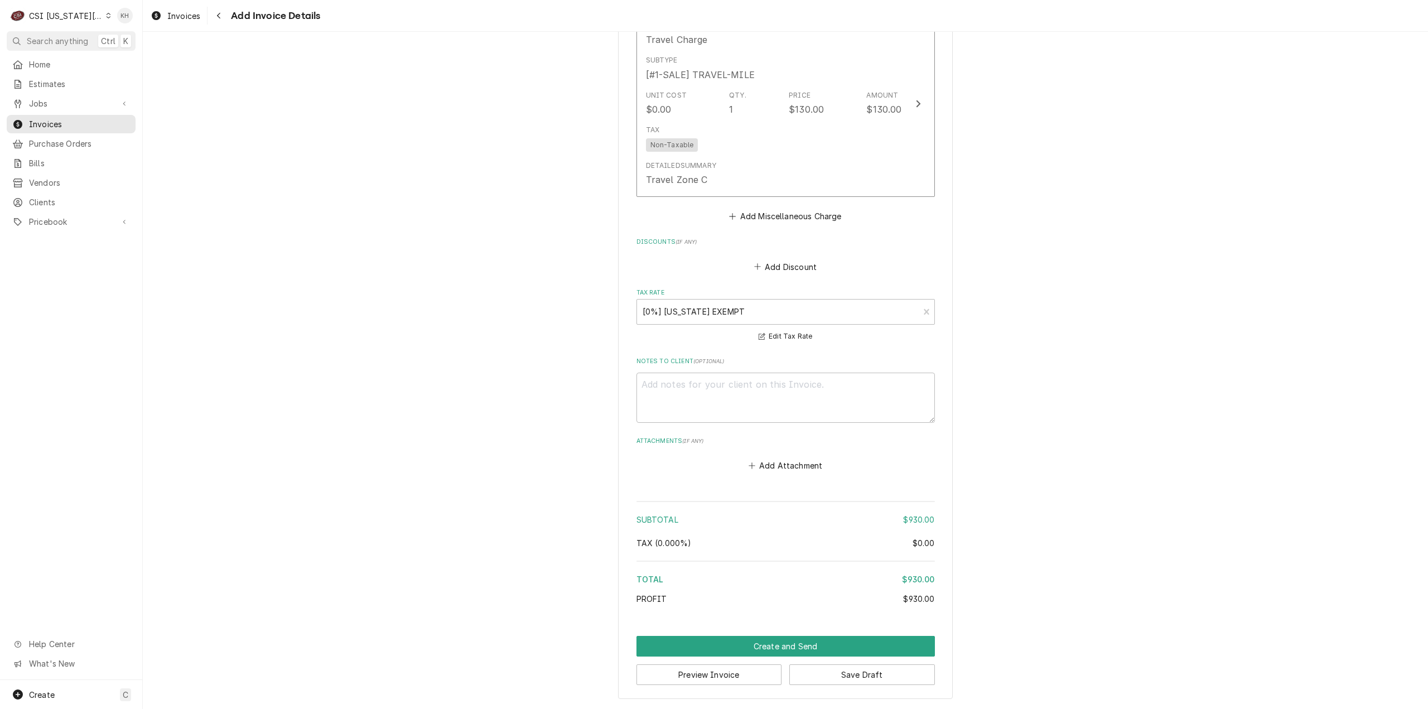
scroll to position [1517, 0]
click at [706, 672] on button "Preview Invoice" at bounding box center [710, 674] width 146 height 21
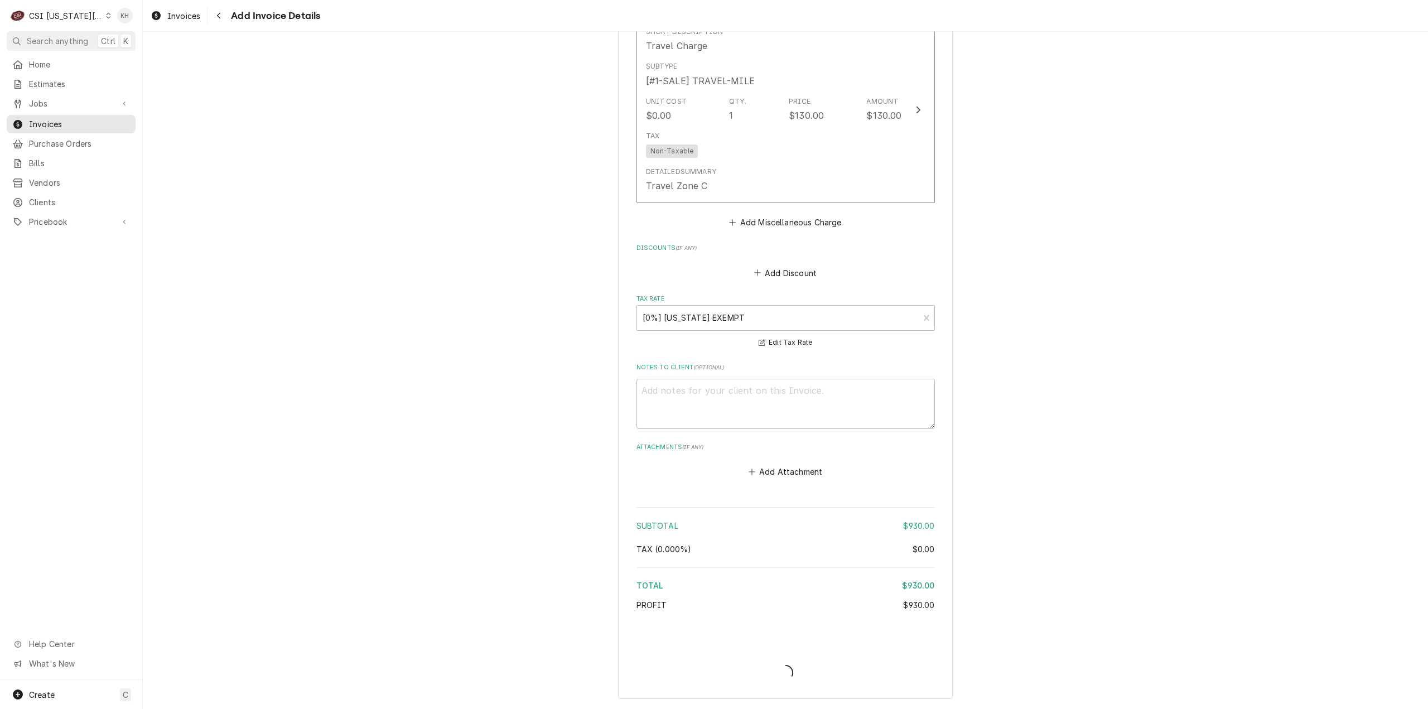
scroll to position [1510, 0]
type textarea "x"
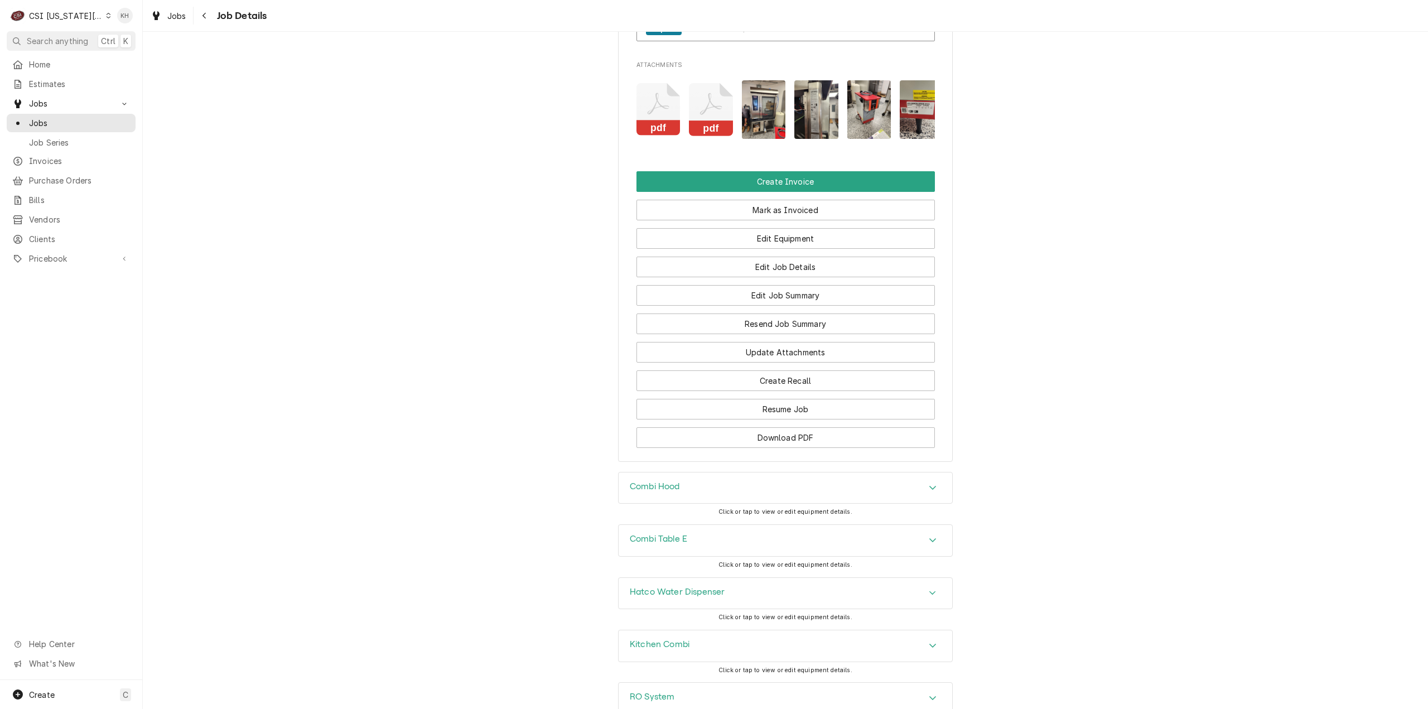
scroll to position [1506, 0]
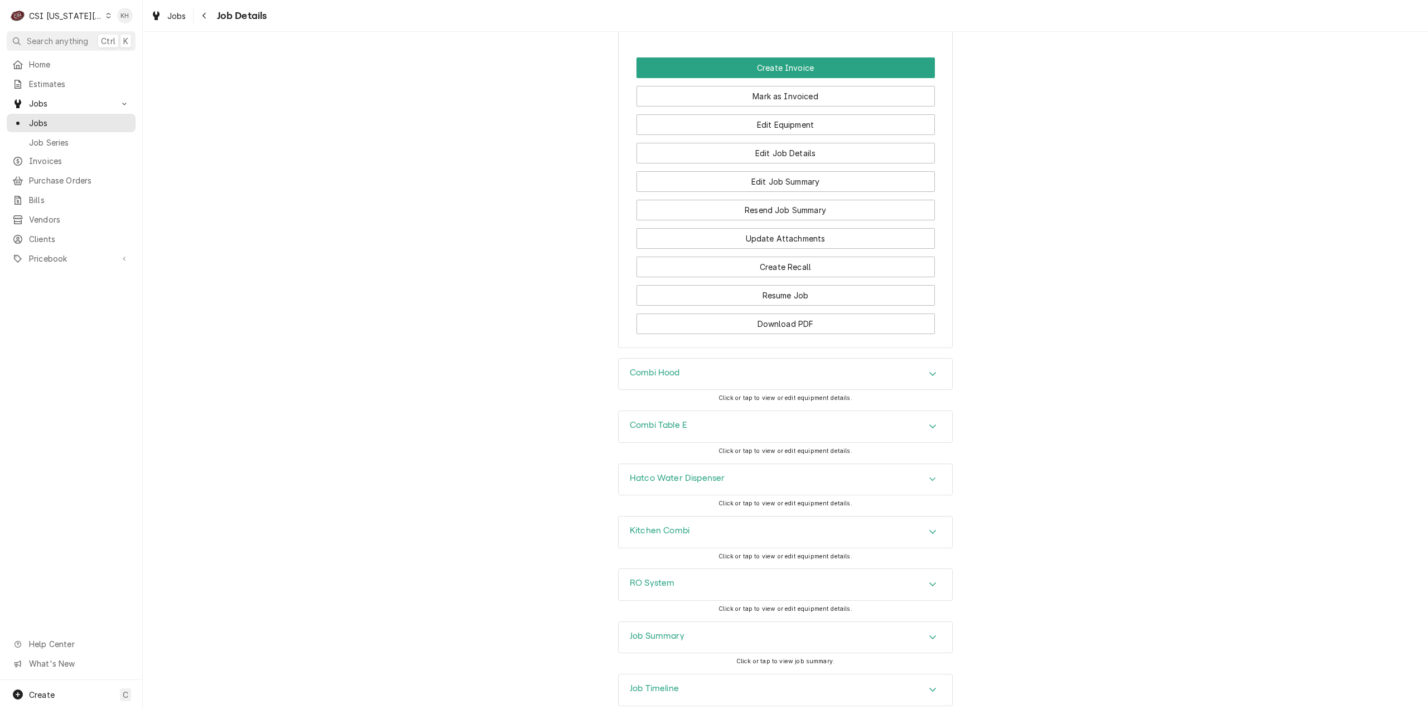
click at [674, 539] on div "Kitchen Combi" at bounding box center [660, 532] width 60 height 13
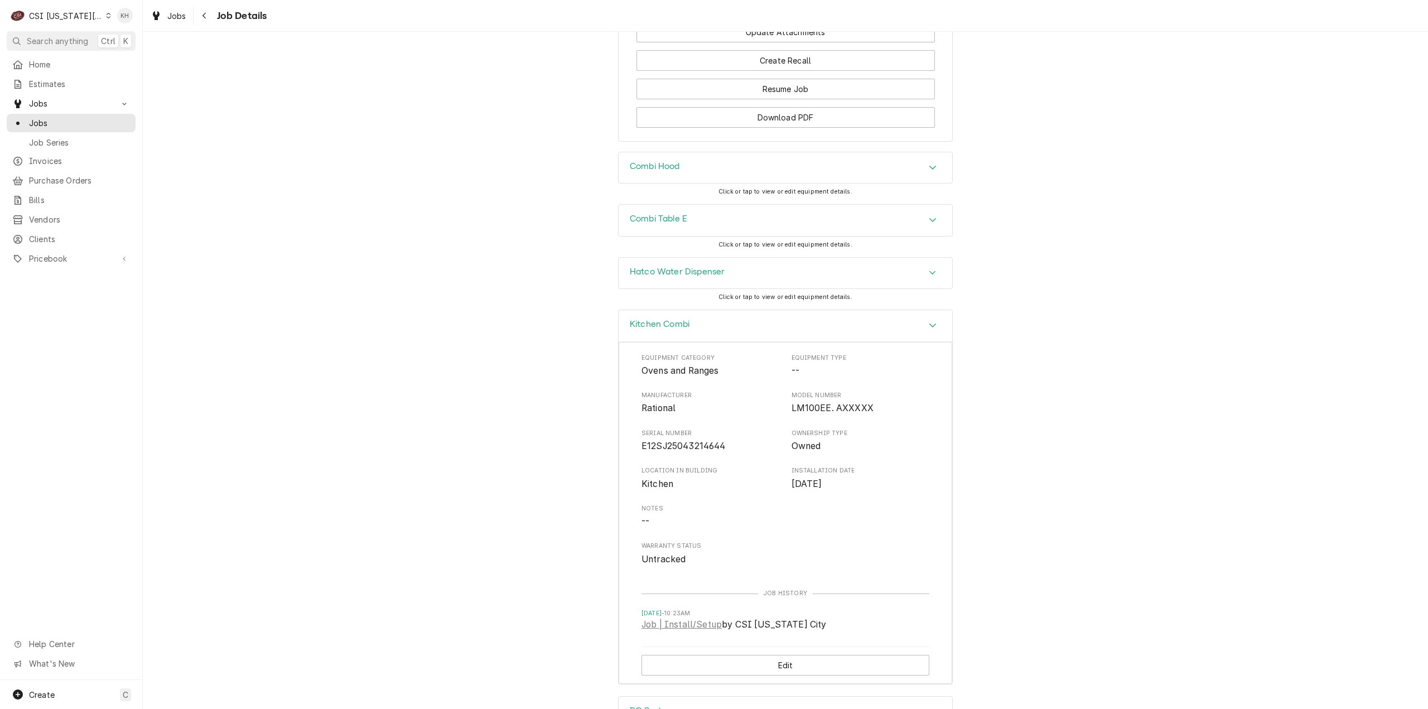
scroll to position [1730, 0]
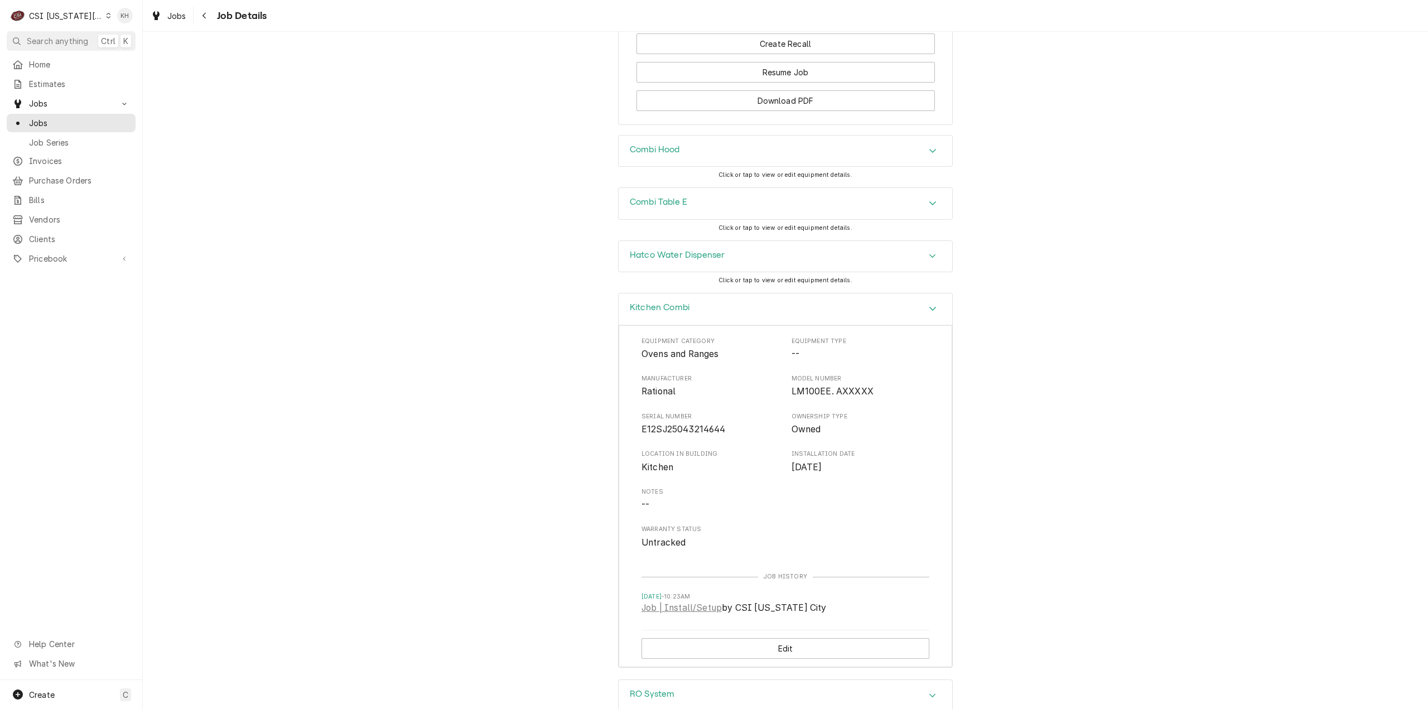
click at [685, 219] on div "Combi Table E" at bounding box center [786, 203] width 334 height 31
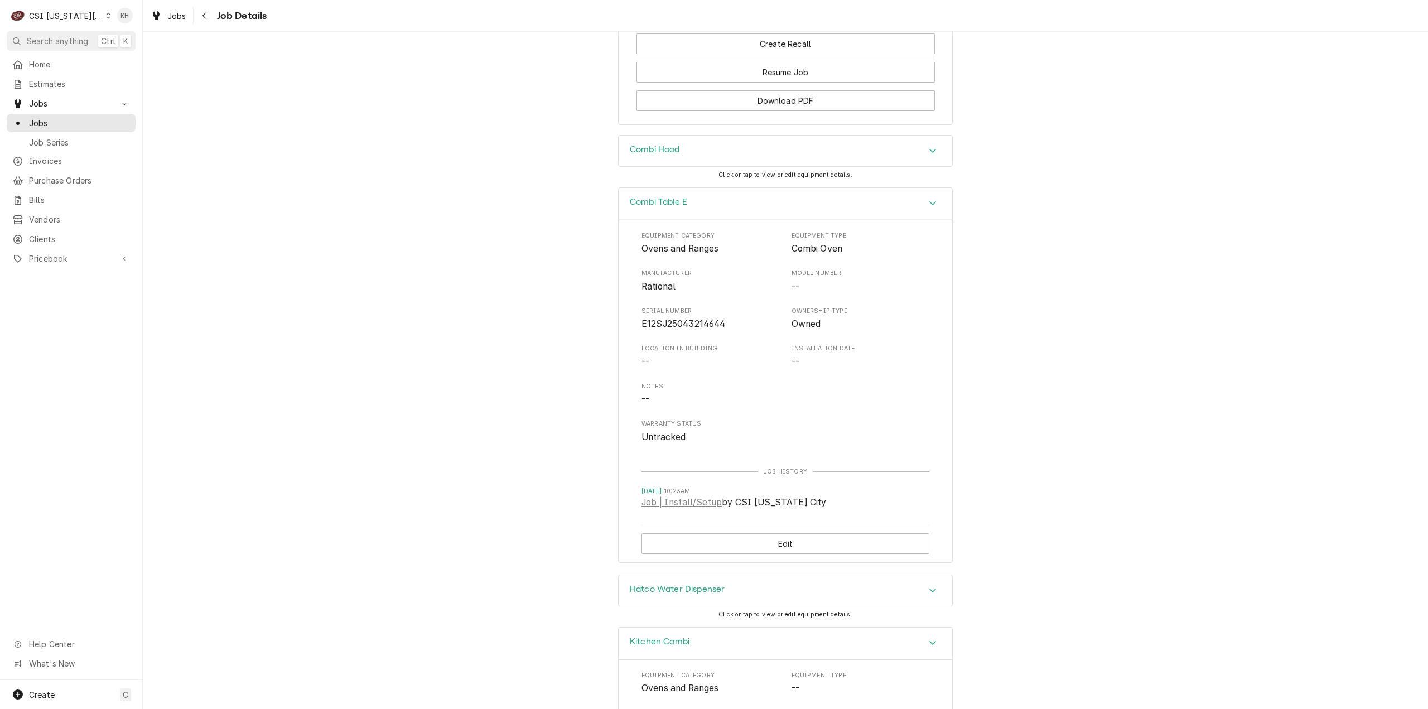
click at [695, 167] on div "Combi Hood" at bounding box center [786, 151] width 334 height 31
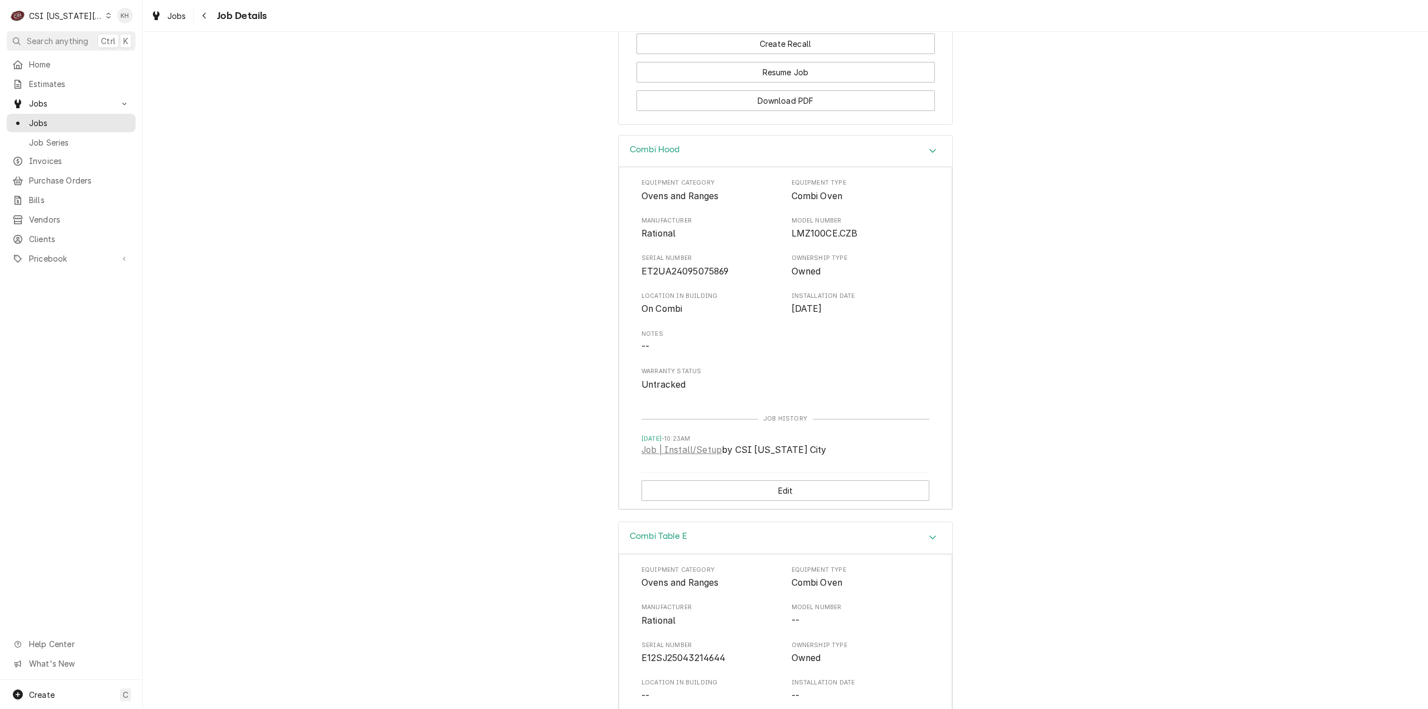
drag, startPoint x: 685, startPoint y: 206, endPoint x: 707, endPoint y: 320, distance: 116.0
click at [686, 167] on div "Combi Hood" at bounding box center [786, 152] width 334 height 32
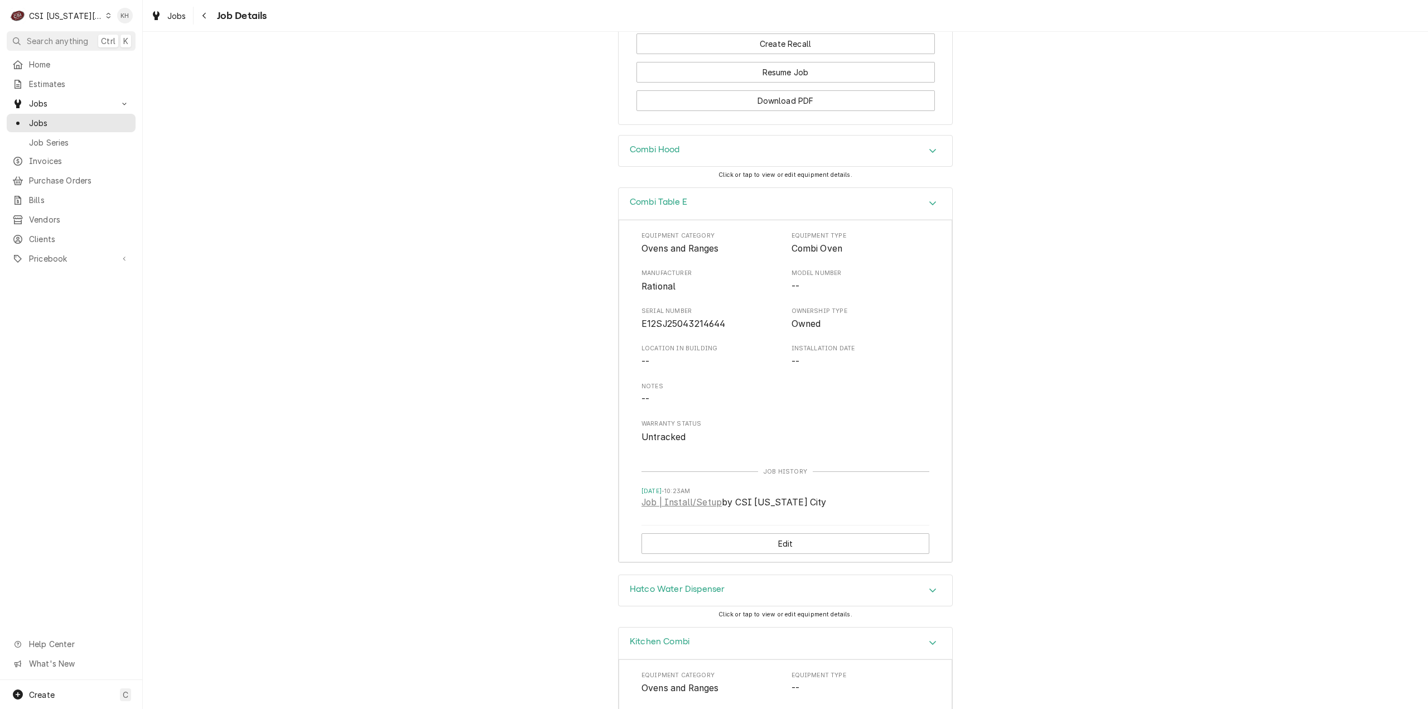
click at [701, 329] on span "E12SJ25043214644" at bounding box center [684, 324] width 84 height 11
copy span "E12SJ25043214644"
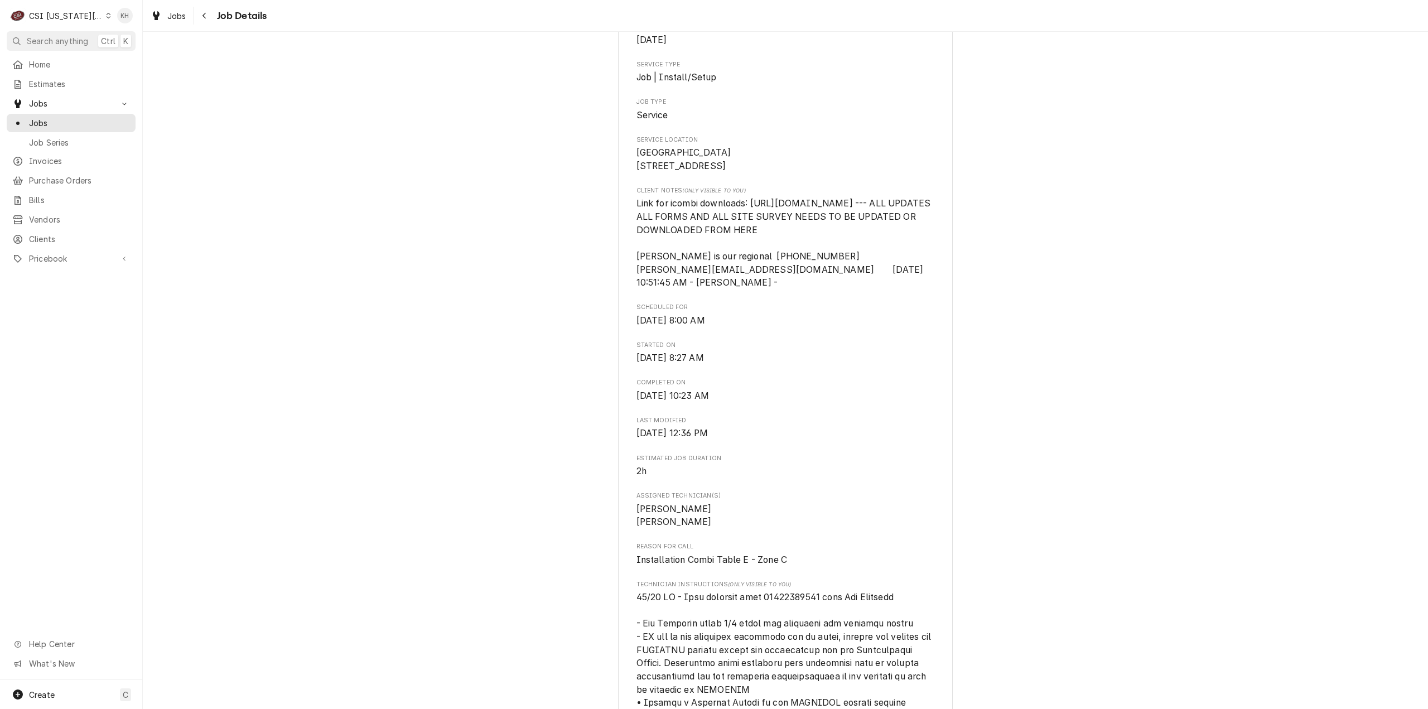
scroll to position [0, 0]
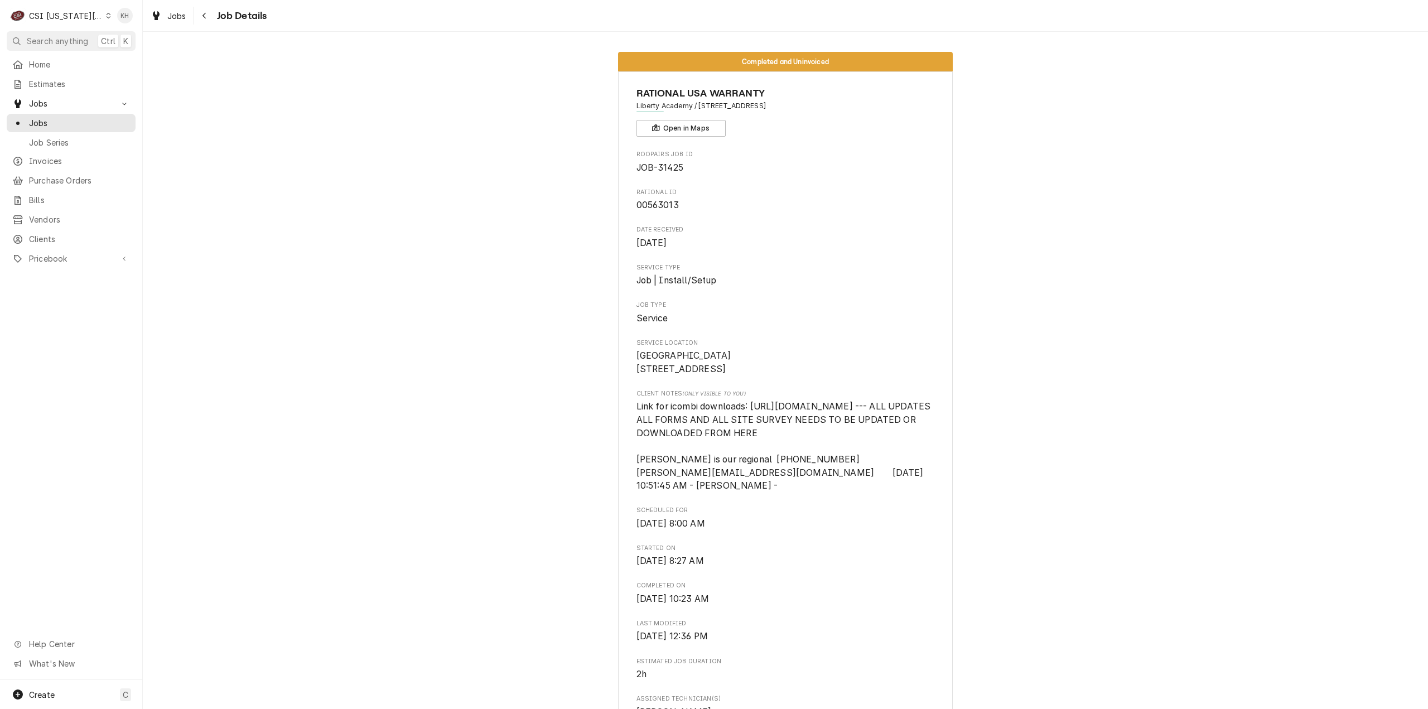
drag, startPoint x: 1361, startPoint y: 344, endPoint x: 1208, endPoint y: 335, distance: 153.2
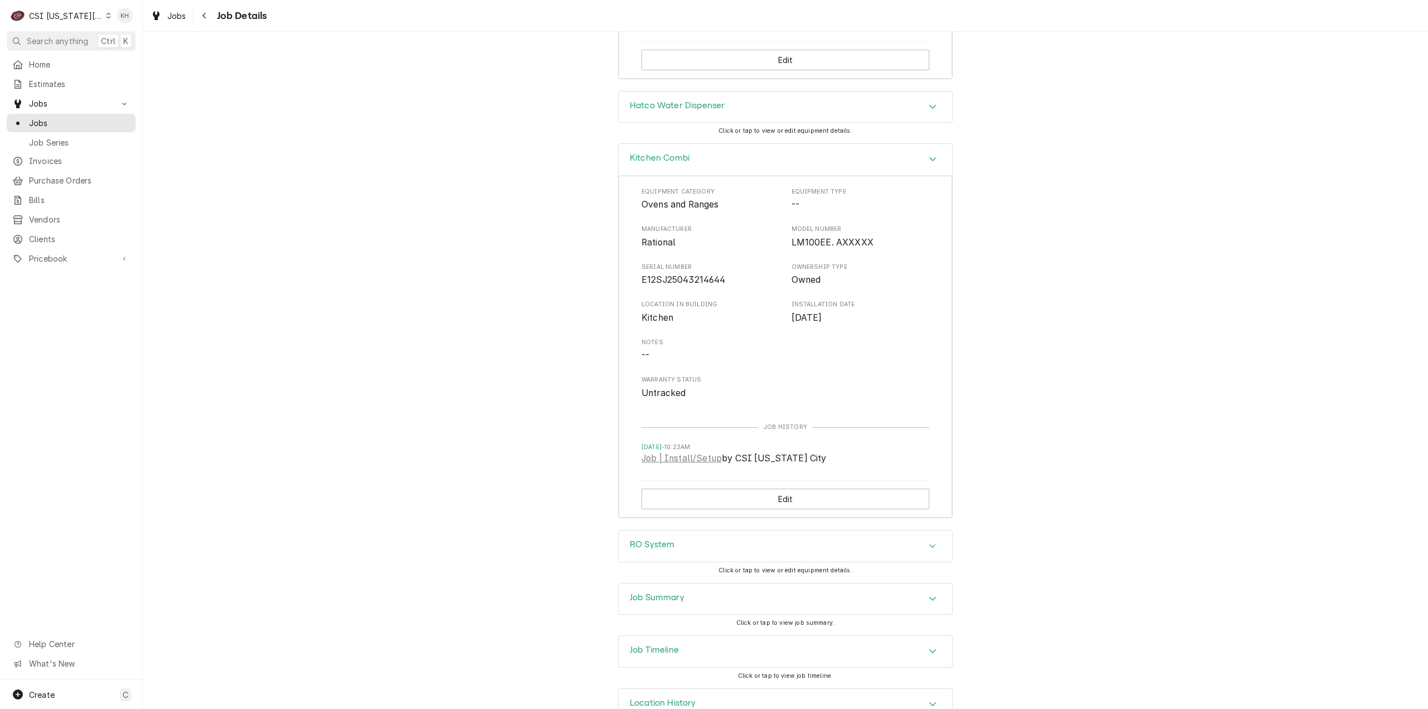
scroll to position [2293, 0]
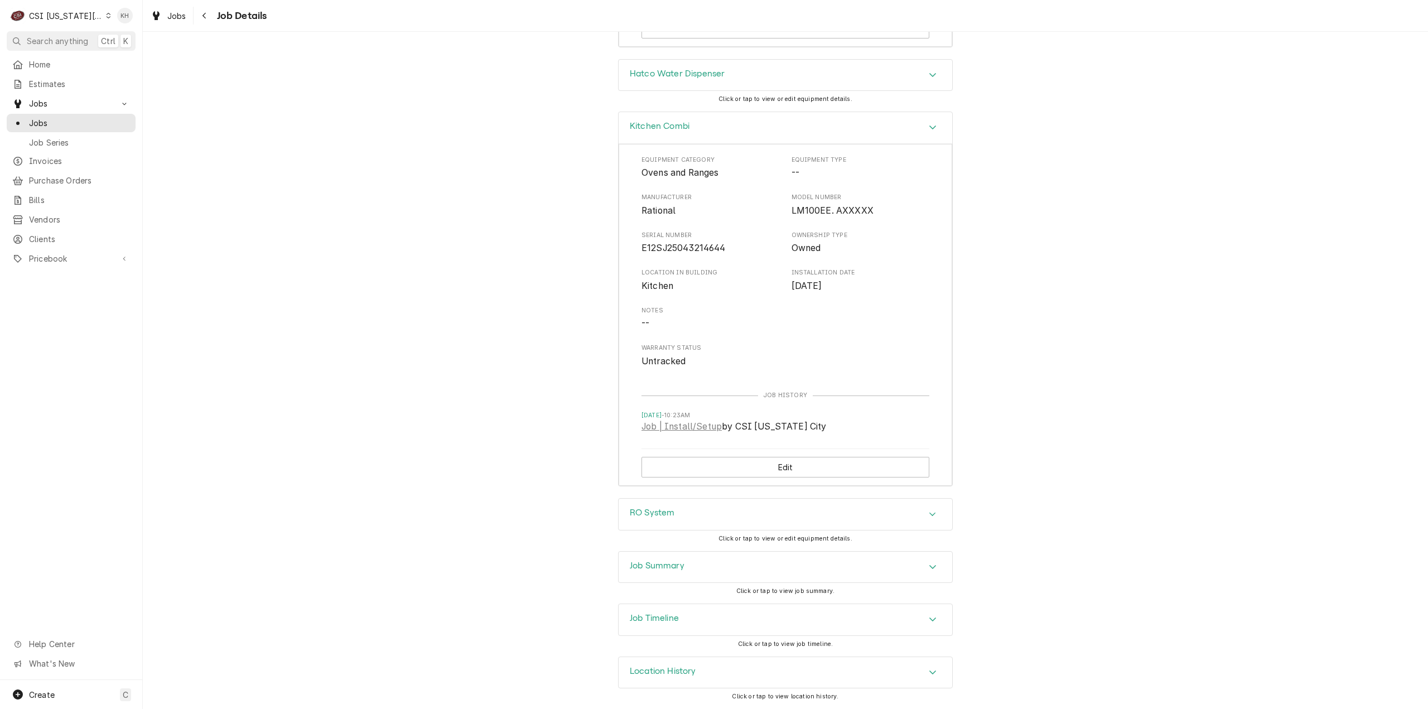
click at [674, 574] on div "Job Summary" at bounding box center [657, 567] width 55 height 13
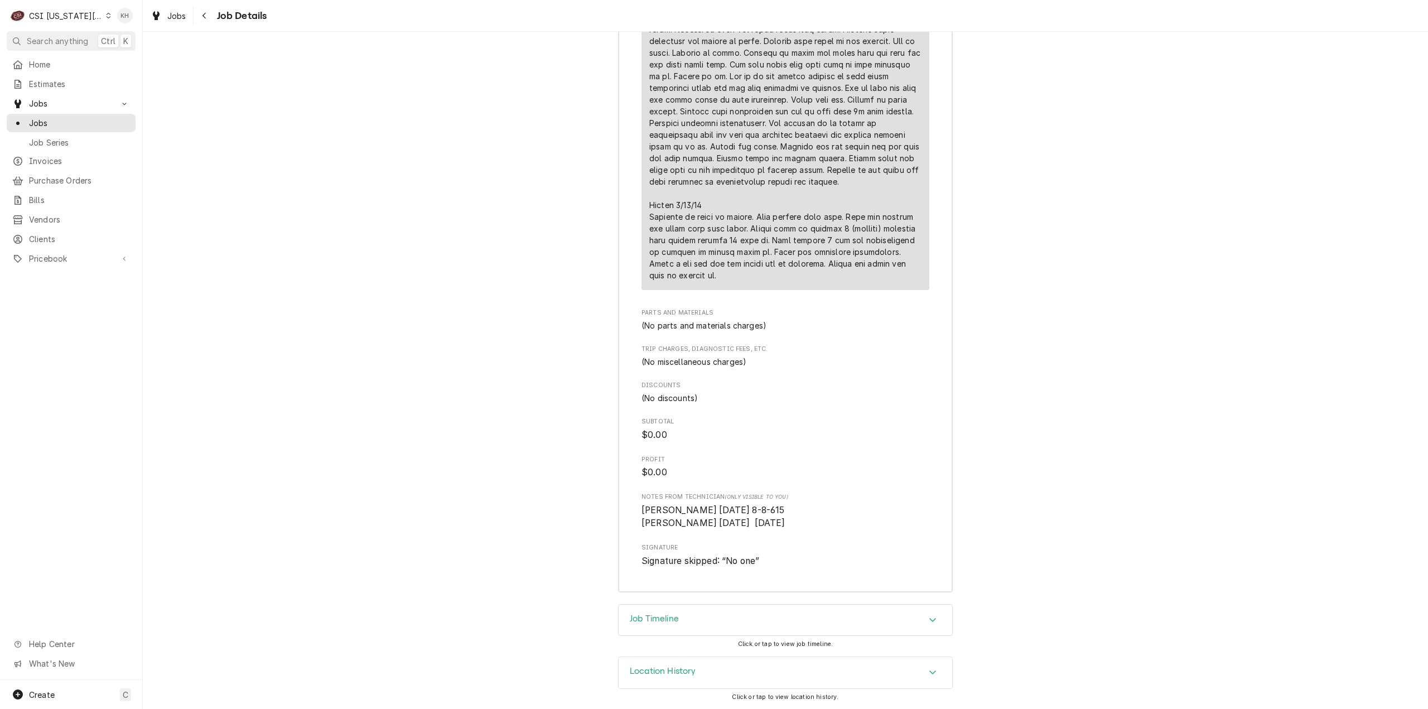
scroll to position [3650, 0]
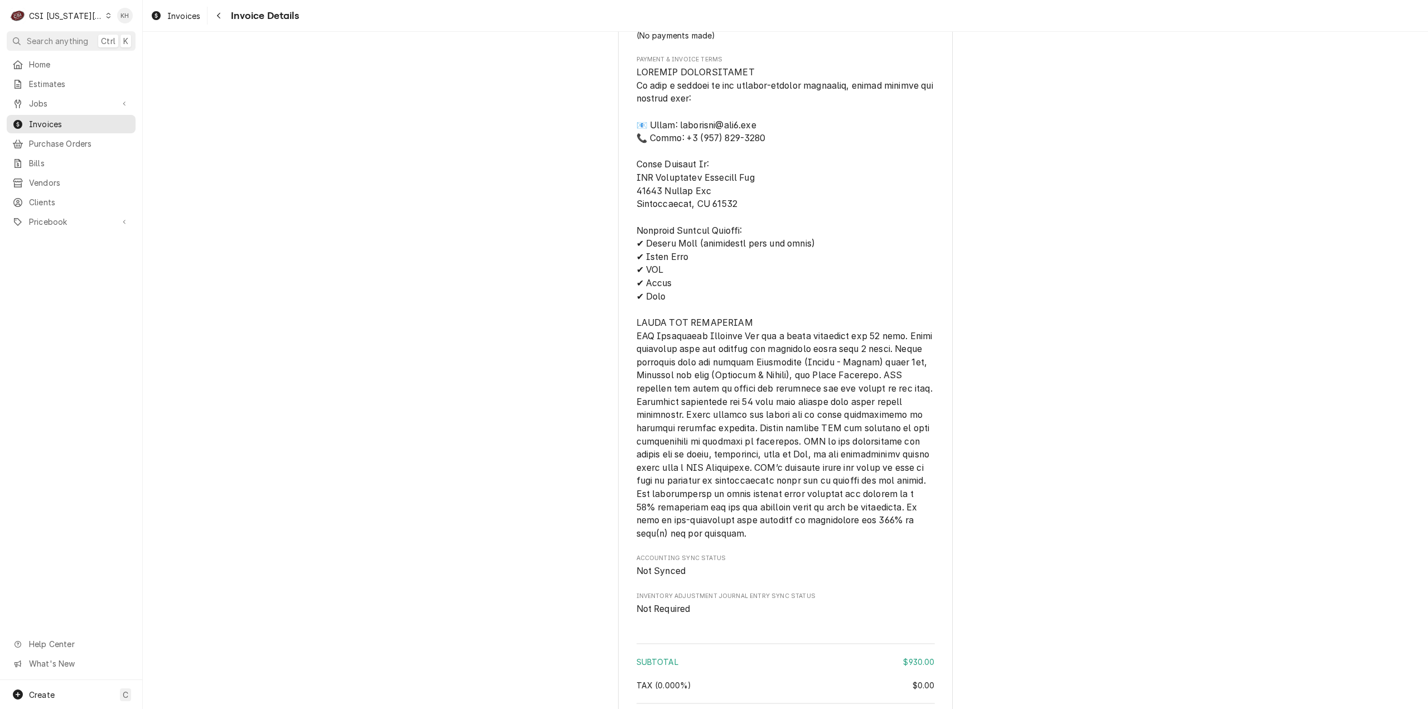
scroll to position [1513, 0]
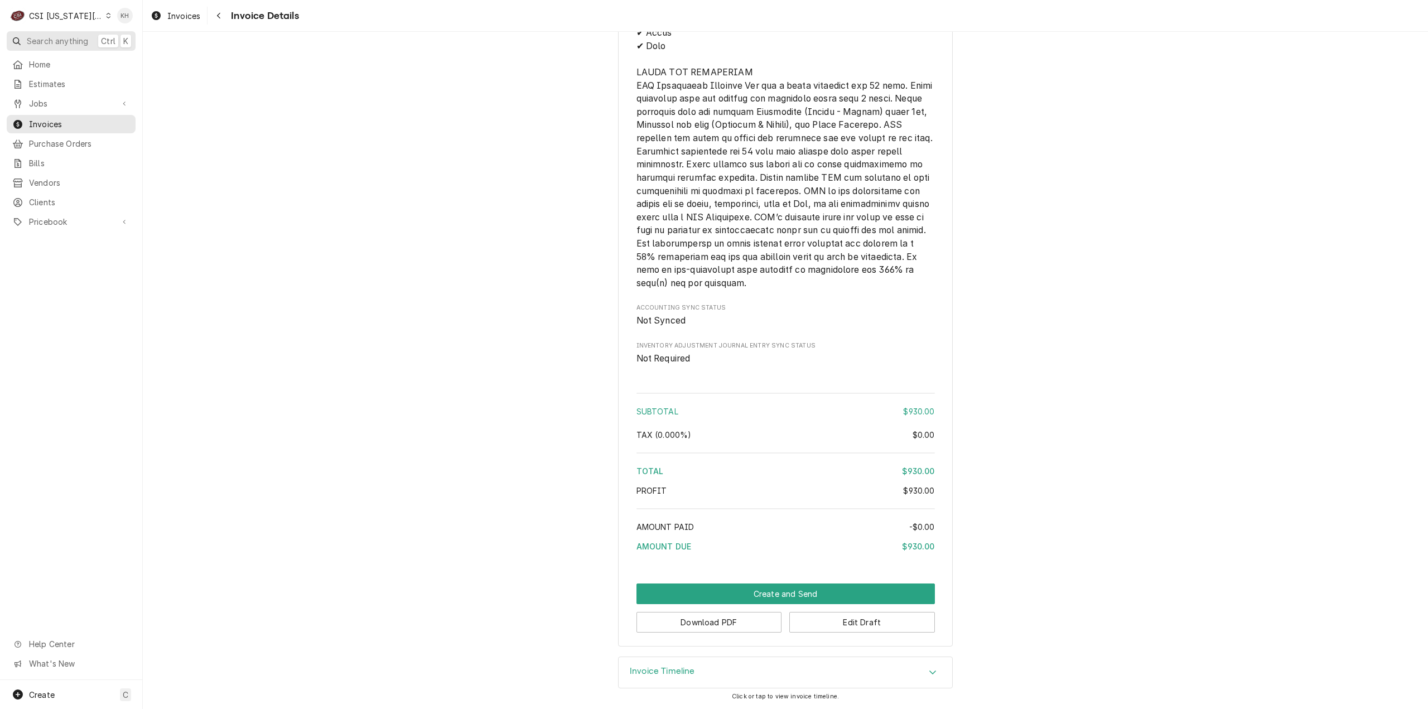
click at [78, 42] on span "Search anything" at bounding box center [57, 41] width 61 height 12
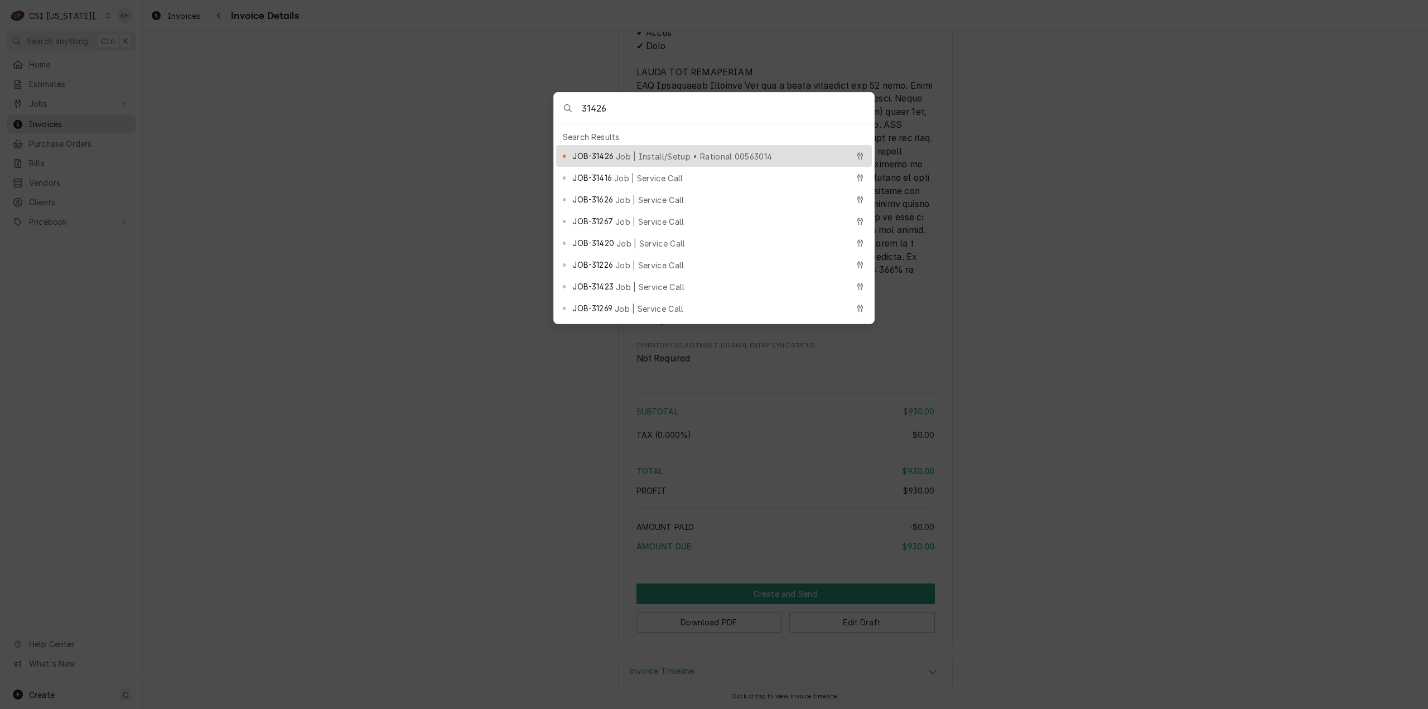
type input "31426"
click at [676, 152] on span "Job | Install/Setup • Rational 00563014" at bounding box center [694, 157] width 156 height 12
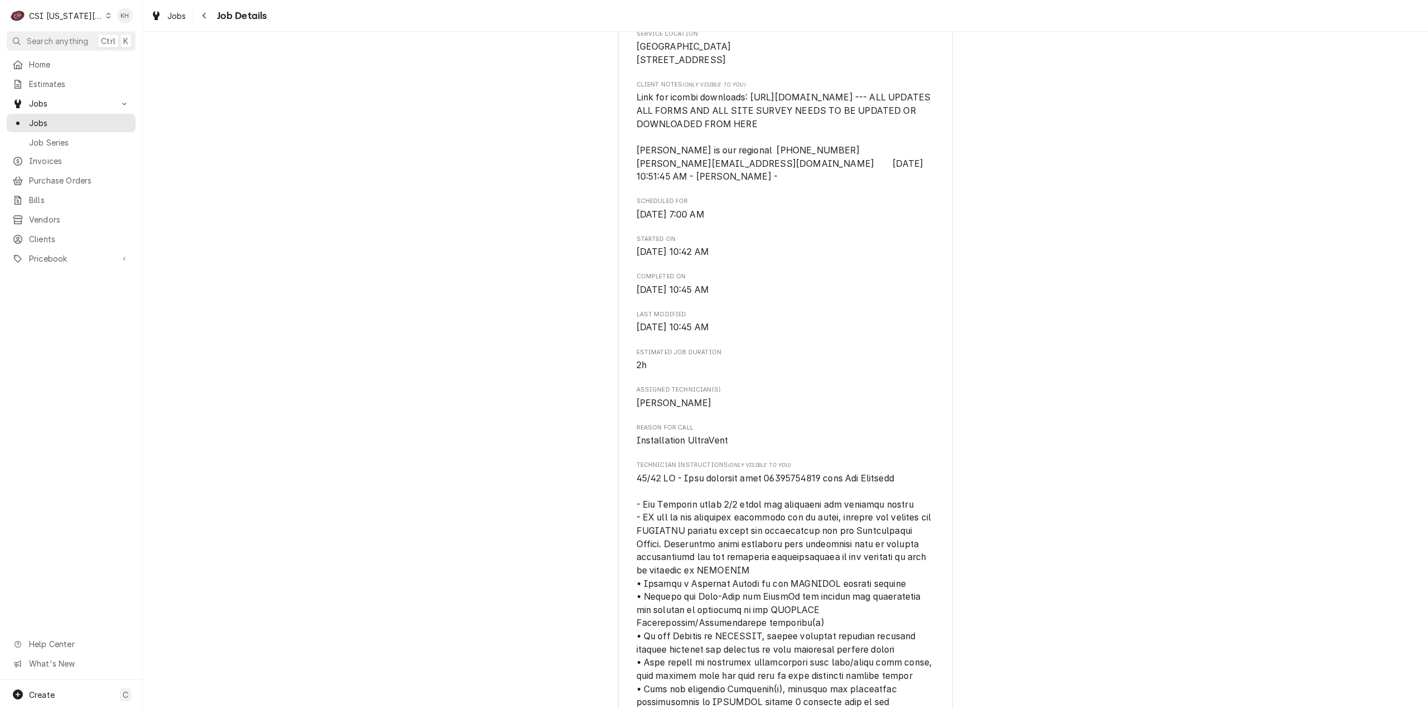
scroll to position [391, 0]
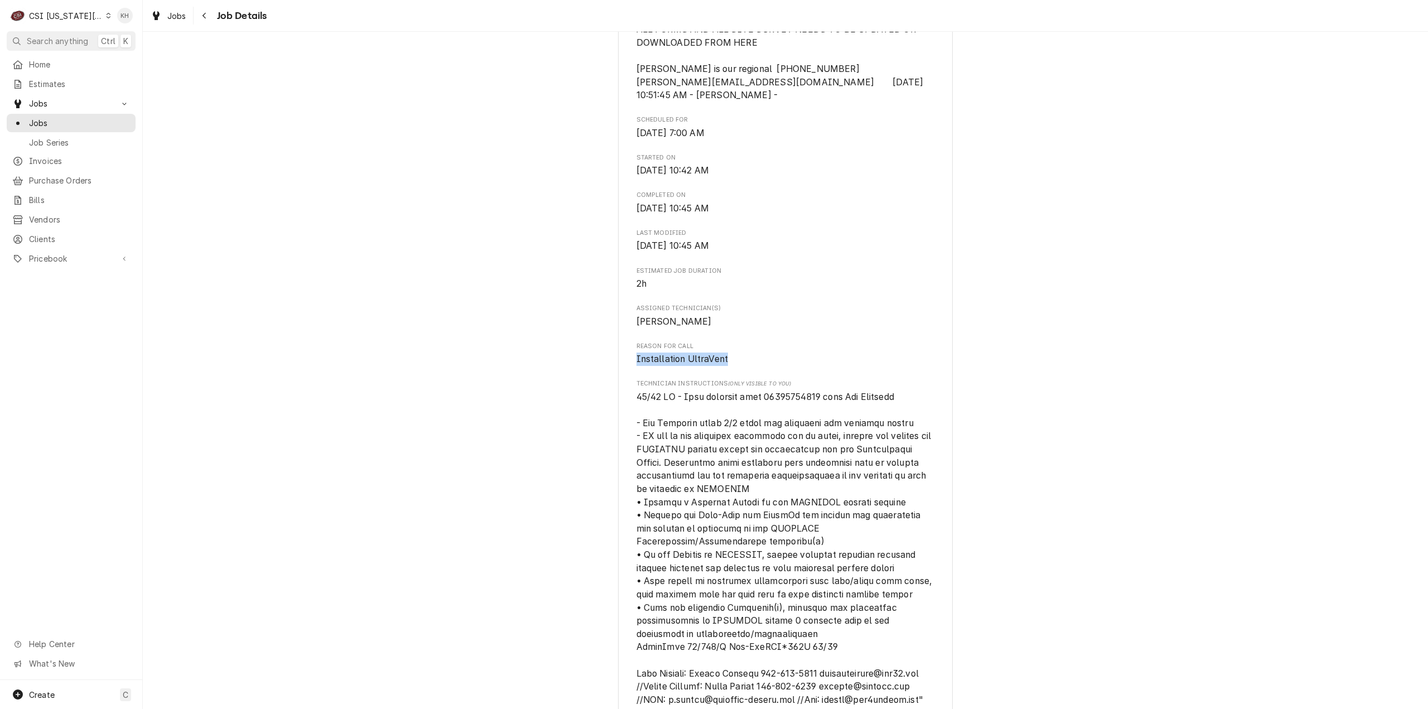
drag, startPoint x: 630, startPoint y: 383, endPoint x: 730, endPoint y: 387, distance: 99.9
click at [730, 387] on div "RATIONAL USA WARRANTY Liberty Academy / 1115 Blackberry Drive, Liberty, MO 6406…" at bounding box center [785, 522] width 335 height 1683
copy span "Installation UltraVent"
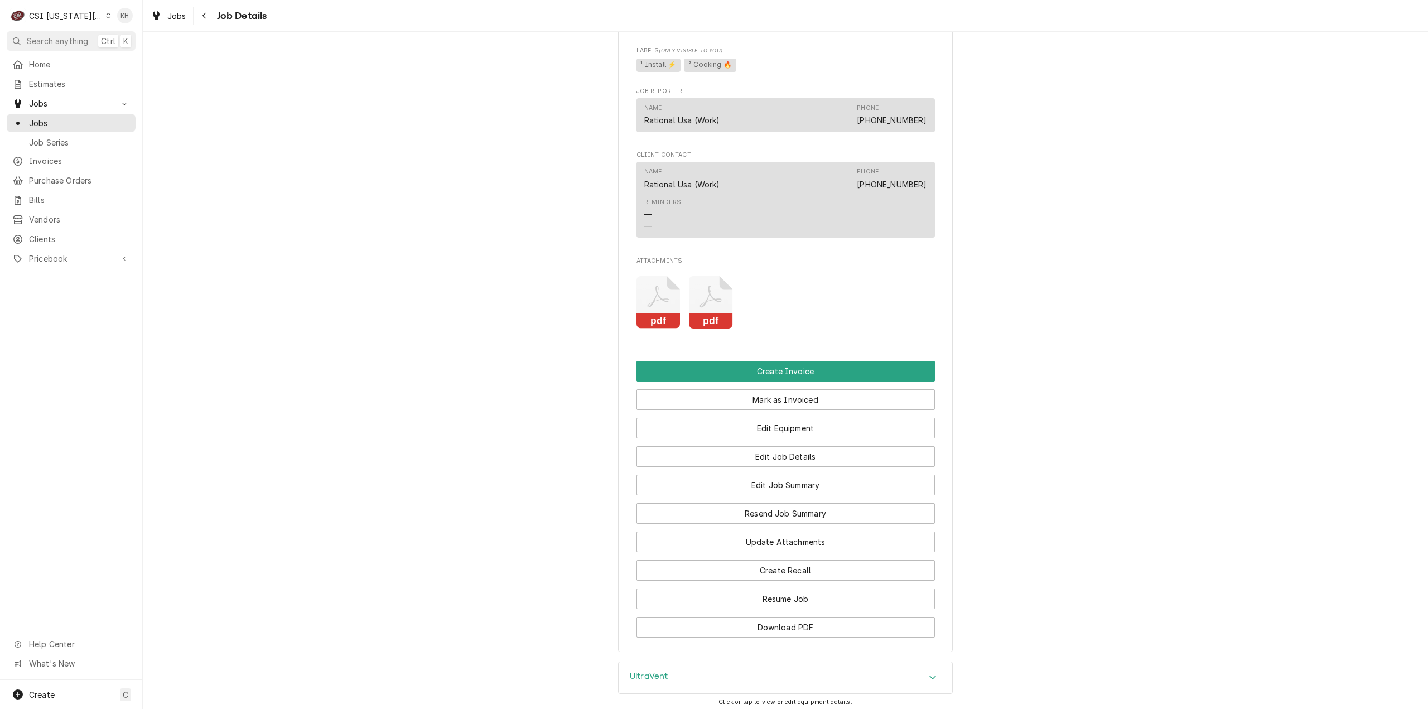
scroll to position [1307, 0]
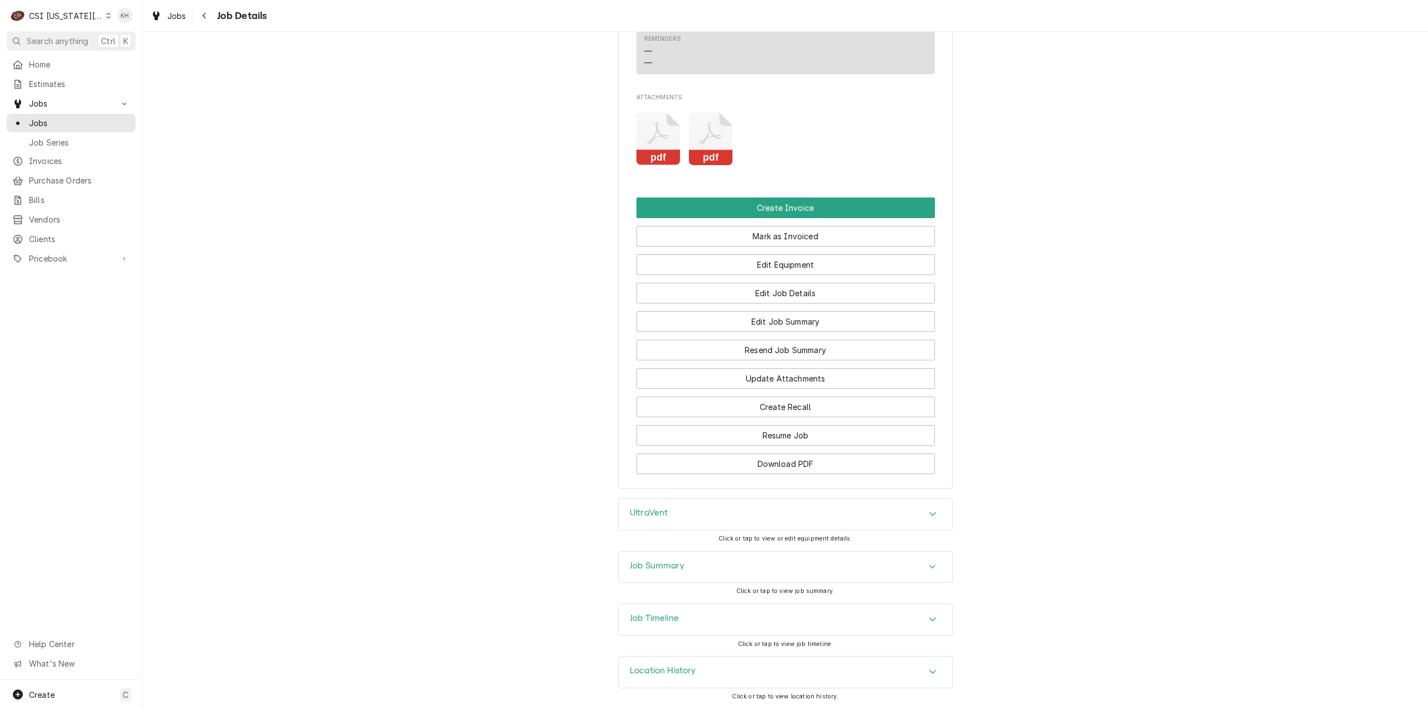
click at [657, 521] on div "UltraVent" at bounding box center [649, 514] width 38 height 13
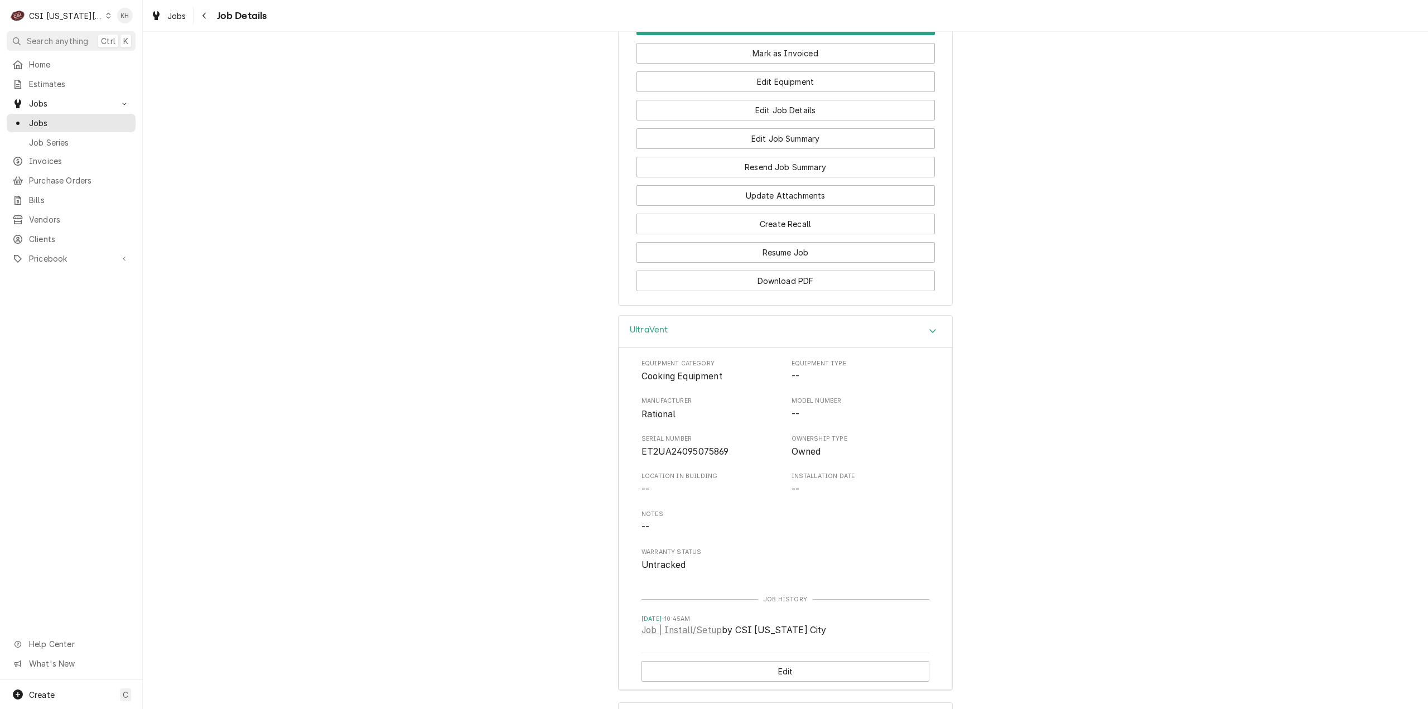
scroll to position [1641, 0]
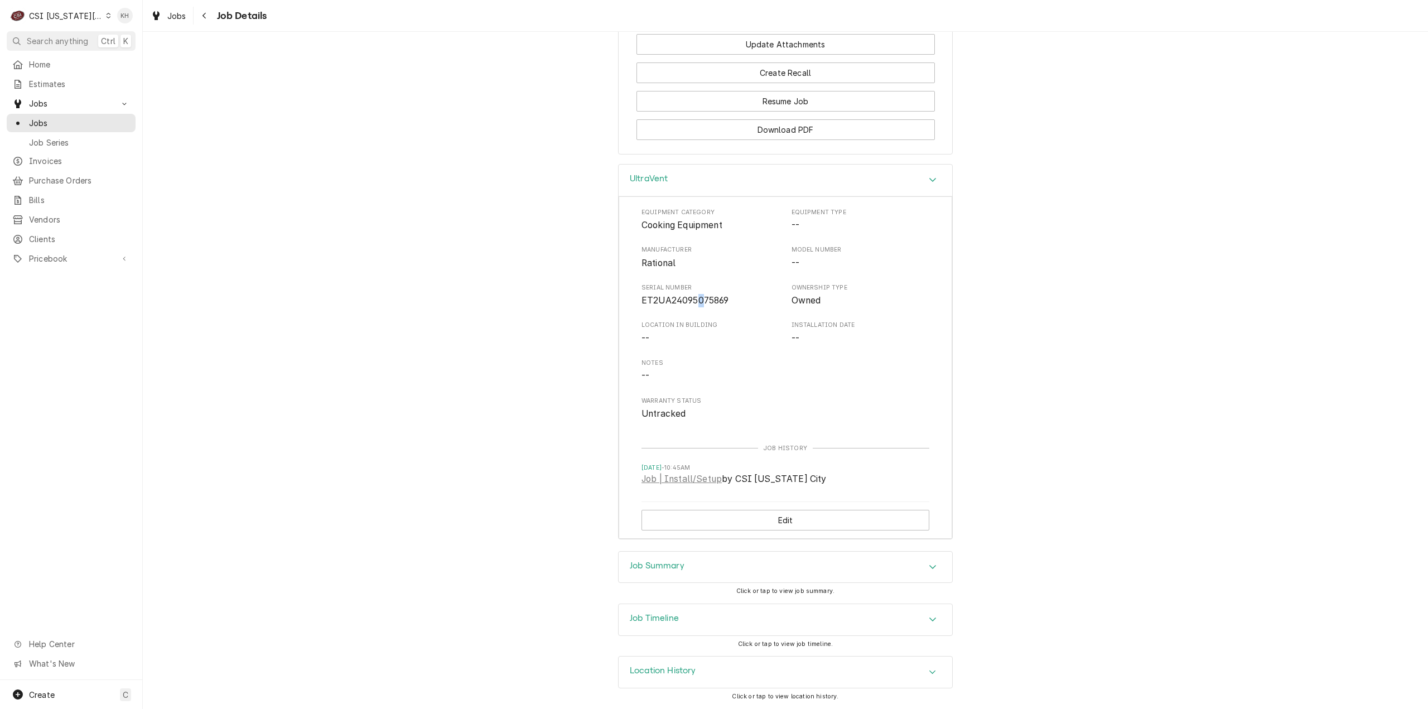
click at [696, 303] on span "ET2UA24095075869" at bounding box center [686, 300] width 88 height 11
click at [712, 302] on span "ET2UA24095075869" at bounding box center [686, 300] width 88 height 11
copy span "ET2UA24095075869"
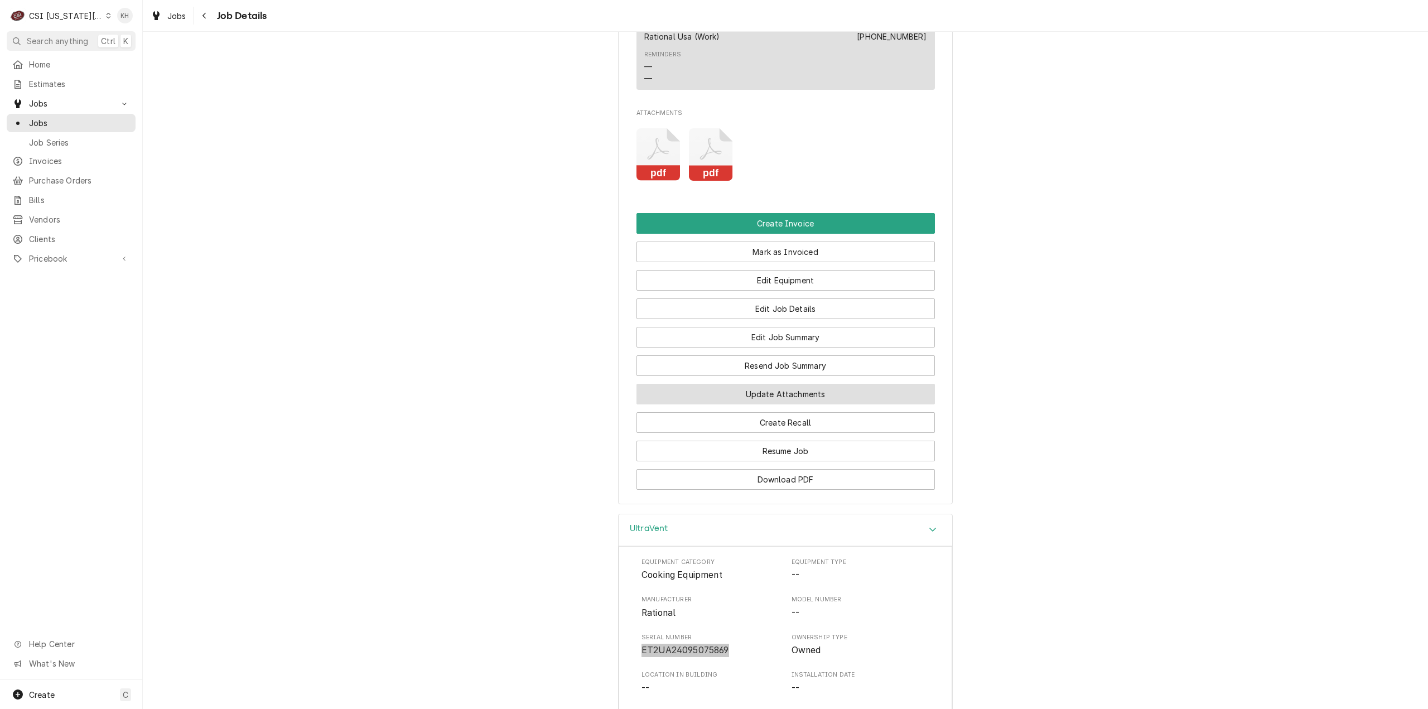
scroll to position [916, 0]
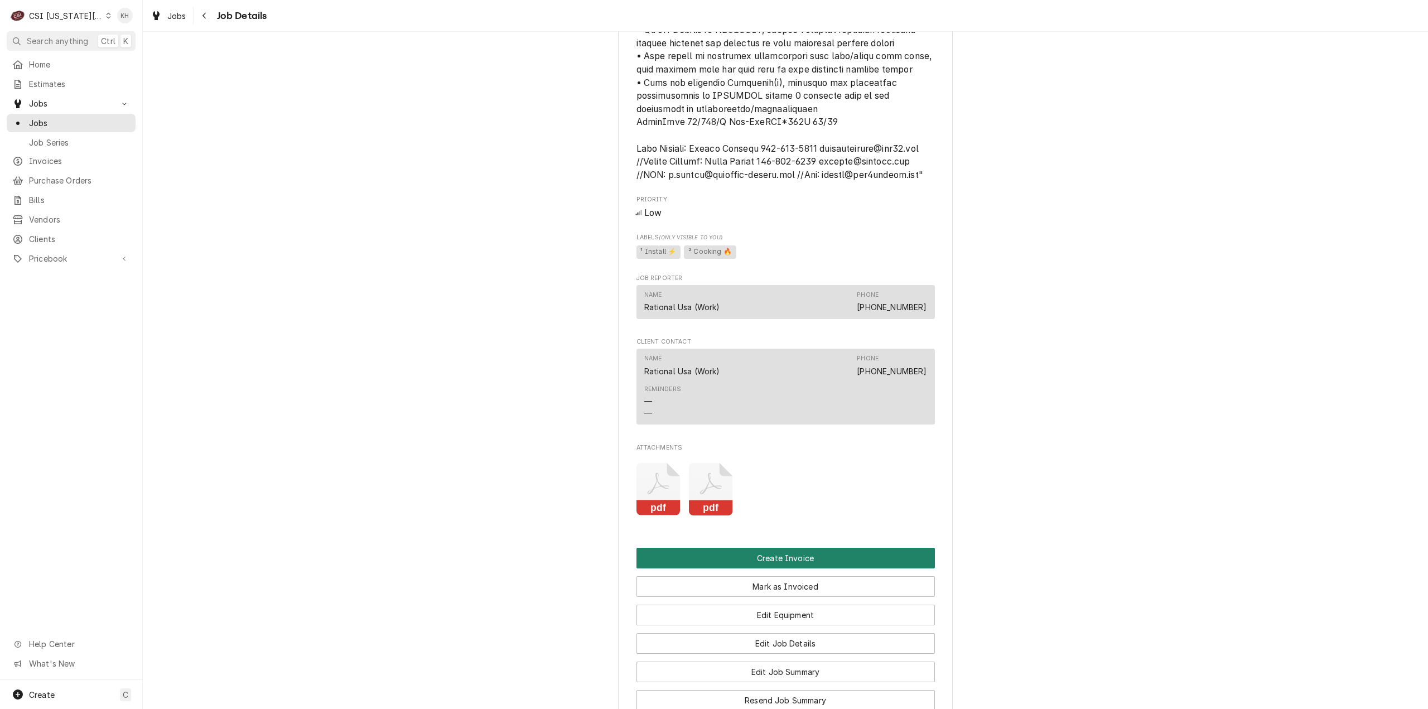
click at [781, 569] on button "Create Invoice" at bounding box center [786, 558] width 298 height 21
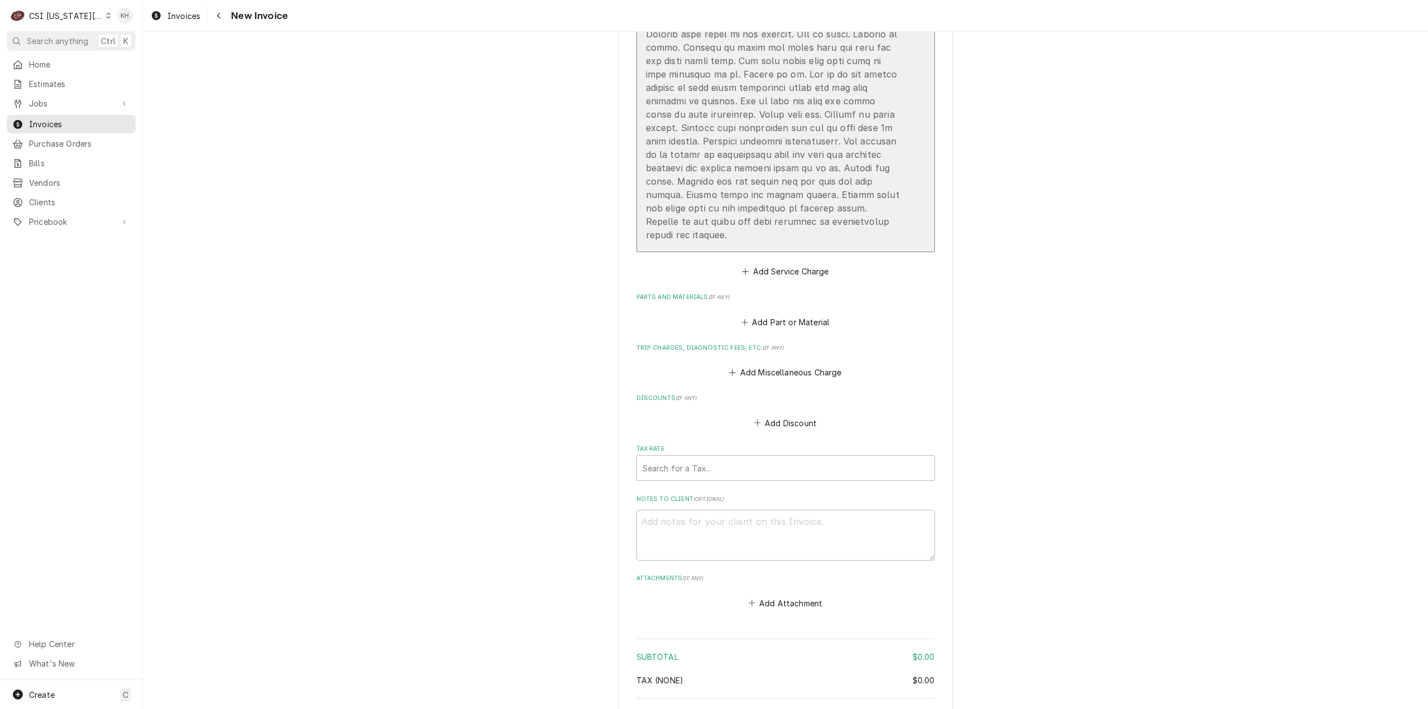
scroll to position [1841, 0]
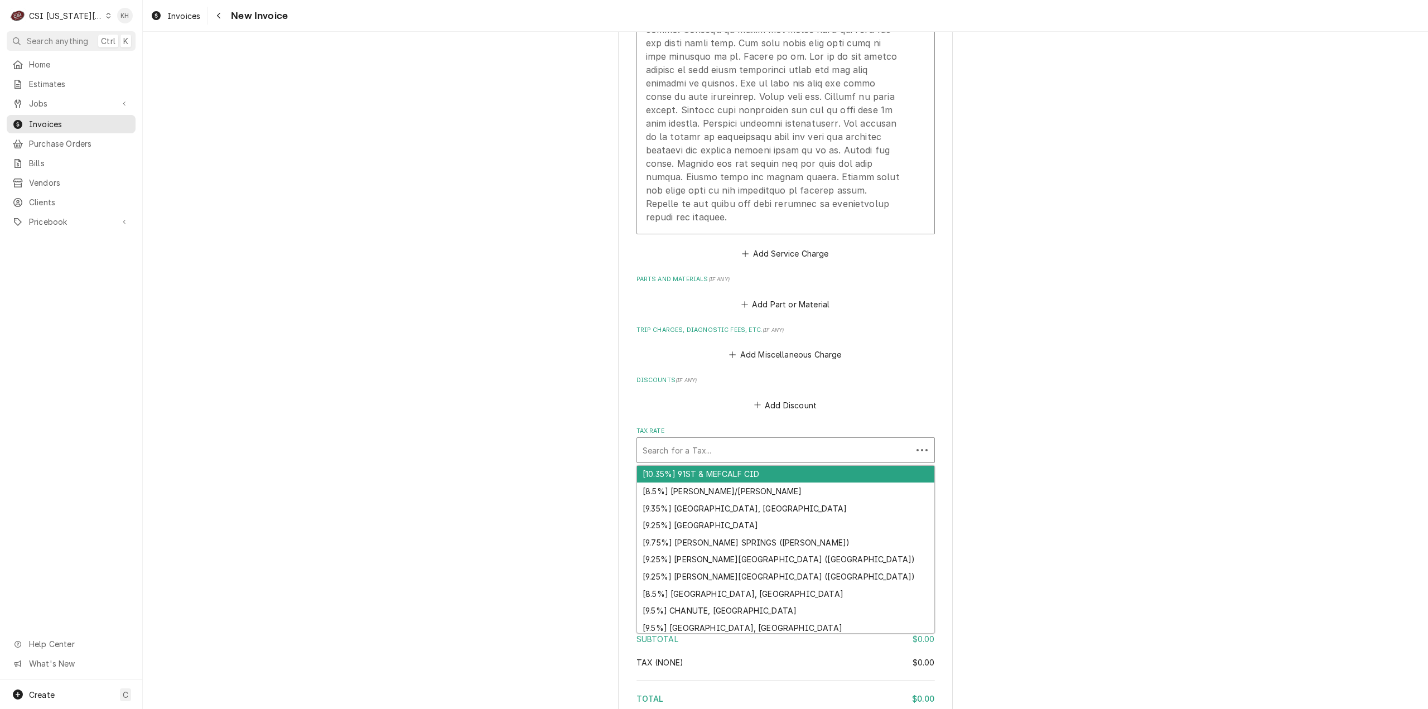
click at [720, 454] on div "Tax Rate" at bounding box center [775, 450] width 264 height 20
type textarea "x"
type input "e"
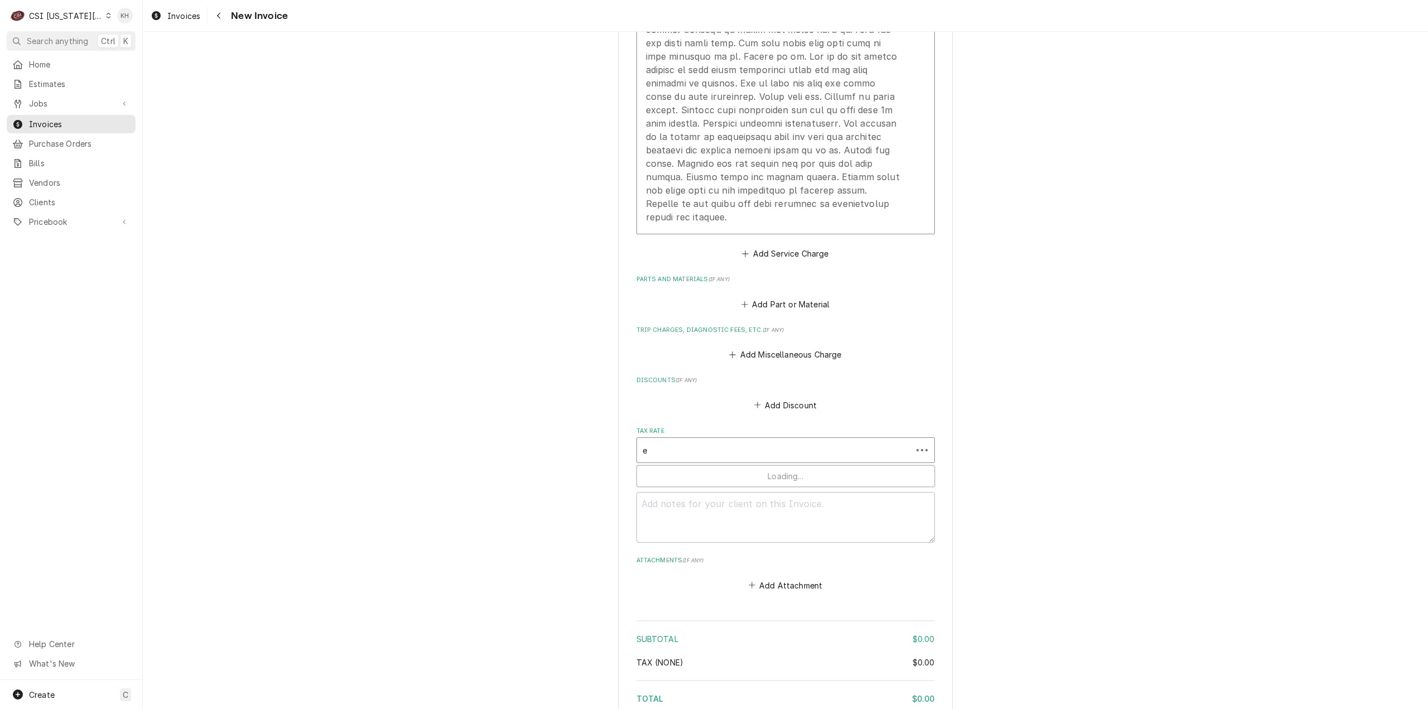
type textarea "x"
type input "ex"
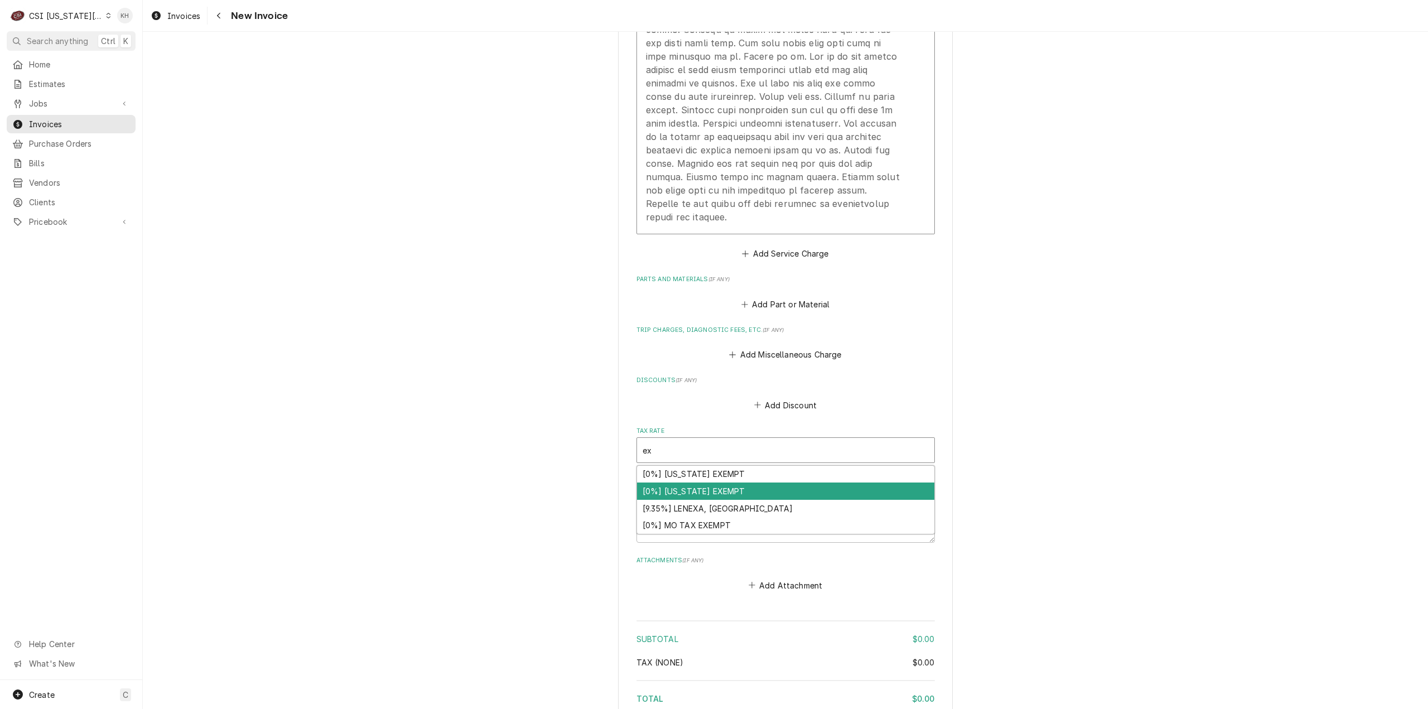
click at [719, 488] on div "[0%] [US_STATE] EXEMPT" at bounding box center [785, 491] width 297 height 17
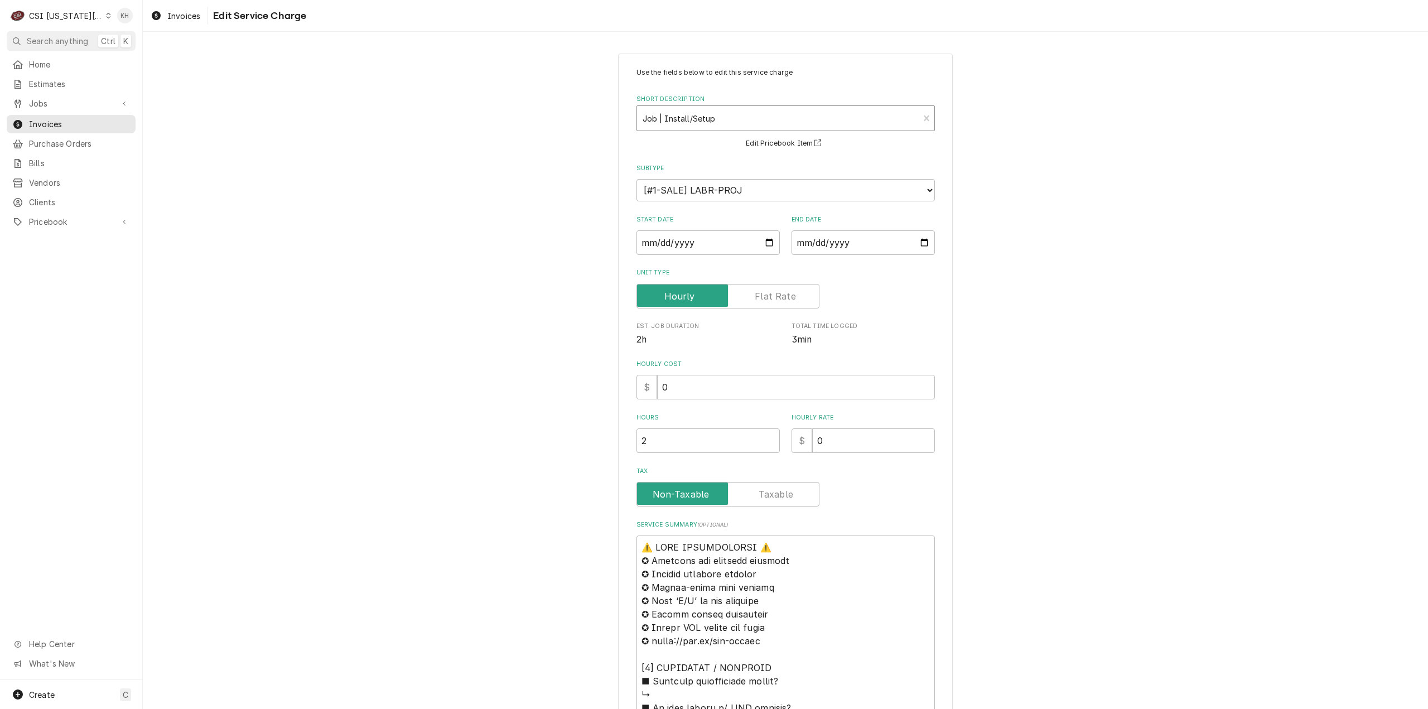
type textarea "x"
click at [744, 124] on div "Short Description" at bounding box center [778, 118] width 271 height 20
type input "labor"
drag, startPoint x: 701, startPoint y: 111, endPoint x: 561, endPoint y: 121, distance: 139.8
click at [561, 121] on div "Use the fields below to edit this service charge Short Description Job | Instal…" at bounding box center [785, 705] width 1285 height 1322
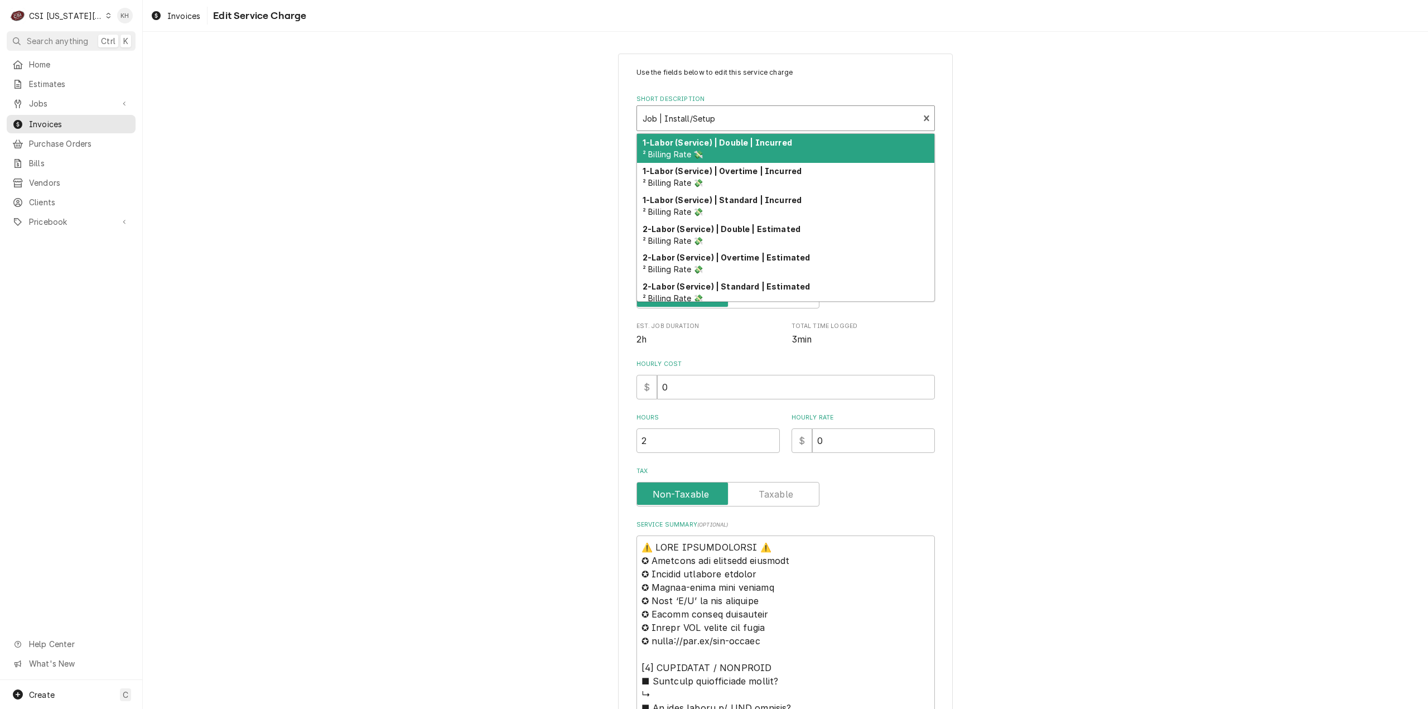
click at [773, 118] on div "Short Description" at bounding box center [778, 118] width 271 height 20
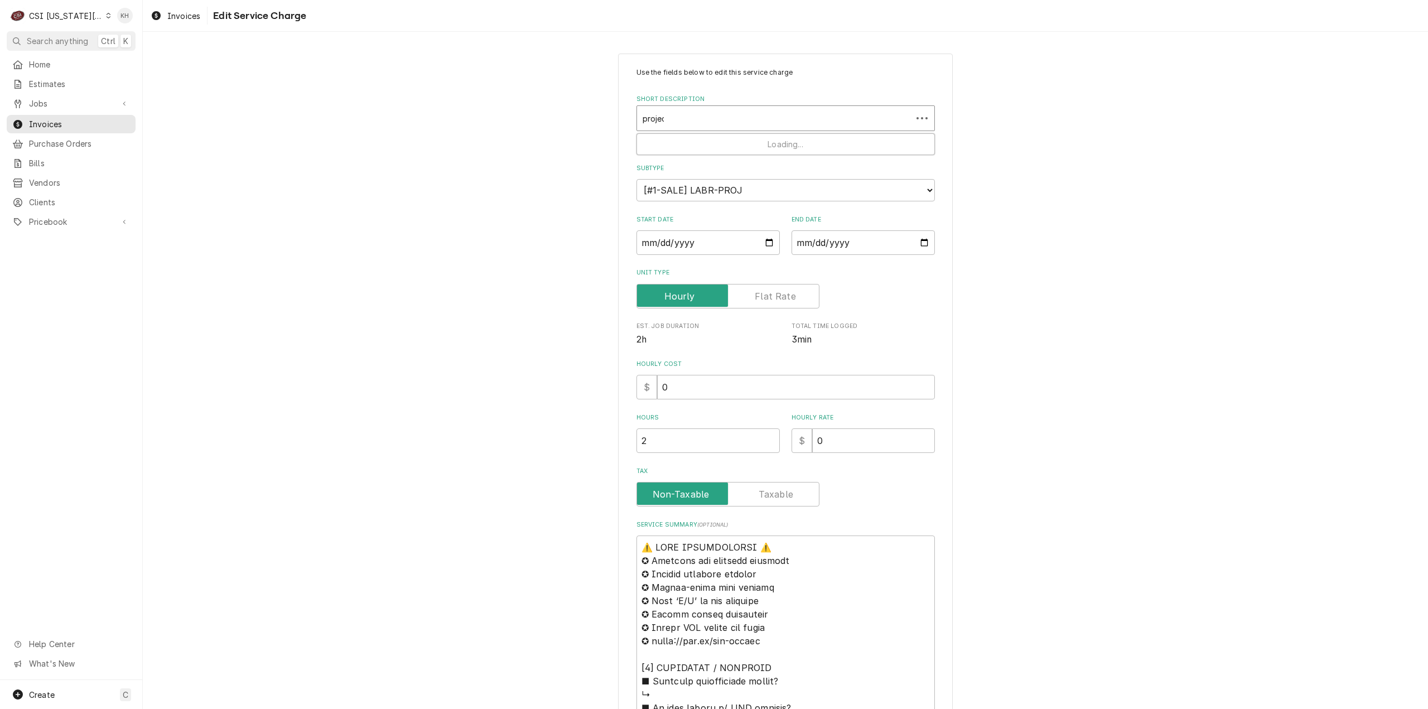
type input "project"
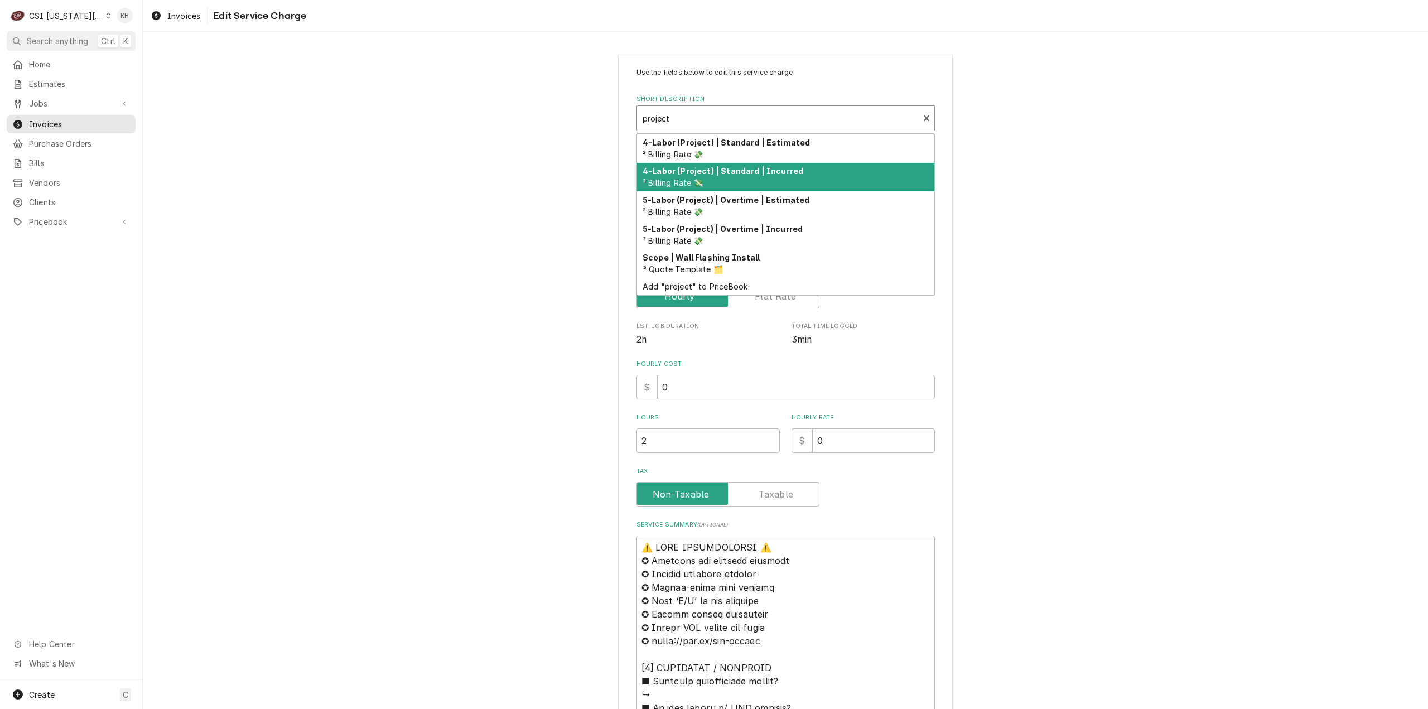
click at [796, 173] on div "4-Labor (Project) | Standard | Incurred ² Billing Rate 💸" at bounding box center [785, 177] width 297 height 29
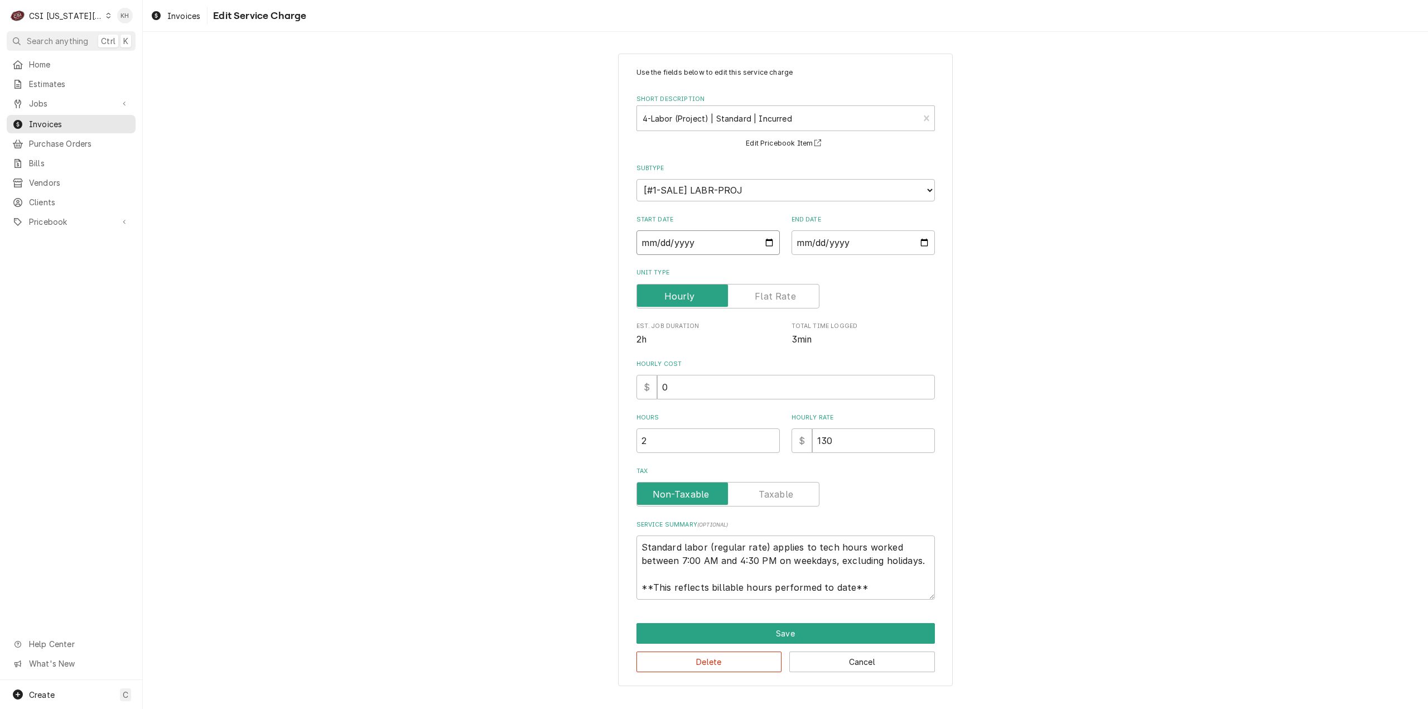
click at [771, 241] on input "[DATE]" at bounding box center [708, 242] width 143 height 25
type textarea "x"
type input "[DATE]"
click at [928, 242] on input "[DATE]" at bounding box center [863, 242] width 143 height 25
type input "[DATE]"
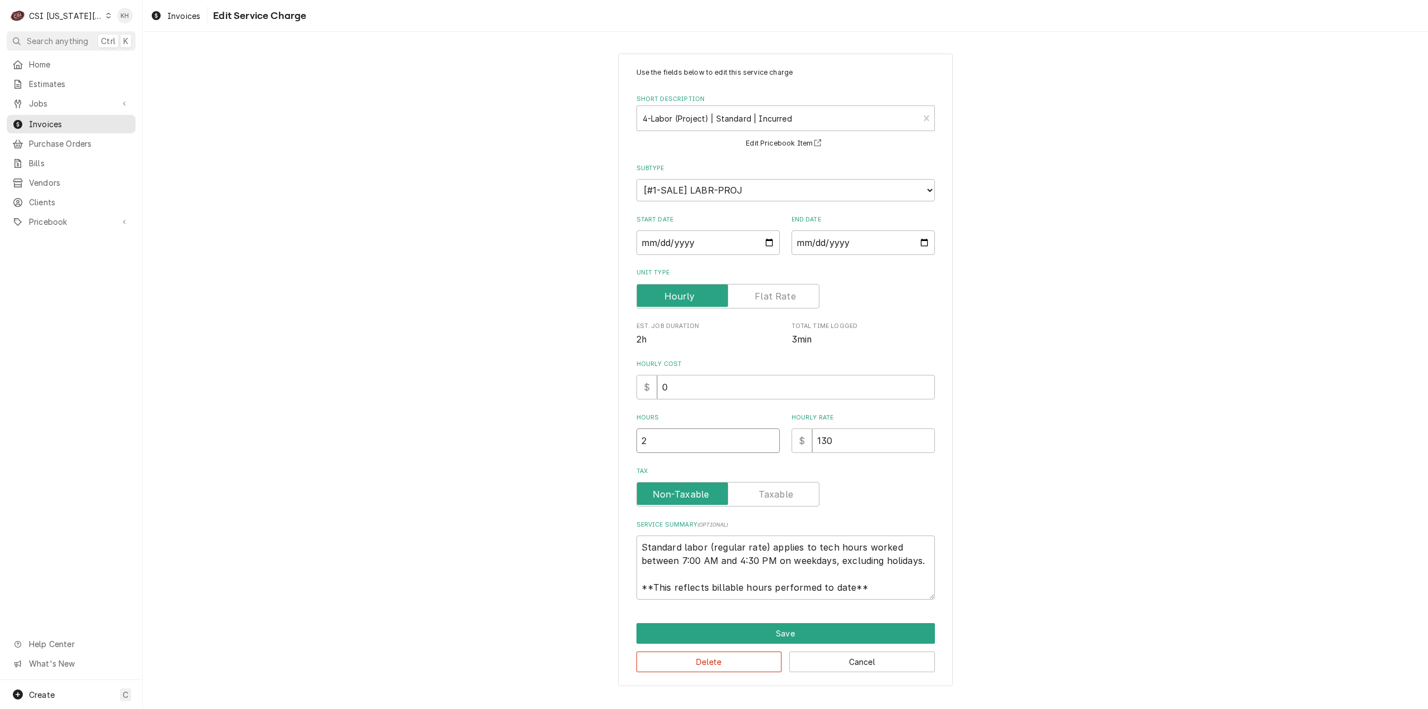
drag, startPoint x: 616, startPoint y: 439, endPoint x: 584, endPoint y: 443, distance: 32.6
click at [584, 443] on div "Use the fields below to edit this service charge Short Description 4-Labor (Pro…" at bounding box center [785, 370] width 1285 height 653
type textarea "x"
type input "1"
drag, startPoint x: 861, startPoint y: 586, endPoint x: 605, endPoint y: 511, distance: 267.1
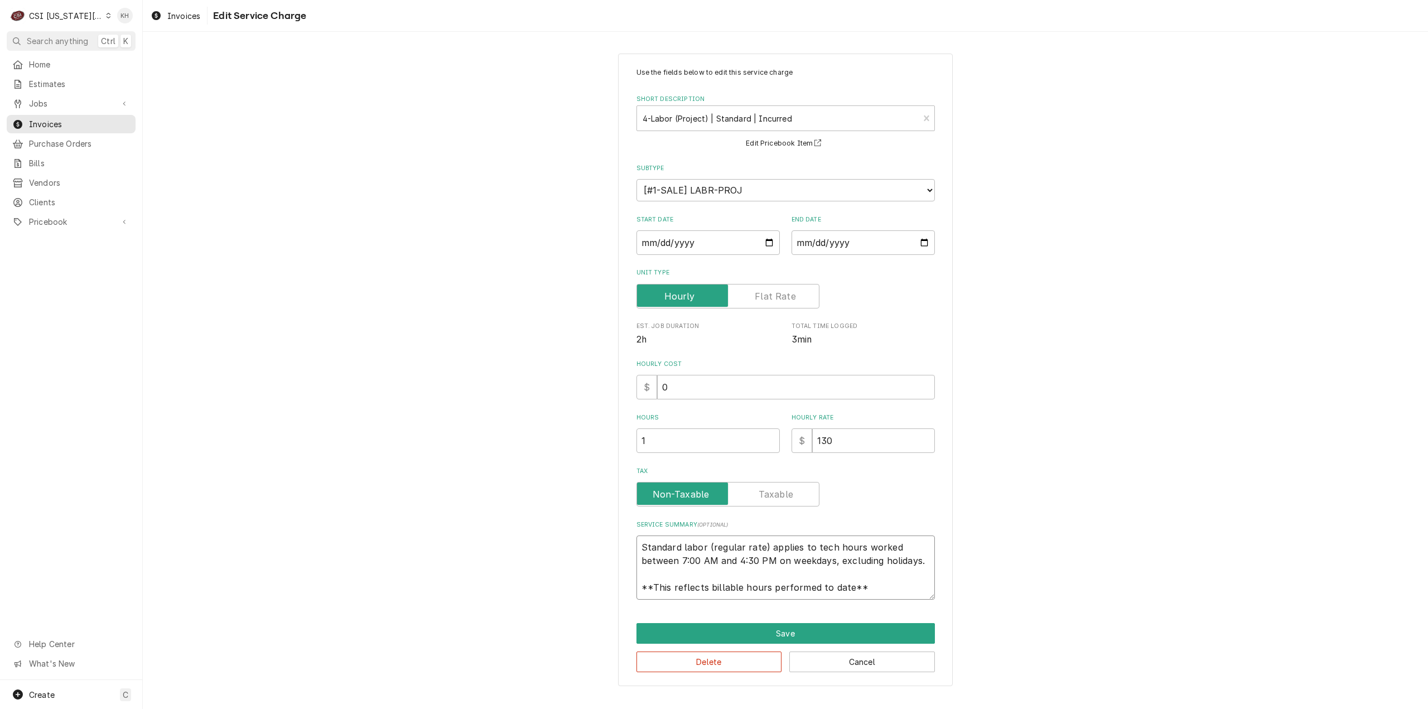
click at [605, 511] on div "Use the fields below to edit this service charge Short Description 4-Labor (Pro…" at bounding box center [785, 370] width 1285 height 653
paste textarea "Rational / ET2UA24095075869 Arrived onsite to install UltraVent. Stacked unit a…"
type textarea "x"
type textarea "Rational / ET2UA24095075869 Arrived onsite to install UltraVent. Stacked unit a…"
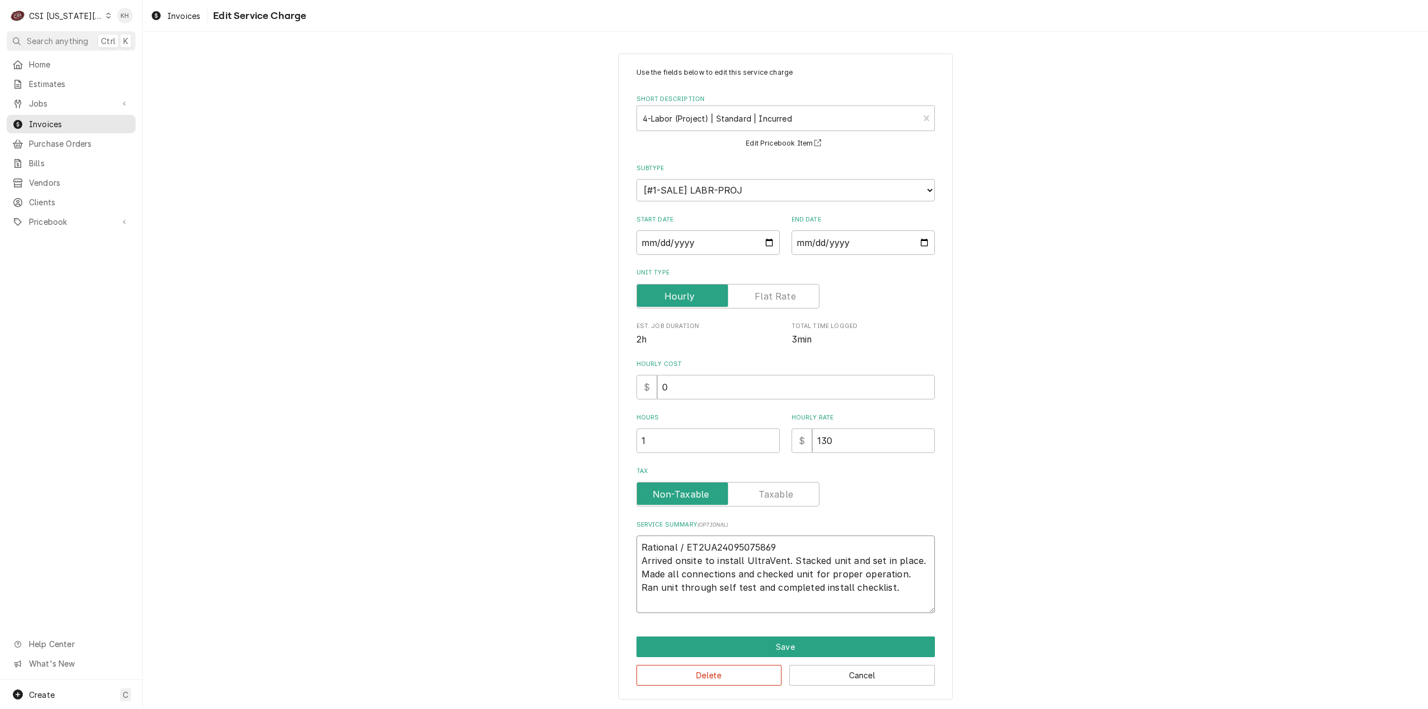
type textarea "x"
type textarea "Rational / ET2UA24095075869 Arrived onsite to install UltraVent. Stacked unit a…"
drag, startPoint x: 844, startPoint y: 450, endPoint x: 747, endPoint y: 446, distance: 96.6
click at [753, 451] on div "Hours 1 Hourly Rate $ 130" at bounding box center [786, 433] width 298 height 40
type textarea "x"
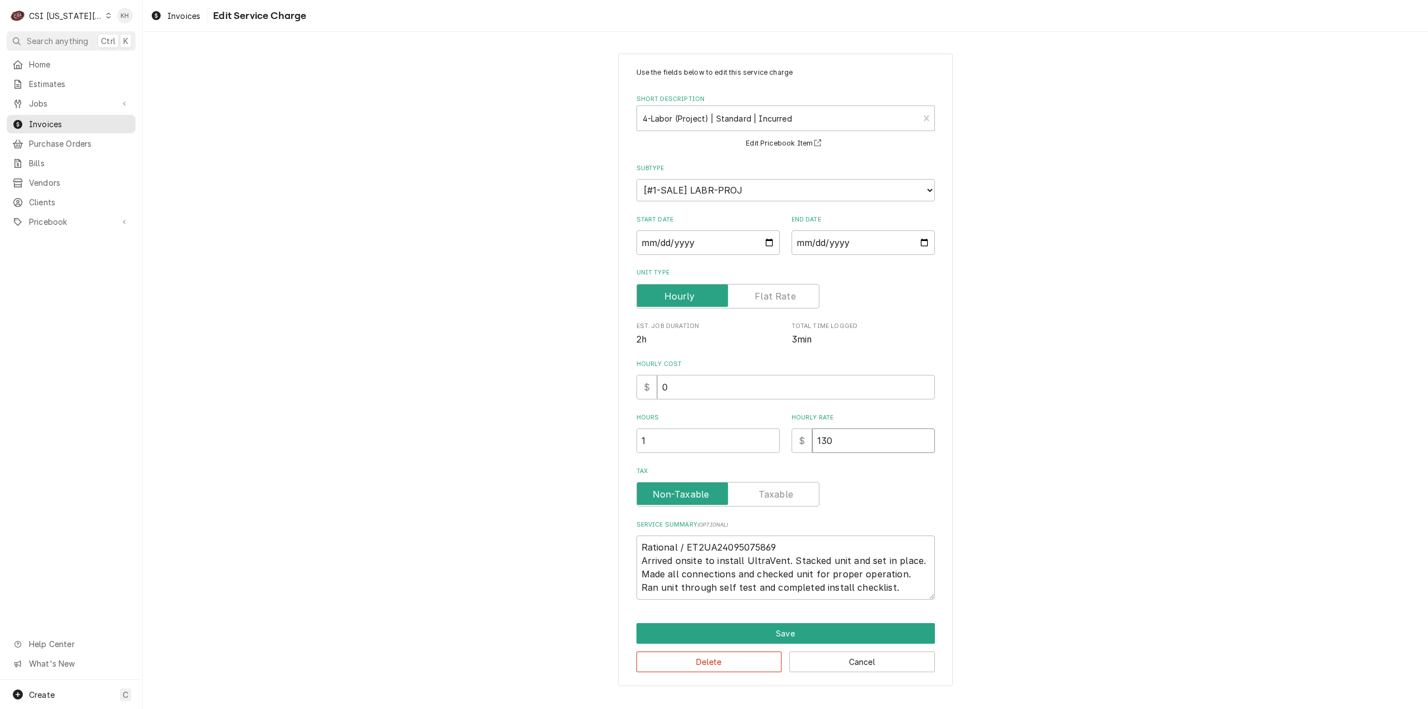
type input "1"
type textarea "x"
type input "15"
type textarea "x"
type input "150"
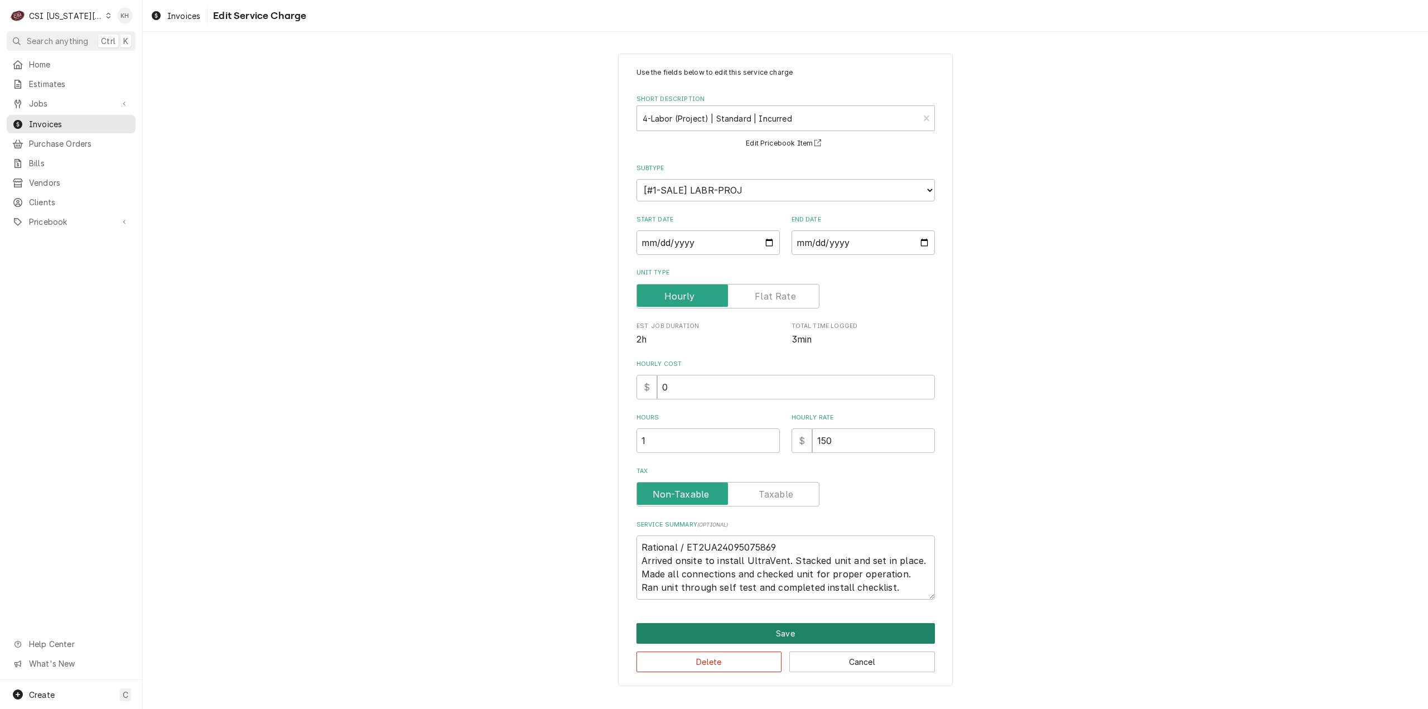
click at [776, 637] on button "Save" at bounding box center [786, 633] width 298 height 21
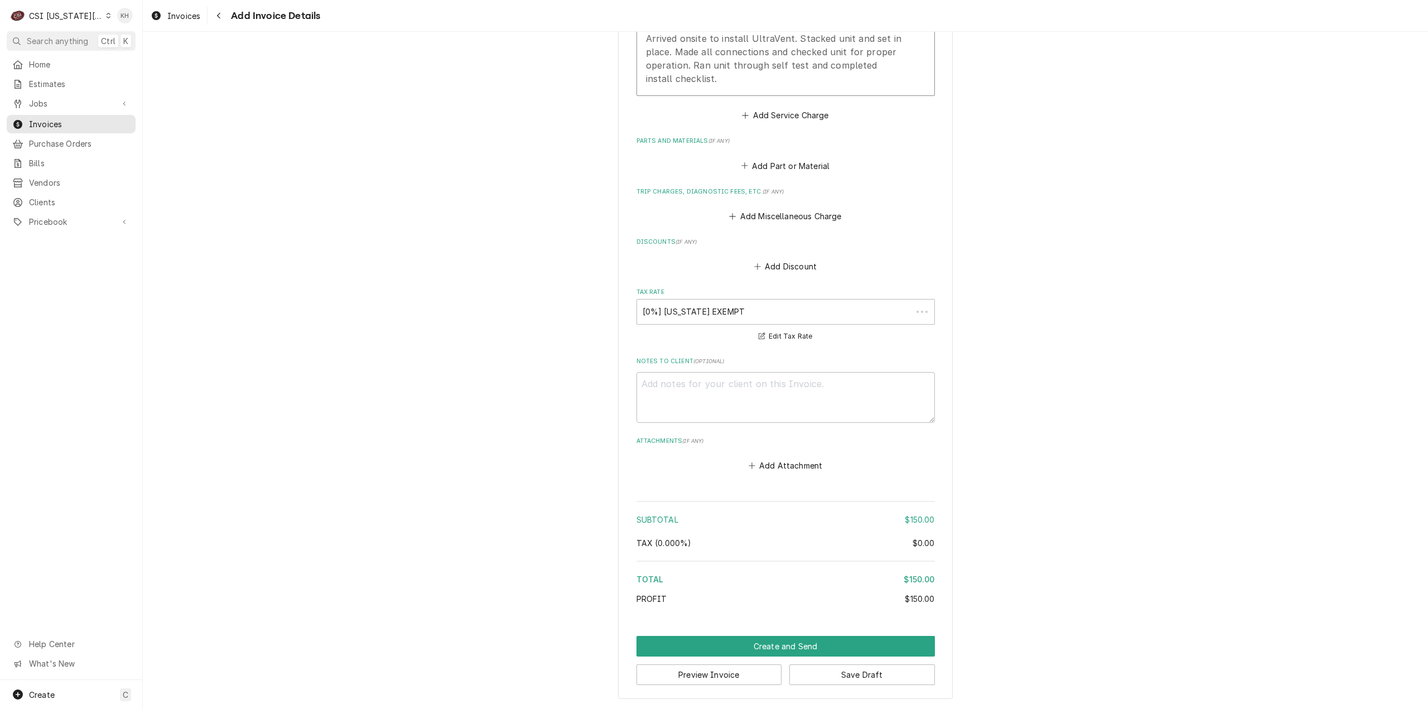
scroll to position [1298, 0]
click at [707, 671] on button "Preview Invoice" at bounding box center [710, 674] width 146 height 21
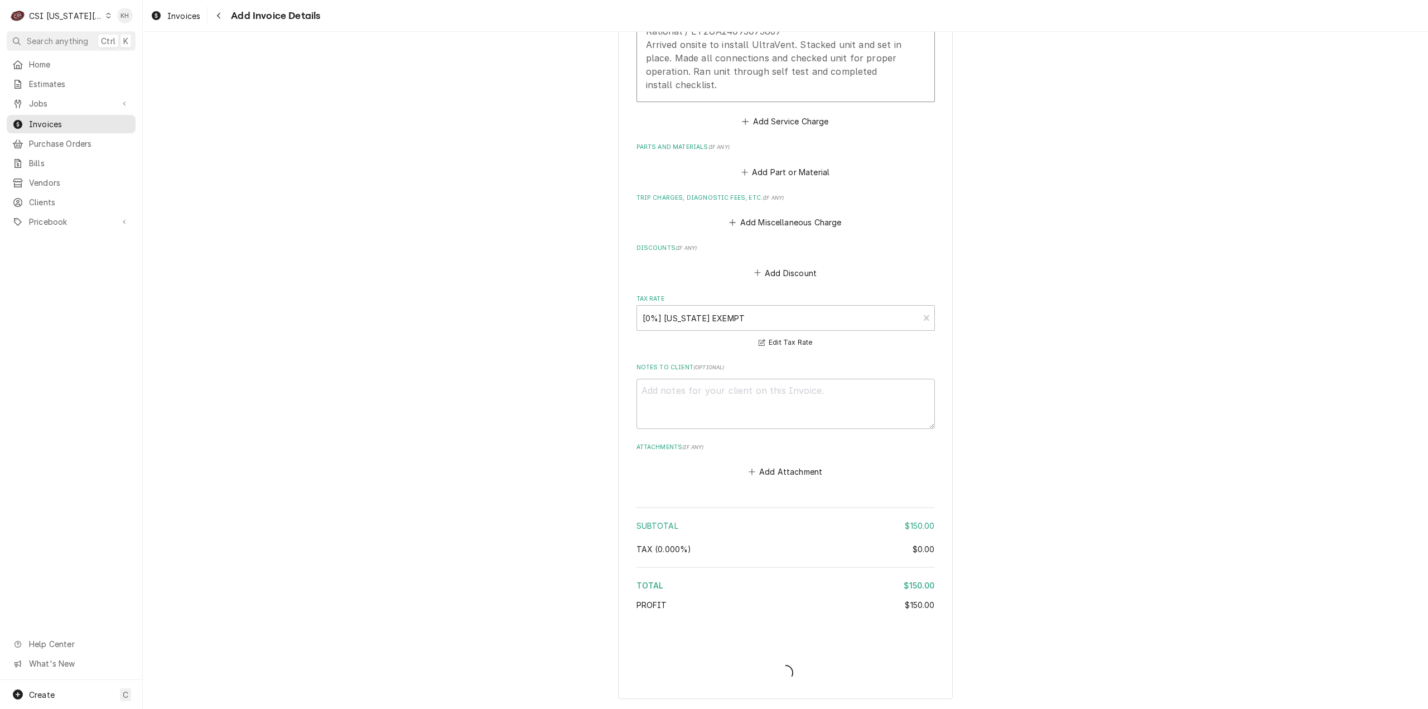
type textarea "x"
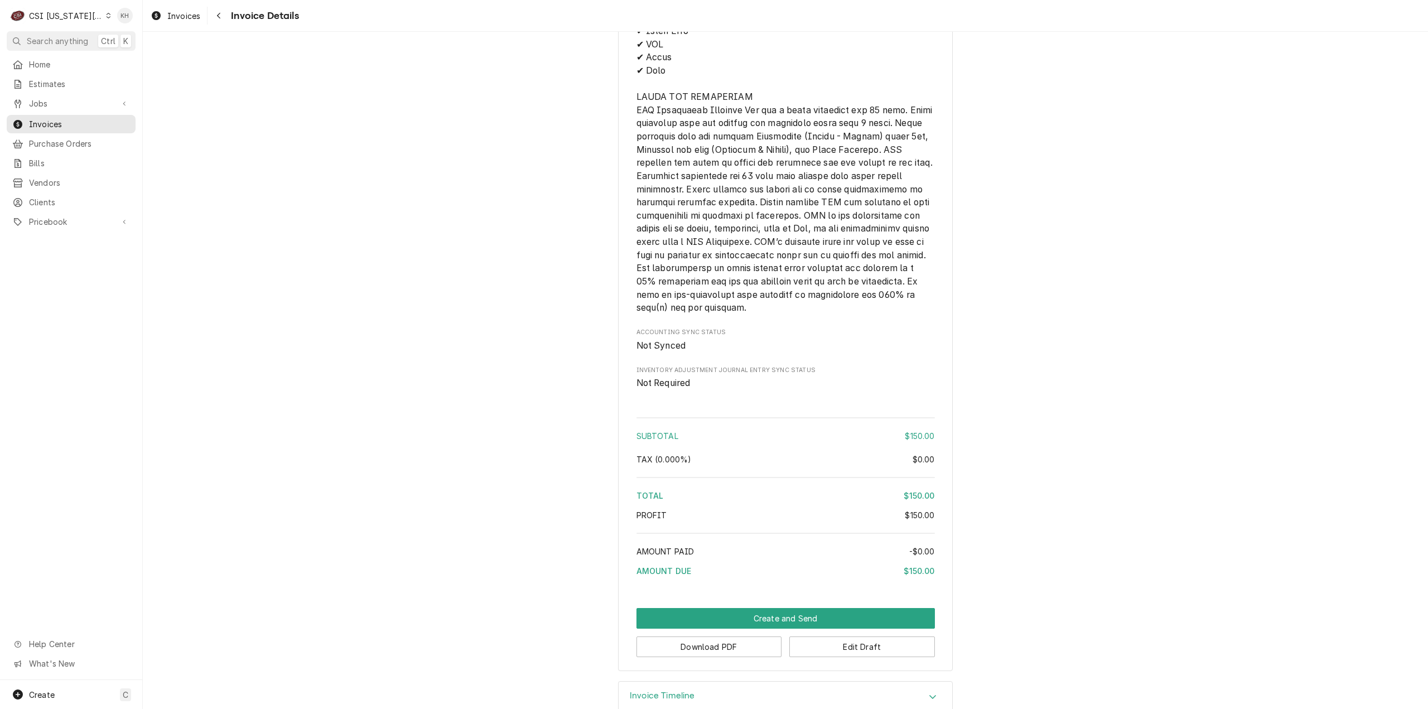
scroll to position [1345, 0]
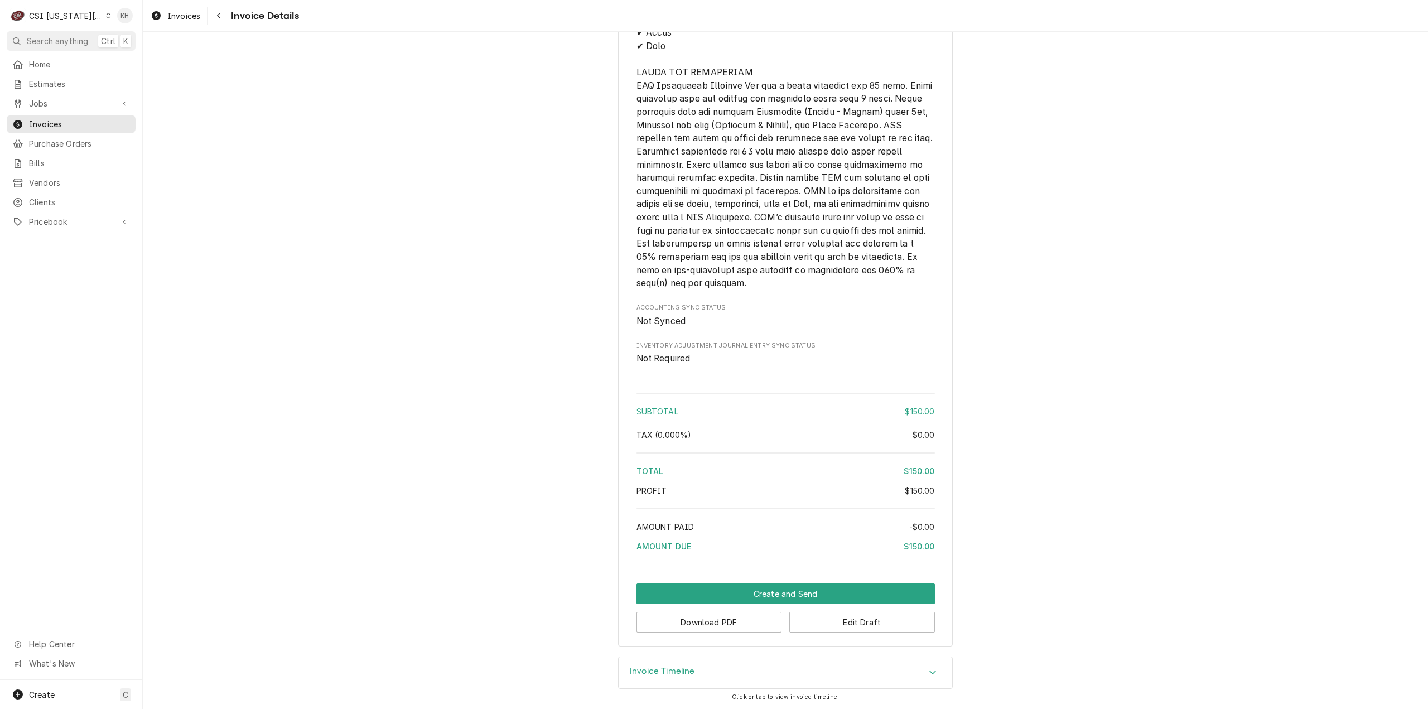
drag, startPoint x: 76, startPoint y: 44, endPoint x: 333, endPoint y: 45, distance: 256.7
click at [77, 44] on span "Search anything" at bounding box center [57, 41] width 61 height 12
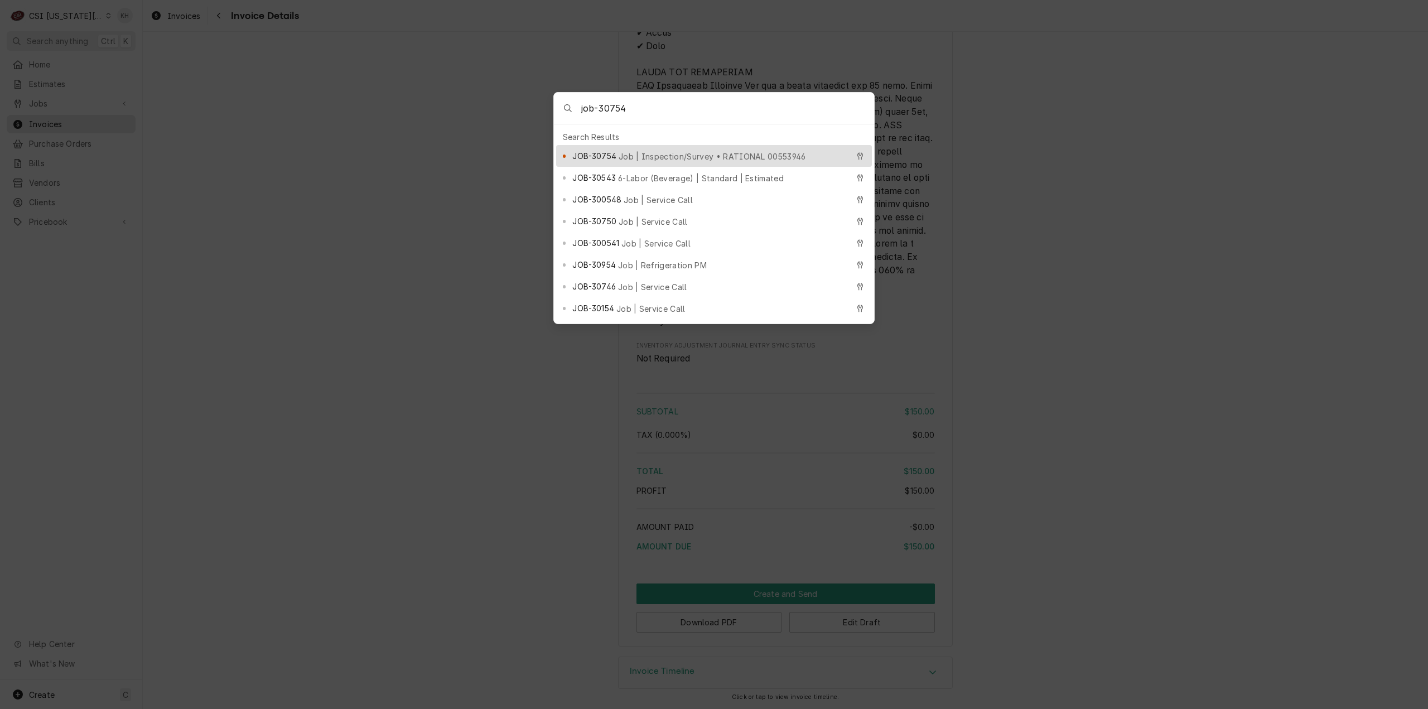
type input "job-30754"
click at [622, 151] on span "Job | Inspection/Survey • RATIONAL 00553946" at bounding box center [712, 157] width 187 height 12
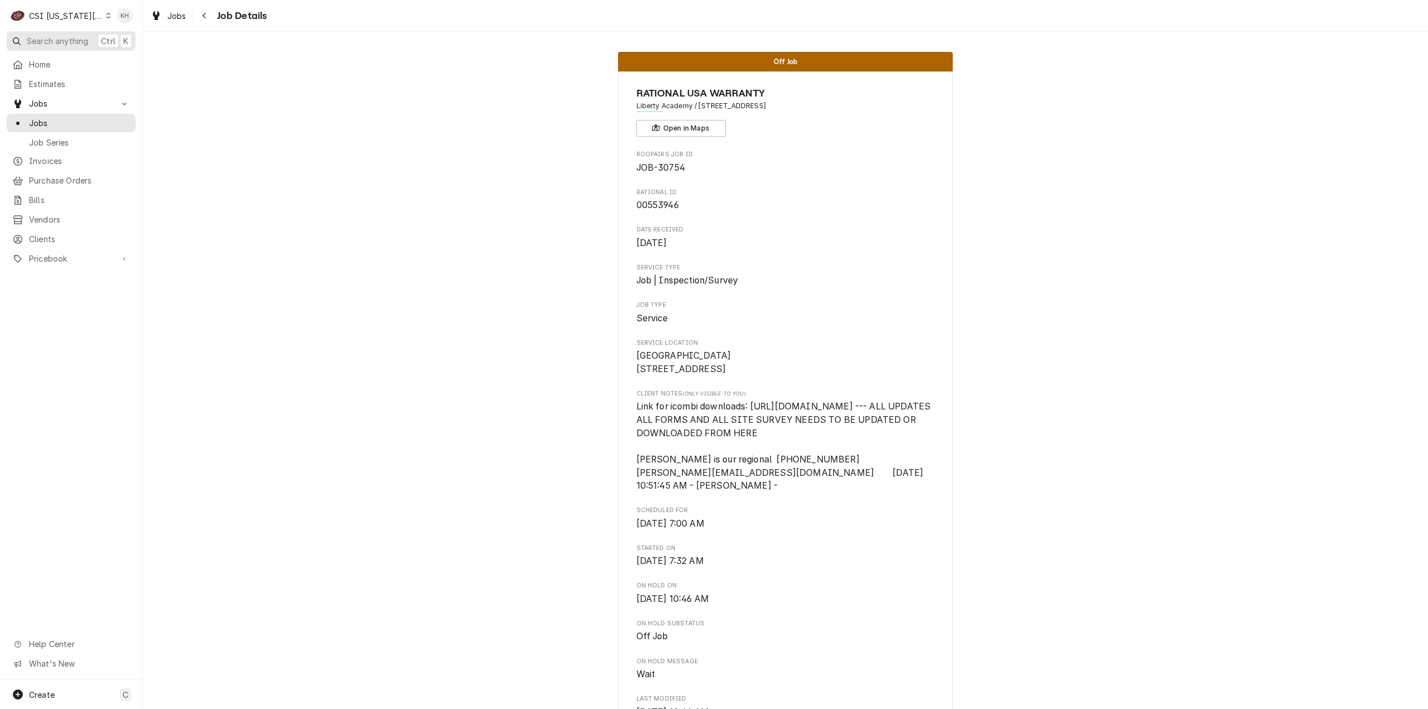
click at [72, 42] on span "Search anything" at bounding box center [57, 41] width 61 height 12
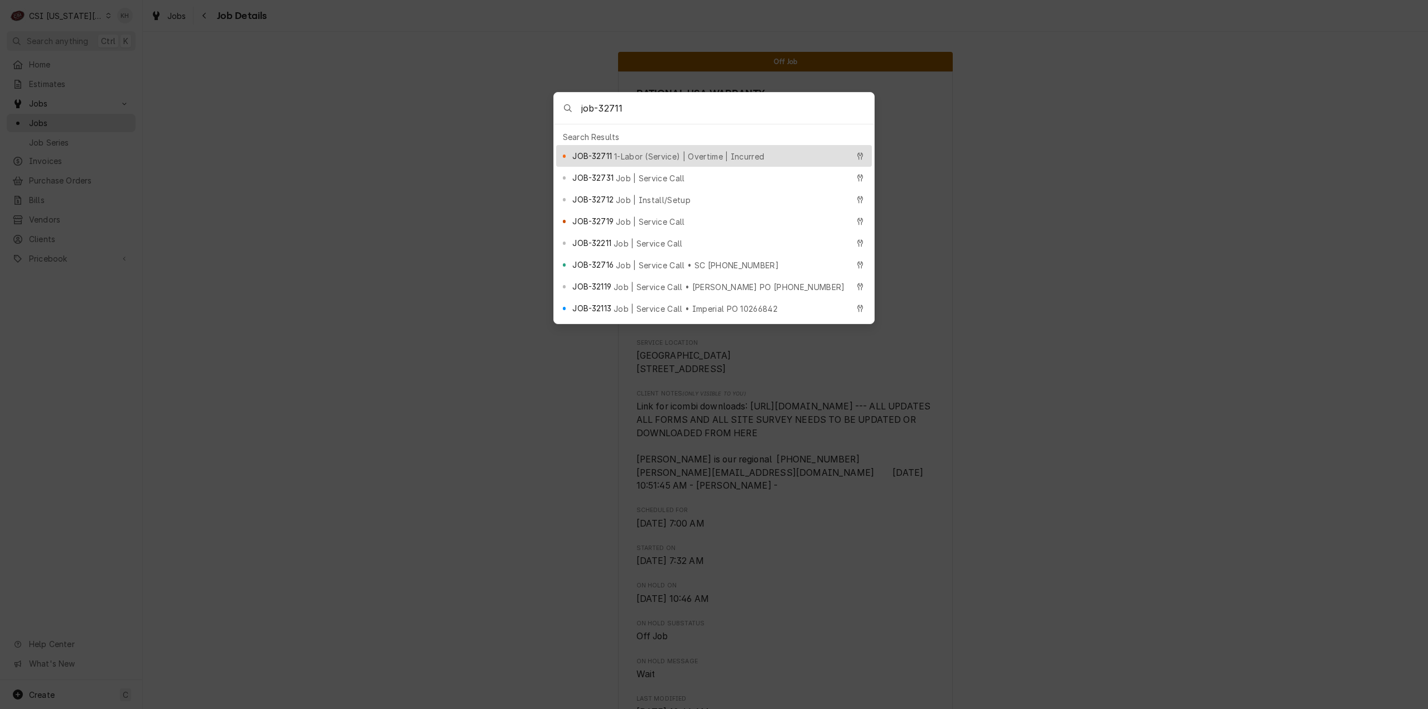
type input "job-32711"
click at [672, 152] on span "1-Labor (Service) | Overtime | Incurred" at bounding box center [689, 157] width 150 height 12
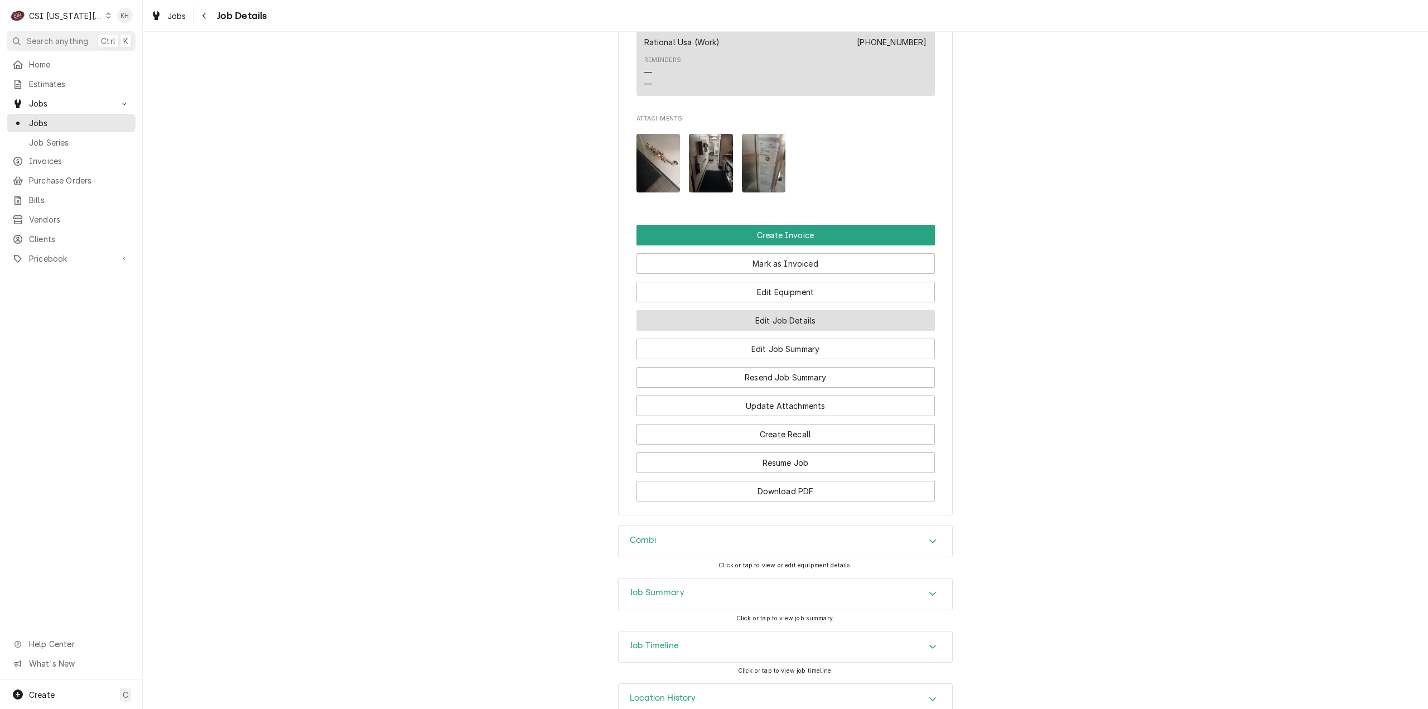
scroll to position [854, 0]
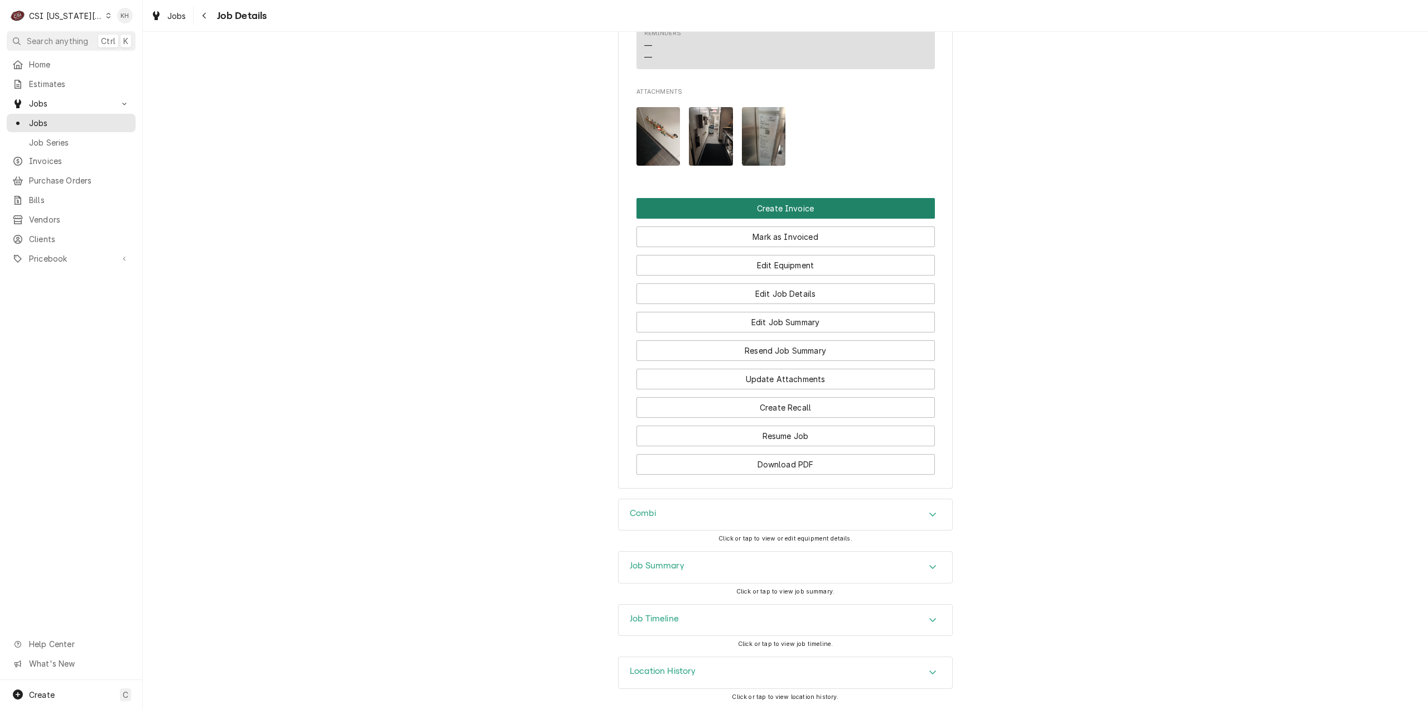
click at [741, 202] on button "Create Invoice" at bounding box center [786, 208] width 298 height 21
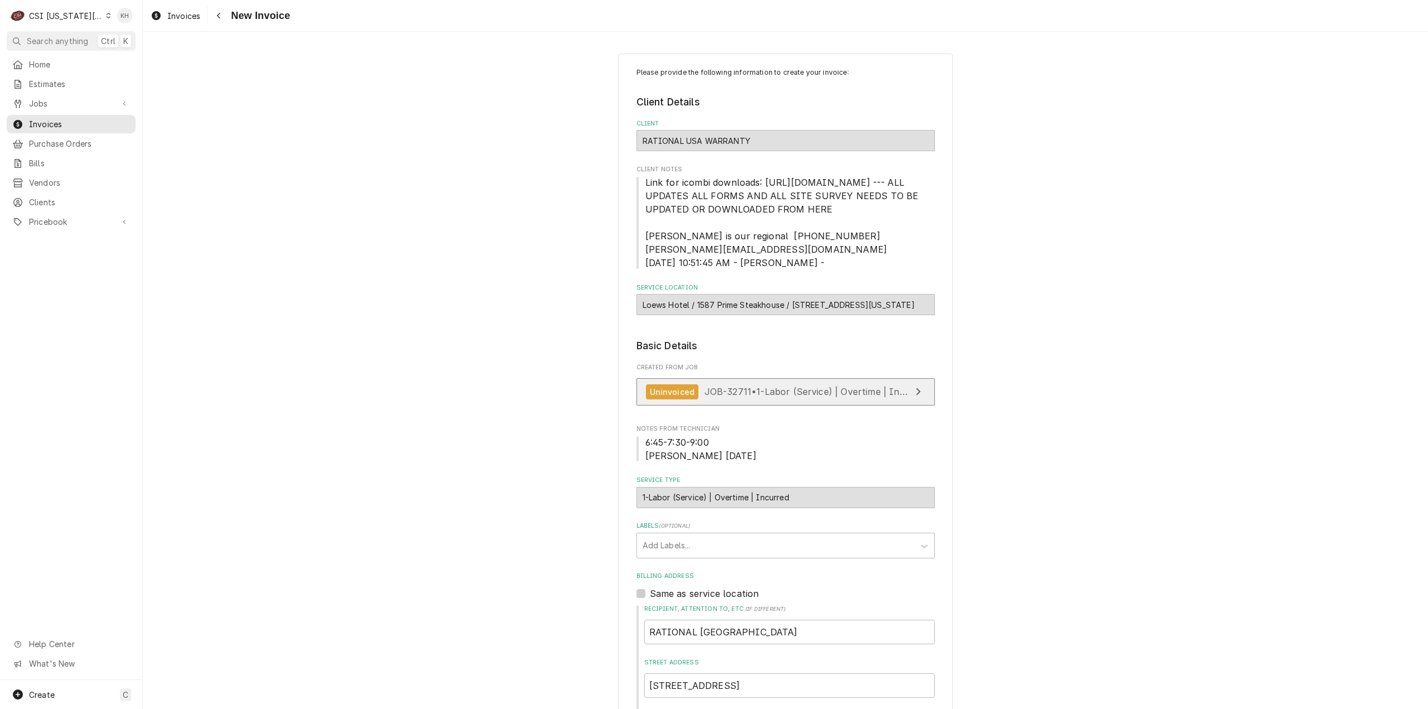
click at [741, 406] on link "Uninvoiced JOB-32711 • 1-Labor (Service) | Overtime | Incurred" at bounding box center [786, 391] width 298 height 27
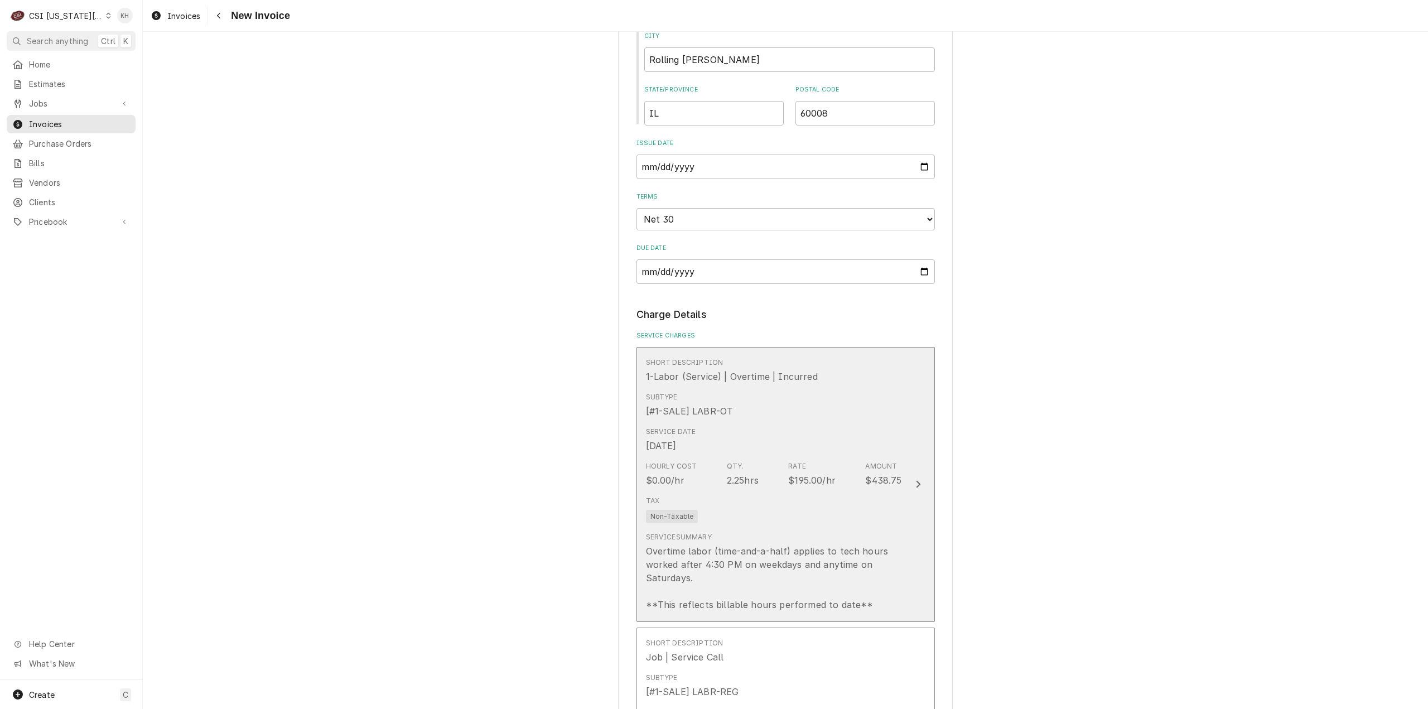
scroll to position [948, 0]
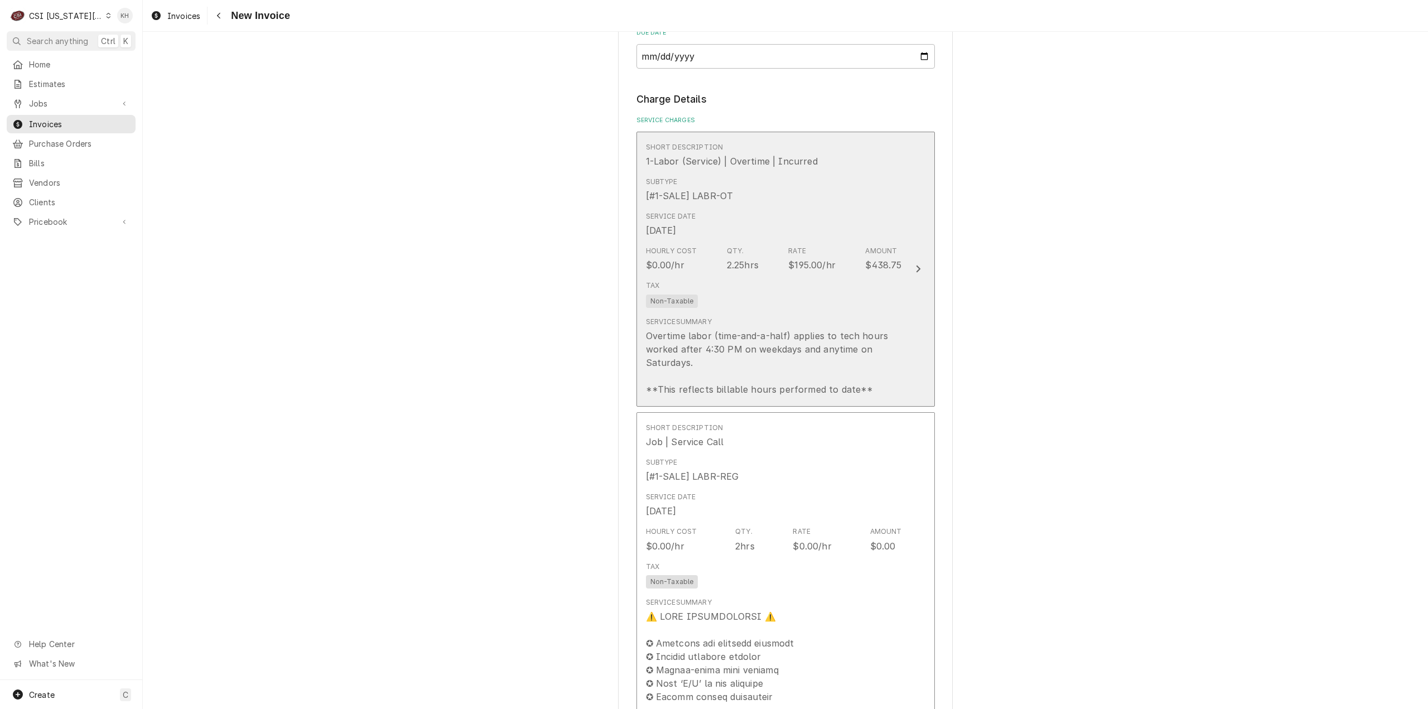
click at [875, 312] on div "Tax Non-Taxable" at bounding box center [774, 294] width 256 height 36
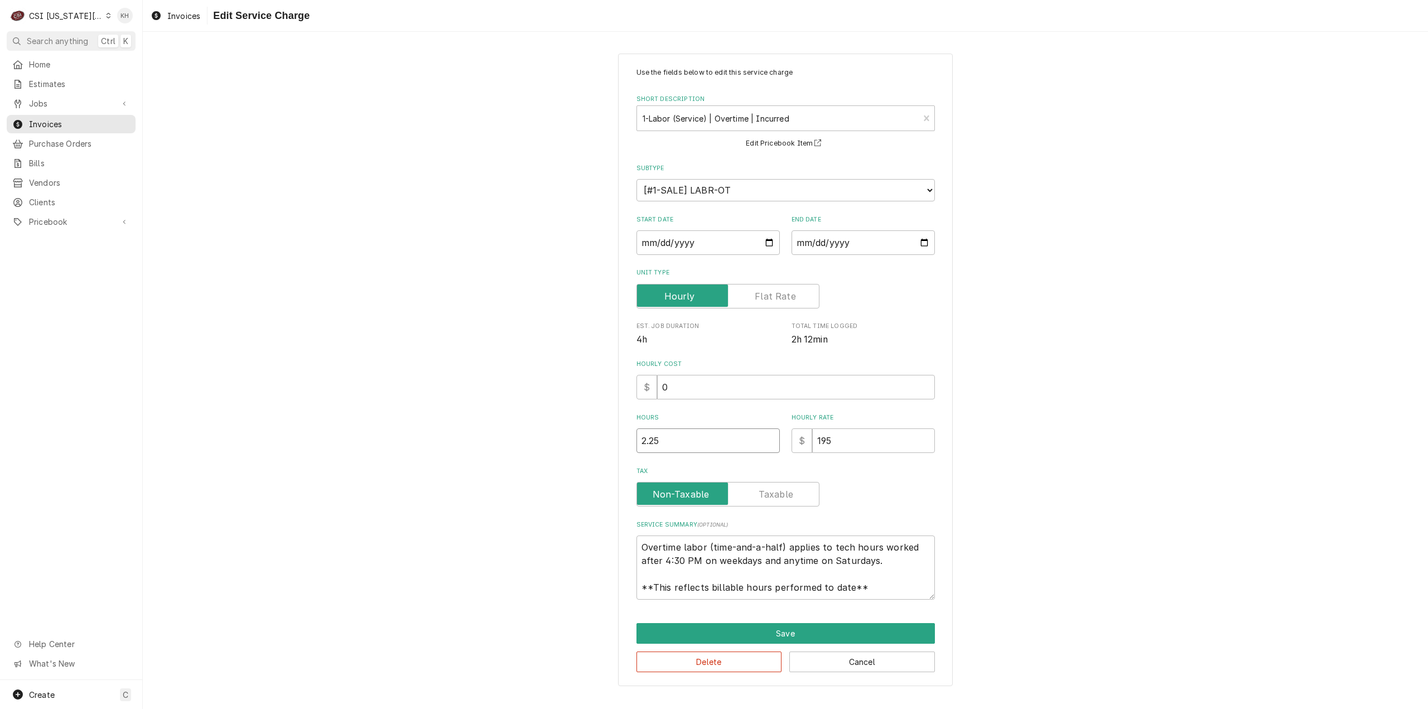
drag, startPoint x: 690, startPoint y: 455, endPoint x: 605, endPoint y: 444, distance: 85.5
click at [604, 444] on div "Use the fields below to edit this service charge Short Description 1-Labor (Ser…" at bounding box center [785, 370] width 1285 height 653
type textarea "x"
type input "1"
type textarea "x"
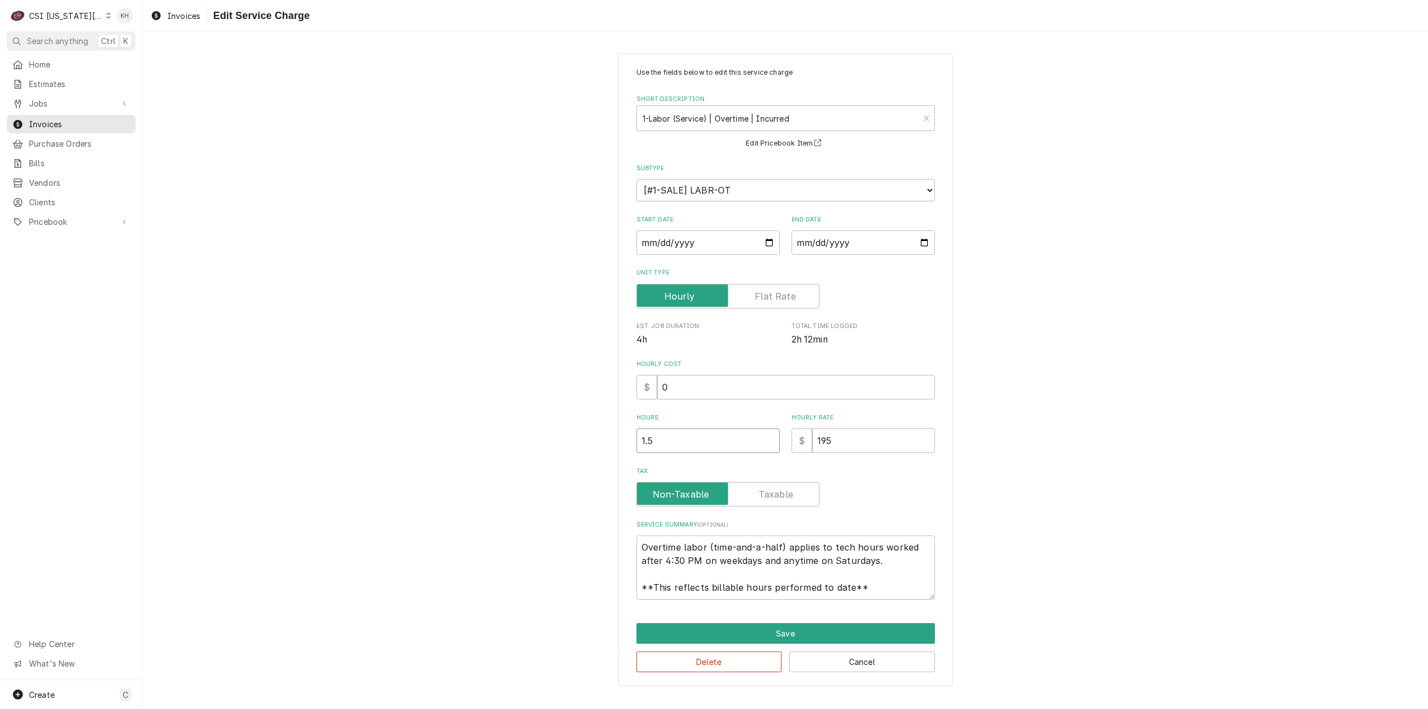
type input "1.5"
drag, startPoint x: 415, startPoint y: 374, endPoint x: 437, endPoint y: 375, distance: 22.3
click at [420, 374] on div "Use the fields below to edit this service charge Short Description 1-Labor (Ser…" at bounding box center [785, 370] width 1285 height 653
click at [824, 442] on input "195" at bounding box center [873, 440] width 123 height 25
type textarea "x"
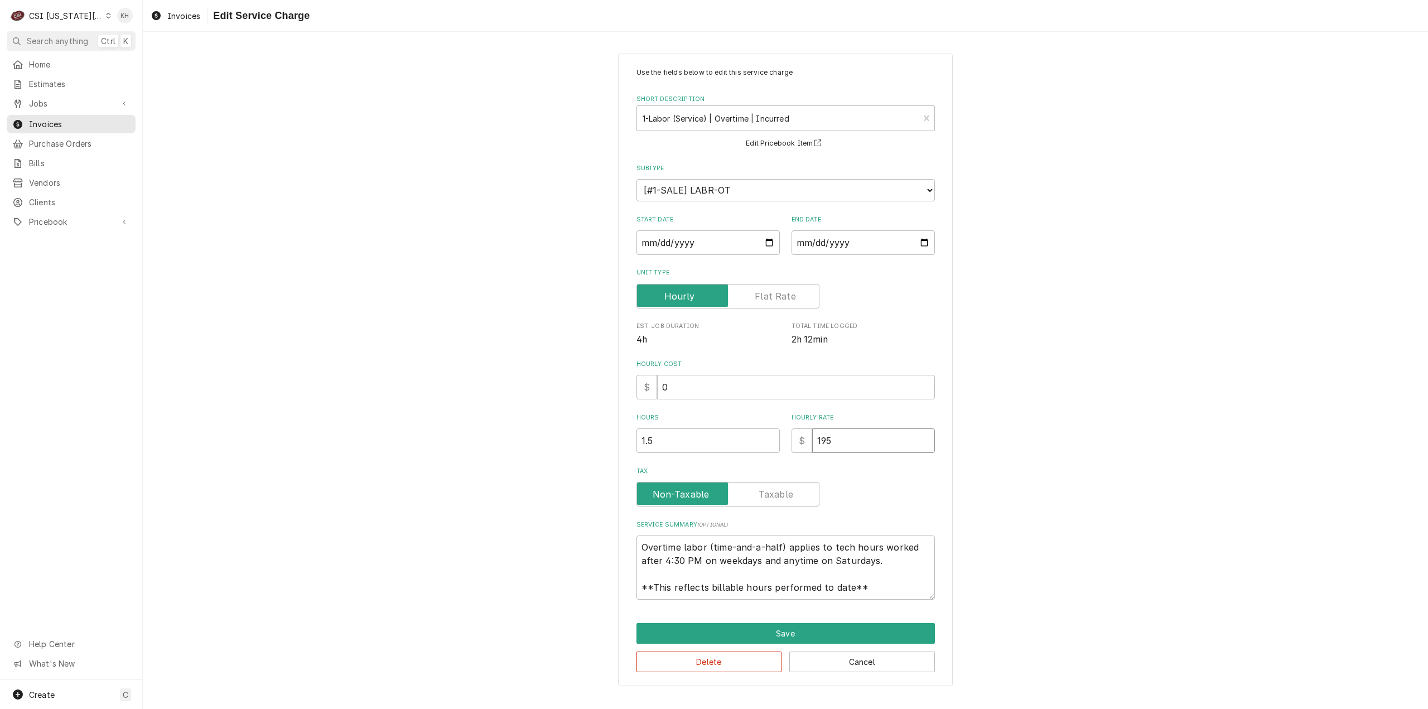
type input "15"
type textarea "x"
type input "165"
click at [749, 636] on button "Save" at bounding box center [786, 633] width 298 height 21
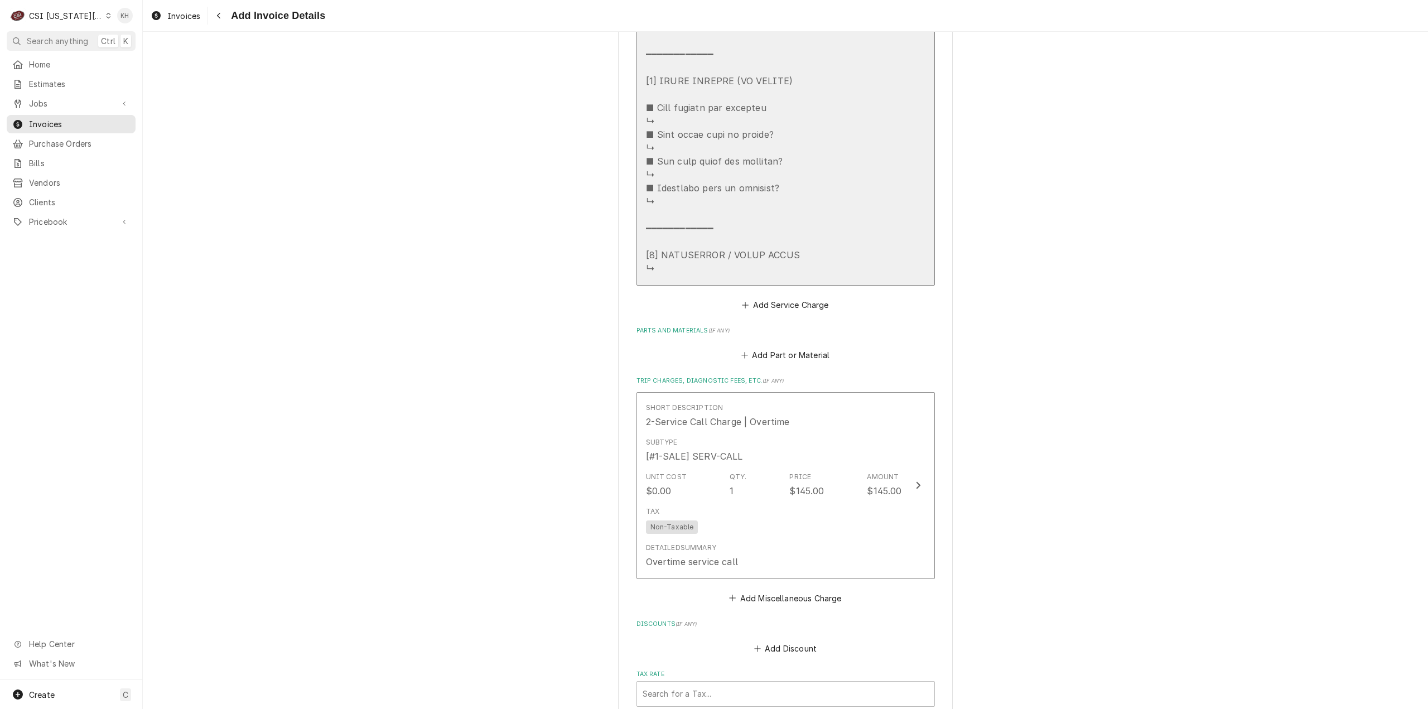
scroll to position [2497, 0]
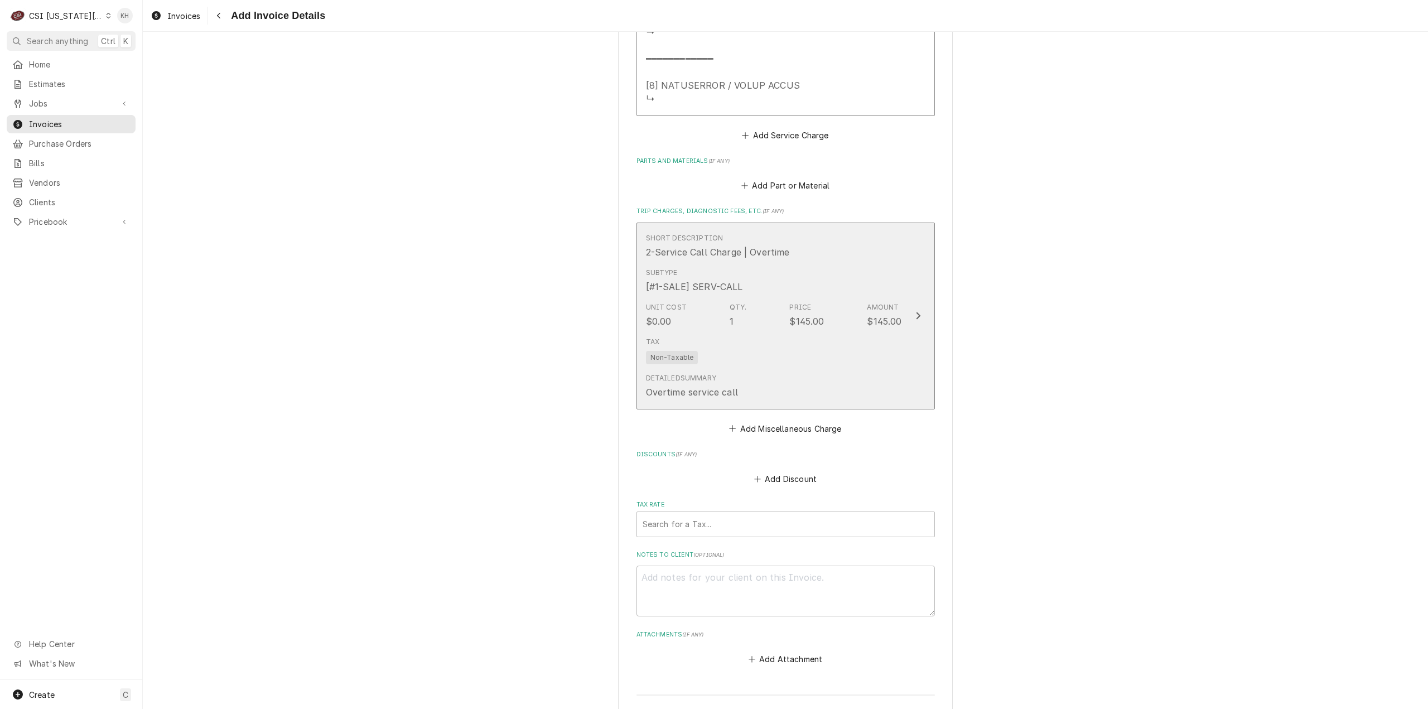
click at [905, 359] on button "Short Description 2-Service Call Charge | Overtime Subtype [#1-SALE] SERV-CALL …" at bounding box center [786, 316] width 298 height 187
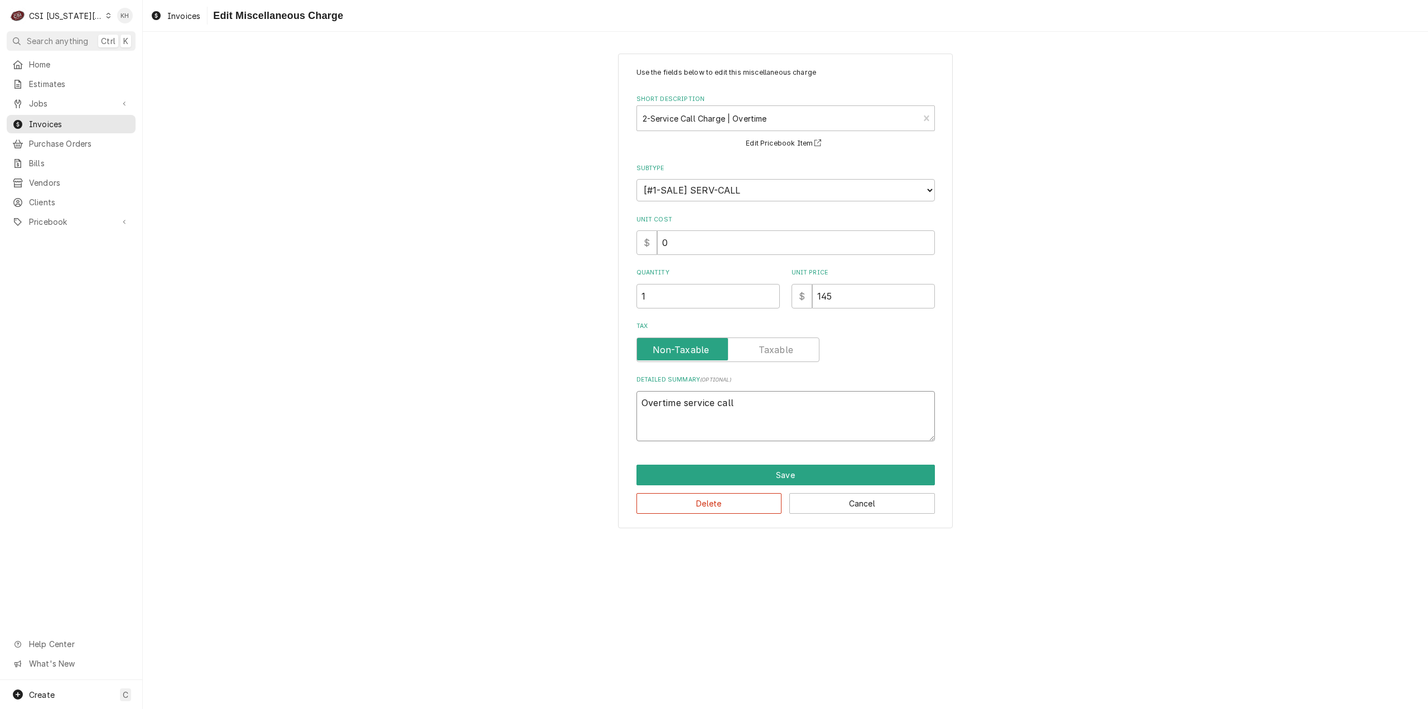
drag, startPoint x: 773, startPoint y: 404, endPoint x: 368, endPoint y: 417, distance: 405.3
click at [368, 417] on div "Use the fields below to edit this miscellaneous charge Short Description 2-Serv…" at bounding box center [785, 291] width 1285 height 494
type textarea "x"
click at [903, 127] on div "Short Description" at bounding box center [778, 118] width 271 height 20
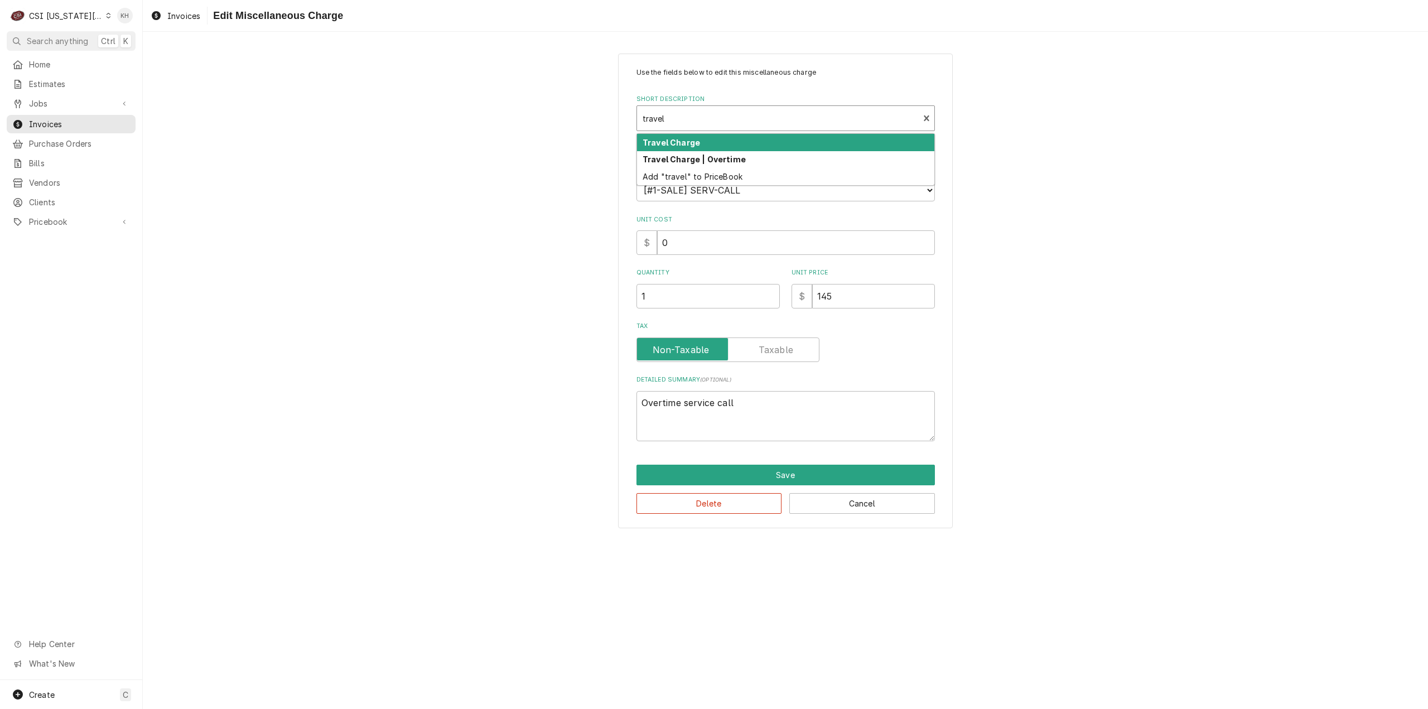
click at [707, 133] on div "Travel Charge Travel Charge | Overtime Add "travel" to PriceBook" at bounding box center [786, 159] width 298 height 52
type input "travel"
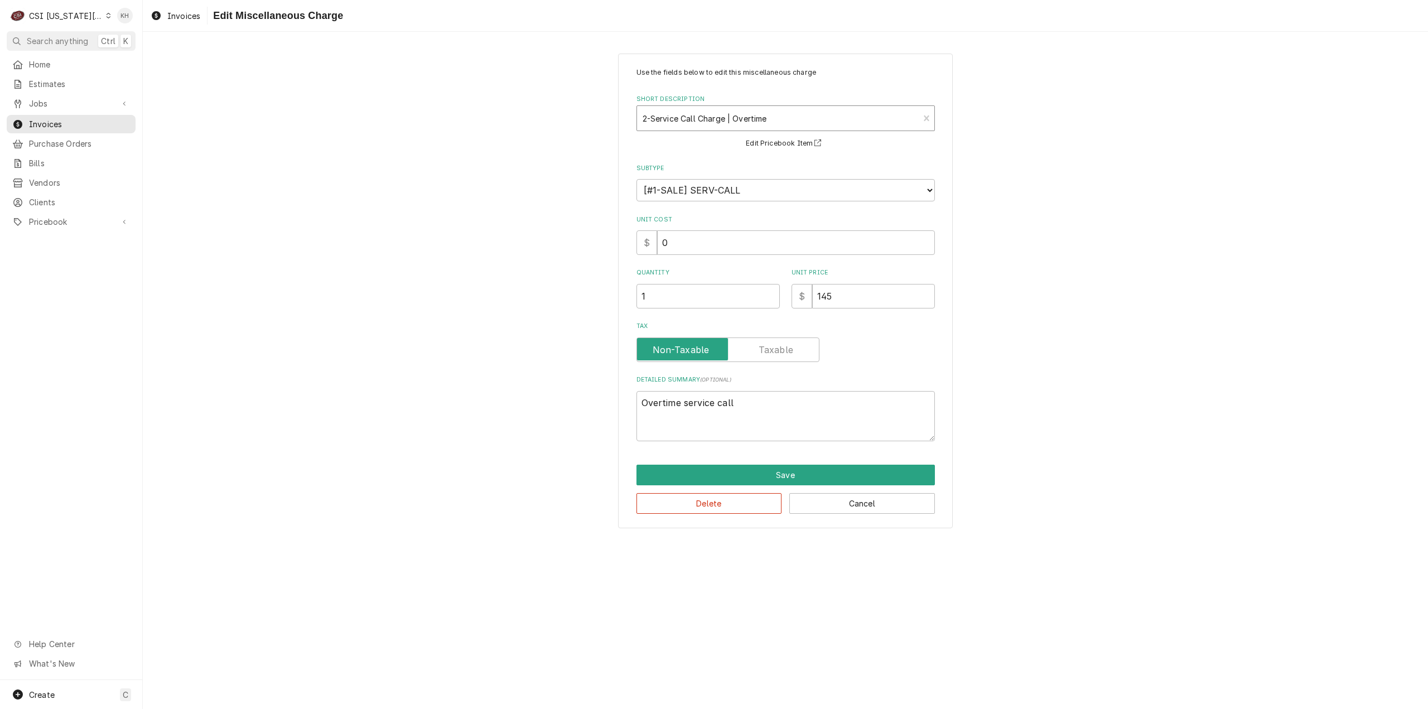
click at [801, 114] on div "Short Description" at bounding box center [778, 118] width 271 height 20
type input "travel"
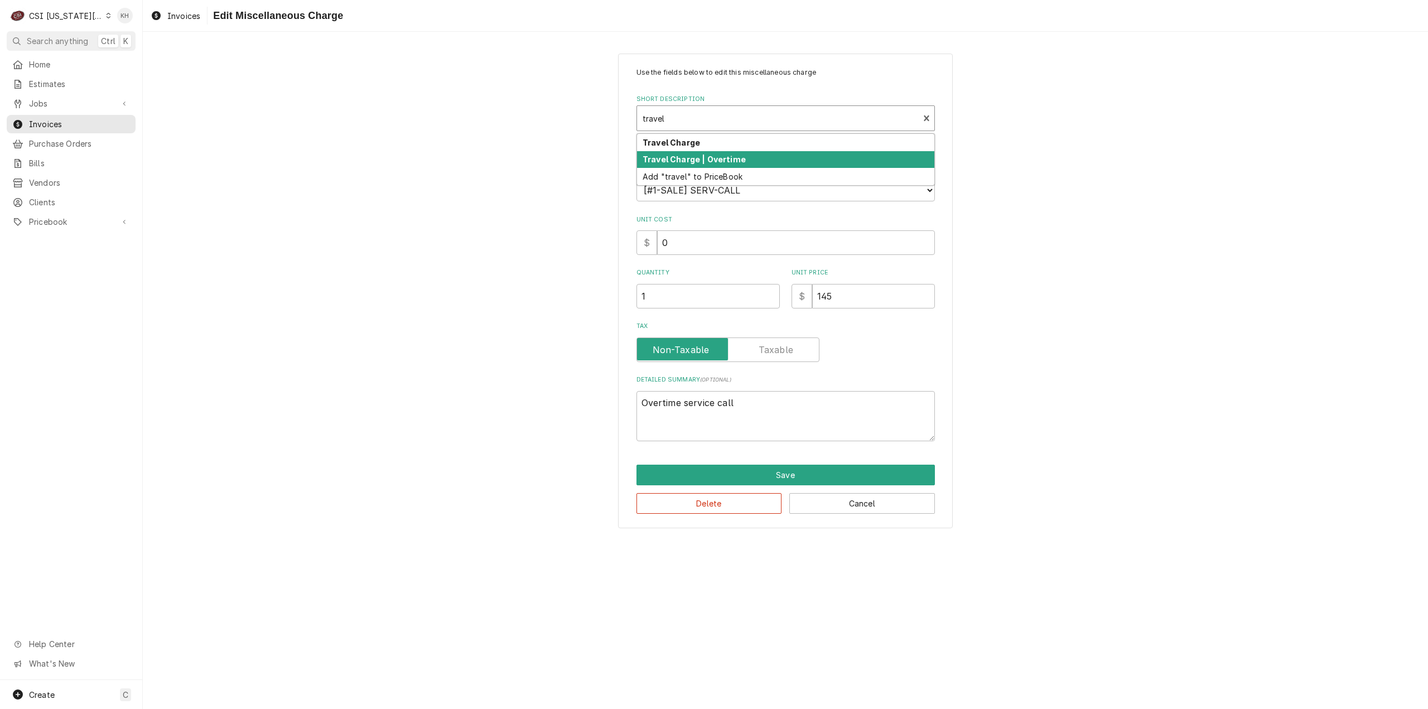
click at [714, 160] on strong "Travel Charge | Overtime" at bounding box center [694, 159] width 103 height 9
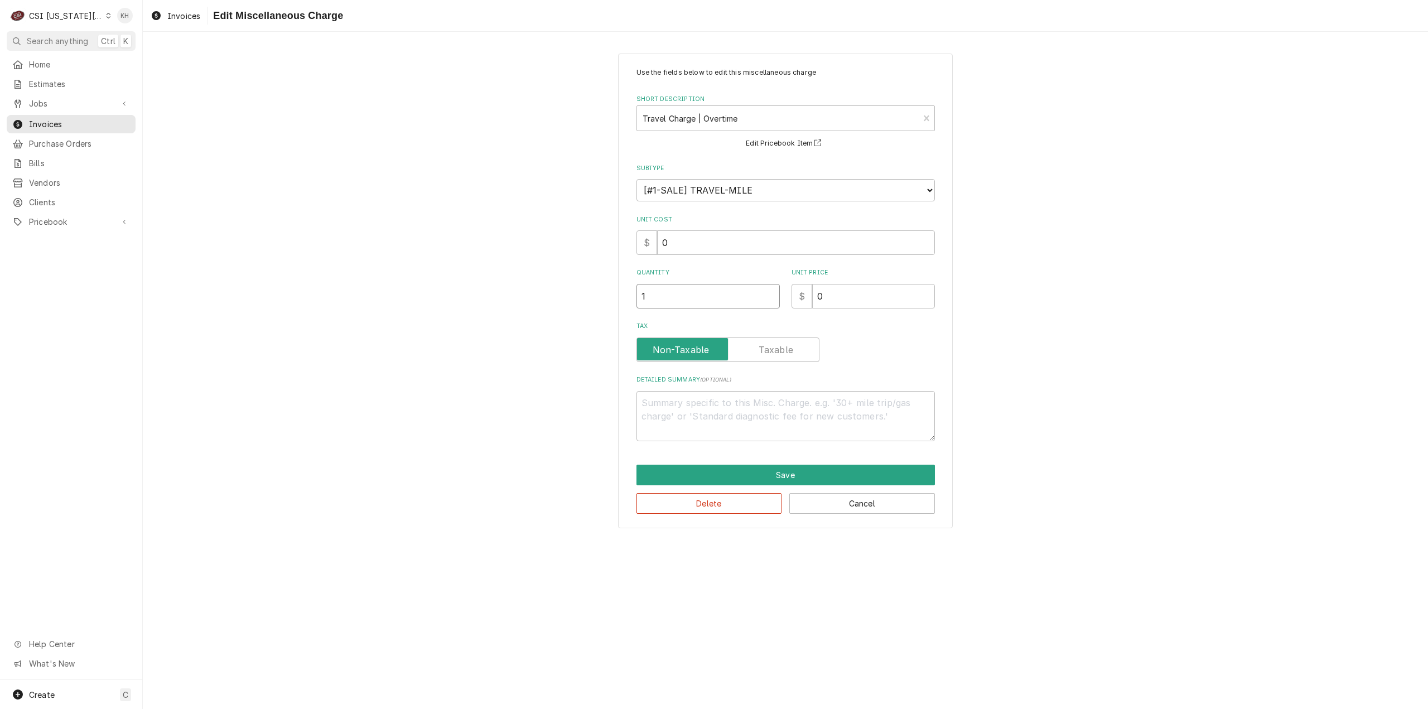
click at [709, 293] on input "1" at bounding box center [708, 296] width 143 height 25
drag, startPoint x: 858, startPoint y: 295, endPoint x: 715, endPoint y: 290, distance: 142.9
click at [715, 290] on div "Quantity 1 Unit Price $ 0" at bounding box center [786, 288] width 298 height 40
type textarea "x"
type input "20"
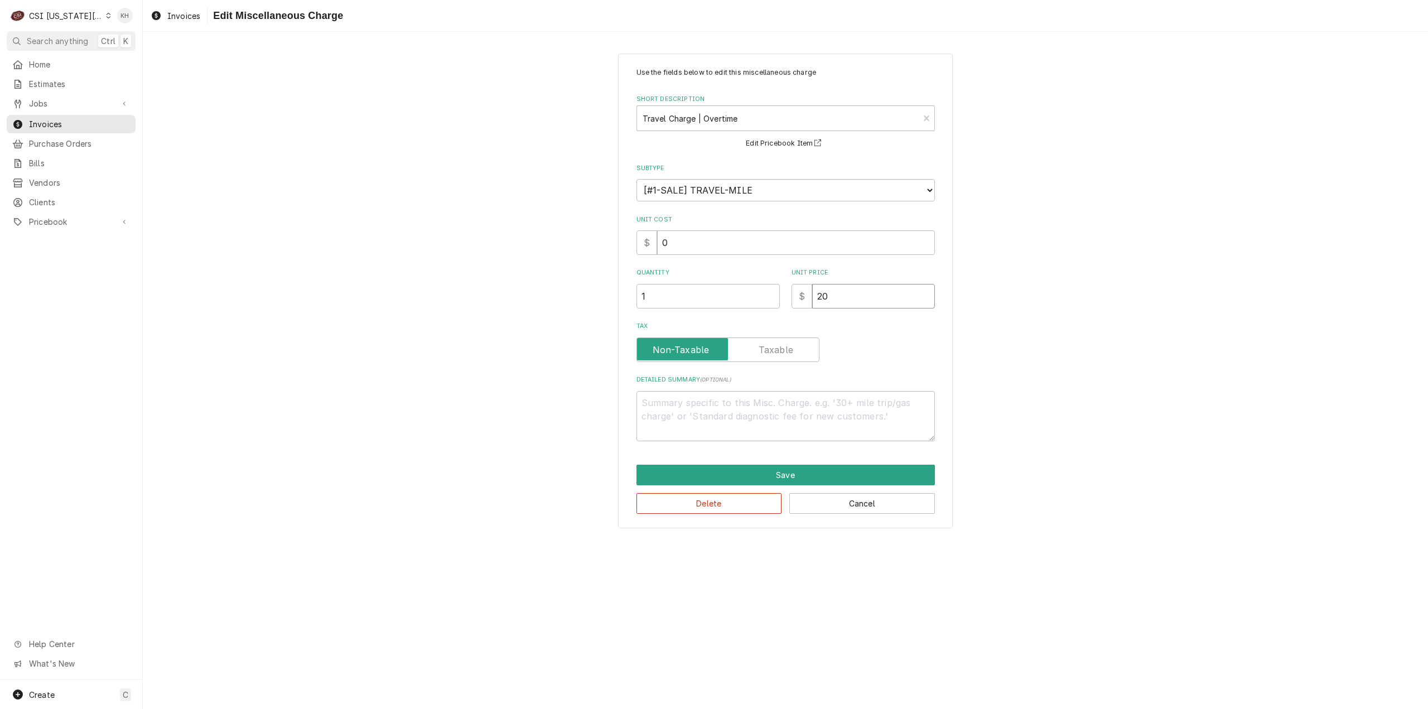
type textarea "x"
type input "200"
type textarea "x"
type input "200.0"
type textarea "x"
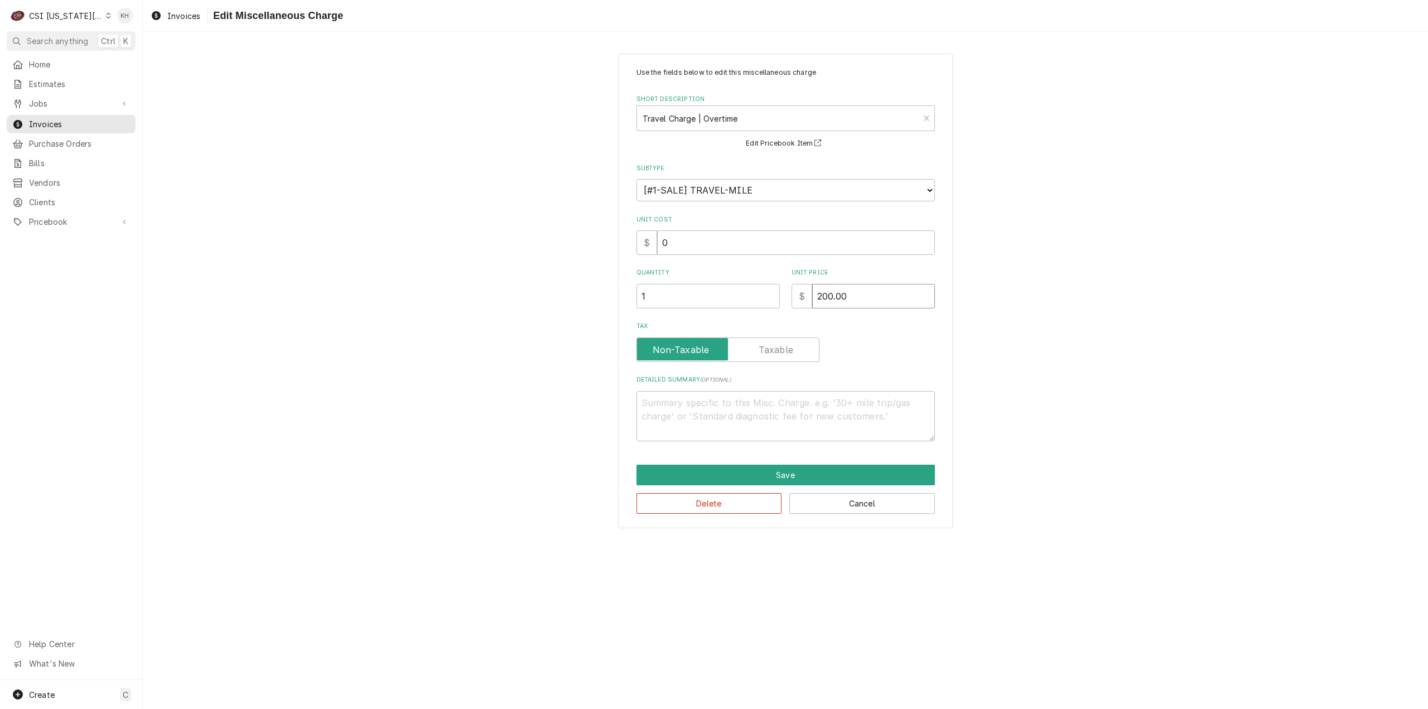
type input "200.00"
click at [742, 399] on textarea "Detailed Summary ( optional )" at bounding box center [786, 416] width 298 height 51
type textarea "x"
type textarea "O"
type textarea "x"
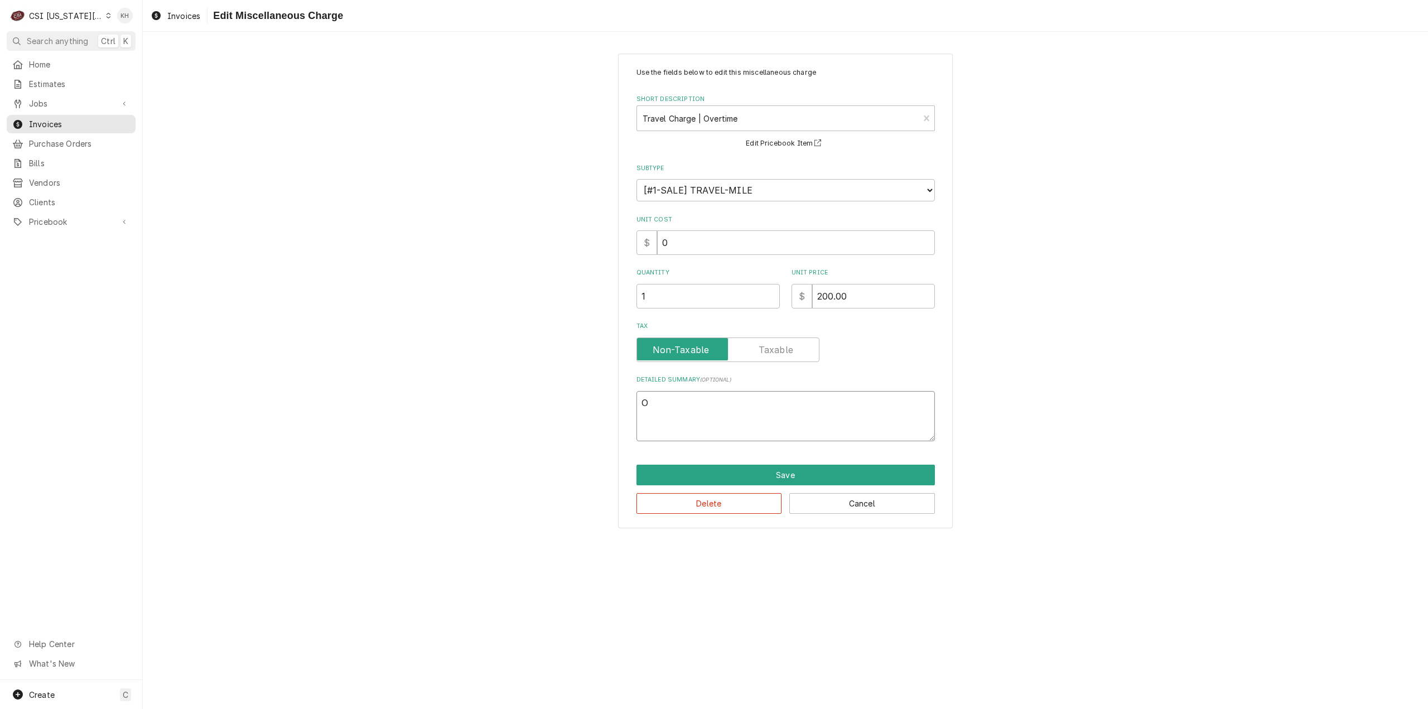
type textarea "Ov"
type textarea "x"
type textarea "Ove"
type textarea "x"
type textarea "Over"
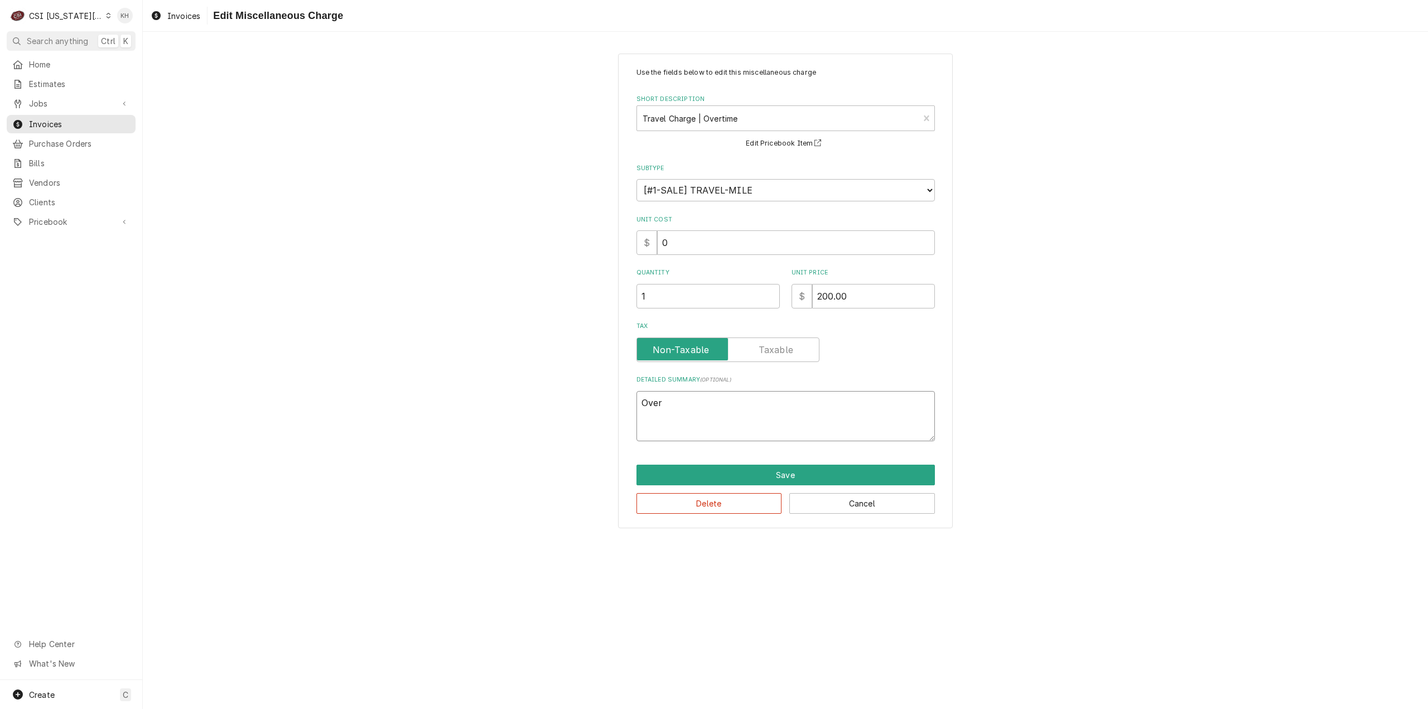
type textarea "x"
type textarea "Overt"
type textarea "x"
type textarea "Overti"
type textarea "x"
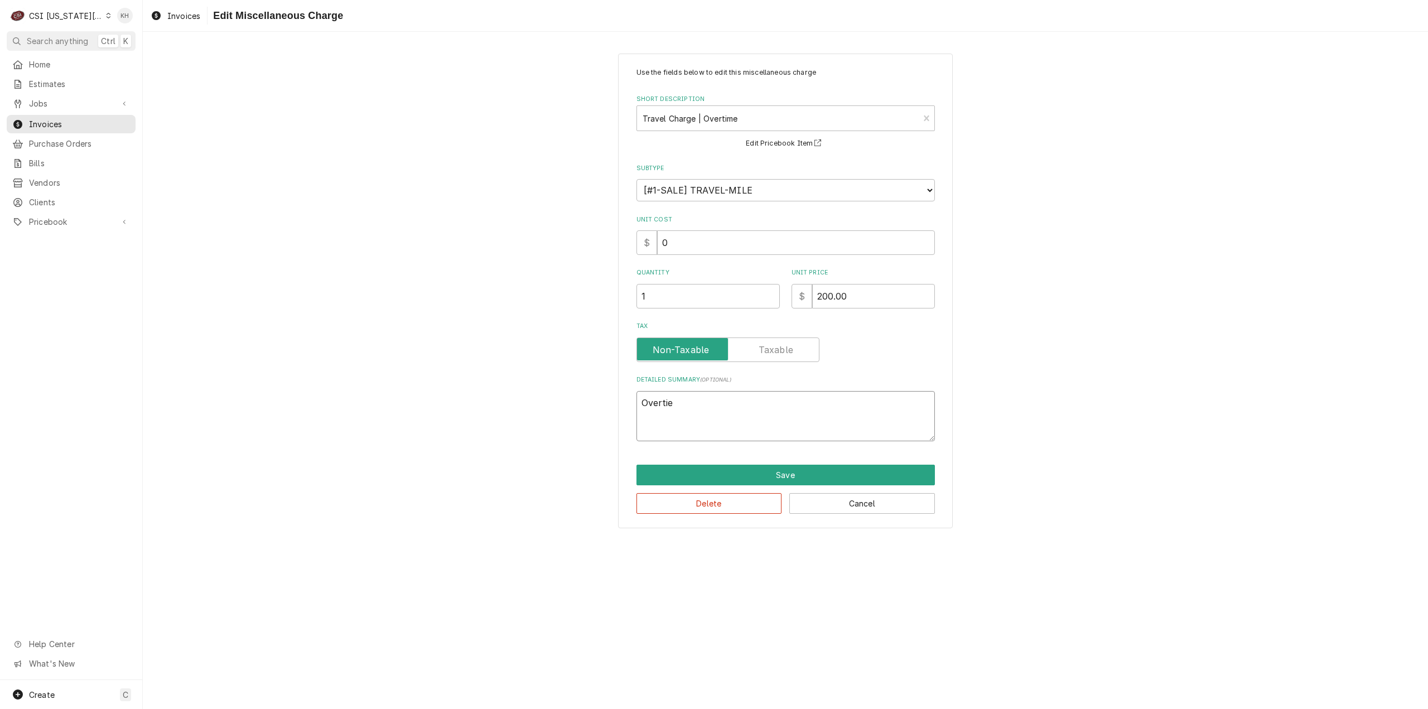
type textarea "Overtiem"
type textarea "x"
type textarea "Overtie"
type textarea "x"
type textarea "Overti"
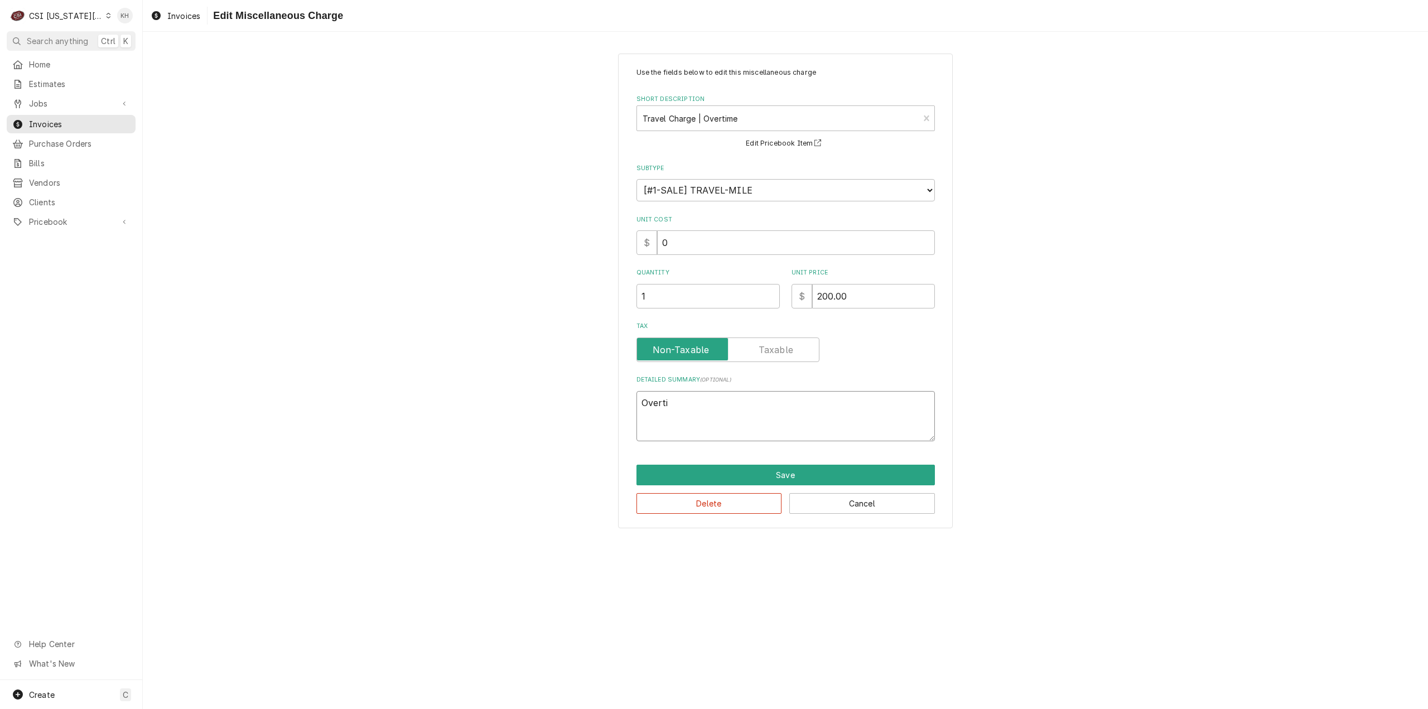
type textarea "x"
type textarea "Overtim"
type textarea "x"
type textarea "Overtime"
type textarea "x"
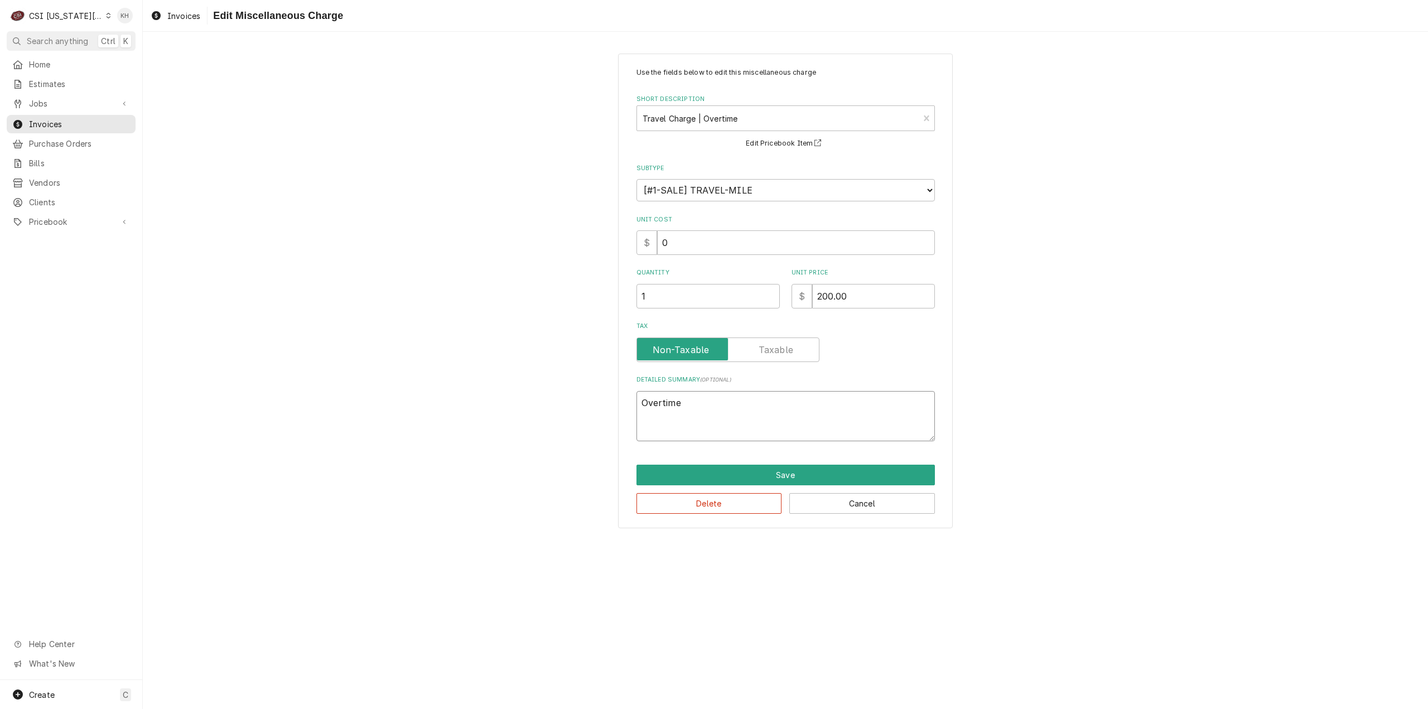
type textarea "Overtime"
type textarea "x"
type textarea "Overtime T"
type textarea "x"
type textarea "Overtime Tr"
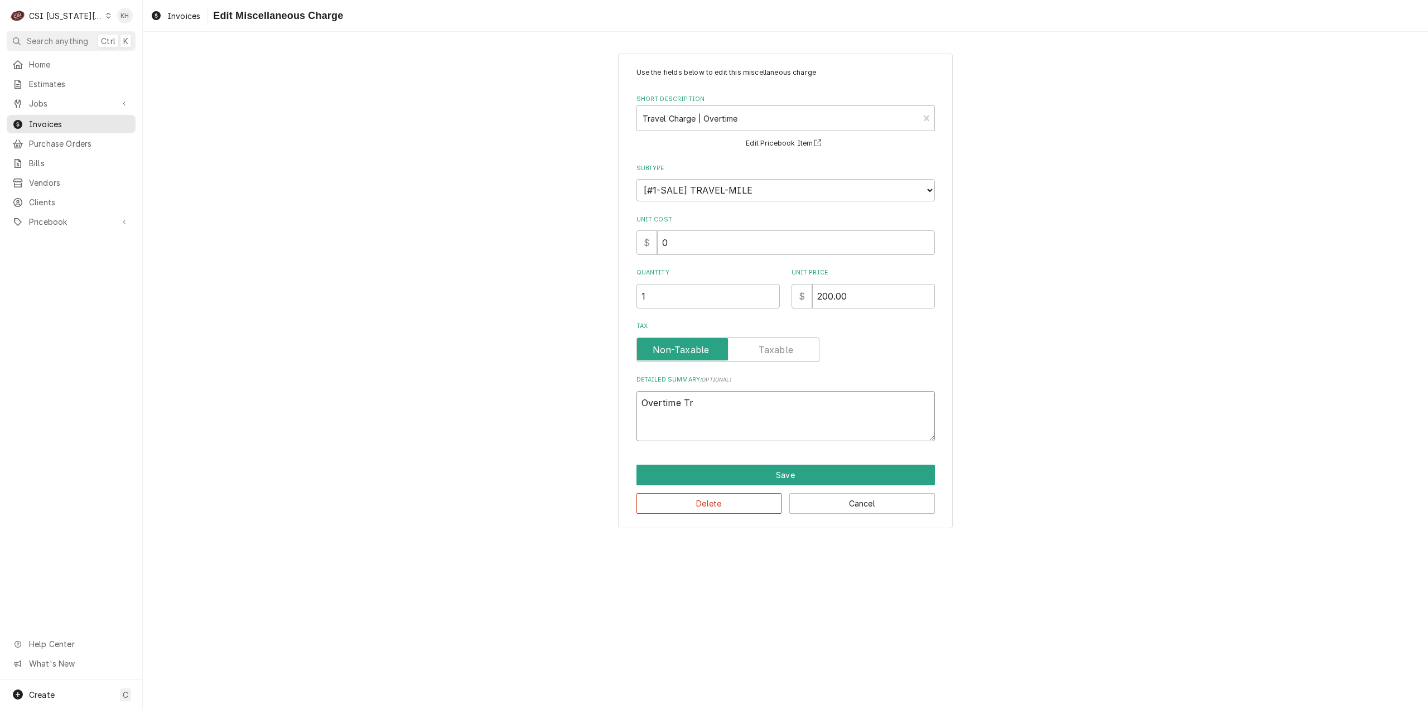
type textarea "x"
type textarea "Overtime Tra"
type textarea "x"
type textarea "Overtime Trav"
type textarea "x"
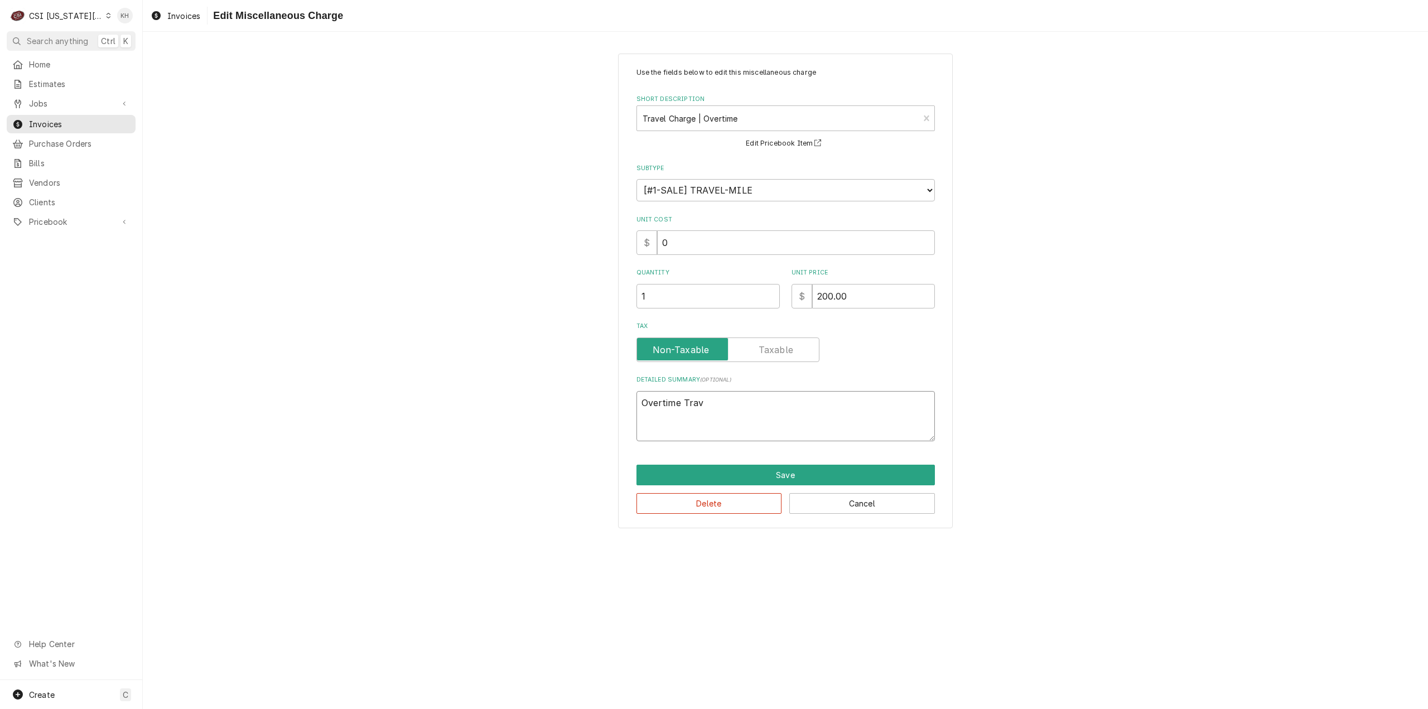
type textarea "Overtime Trave"
type textarea "x"
type textarea "Overtime Travel"
type textarea "x"
type textarea "Overtime Travel"
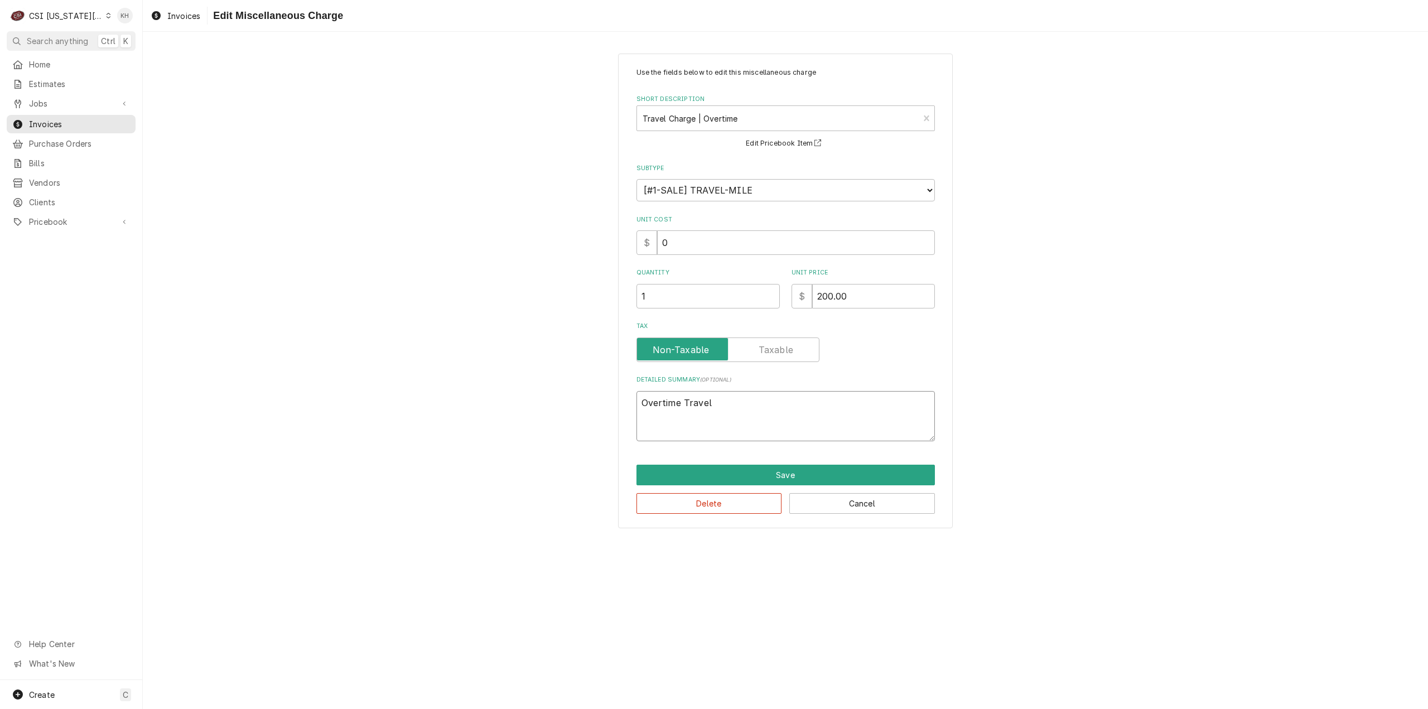
type textarea "x"
type textarea "Overtime Travel Zo"
type textarea "x"
type textarea "Overtime Travel Zoi"
type textarea "x"
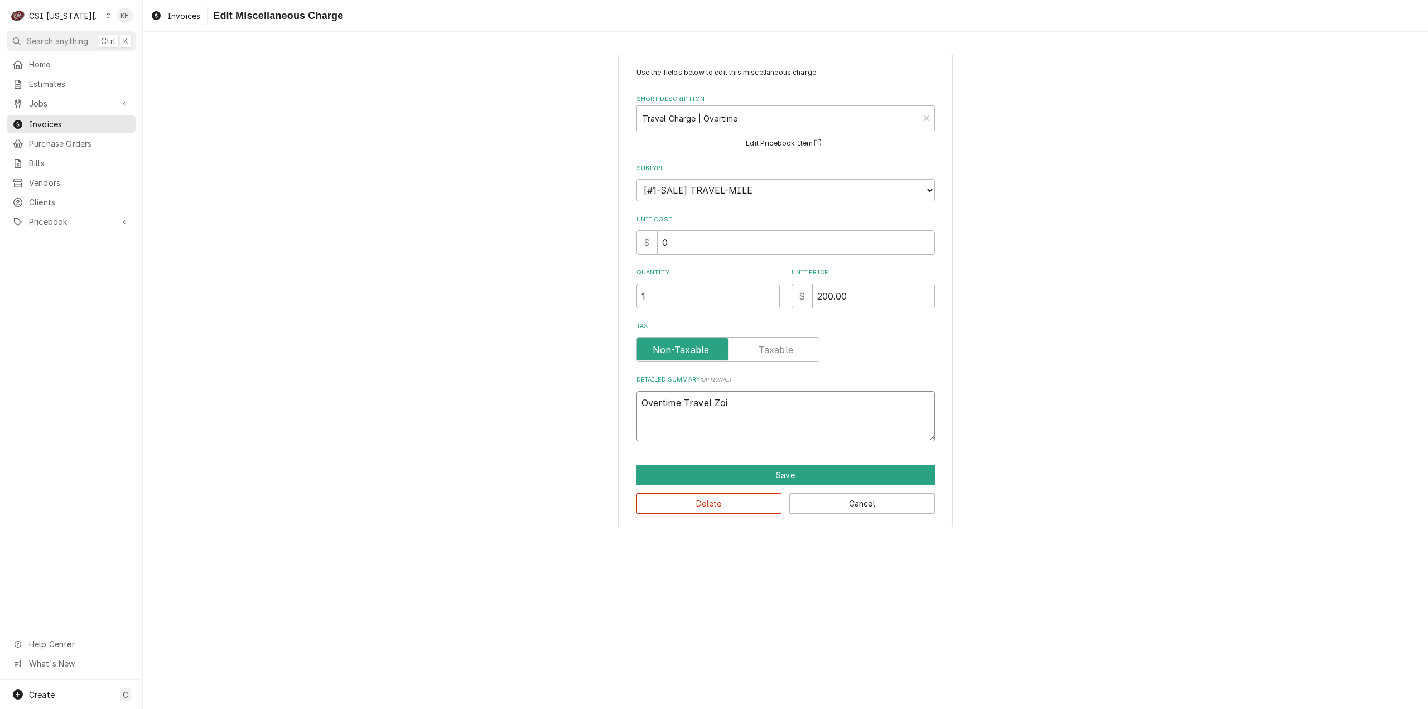
type textarea "Overtime Travel Zoin"
type textarea "x"
type textarea "Overtime Travel Zoine"
type textarea "x"
type textarea "Overtime Travel Zoin"
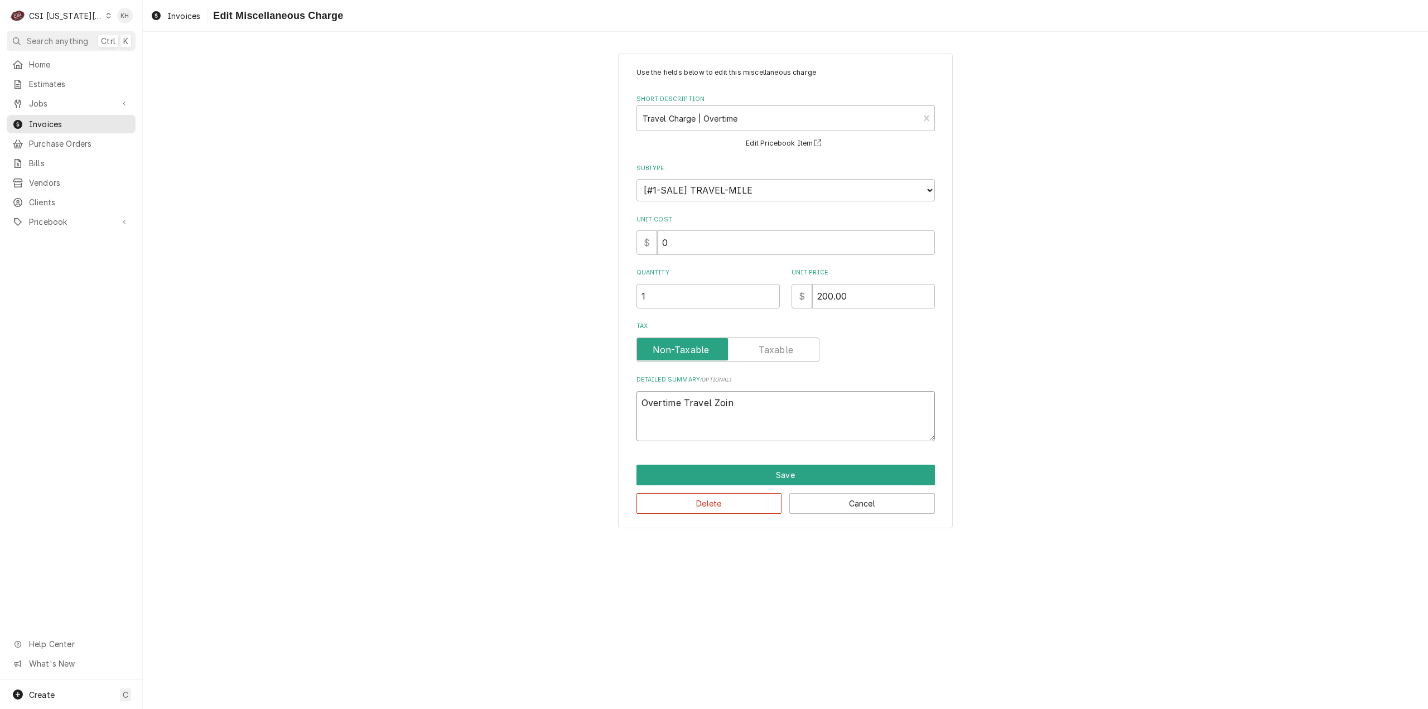
type textarea "x"
type textarea "Overtime Travel Zoi"
type textarea "x"
type textarea "Overtime Travel Zo"
type textarea "x"
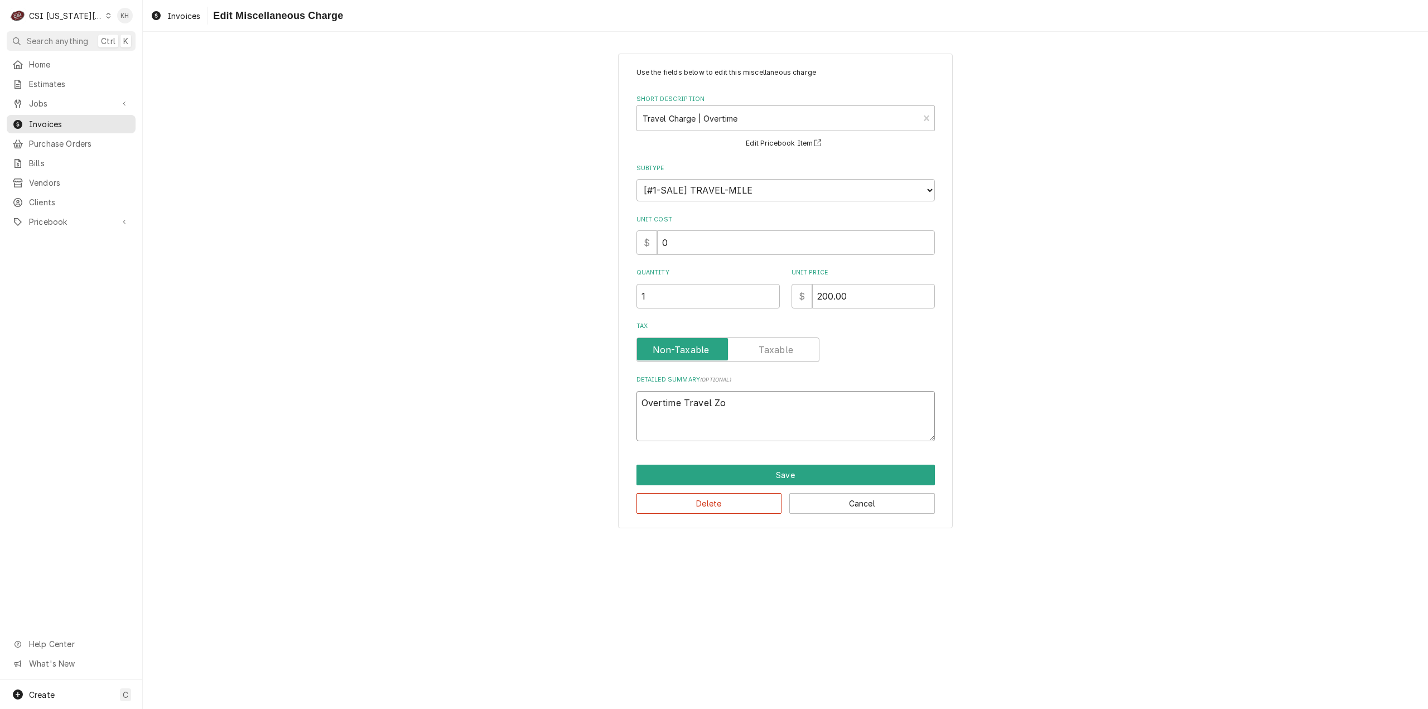
type textarea "Overtime Travel Zon"
type textarea "x"
type textarea "Overtime Travel Zone"
type textarea "x"
type textarea "Overtime Travel Zone"
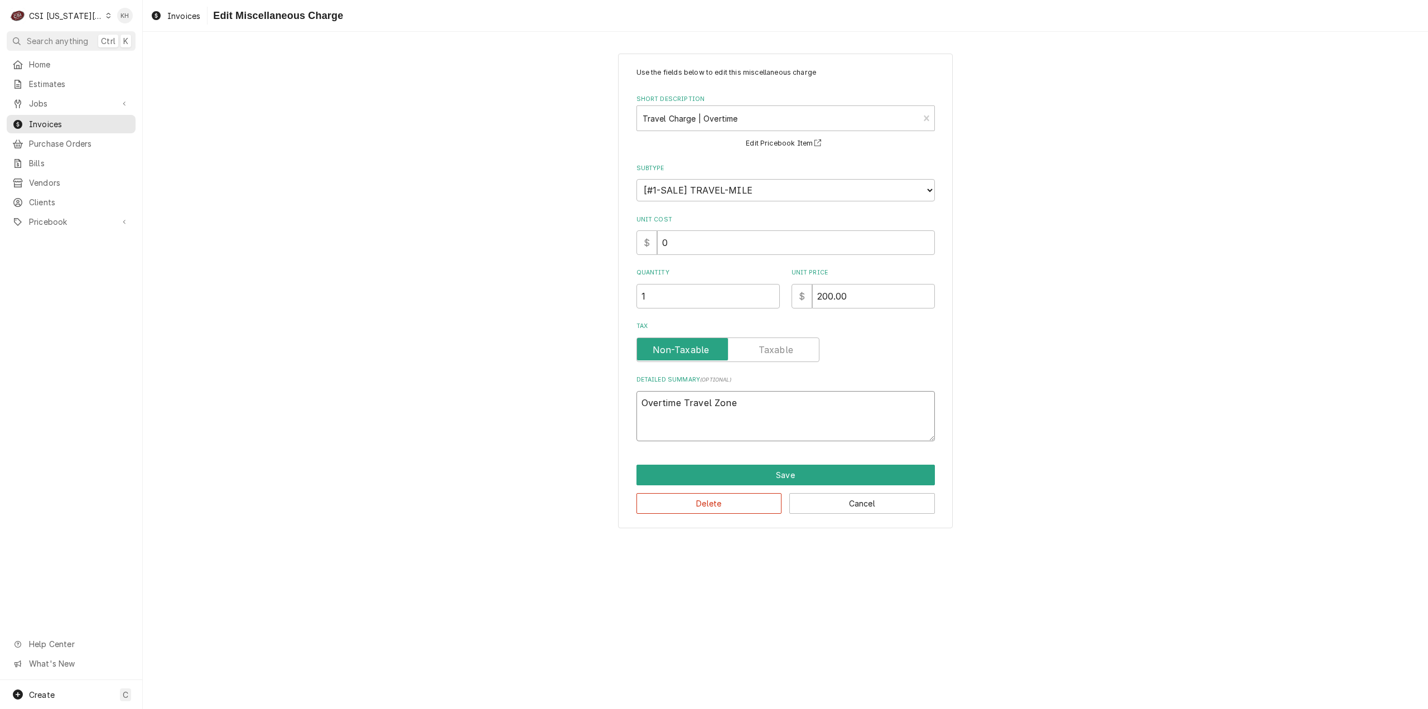
type textarea "x"
type textarea "Overtime Travel Zone C"
click at [747, 469] on button "Save" at bounding box center [786, 475] width 298 height 21
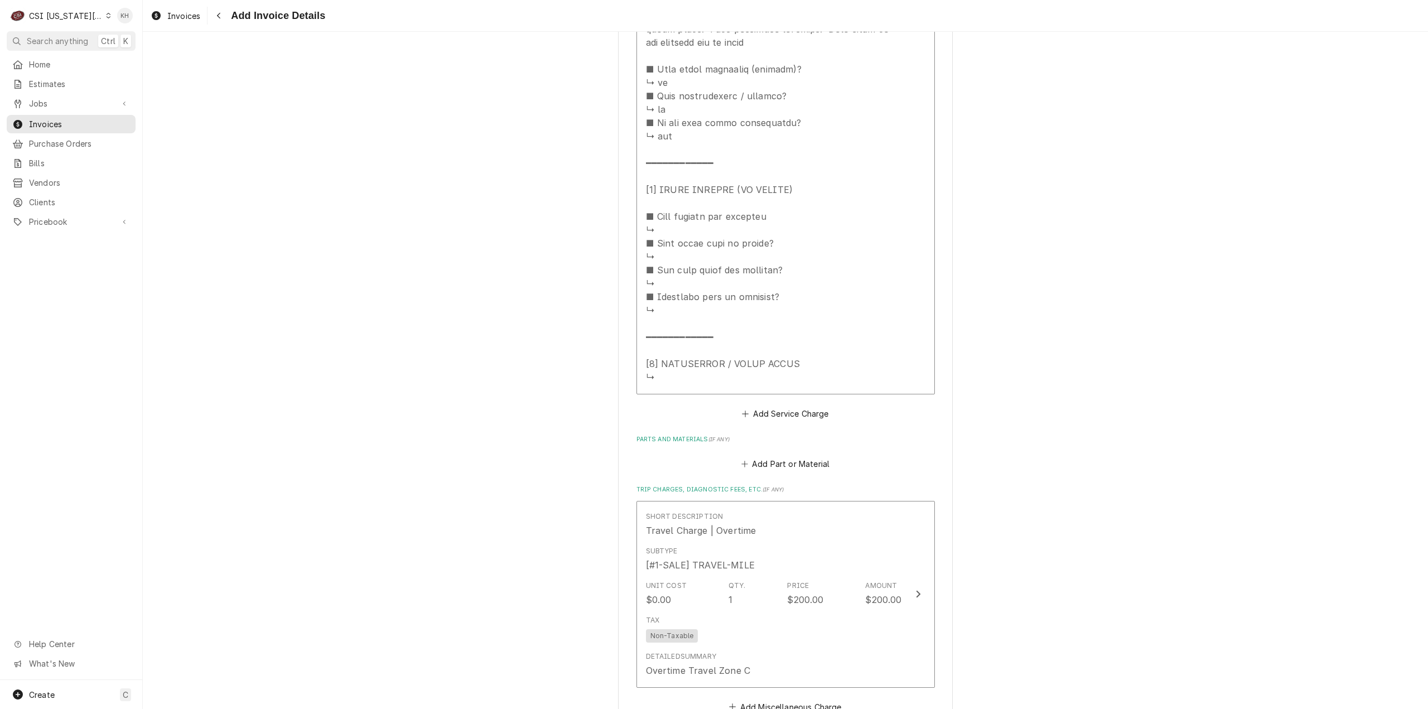
scroll to position [1884, 0]
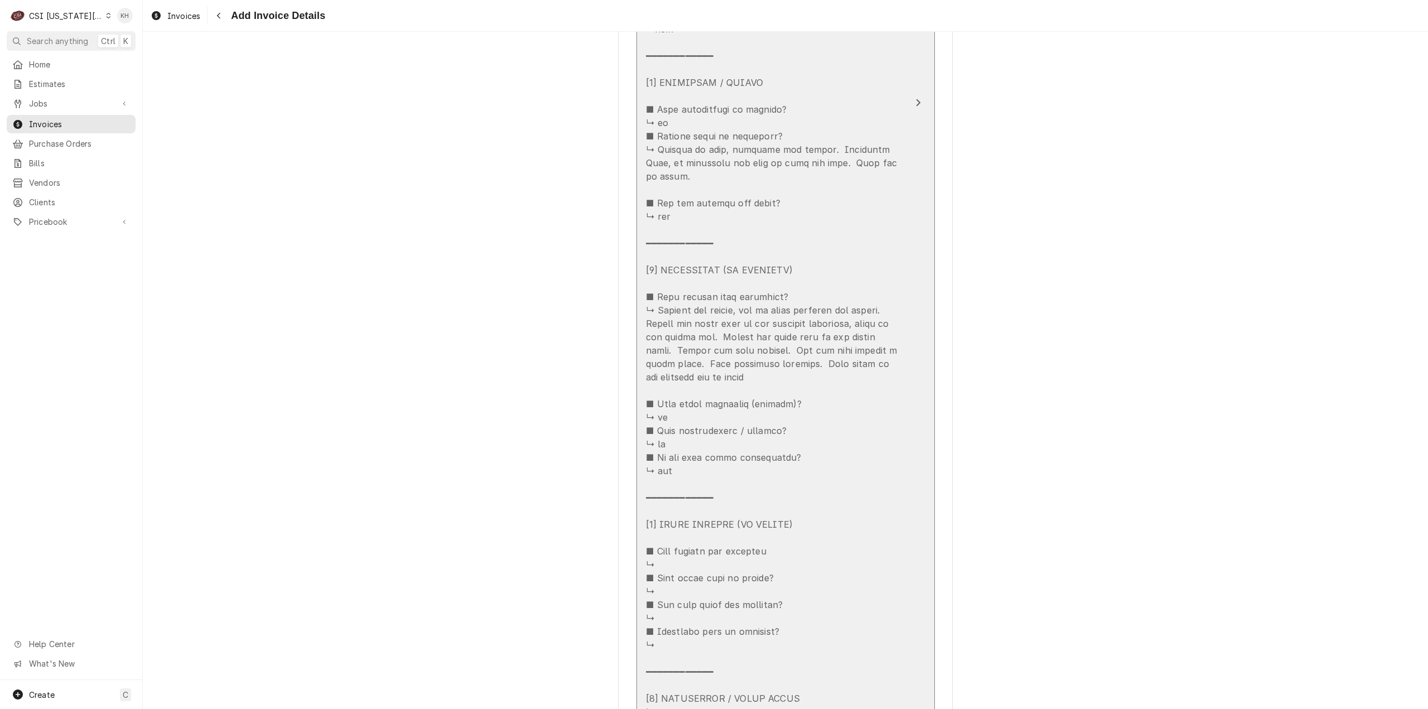
click at [868, 357] on div "Update Line Item" at bounding box center [774, 196] width 256 height 1044
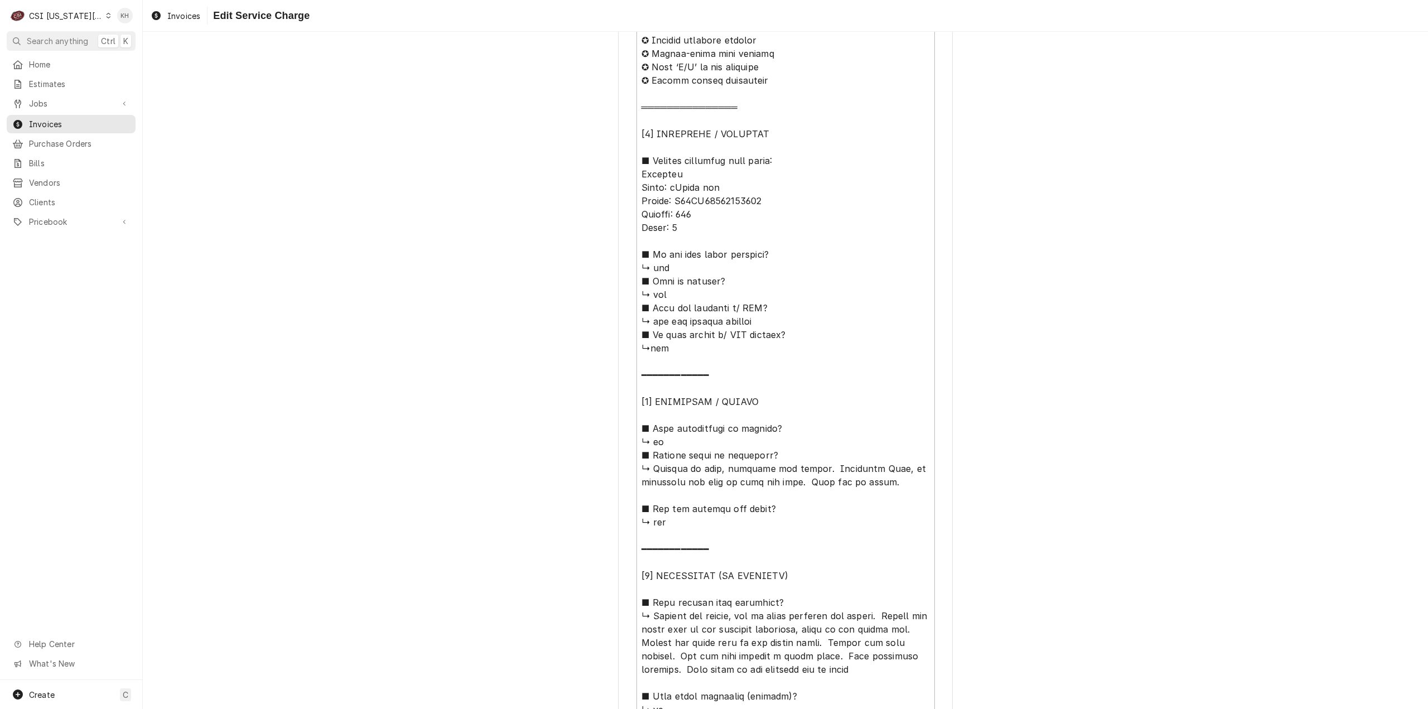
scroll to position [391, 0]
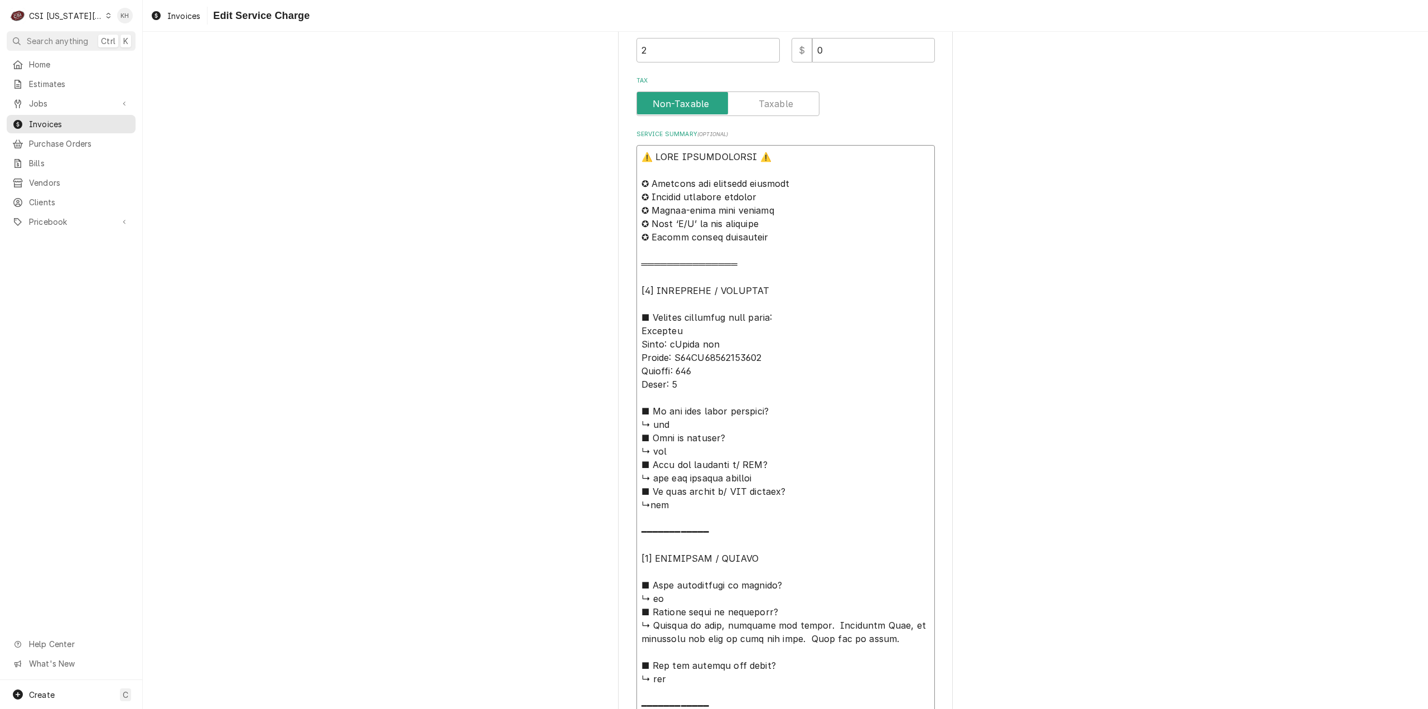
click at [706, 355] on textarea "Service Summary ( optional )" at bounding box center [786, 659] width 298 height 1028
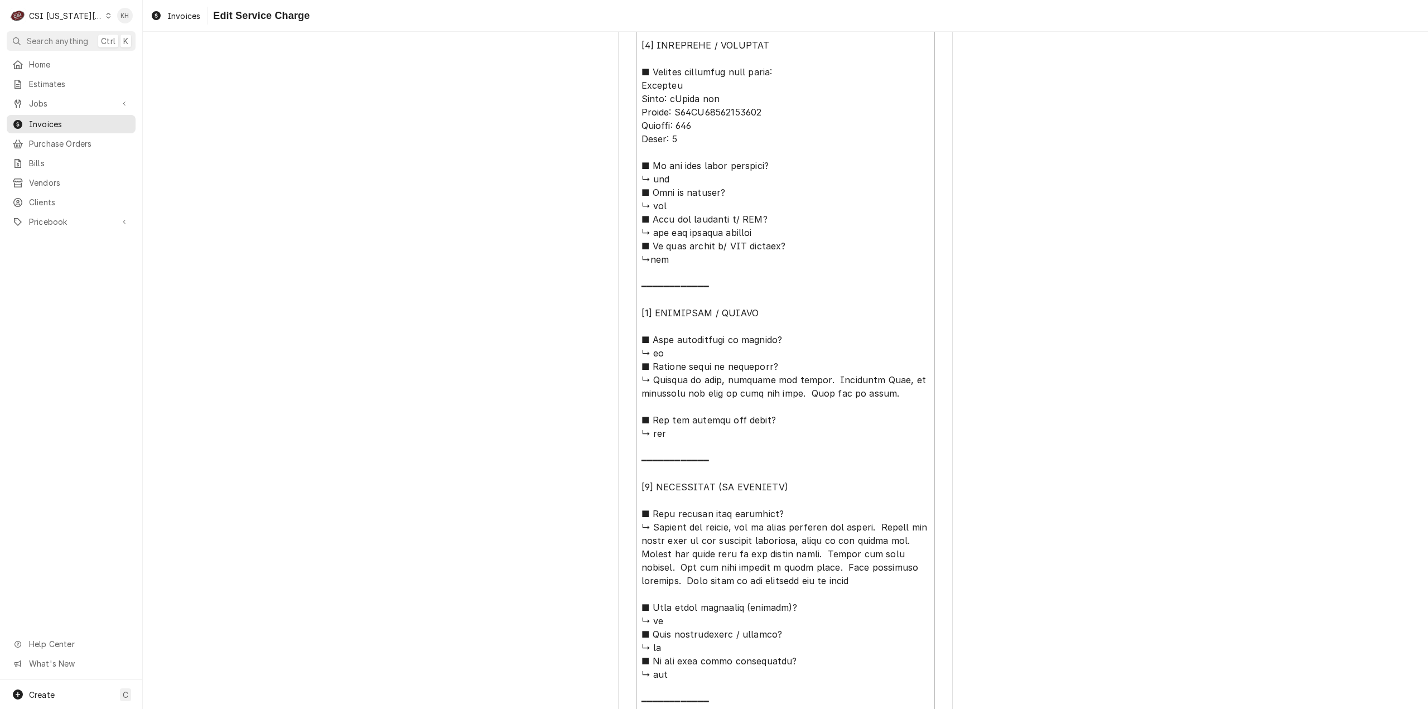
scroll to position [837, 0]
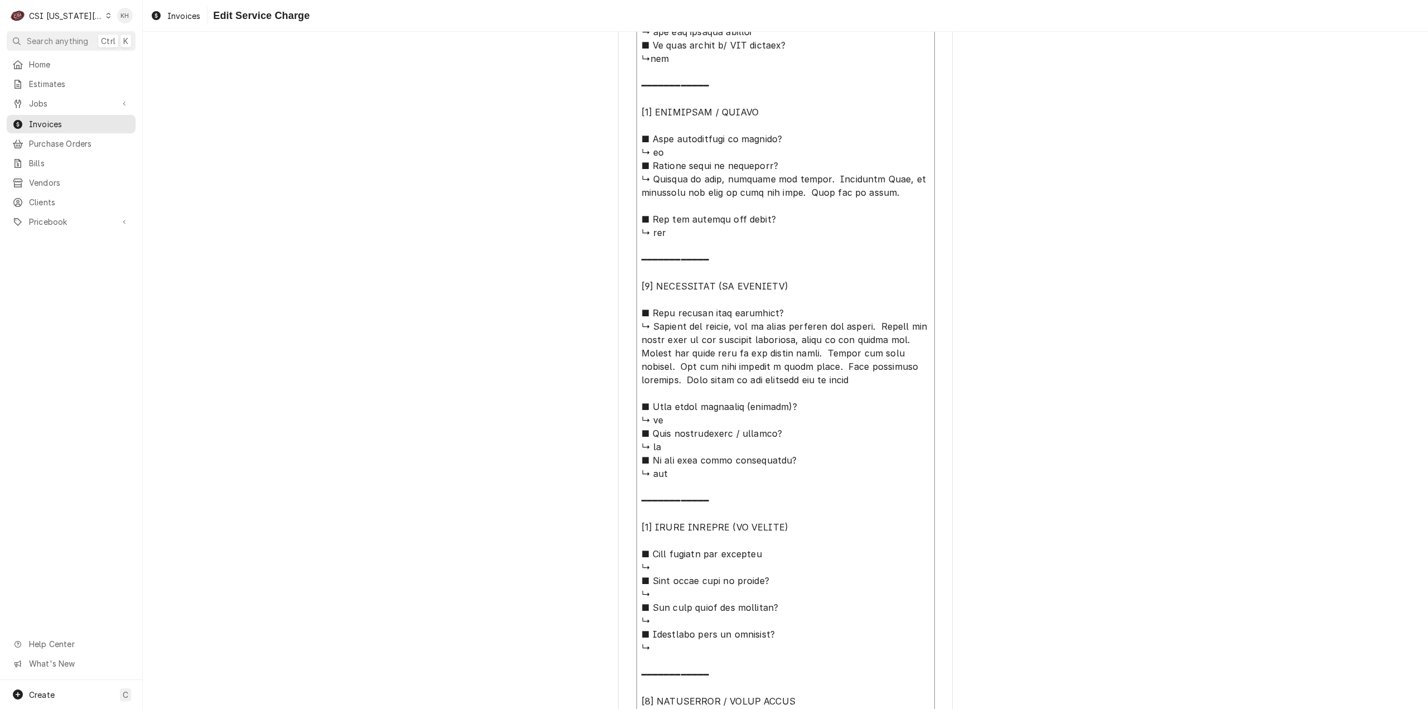
drag, startPoint x: 676, startPoint y: 381, endPoint x: 650, endPoint y: 329, distance: 58.6
click at [650, 329] on textarea "Service Summary ( optional )" at bounding box center [786, 213] width 298 height 1028
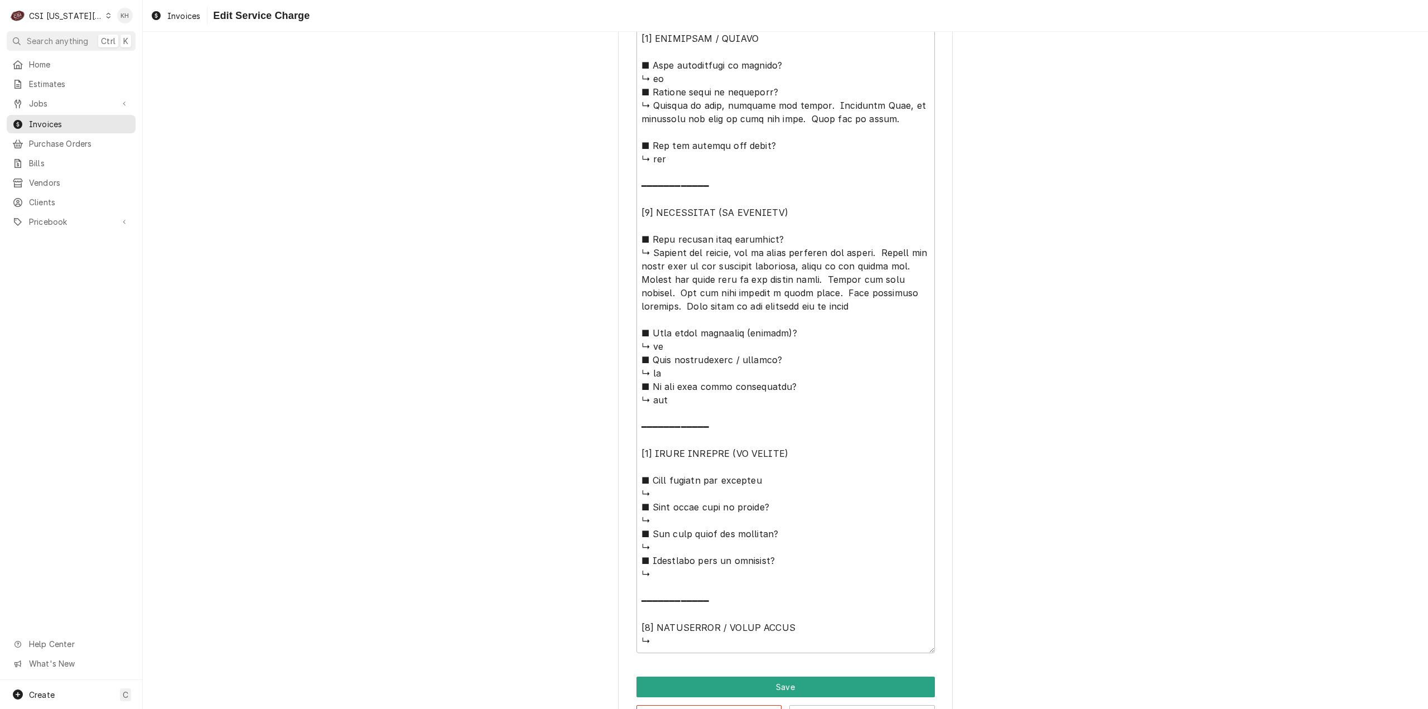
scroll to position [951, 0]
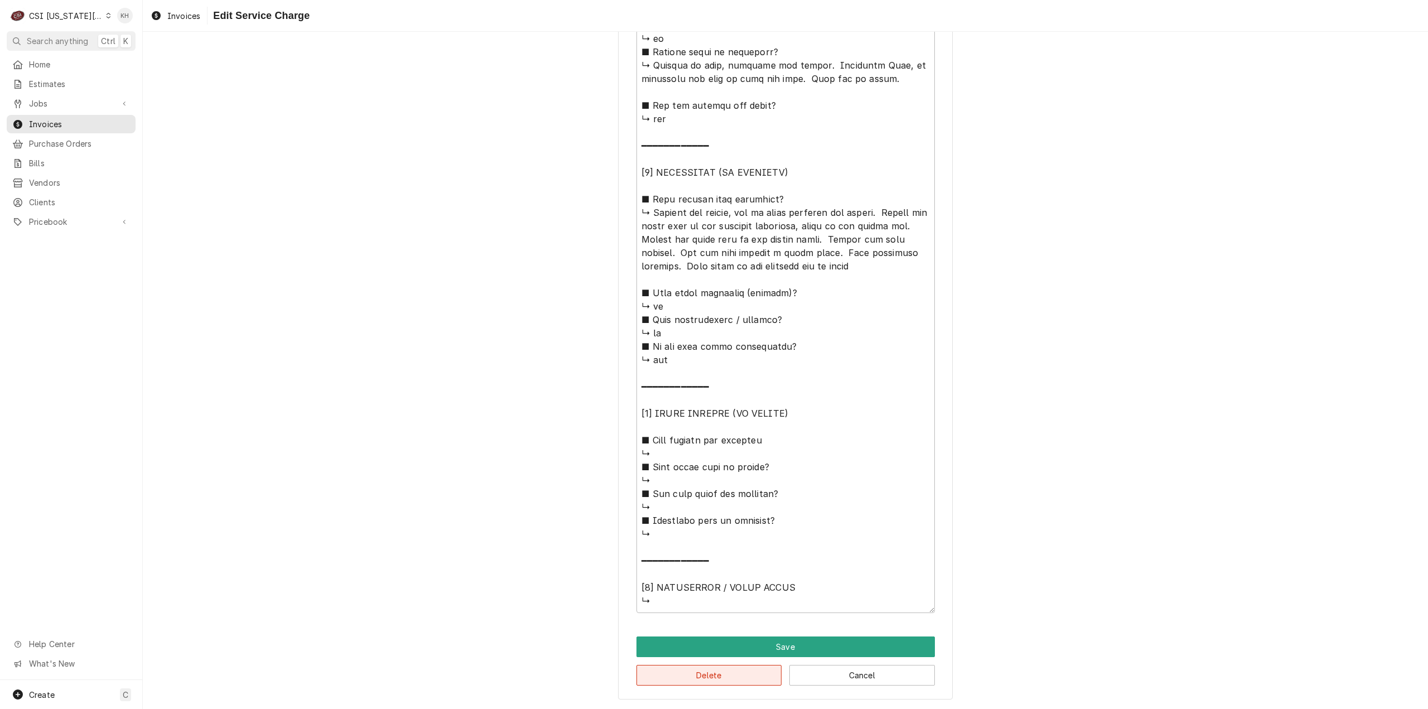
click at [717, 685] on button "Delete" at bounding box center [710, 675] width 146 height 21
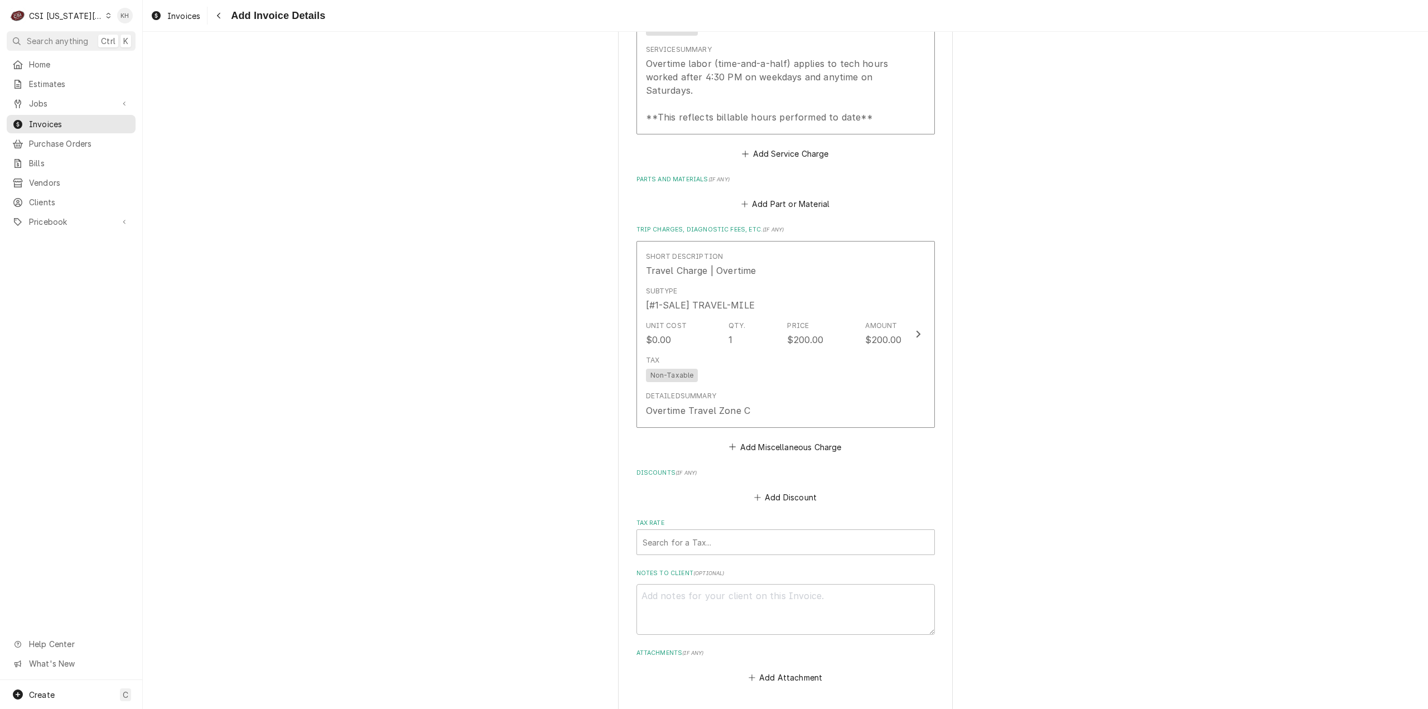
scroll to position [1134, 0]
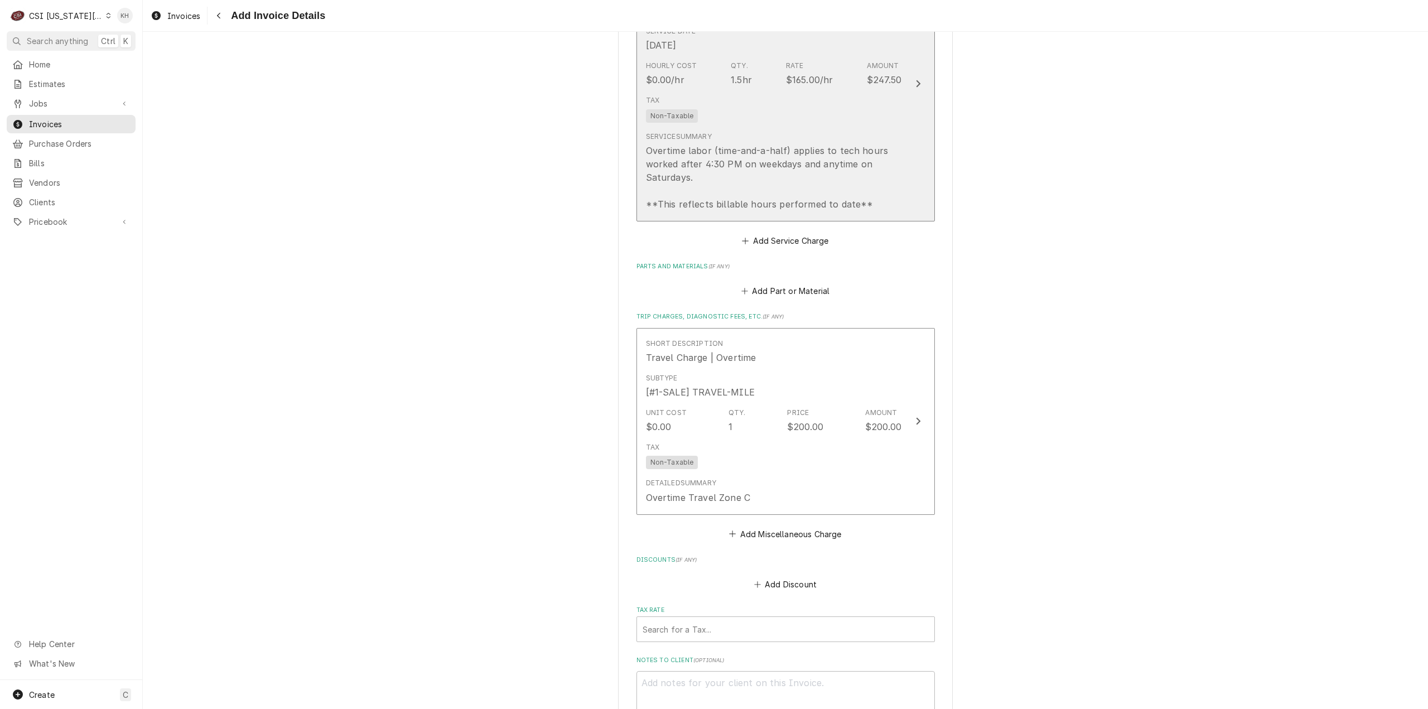
click at [899, 179] on button "Short Description 1-Labor (Service) | Overtime | Incurred Subtype [#1-SALE] LAB…" at bounding box center [786, 83] width 298 height 275
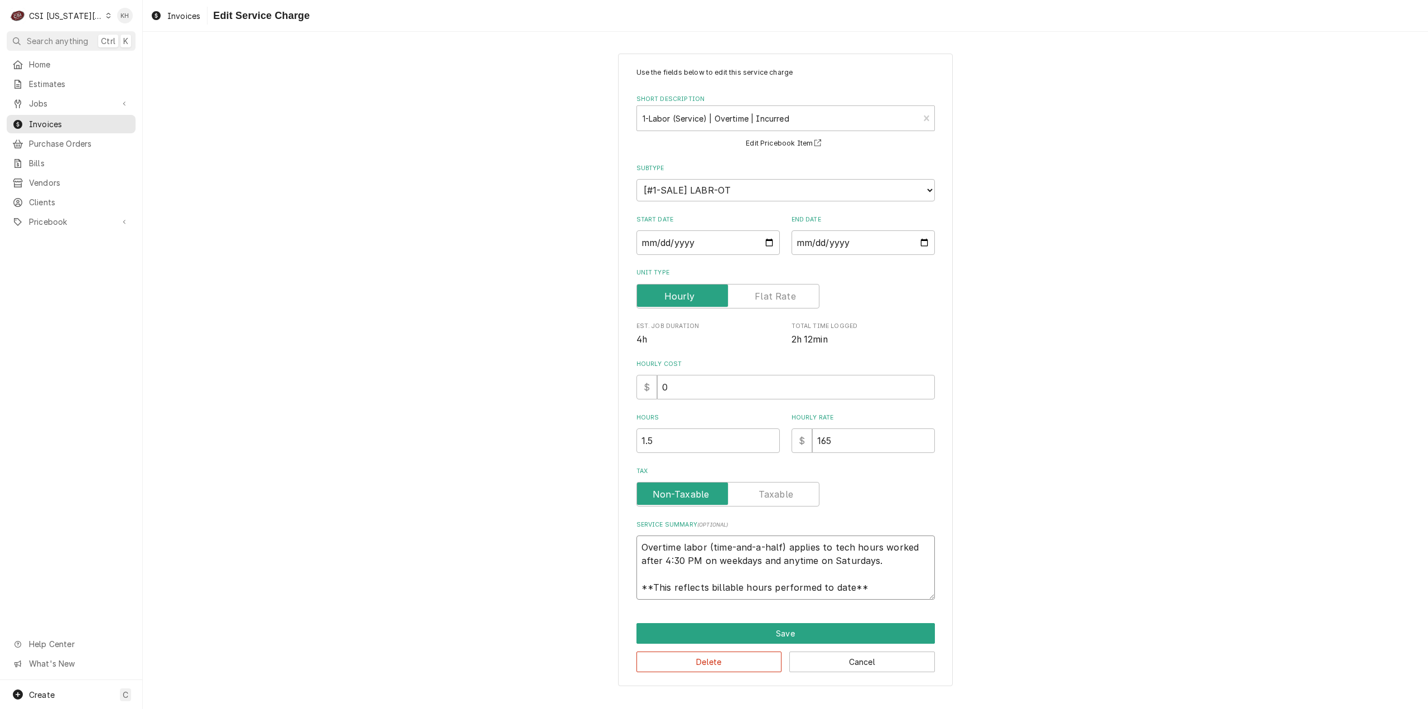
drag, startPoint x: 870, startPoint y: 592, endPoint x: 554, endPoint y: 533, distance: 321.8
click at [554, 533] on div "Use the fields below to edit this service charge Short Description 1-Labor (Ser…" at bounding box center [785, 370] width 1285 height 653
paste textarea "Checked the filter, had no water entering the filter. Traced the water back to …"
type textarea "x"
type textarea "Checked the filter, had no water entering the filter. Traced the water back to …"
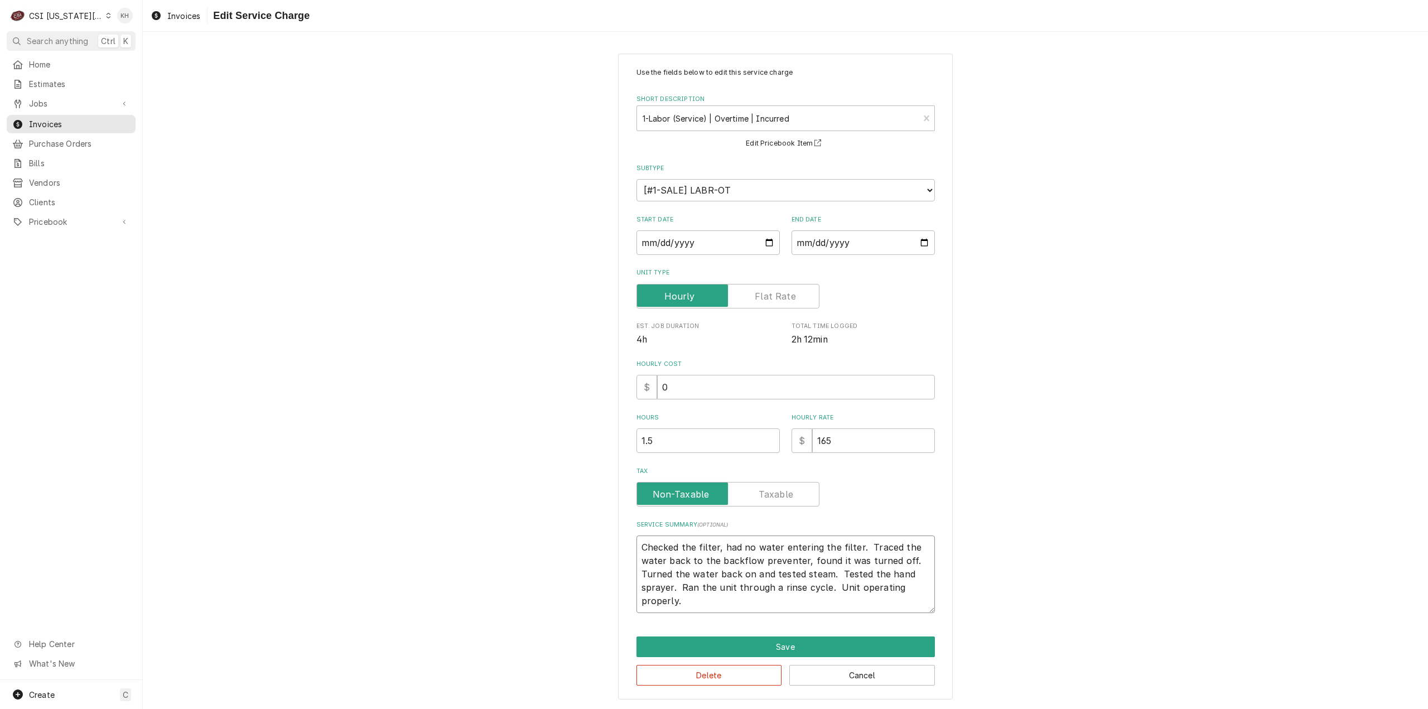
click at [638, 548] on textarea "Checked the filter, had no water entering the filter. Traced the water back to …" at bounding box center [786, 575] width 298 height 78
type textarea "x"
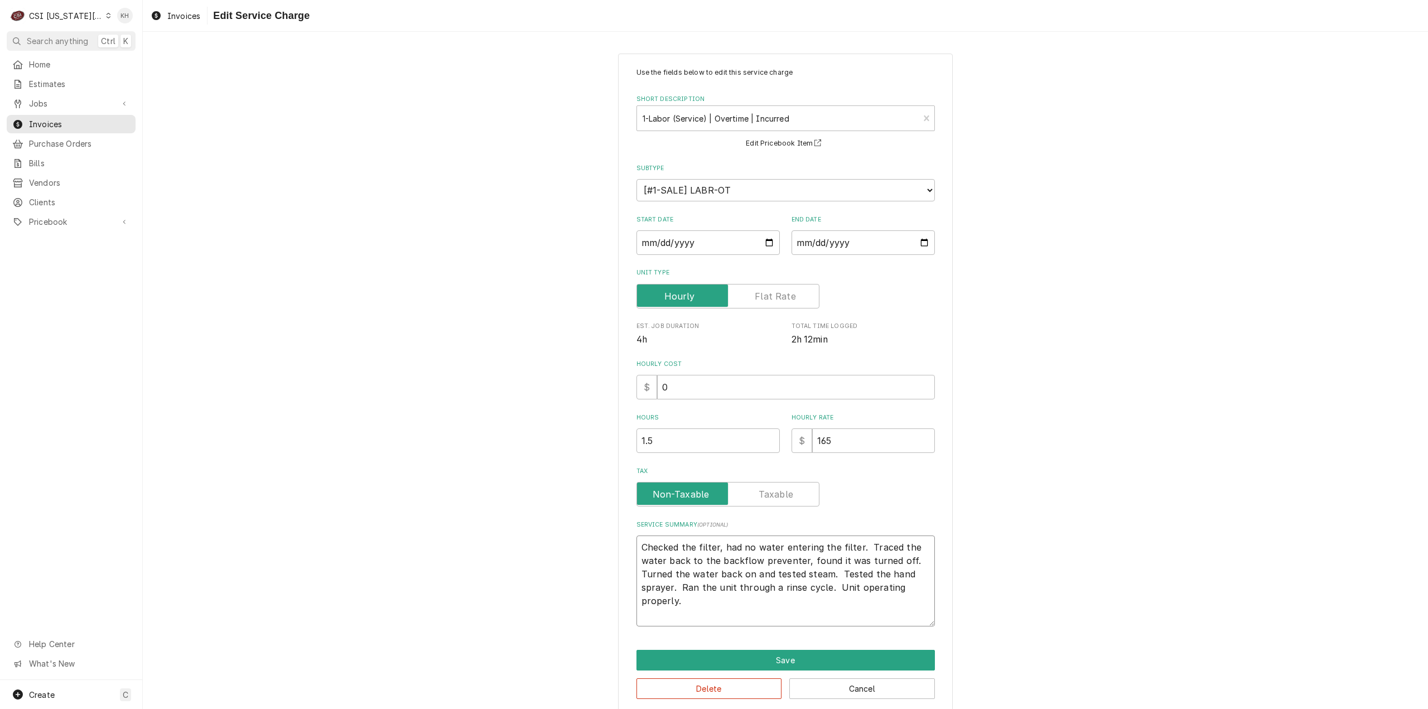
type textarea "Checked the filter, had no water entering the filter. Traced the water back to …"
drag, startPoint x: 654, startPoint y: 591, endPoint x: 565, endPoint y: 452, distance: 164.7
click at [565, 452] on div "Use the fields below to edit this service charge Short Description 1-Labor (Ser…" at bounding box center [785, 384] width 1285 height 680
paste textarea "Rational / E62SJ24123188681 Arrived onsite to inspect unit not operational. Che…"
type textarea "x"
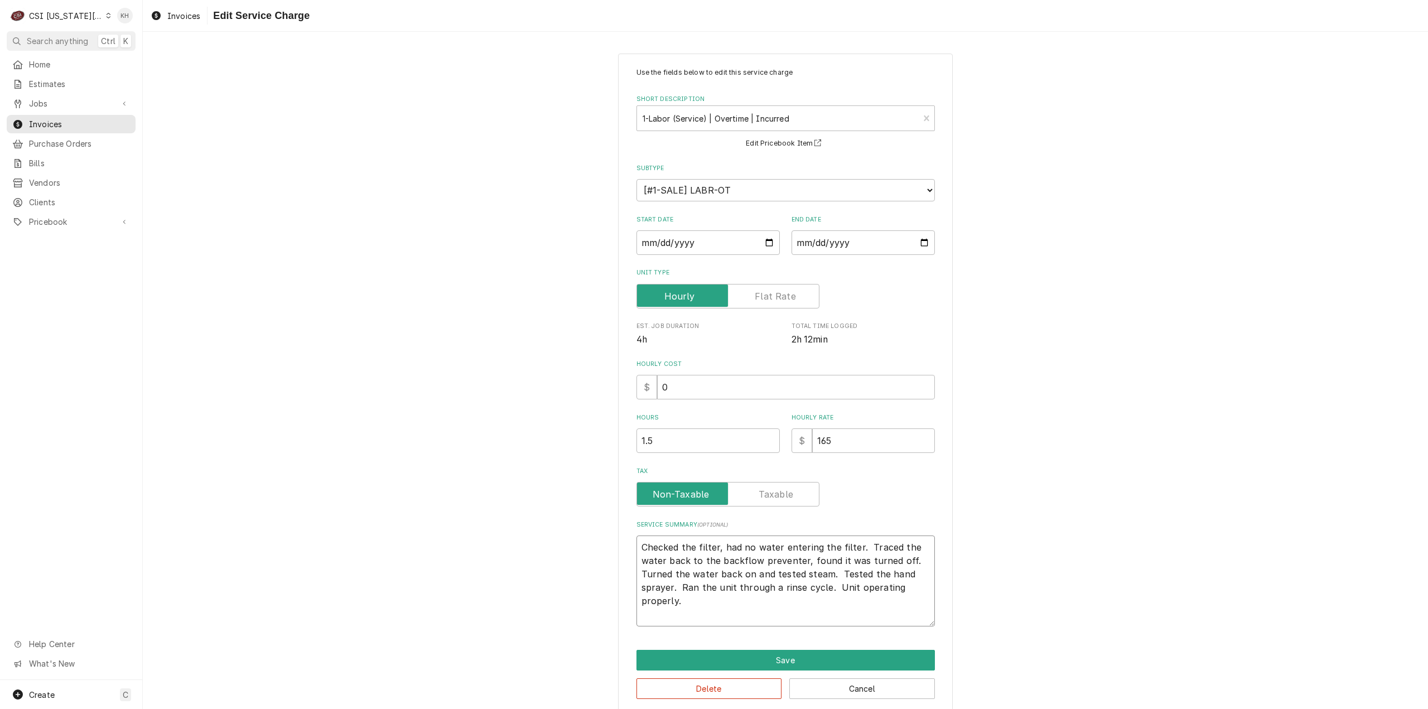
type textarea "Rational / E62SJ24123188681 Arrived onsite to inspect unit not operational. Che…"
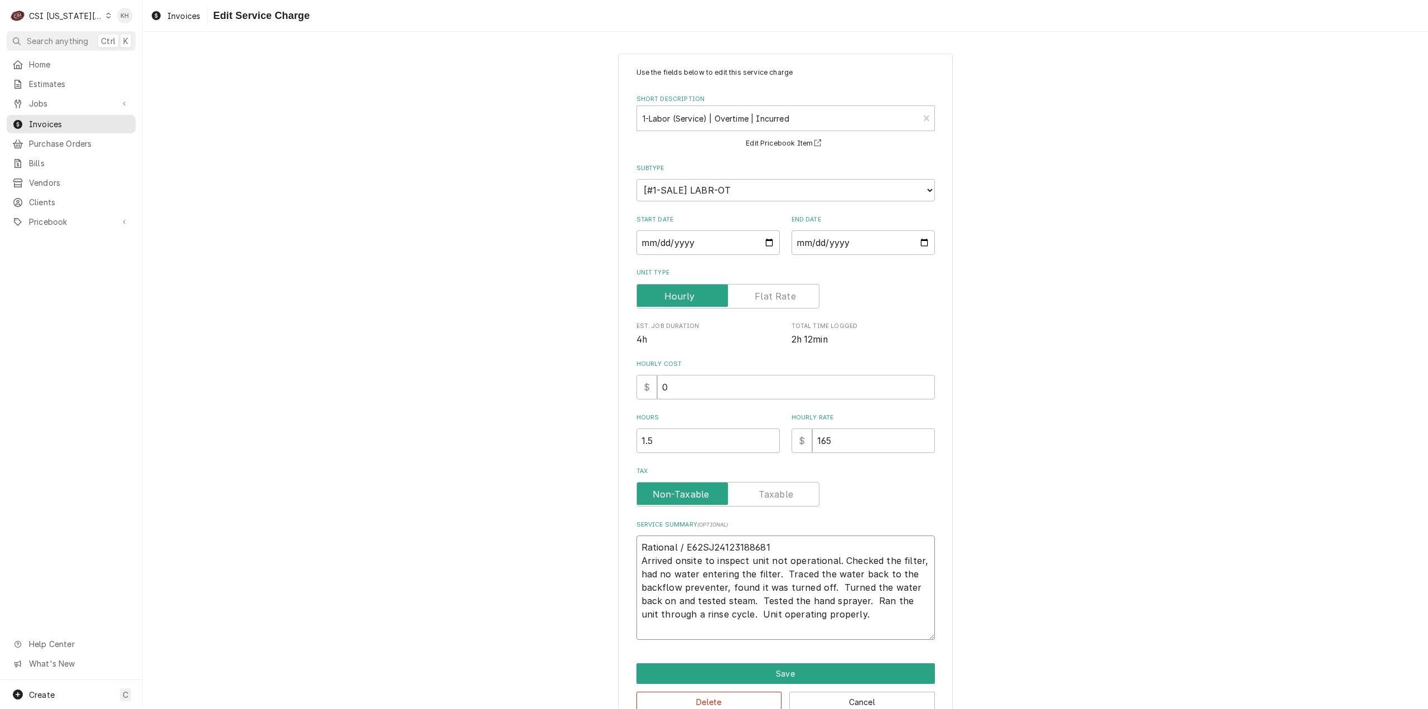
type textarea "x"
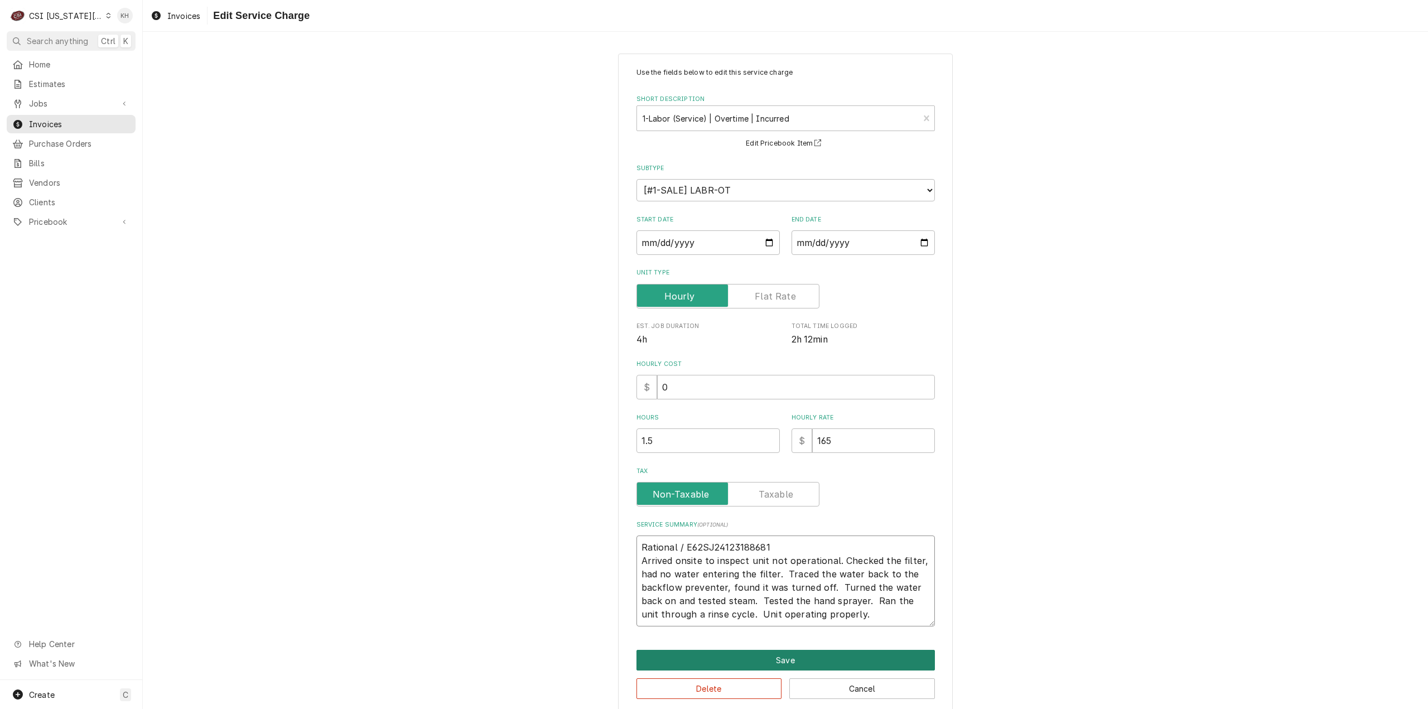
type textarea "Rational / E62SJ24123188681 Arrived onsite to inspect unit not operational. Che…"
click at [784, 661] on button "Save" at bounding box center [786, 660] width 298 height 21
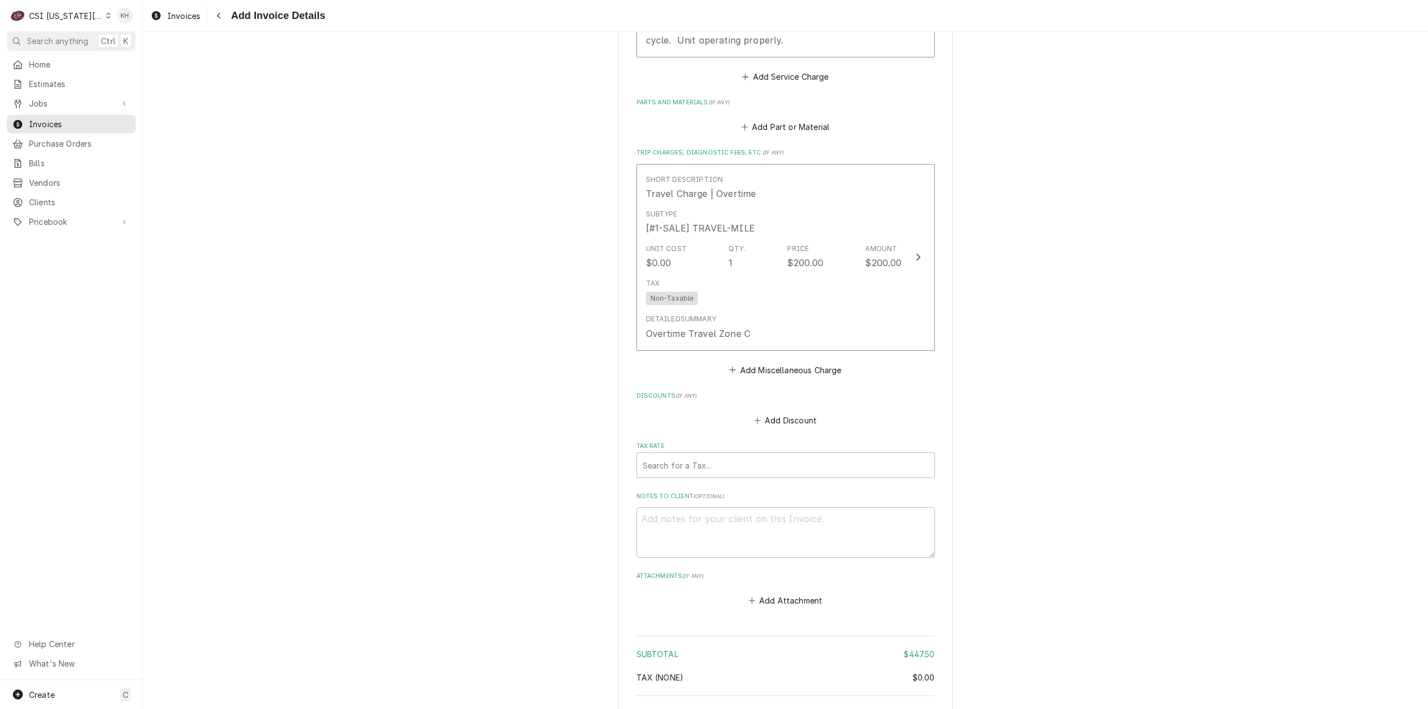
scroll to position [1434, 0]
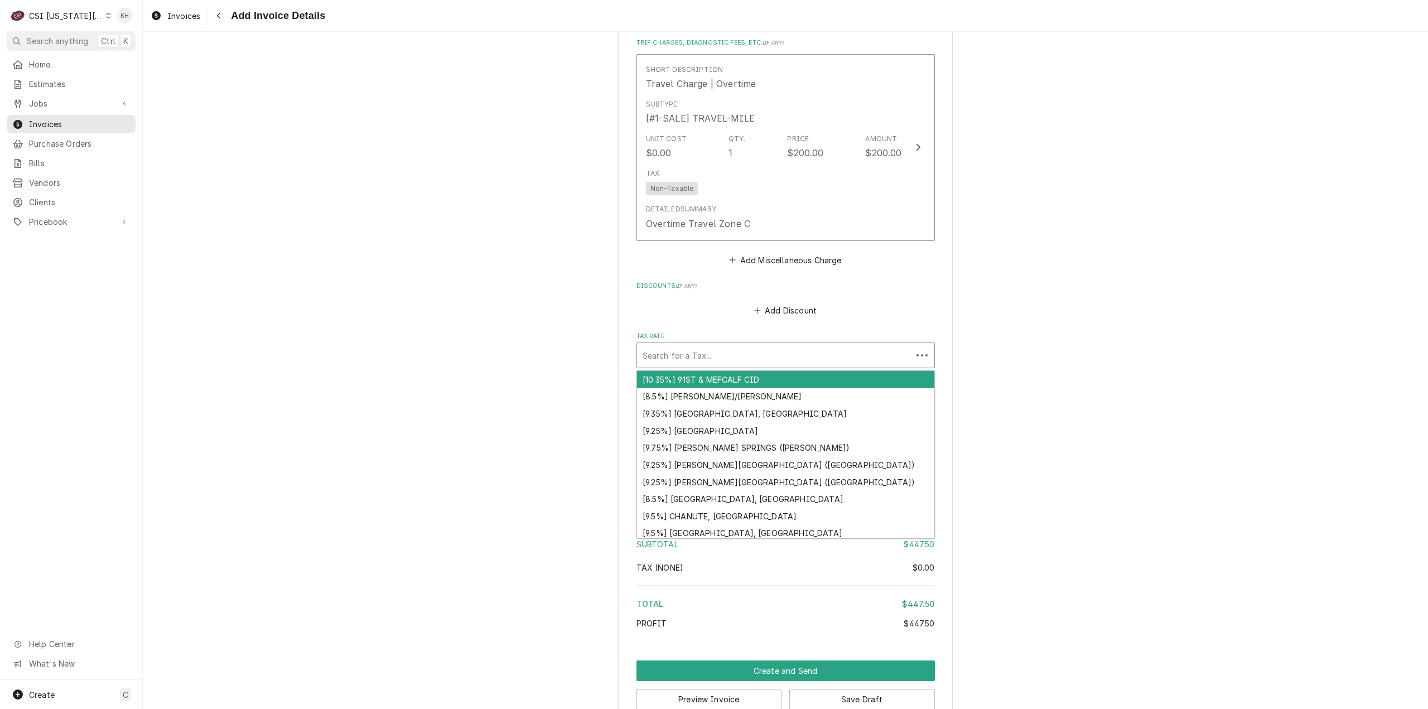
click at [782, 365] on div "Tax Rate" at bounding box center [775, 355] width 264 height 20
type textarea "x"
type input "e"
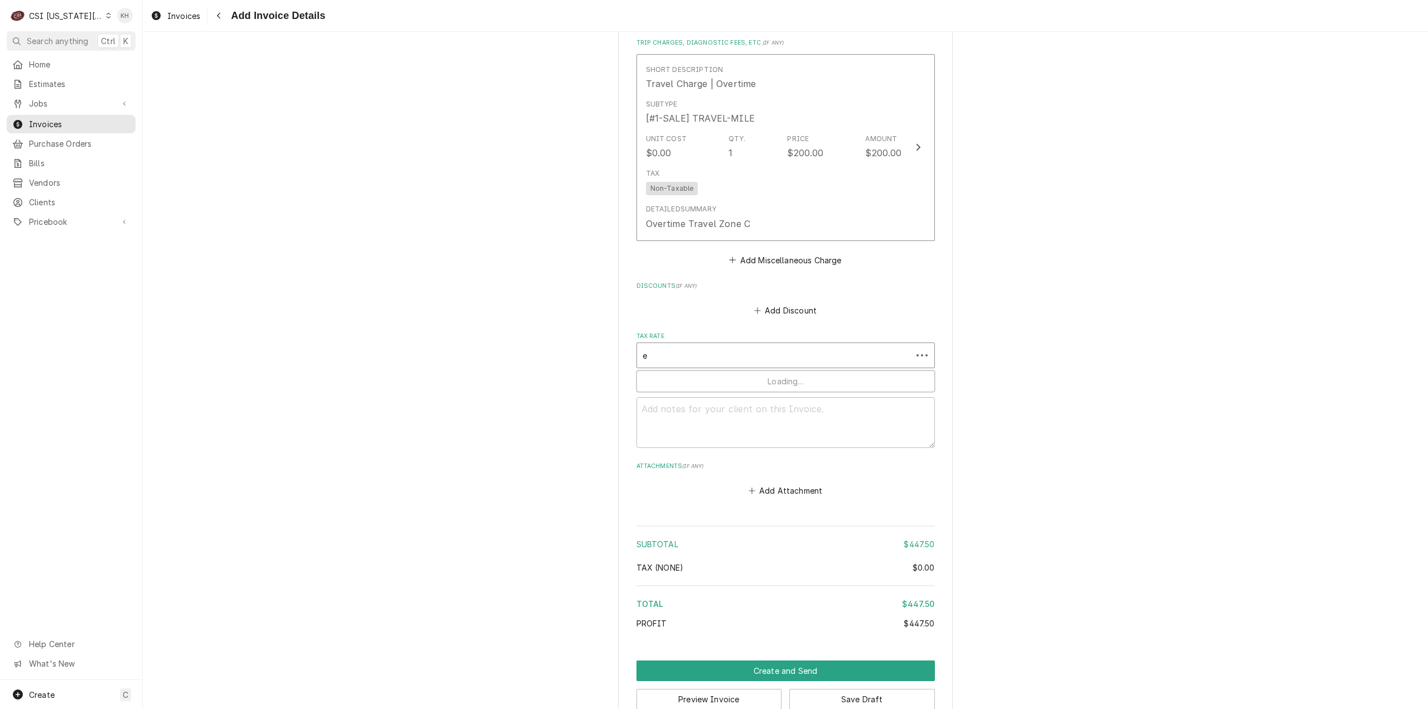
type textarea "x"
type input "ex"
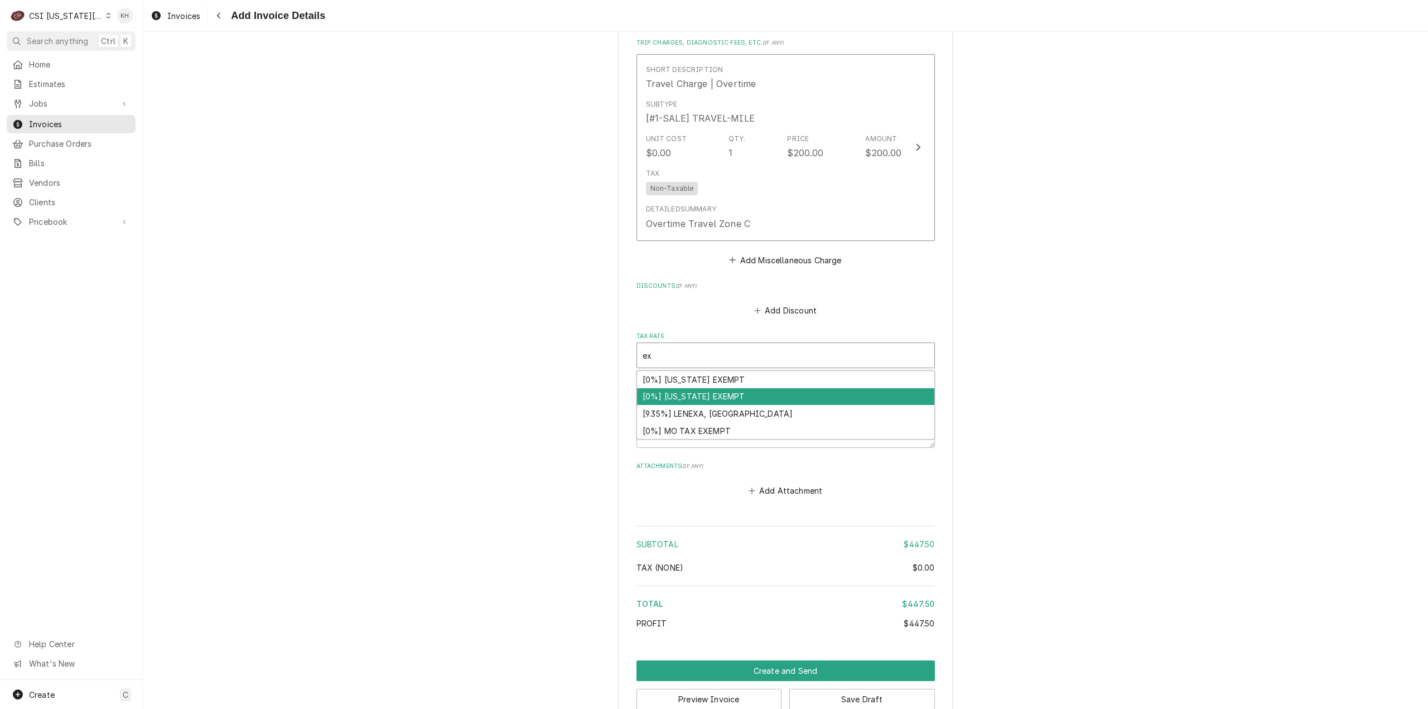
drag, startPoint x: 765, startPoint y: 397, endPoint x: 769, endPoint y: 411, distance: 14.3
click at [769, 411] on div "[0%] ILLINOIS EXEMPT [0%] KANSAS EXEMPT [9.35%] LENEXA, KS [0%] MO TAX EXEMPT" at bounding box center [785, 405] width 297 height 69
click at [769, 406] on div "[0%] KANSAS EXEMPT" at bounding box center [785, 396] width 297 height 17
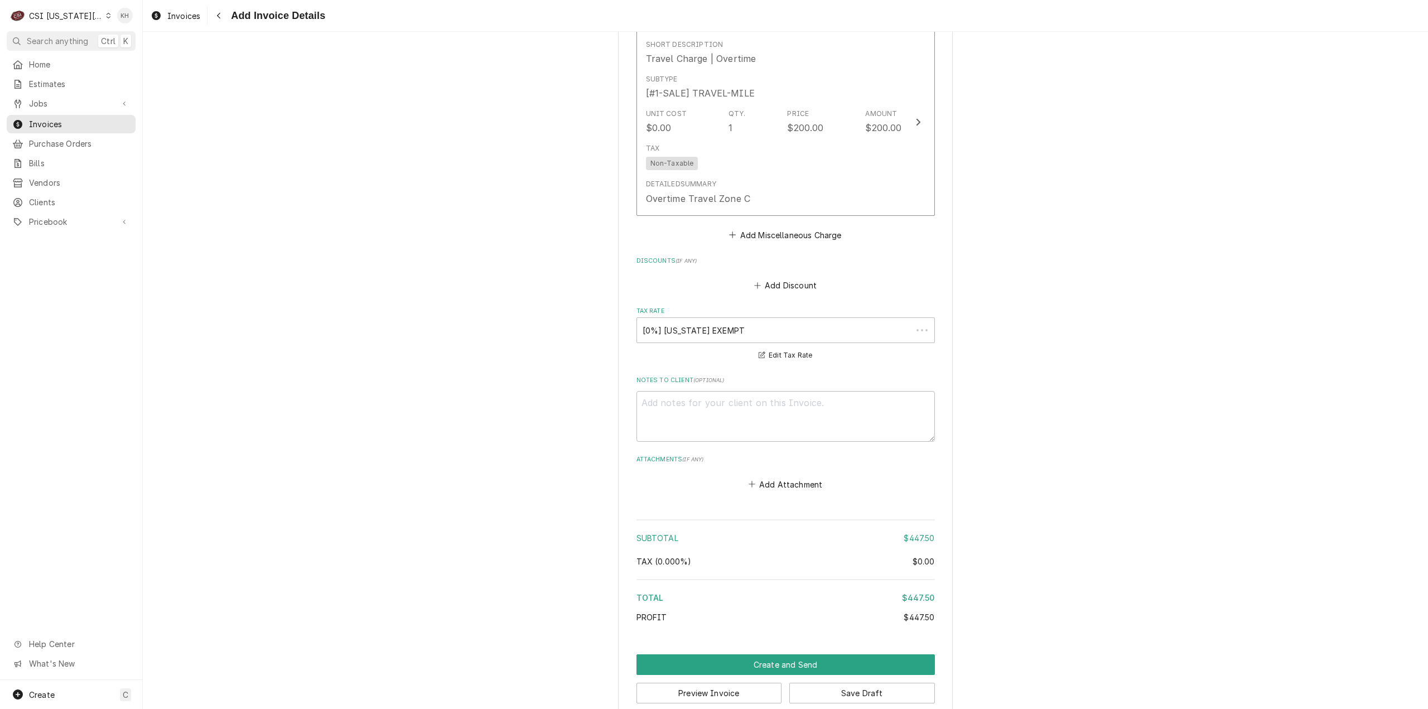
scroll to position [1493, 0]
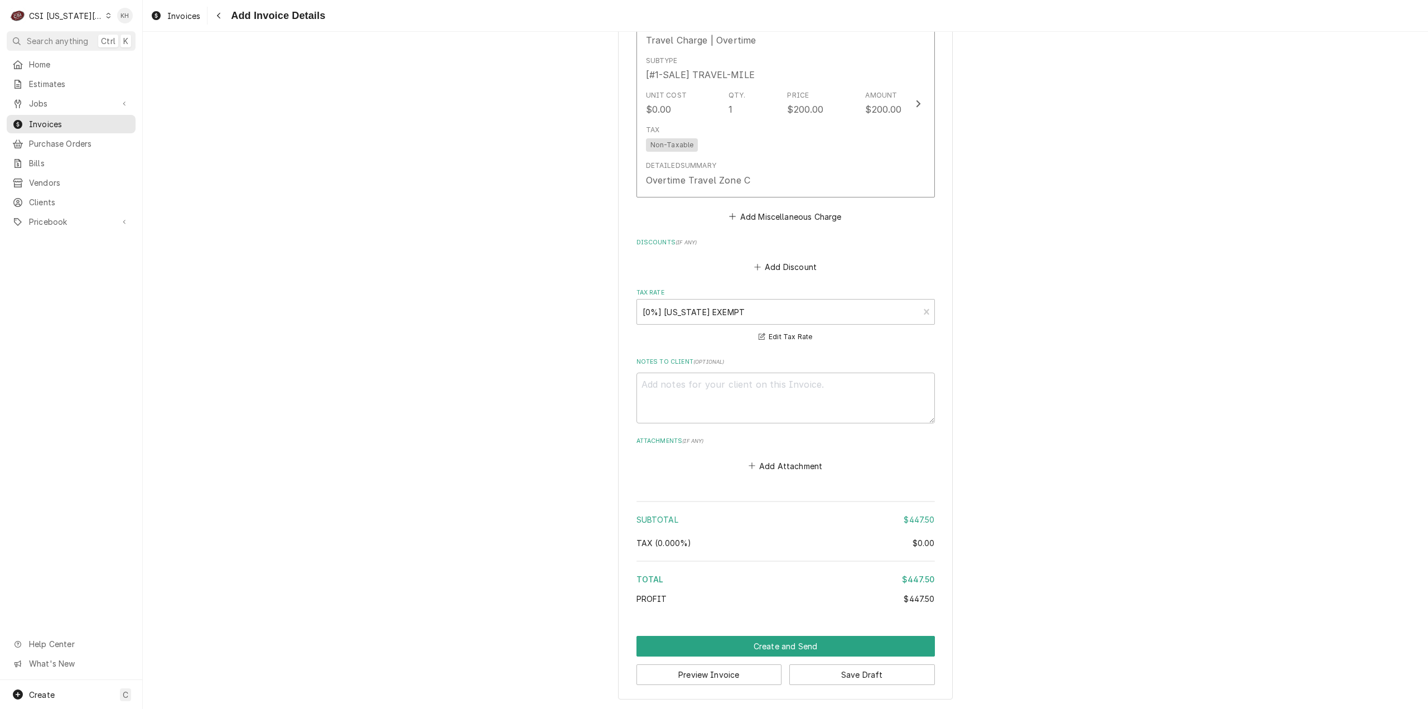
drag, startPoint x: 1184, startPoint y: 548, endPoint x: 1223, endPoint y: 547, distance: 39.1
click at [716, 675] on button "Preview Invoice" at bounding box center [710, 674] width 146 height 21
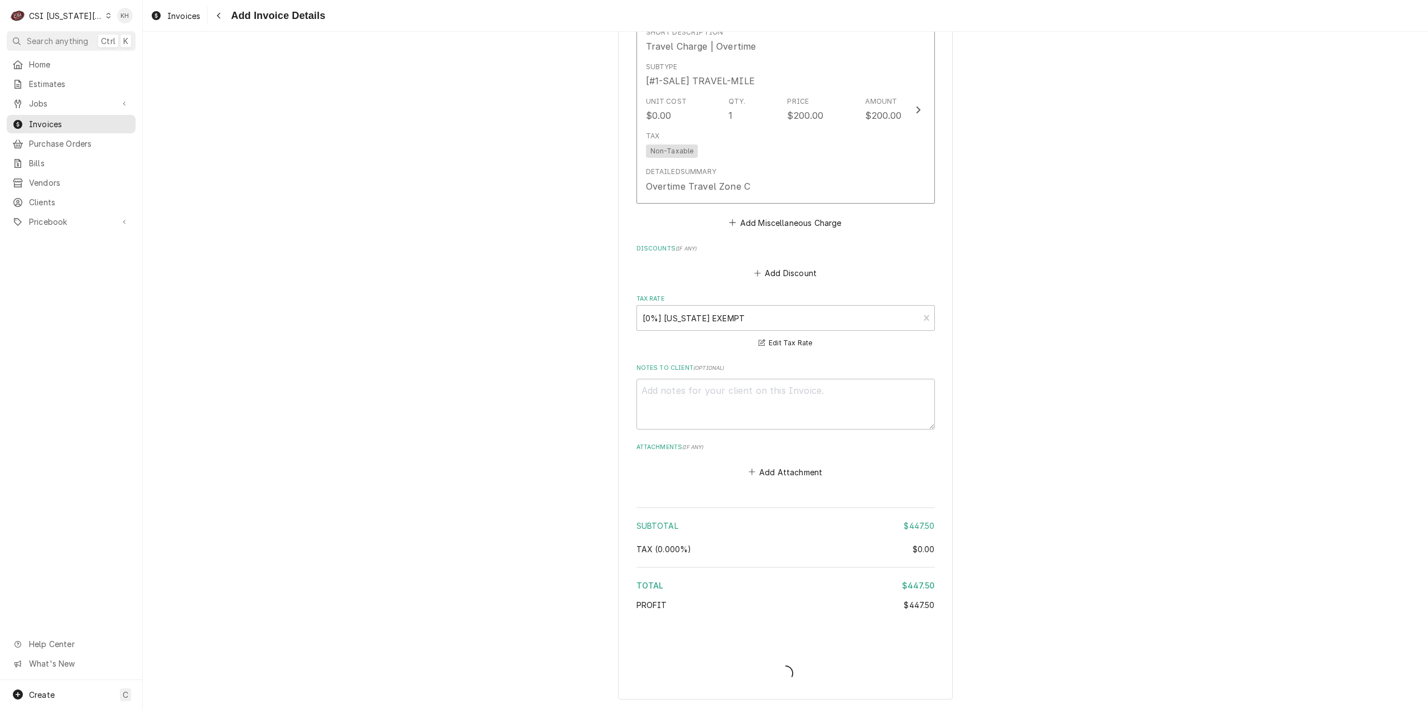
type textarea "x"
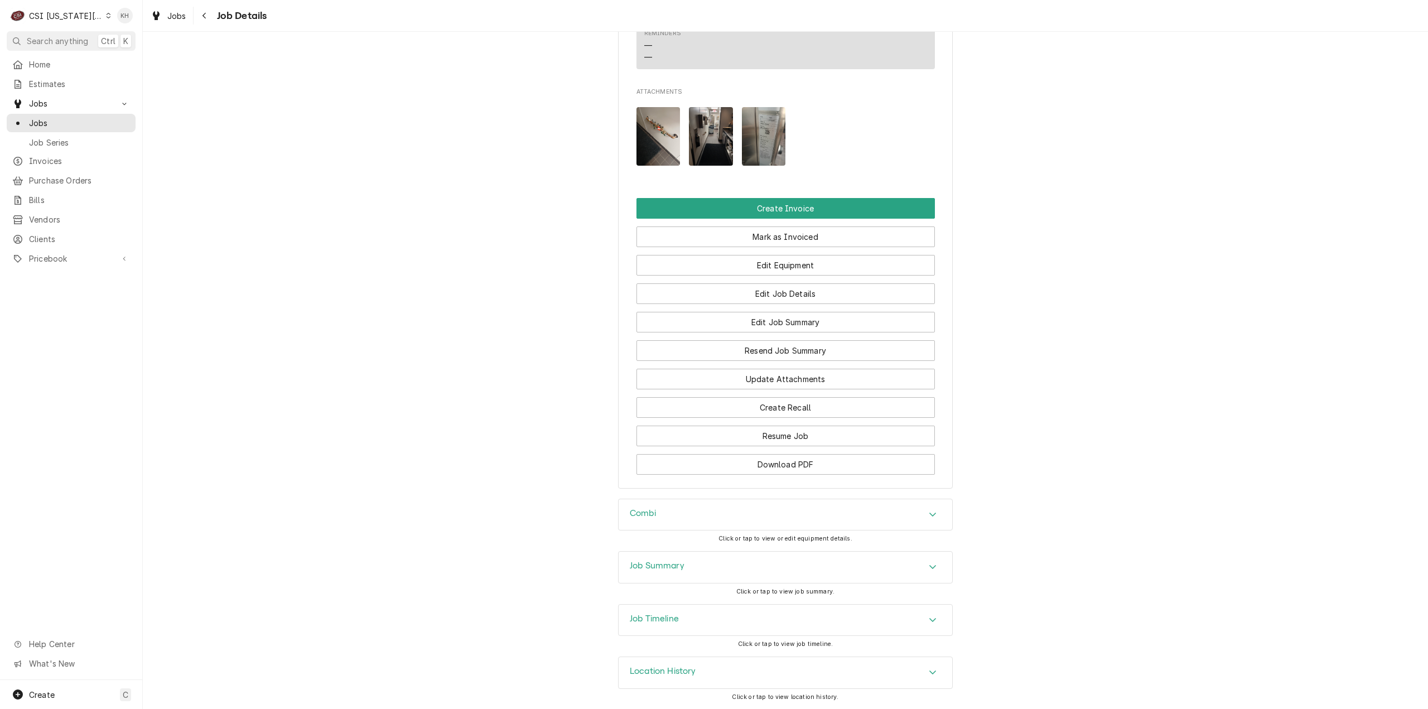
click at [681, 562] on div "Job Summary" at bounding box center [786, 567] width 334 height 31
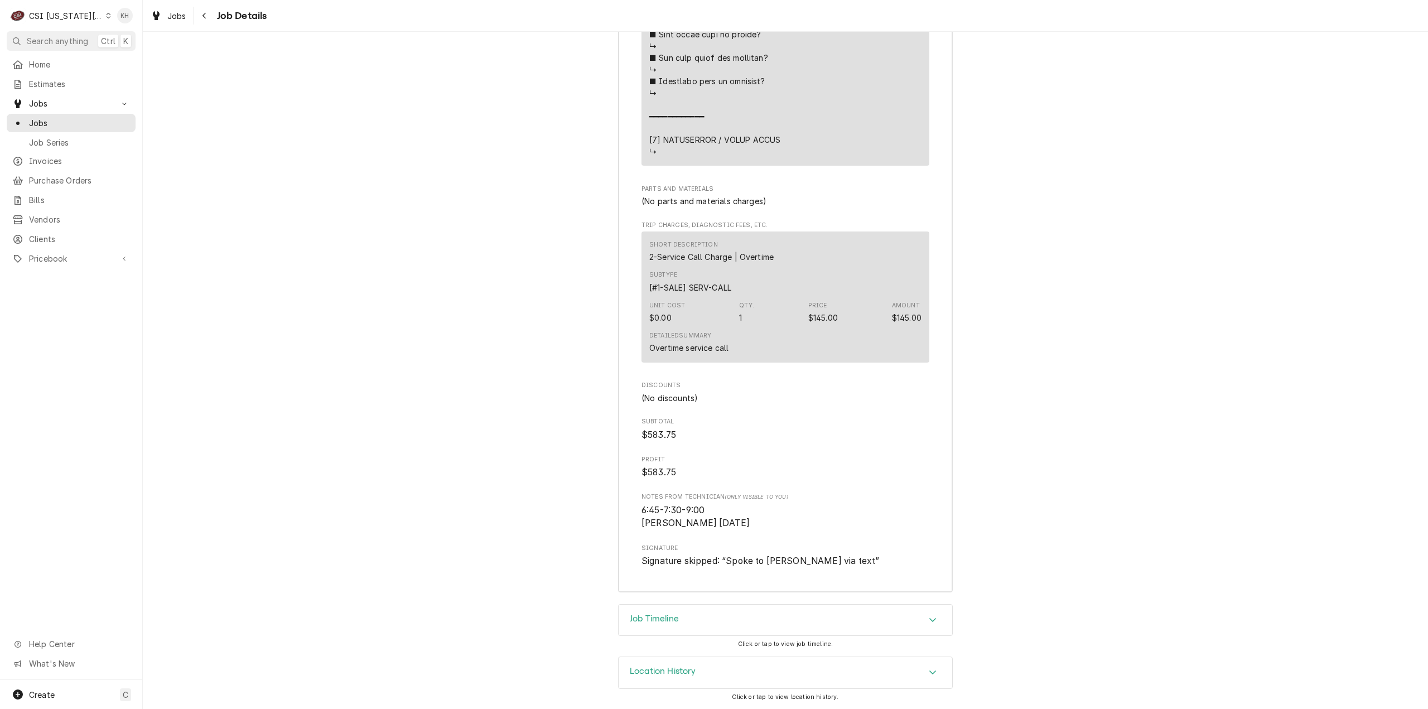
scroll to position [2686, 0]
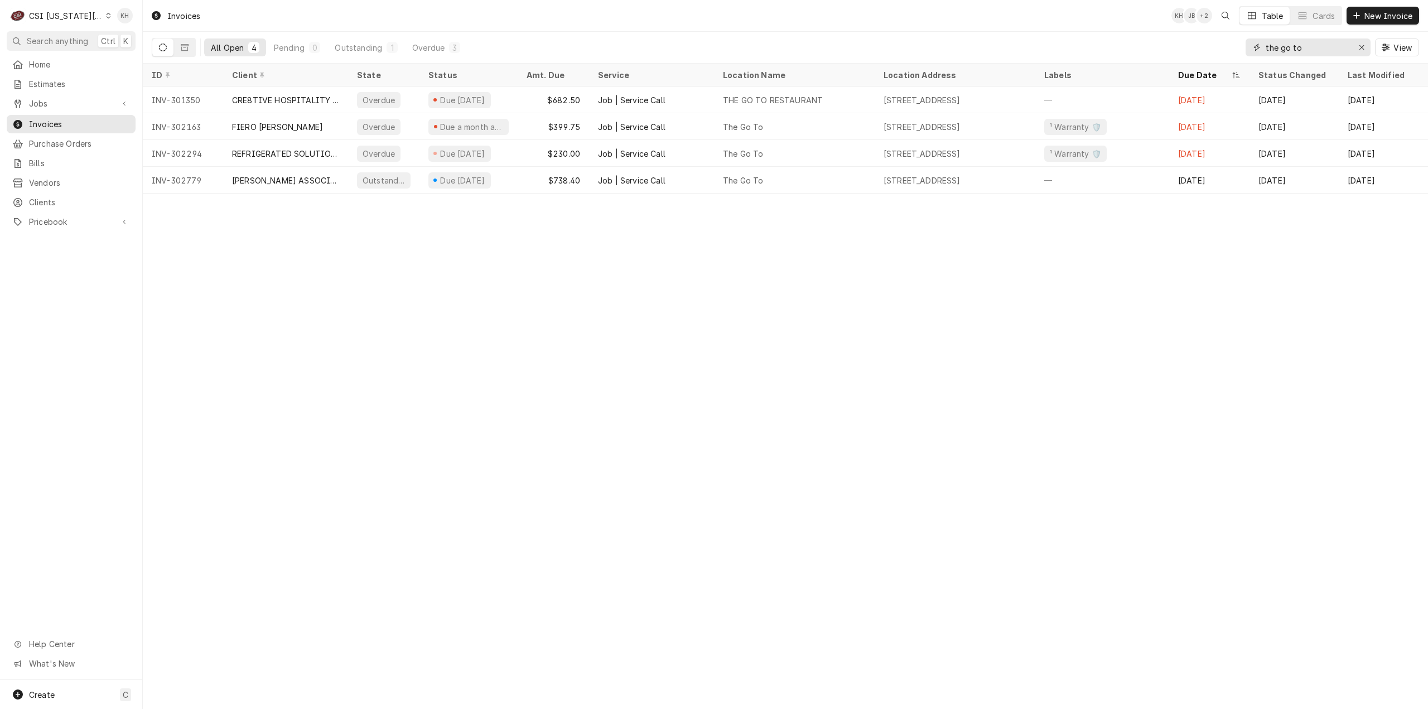
drag, startPoint x: 1313, startPoint y: 46, endPoint x: 1116, endPoint y: 59, distance: 198.0
click at [1116, 59] on div "All Open 4 Pending 0 Outstanding 1 Overdue 3 the go to View" at bounding box center [786, 47] width 1268 height 31
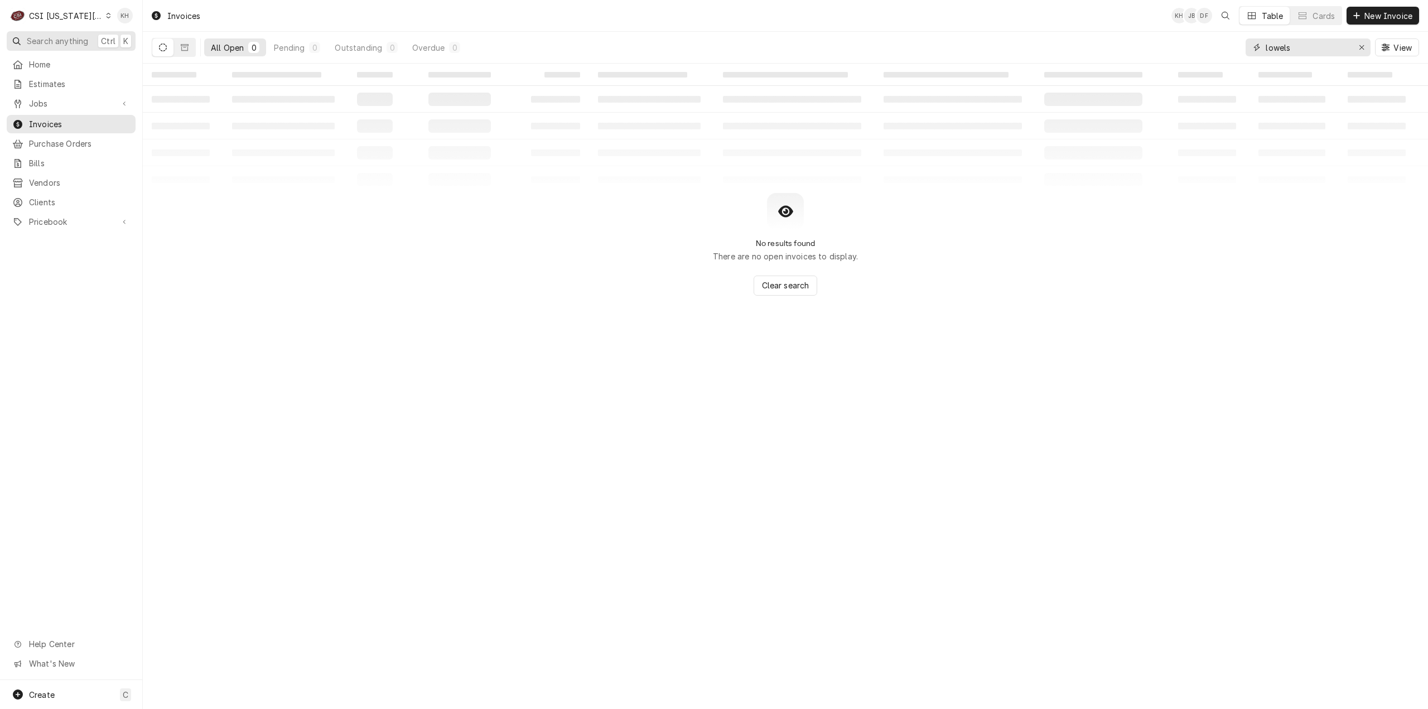
type input "lowels"
click at [71, 36] on span "Search anything" at bounding box center [57, 41] width 61 height 12
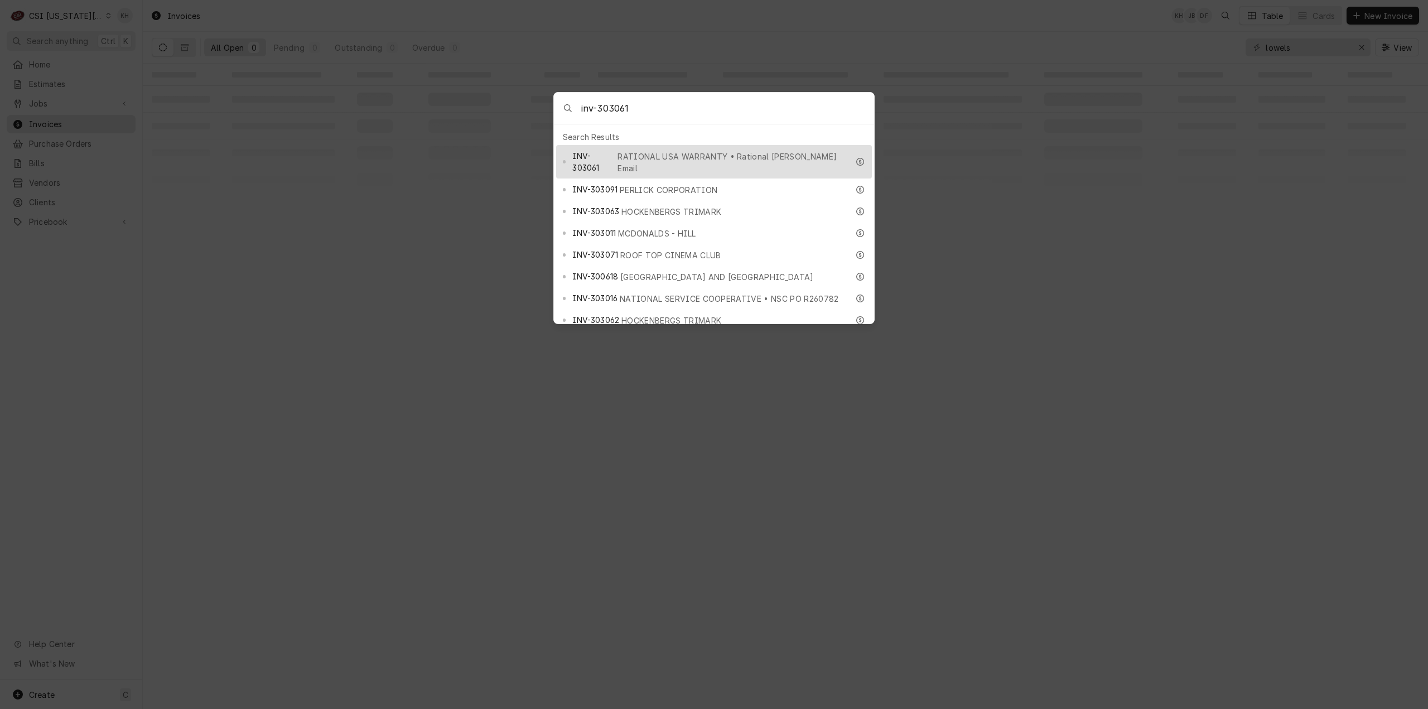
type input "inv-303061"
click at [754, 150] on div "INV-303061 RATIONAL USA WARRANTY • Rational Jennifer Email" at bounding box center [710, 162] width 276 height 25
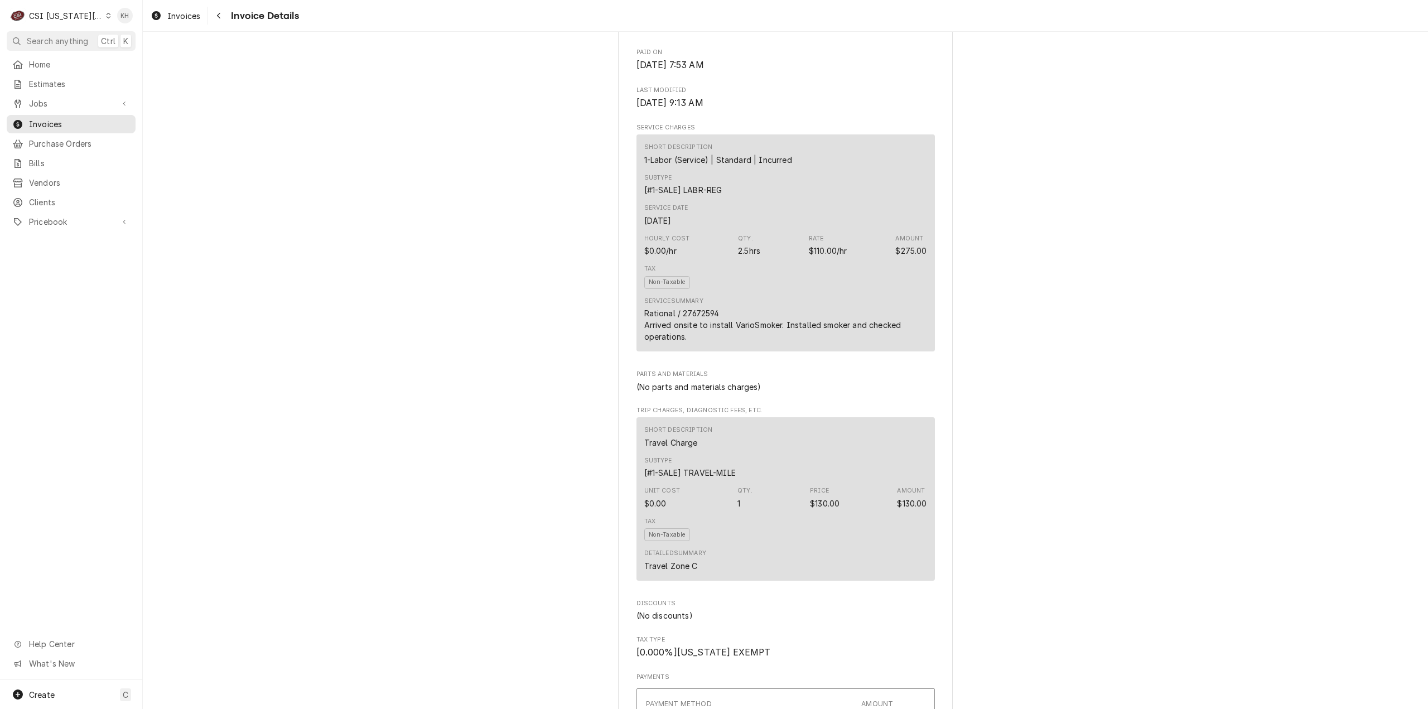
scroll to position [725, 0]
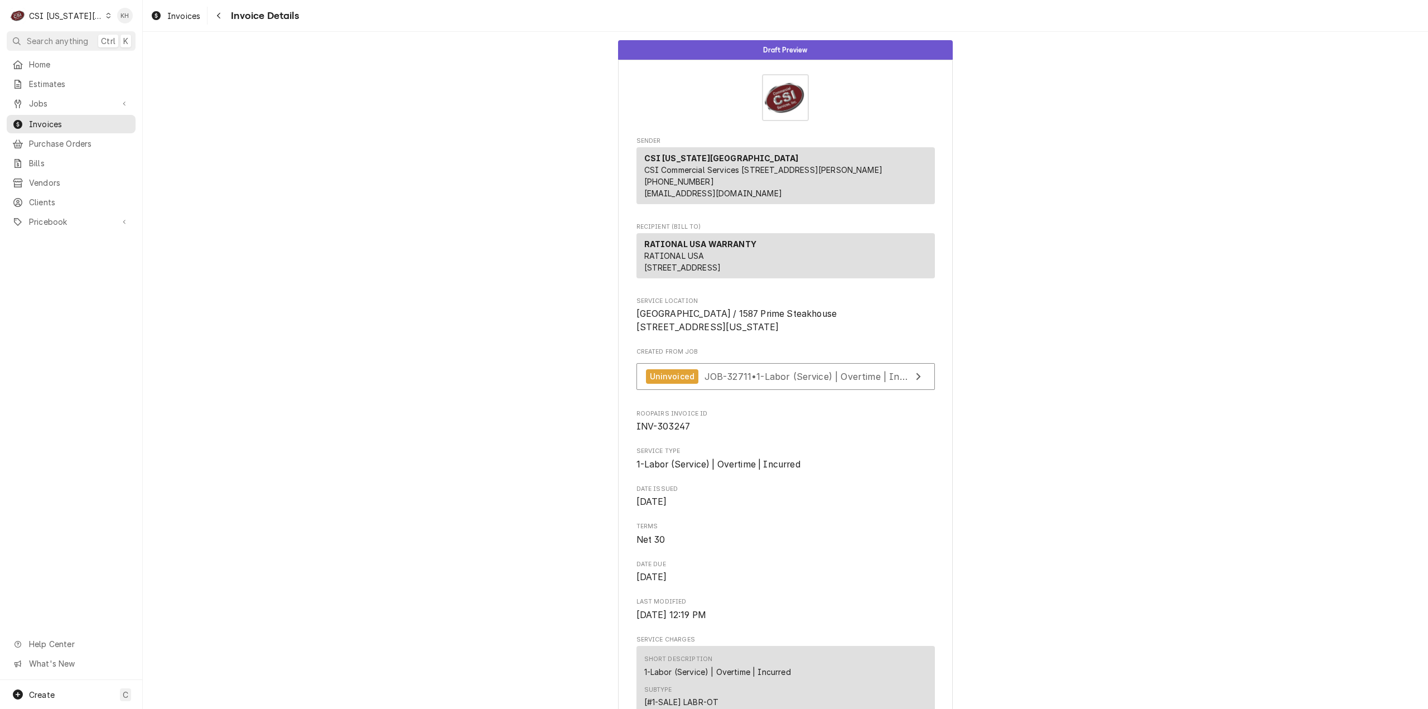
drag, startPoint x: 56, startPoint y: 37, endPoint x: 203, endPoint y: 46, distance: 146.5
click at [57, 37] on span "Search anything" at bounding box center [57, 41] width 61 height 12
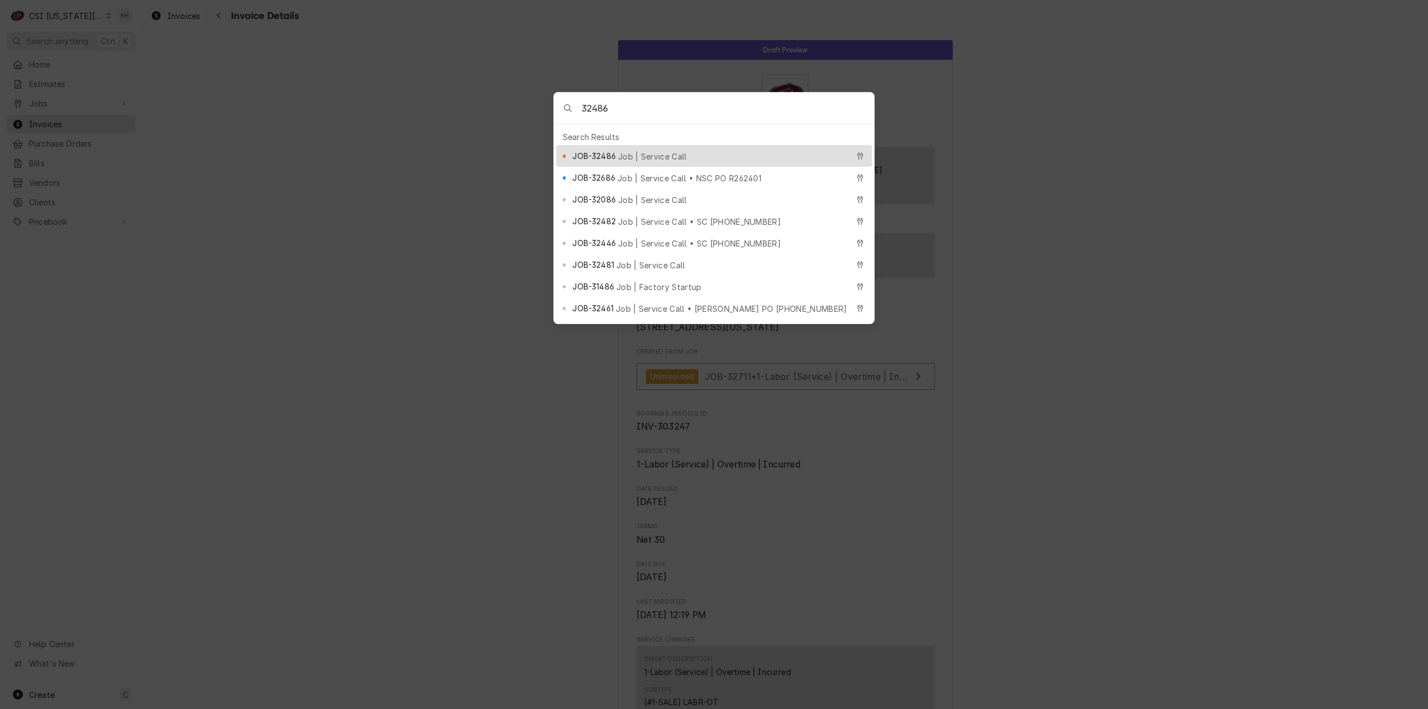
type input "32486"
click at [646, 151] on span "Job | Service Call" at bounding box center [652, 157] width 69 height 12
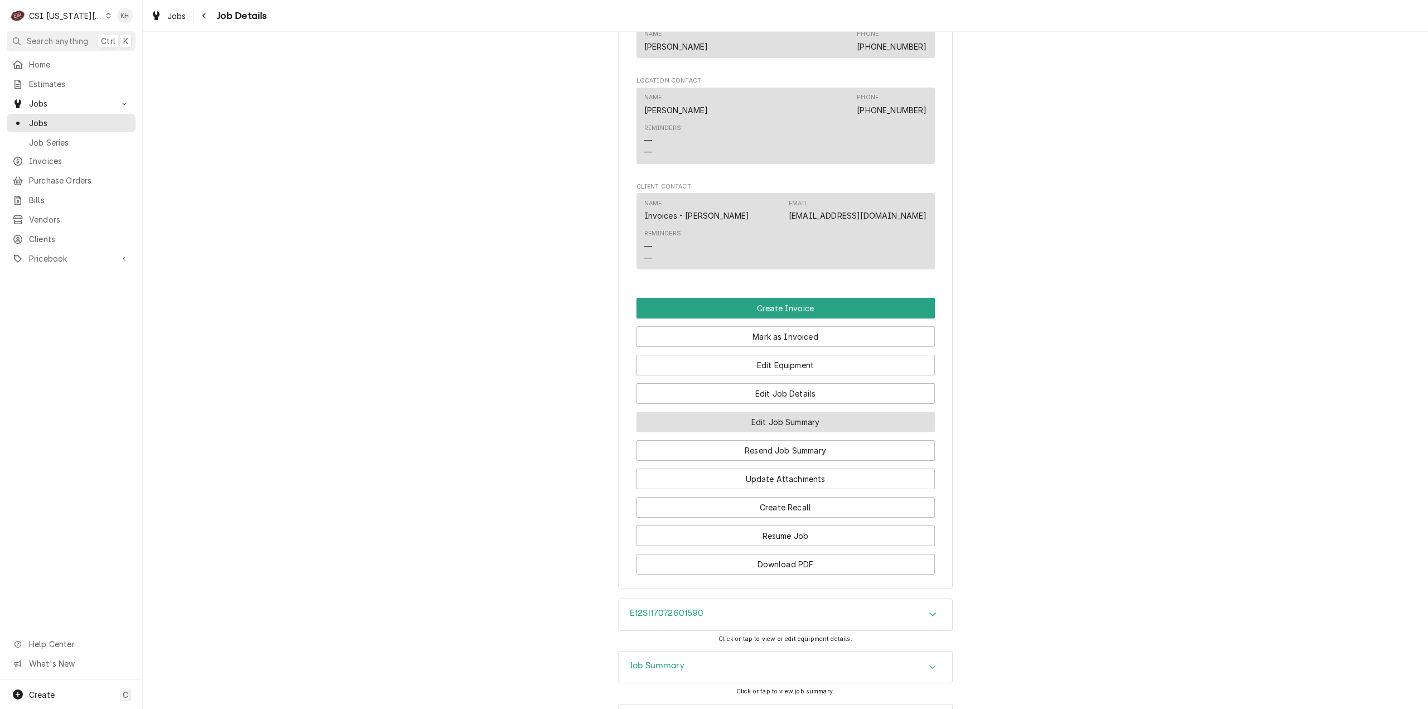
scroll to position [1356, 0]
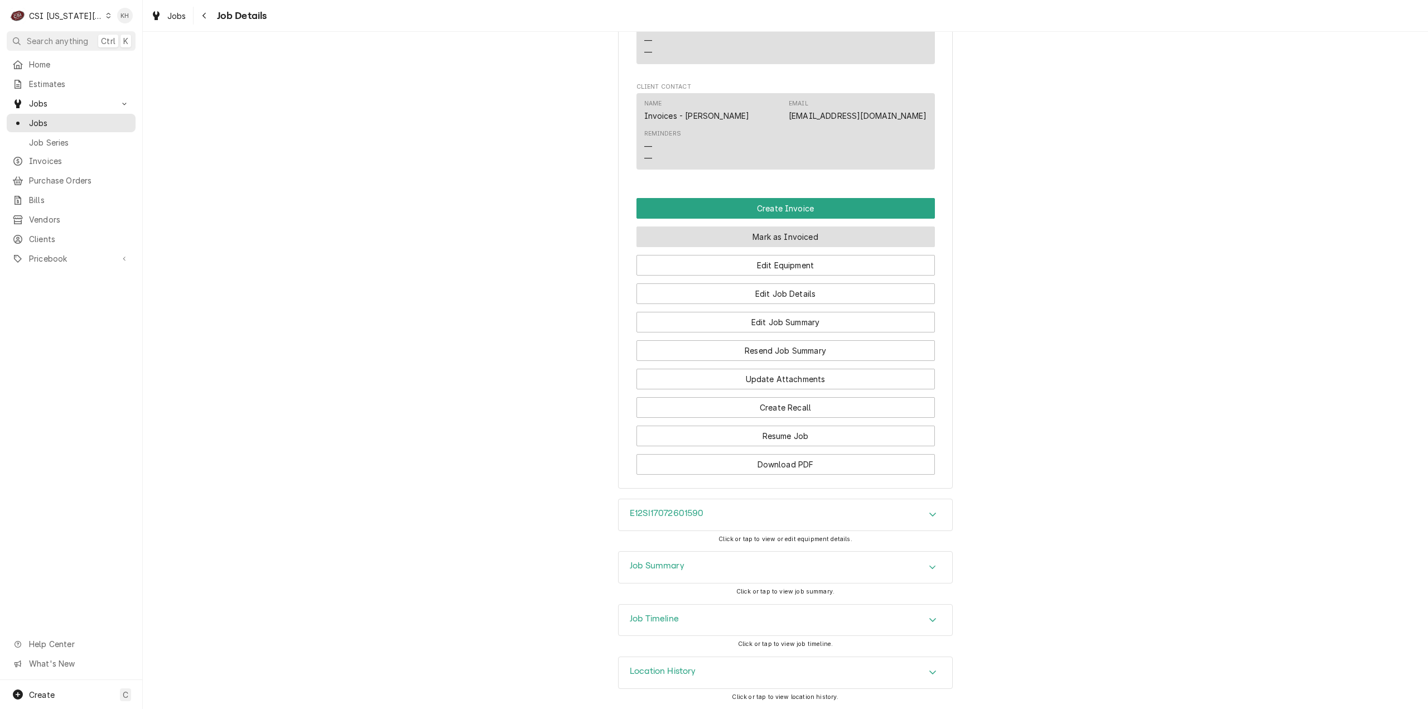
click at [751, 235] on button "Mark as Invoiced" at bounding box center [786, 237] width 298 height 21
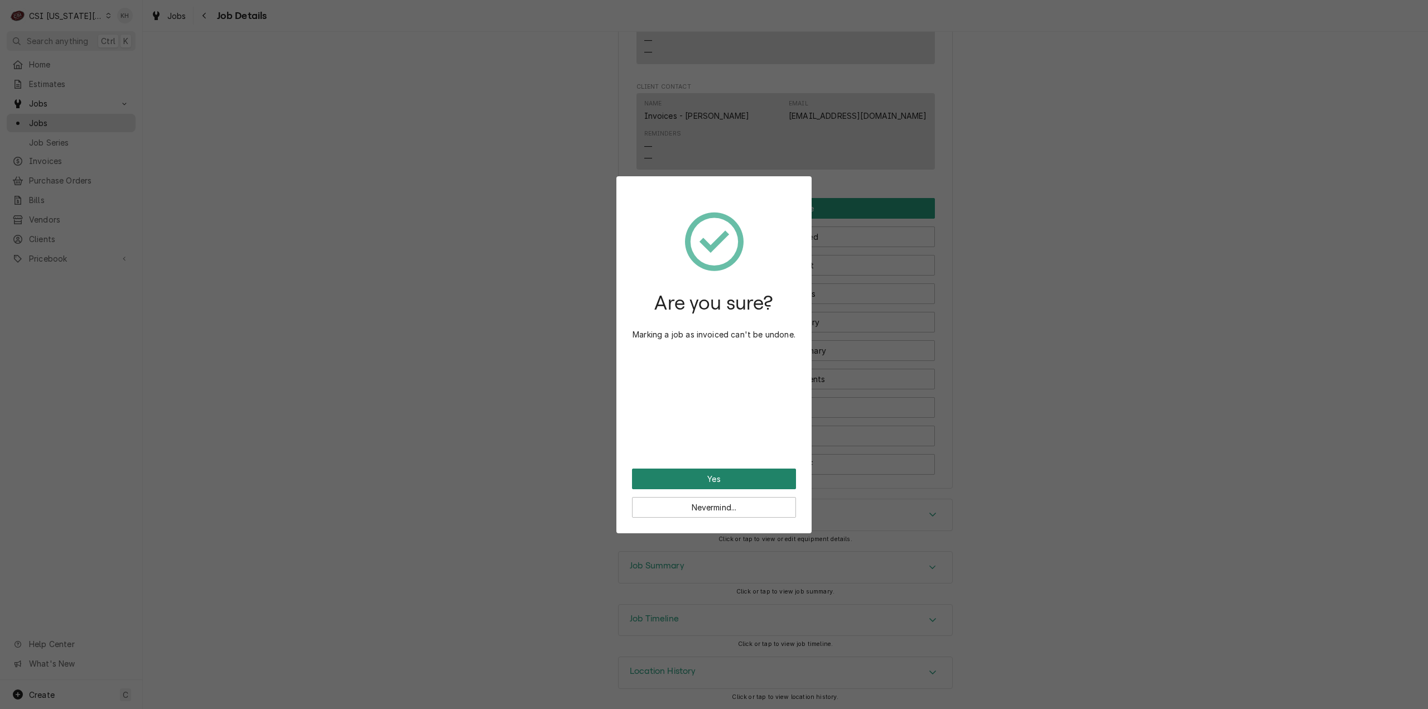
click at [749, 476] on button "Yes" at bounding box center [714, 479] width 164 height 21
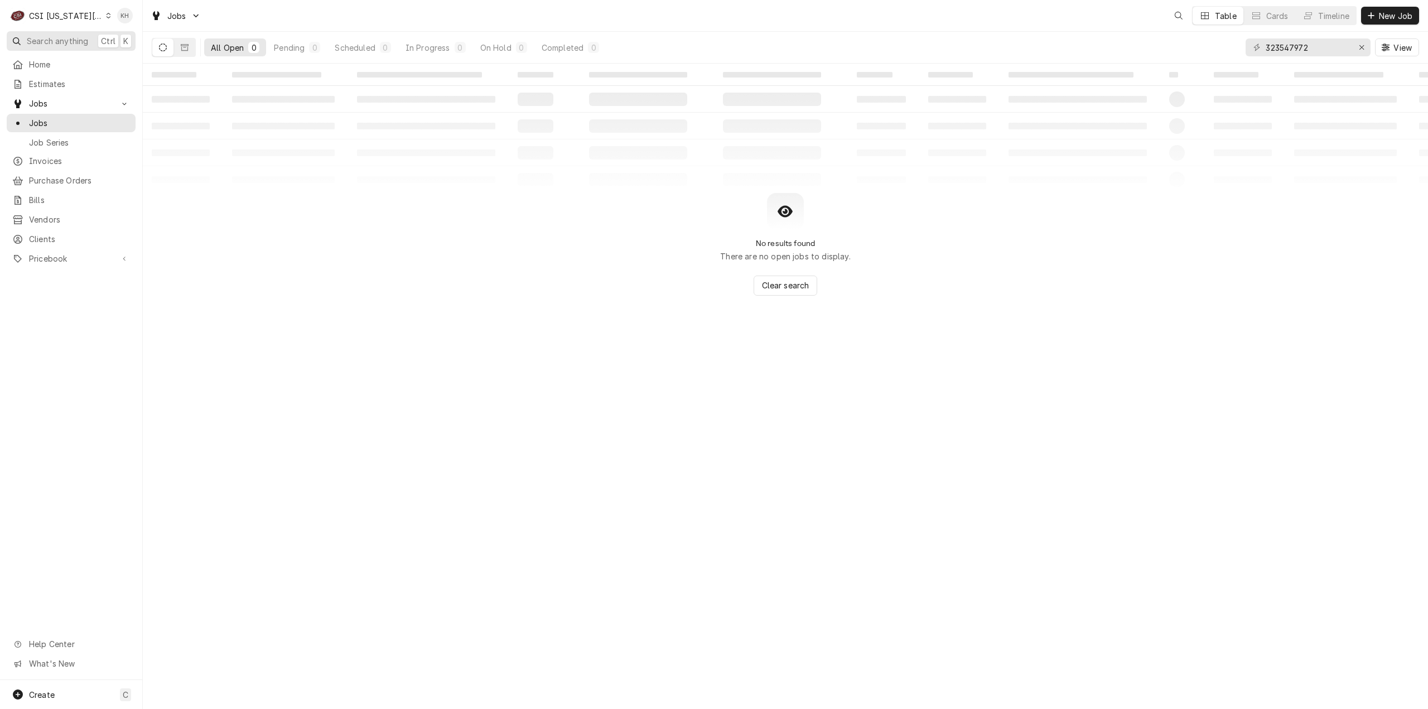
click at [79, 38] on span "Search anything" at bounding box center [57, 41] width 61 height 12
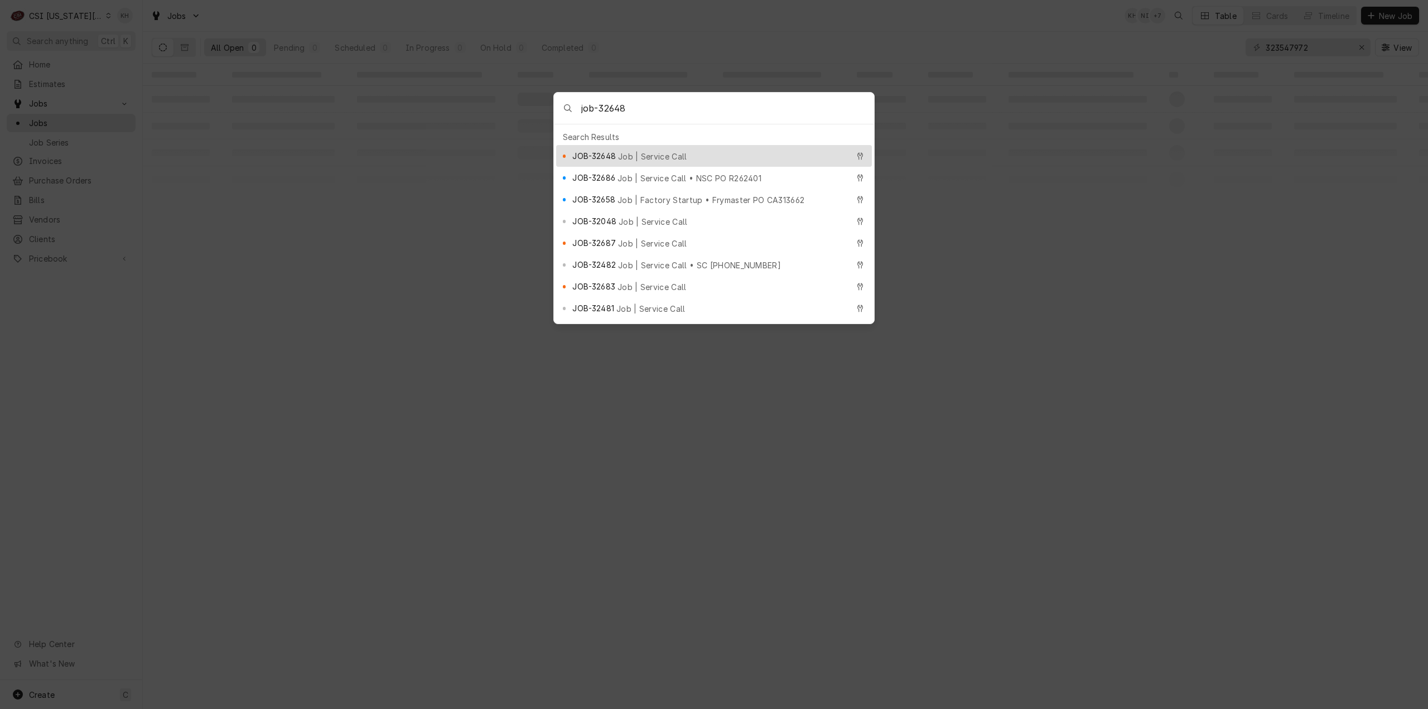
type input "job-32648"
click at [637, 150] on div "JOB-32648 Job | Service Call" at bounding box center [710, 156] width 276 height 13
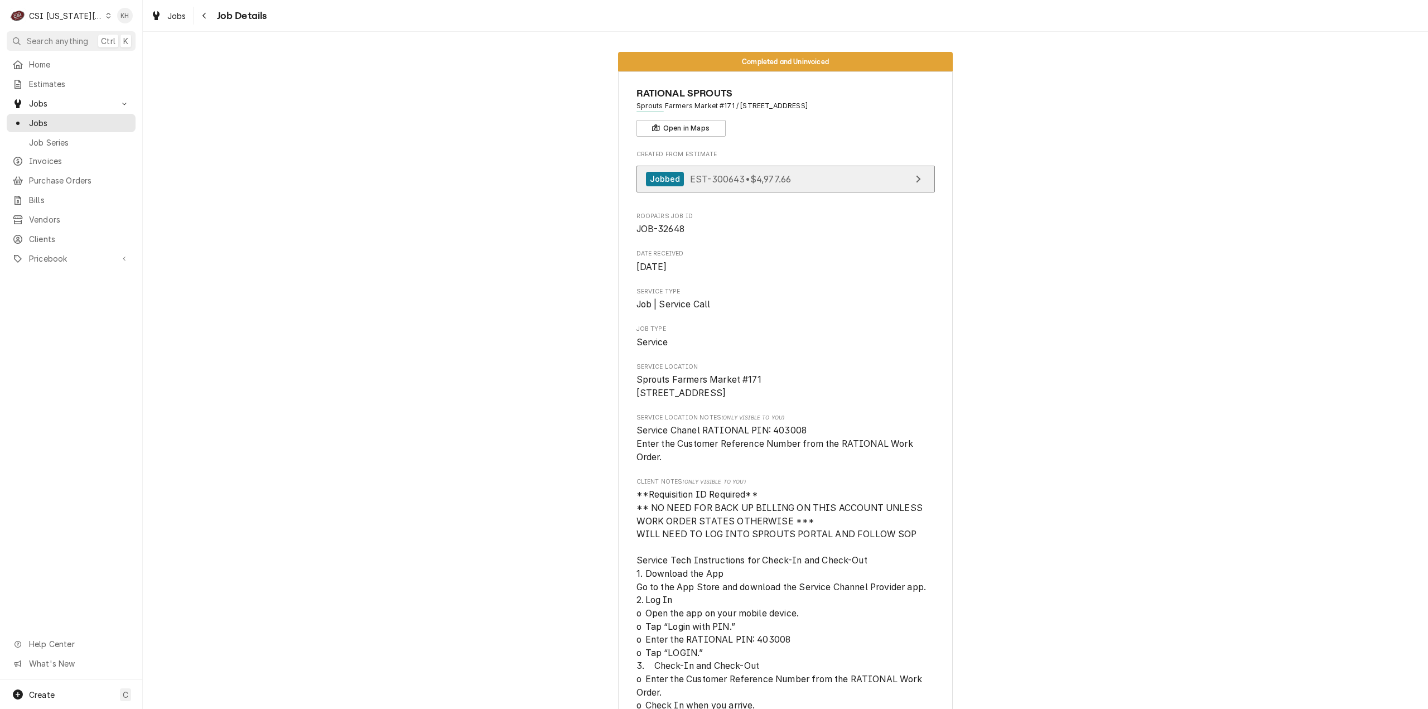
click at [750, 178] on span "EST-300643 • $4,977.66" at bounding box center [740, 178] width 101 height 11
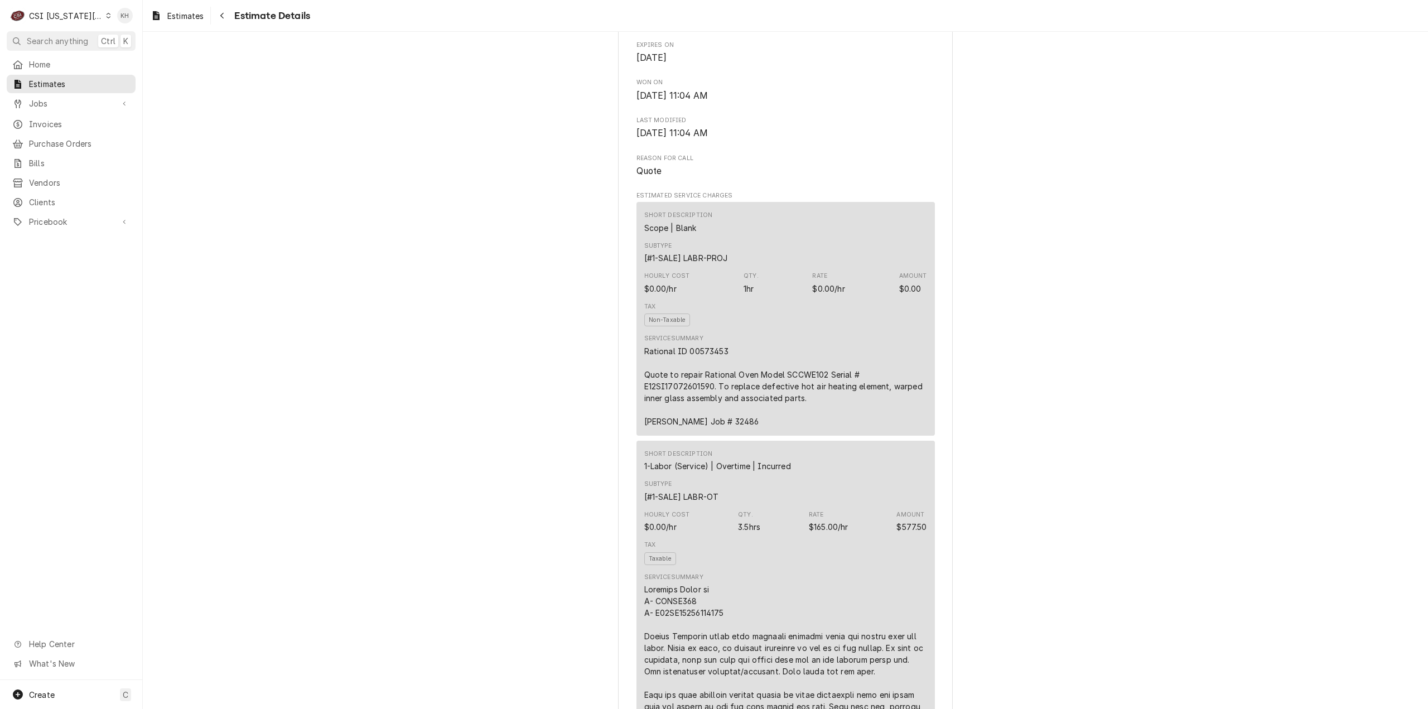
scroll to position [502, 0]
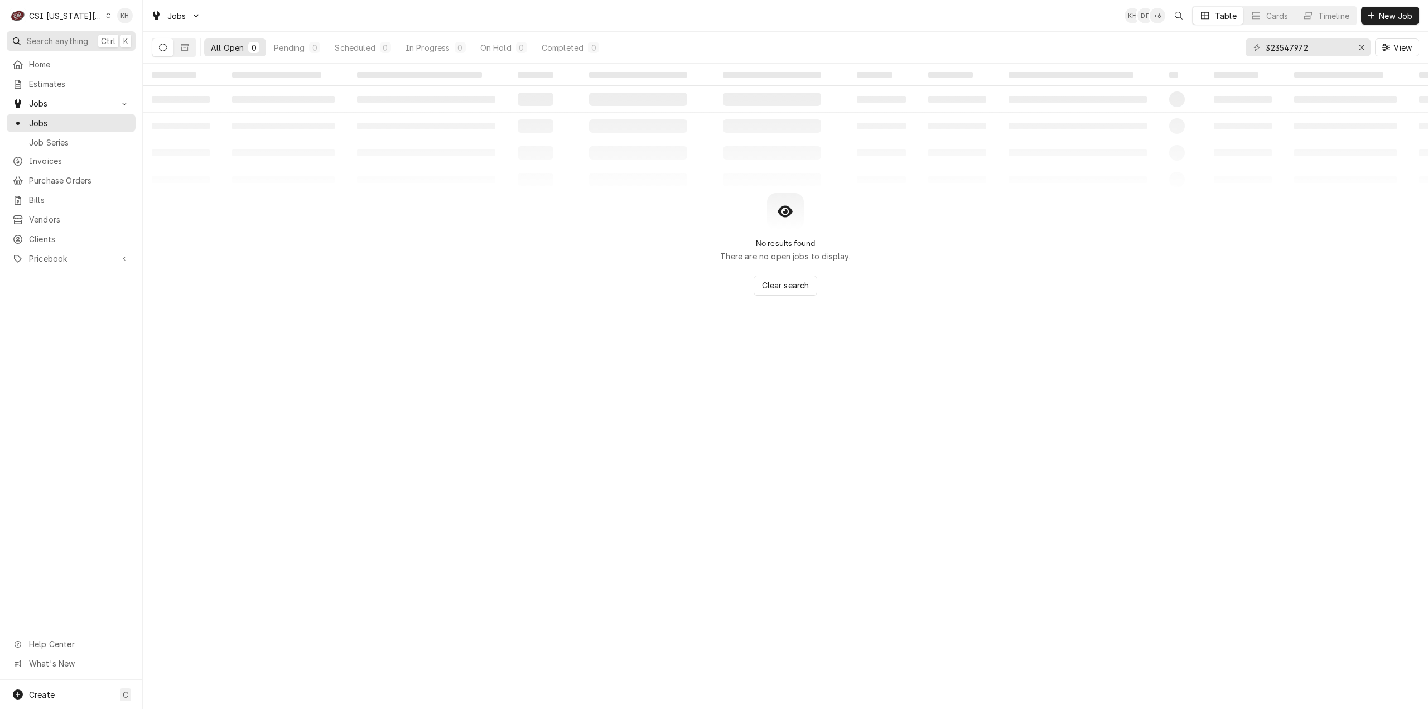
click at [51, 38] on span "Search anything" at bounding box center [57, 41] width 61 height 12
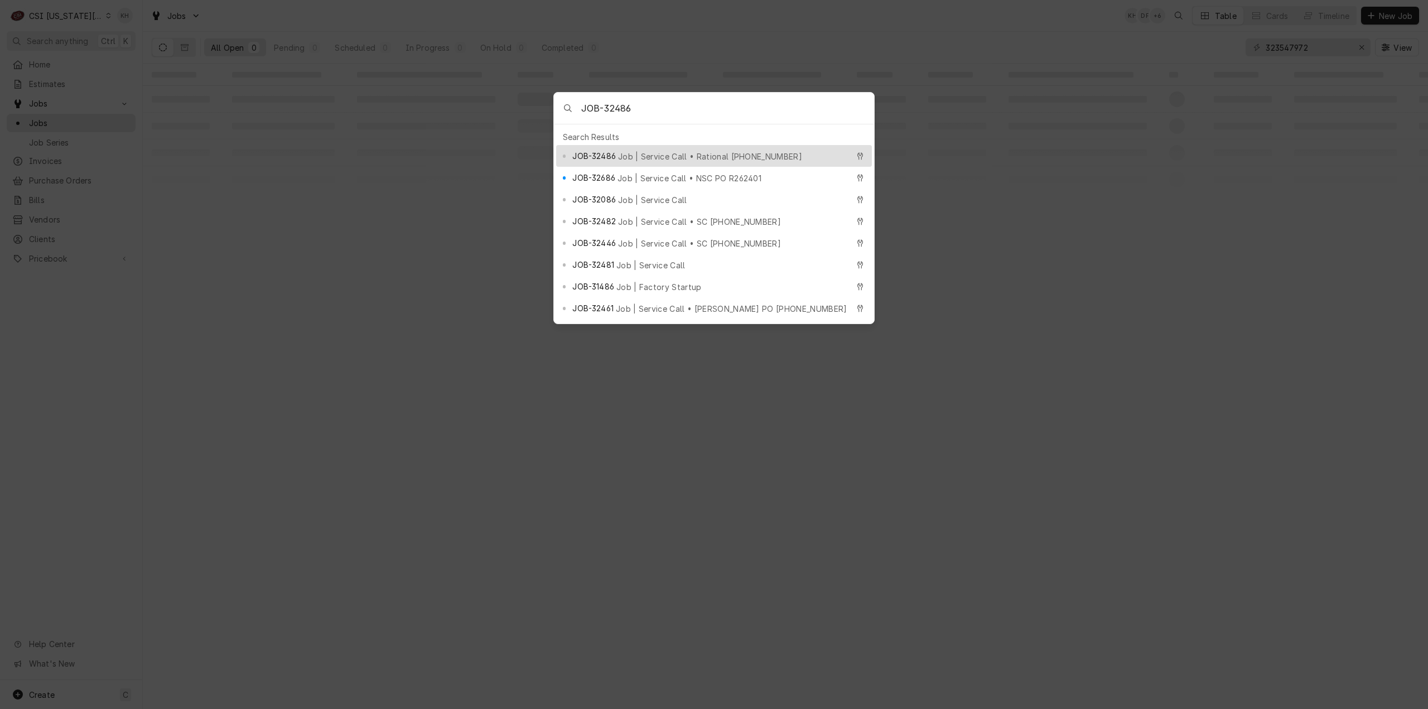
type input "JOB-32486"
drag, startPoint x: 630, startPoint y: 152, endPoint x: 635, endPoint y: 168, distance: 16.4
click at [634, 152] on span "Job | Service Call • Rational [PHONE_NUMBER]" at bounding box center [710, 157] width 184 height 12
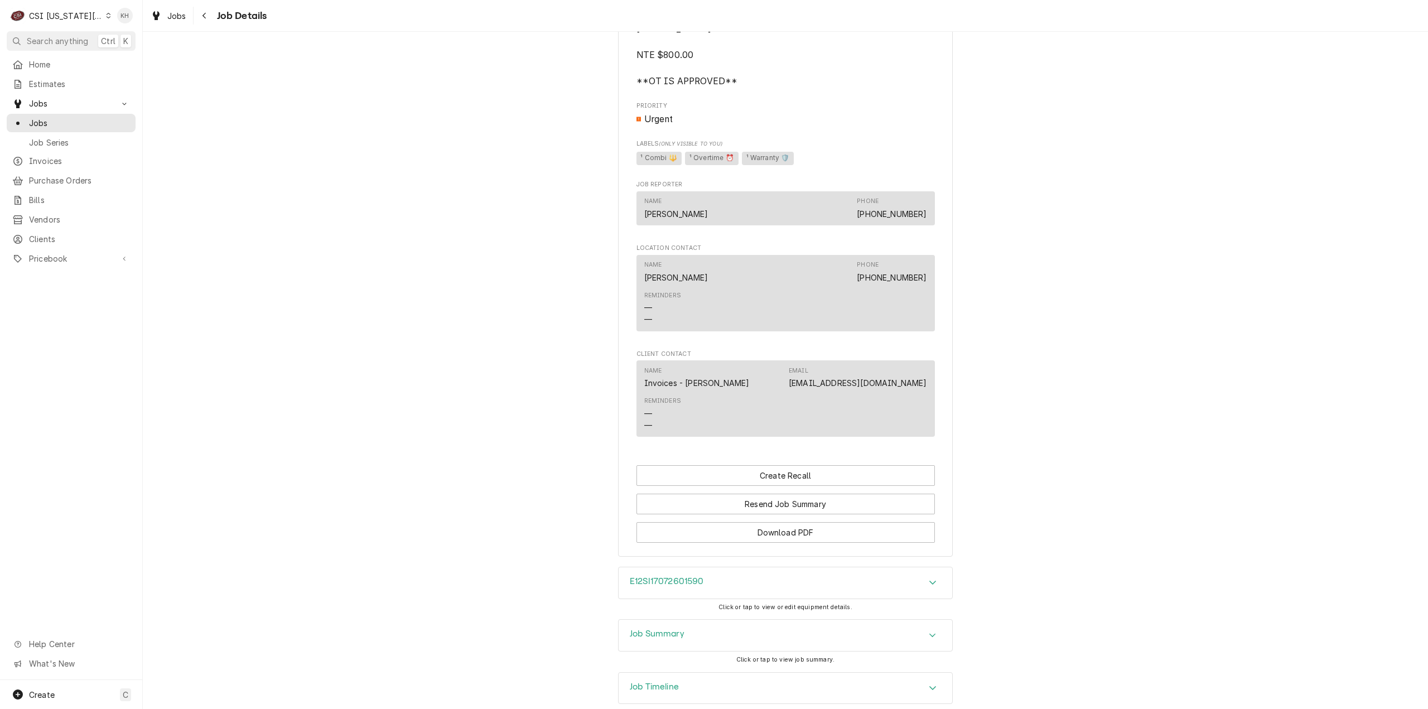
scroll to position [1154, 0]
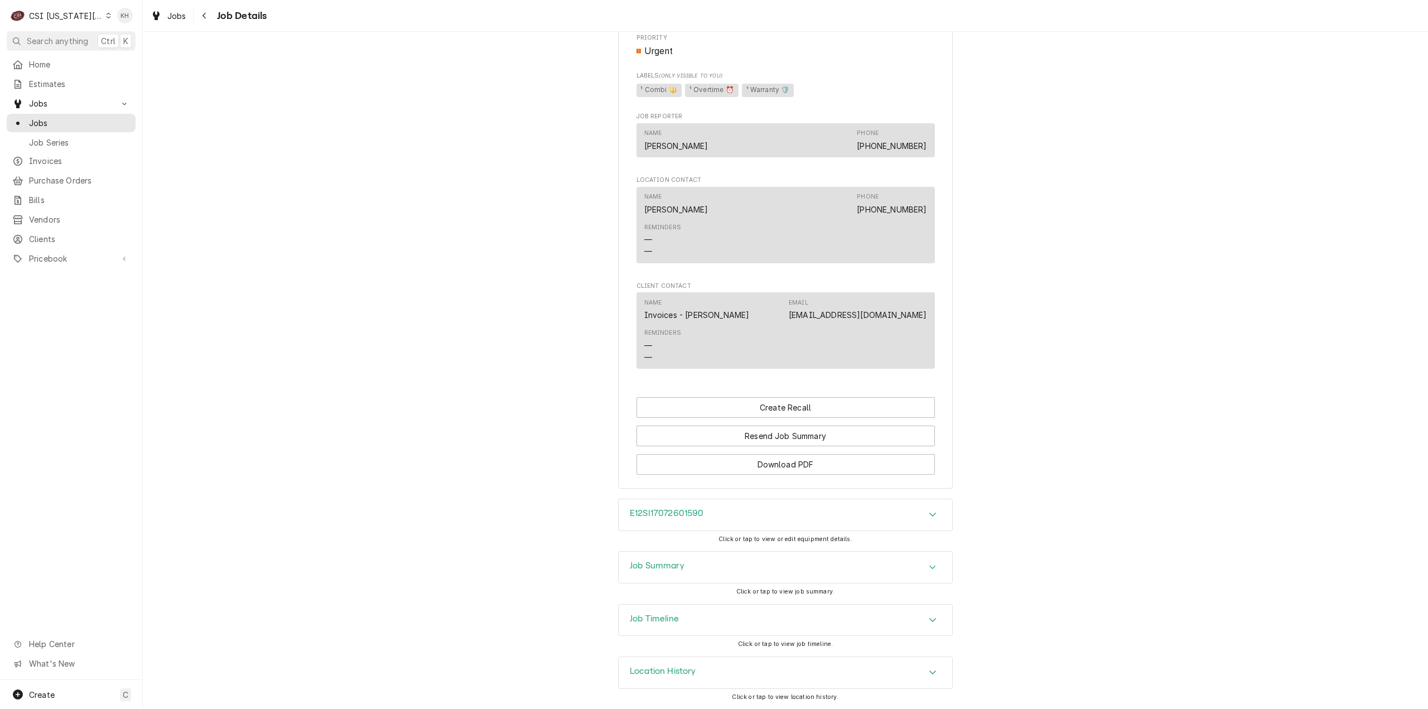
click at [696, 578] on div "Job Summary" at bounding box center [786, 567] width 334 height 31
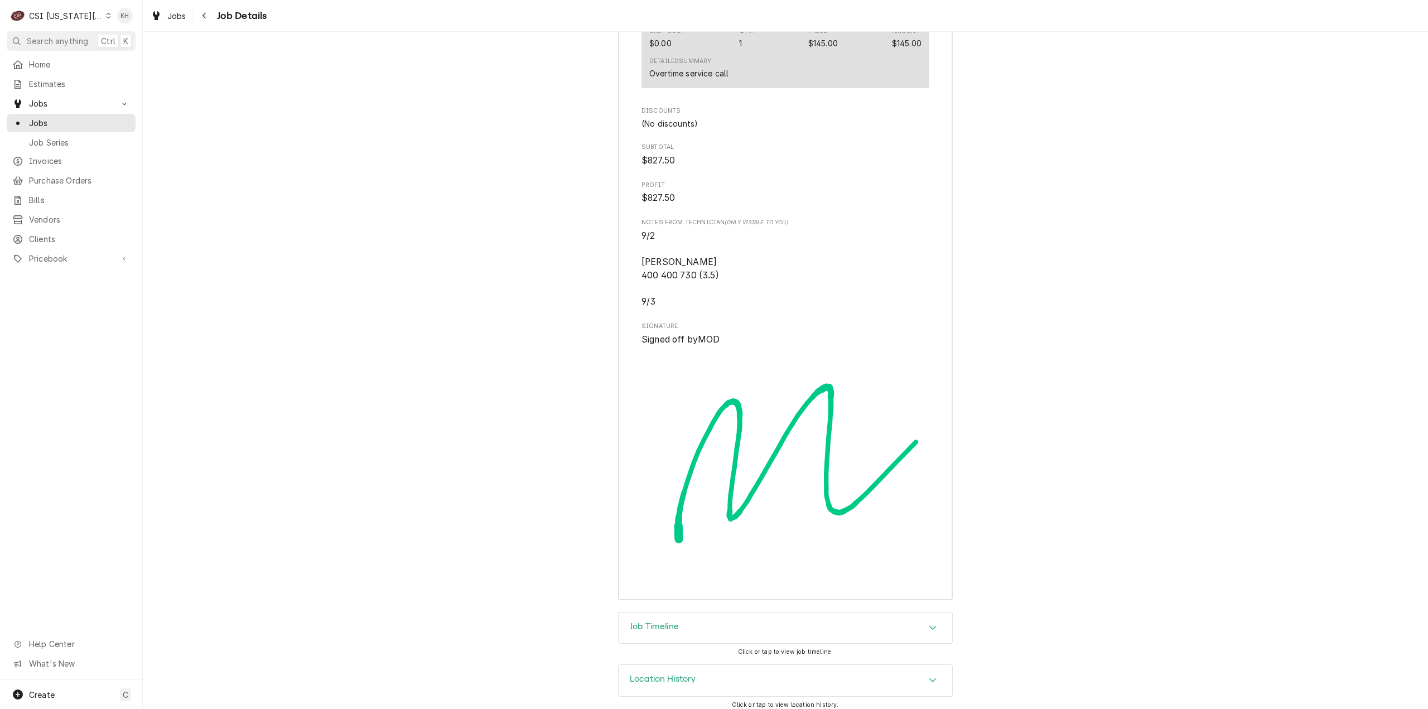
scroll to position [3965, 0]
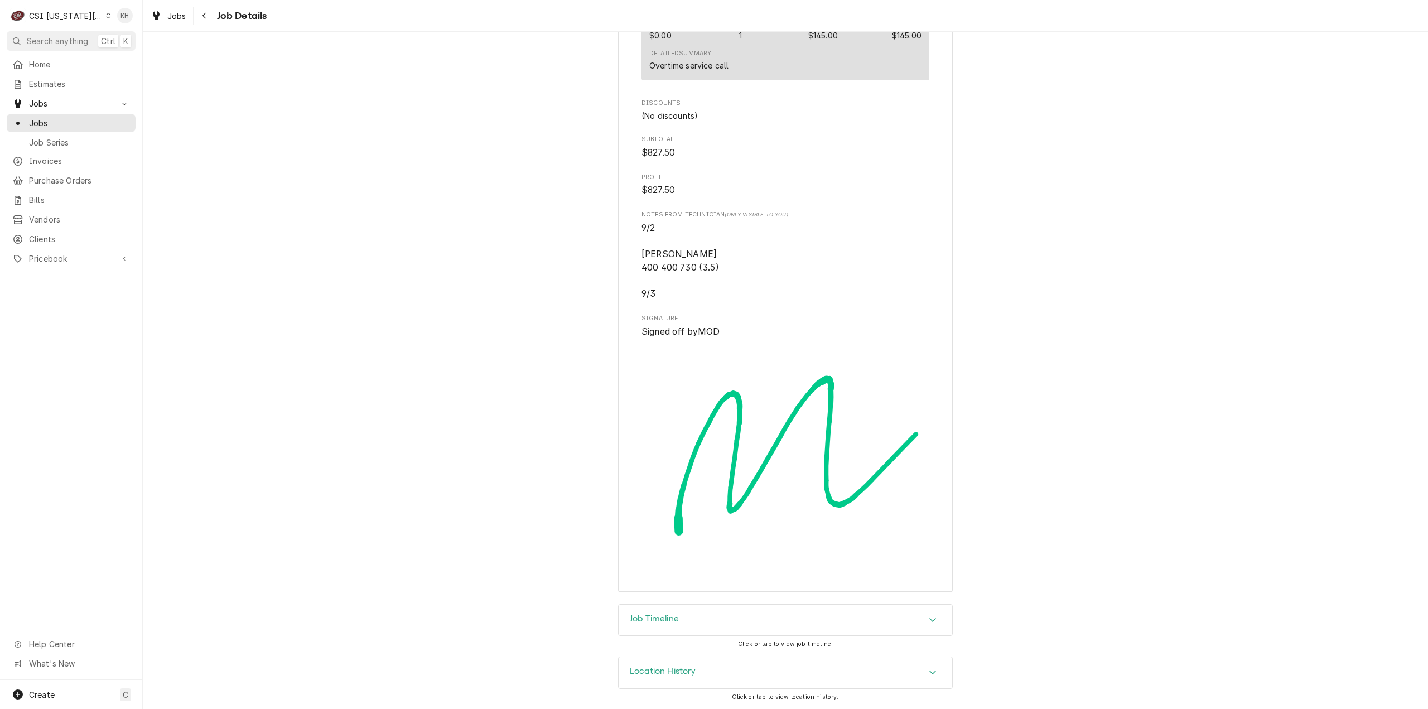
drag, startPoint x: 85, startPoint y: 3, endPoint x: 80, endPoint y: 15, distance: 13.5
click at [84, 8] on div "C CSI [US_STATE] City KH" at bounding box center [71, 15] width 142 height 31
click at [79, 17] on div "CSI [US_STATE][GEOGRAPHIC_DATA]" at bounding box center [66, 16] width 74 height 12
click at [127, 36] on div "CSI [US_STATE]" at bounding box center [191, 42] width 163 height 12
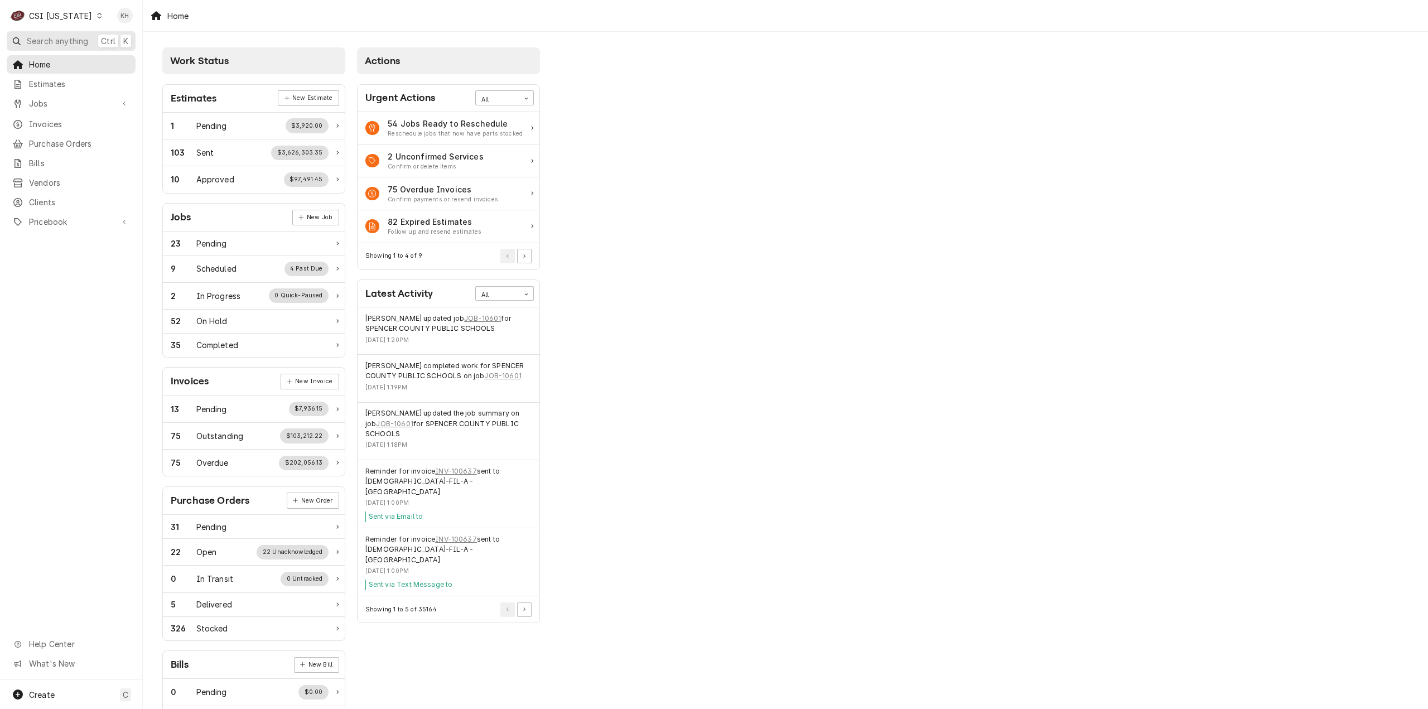
click at [77, 41] on span "Search anything" at bounding box center [57, 41] width 61 height 12
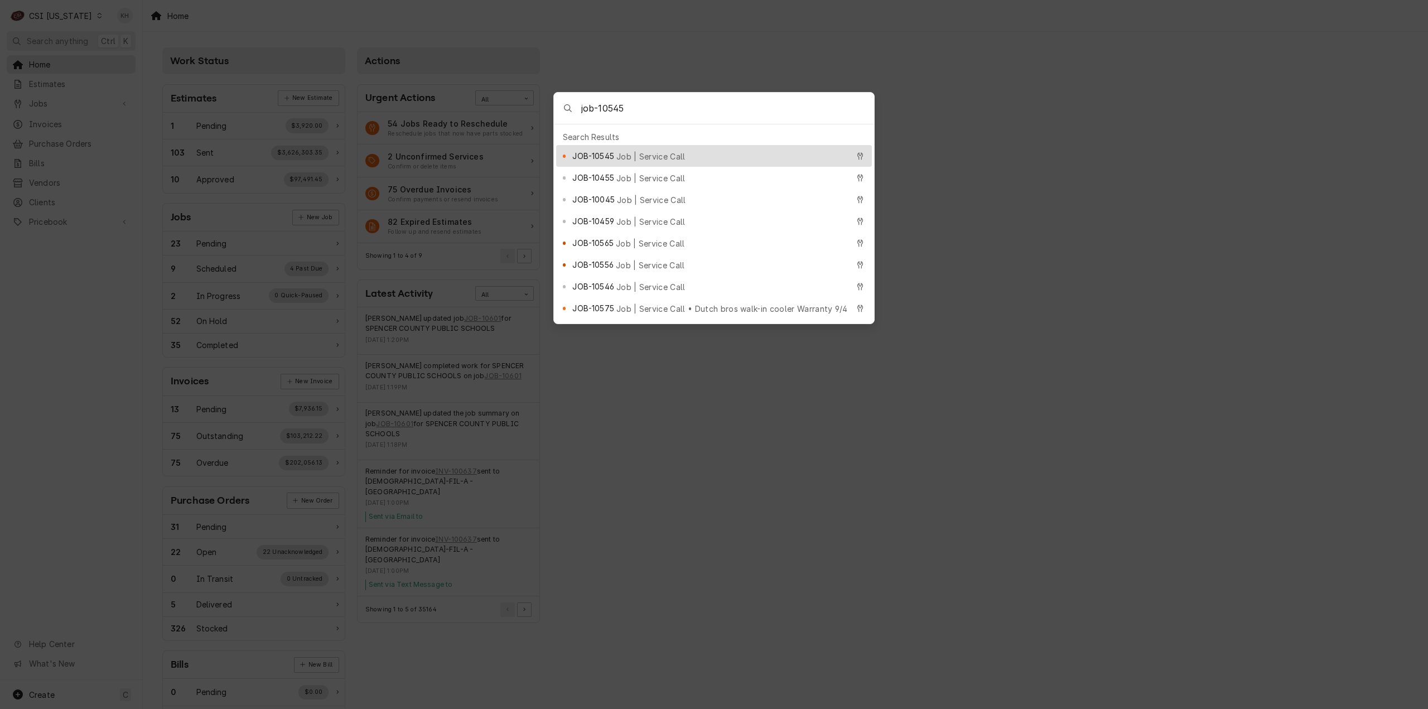
type input "job-10545"
click at [605, 153] on span "JOB-10545" at bounding box center [592, 156] width 41 height 12
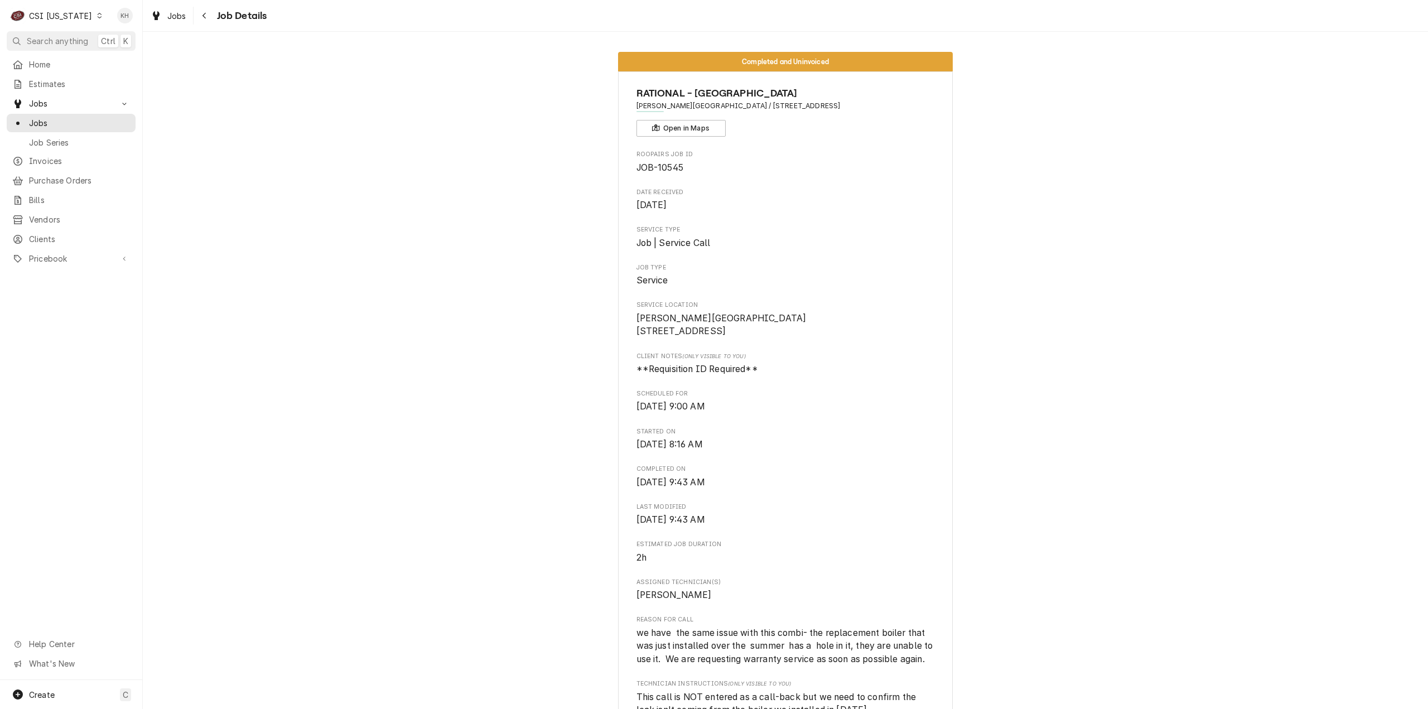
scroll to position [279, 0]
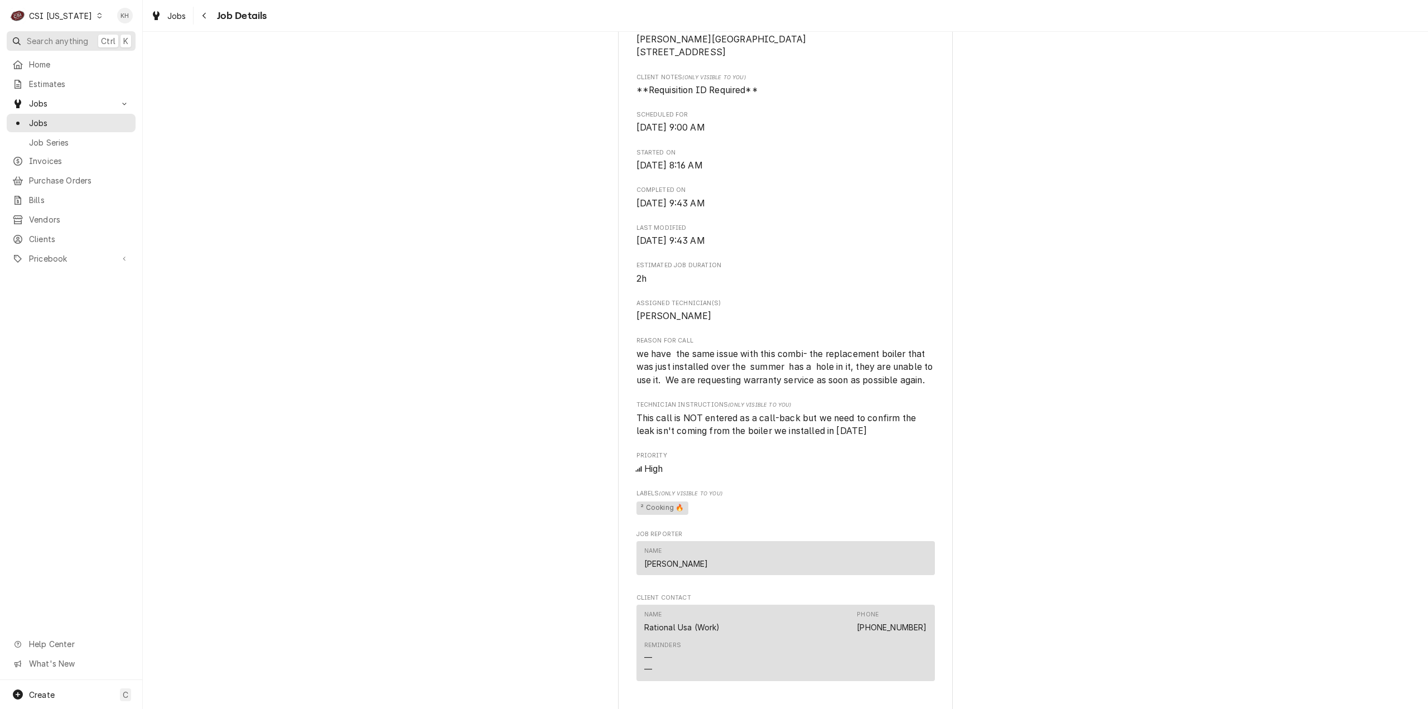
click at [55, 45] on span "Search anything" at bounding box center [57, 41] width 61 height 12
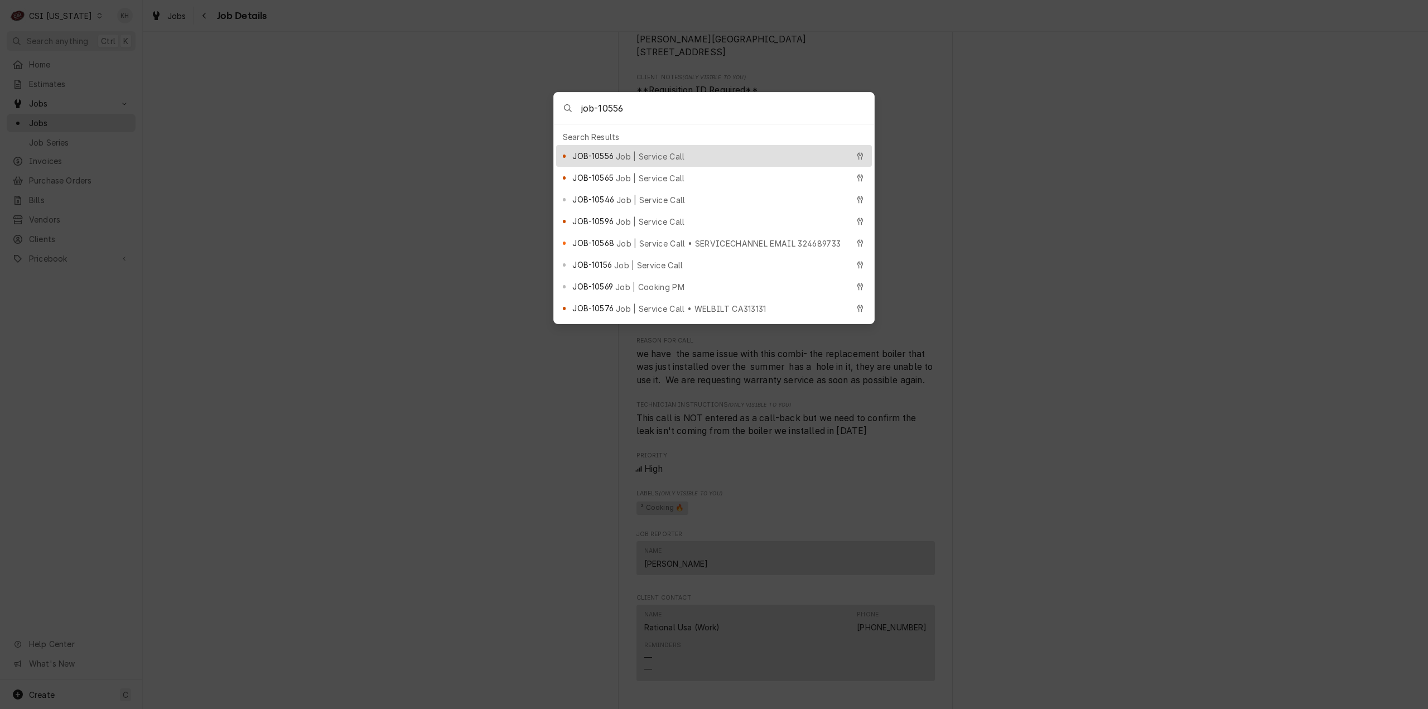
type input "job-10556"
click at [623, 152] on span "Job | Service Call" at bounding box center [650, 157] width 69 height 12
